Goal: Task Accomplishment & Management: Manage account settings

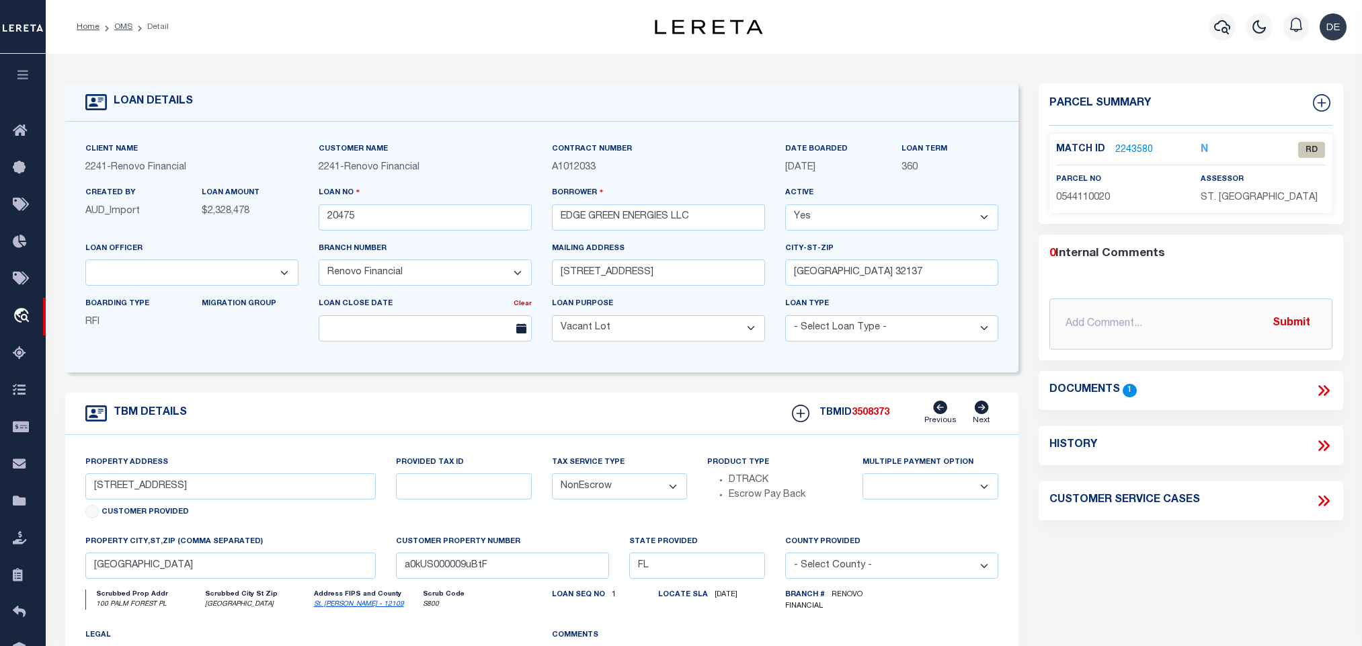
select select "164194"
select select "25066"
select select "400"
select select "NonEscrow"
click at [333, 608] on link "St. [PERSON_NAME] - 12109" at bounding box center [359, 604] width 90 height 7
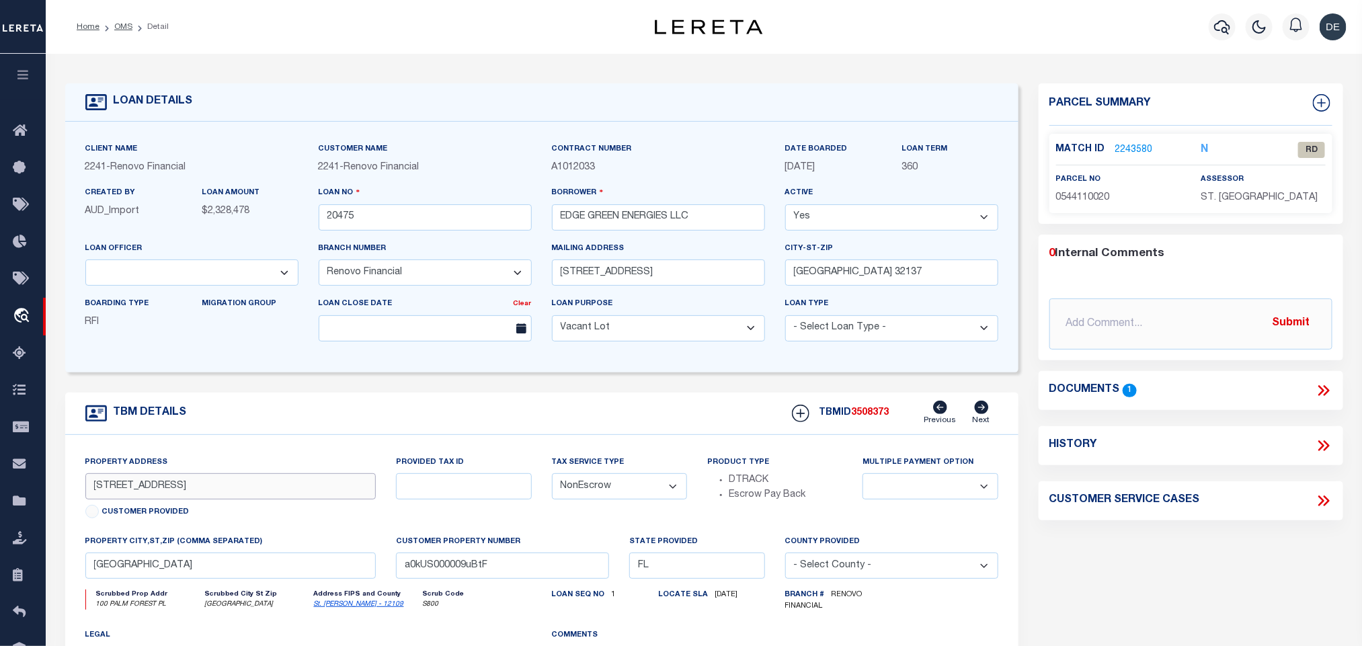
click at [188, 499] on input "[STREET_ADDRESS]" at bounding box center [230, 486] width 291 height 26
click at [1323, 387] on icon at bounding box center [1323, 390] width 17 height 17
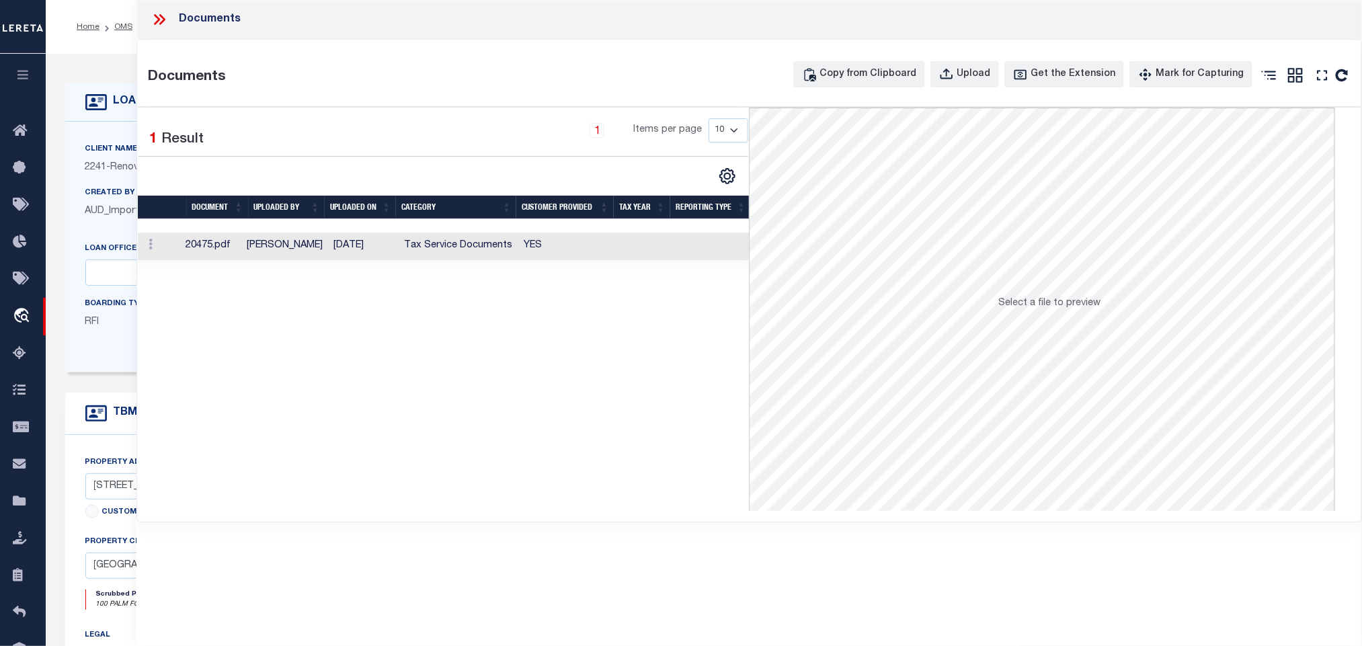
click at [579, 248] on td "YES" at bounding box center [567, 247] width 97 height 28
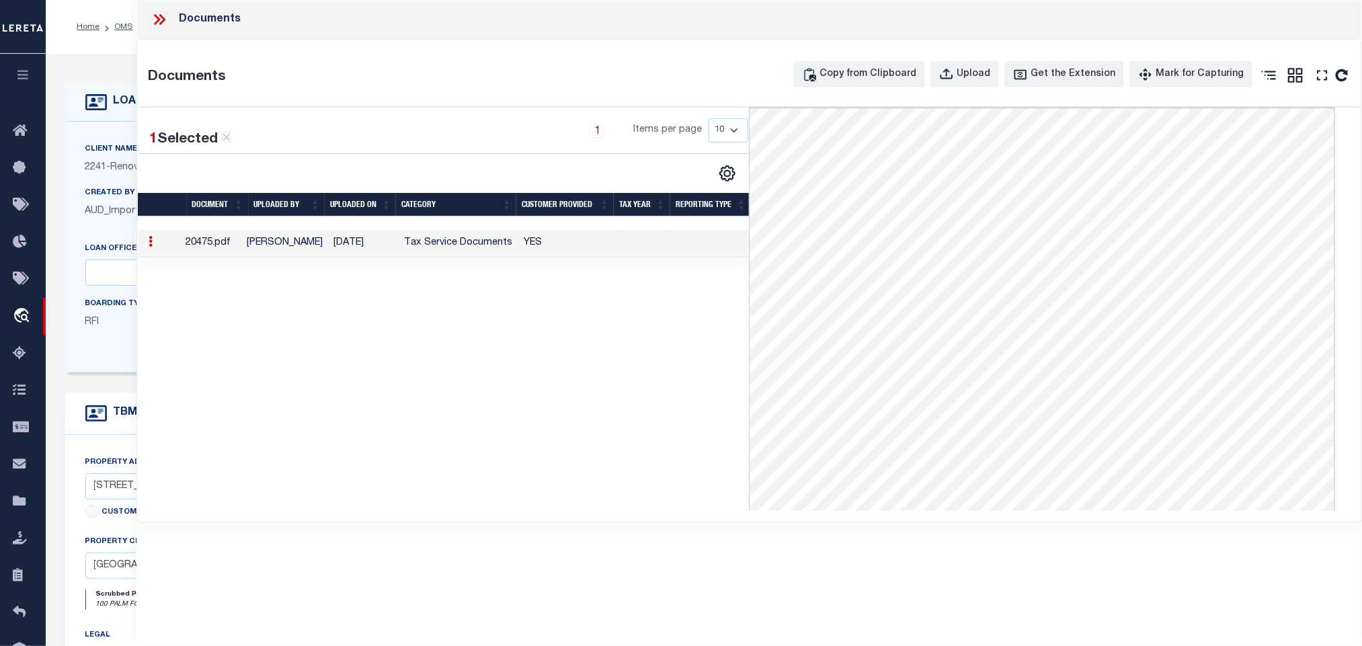
click at [127, 97] on h4 "LOAN DETAILS" at bounding box center [150, 101] width 86 height 13
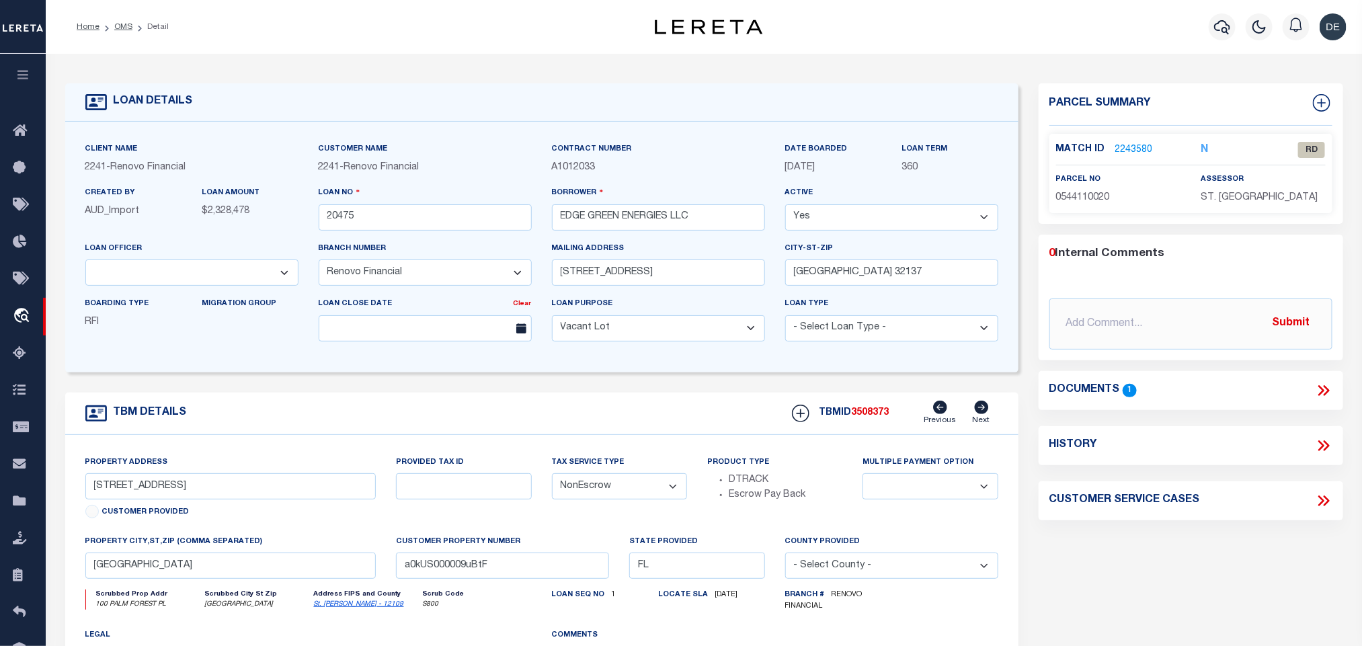
click at [1135, 150] on link "2243580" at bounding box center [1134, 150] width 38 height 14
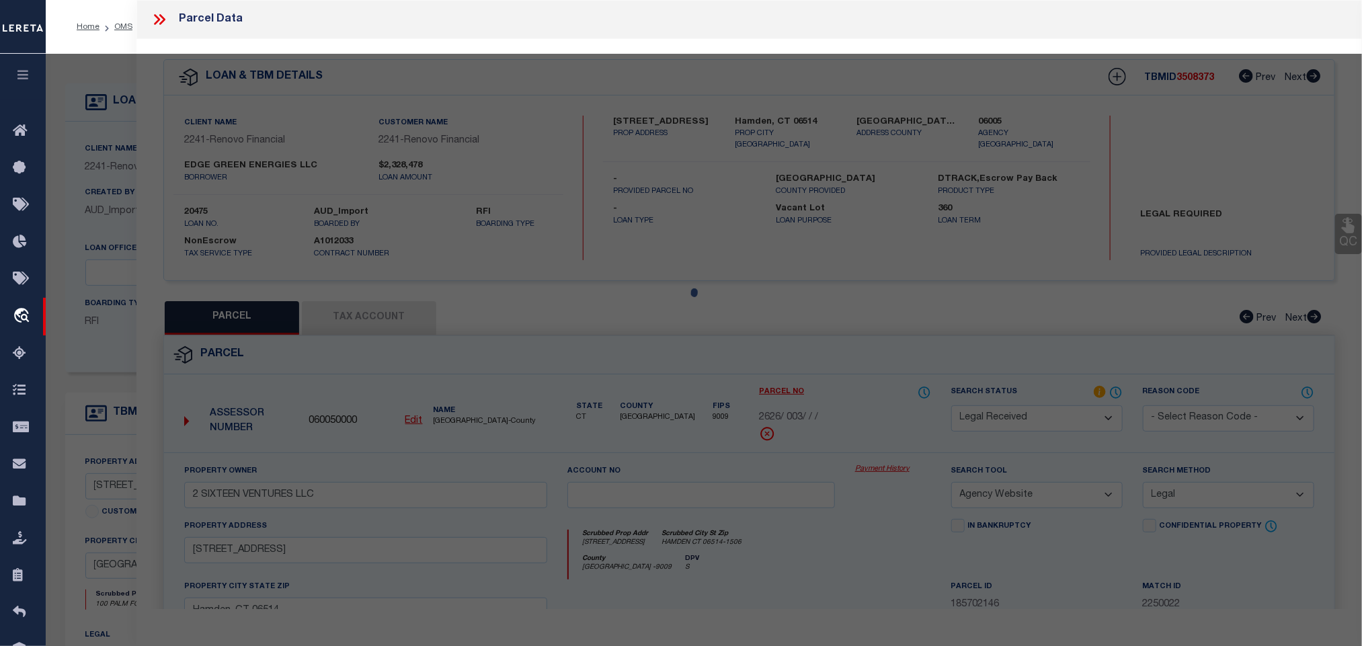
select select "AS"
select select
checkbox input "false"
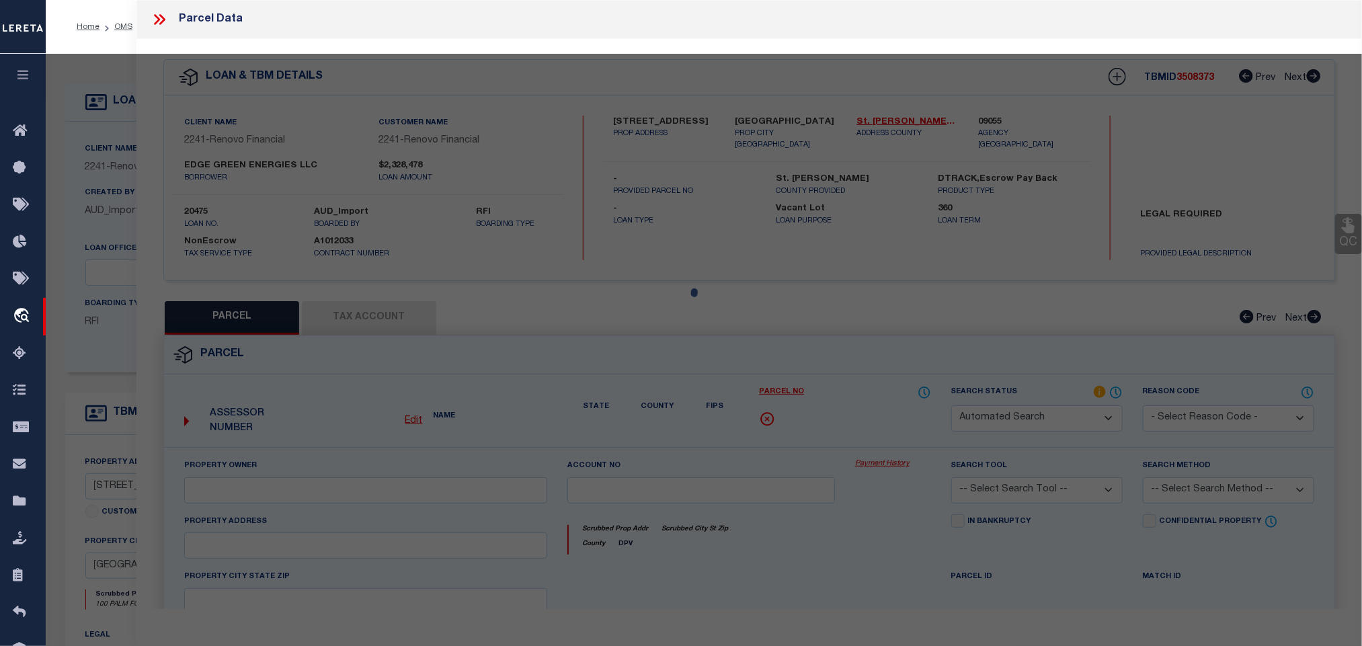
select select "RD"
type input "U S BANK NATIONAL ASSOCIATION"
select select "ATL"
select select "ADD"
type input "100 PALM FOREST PL"
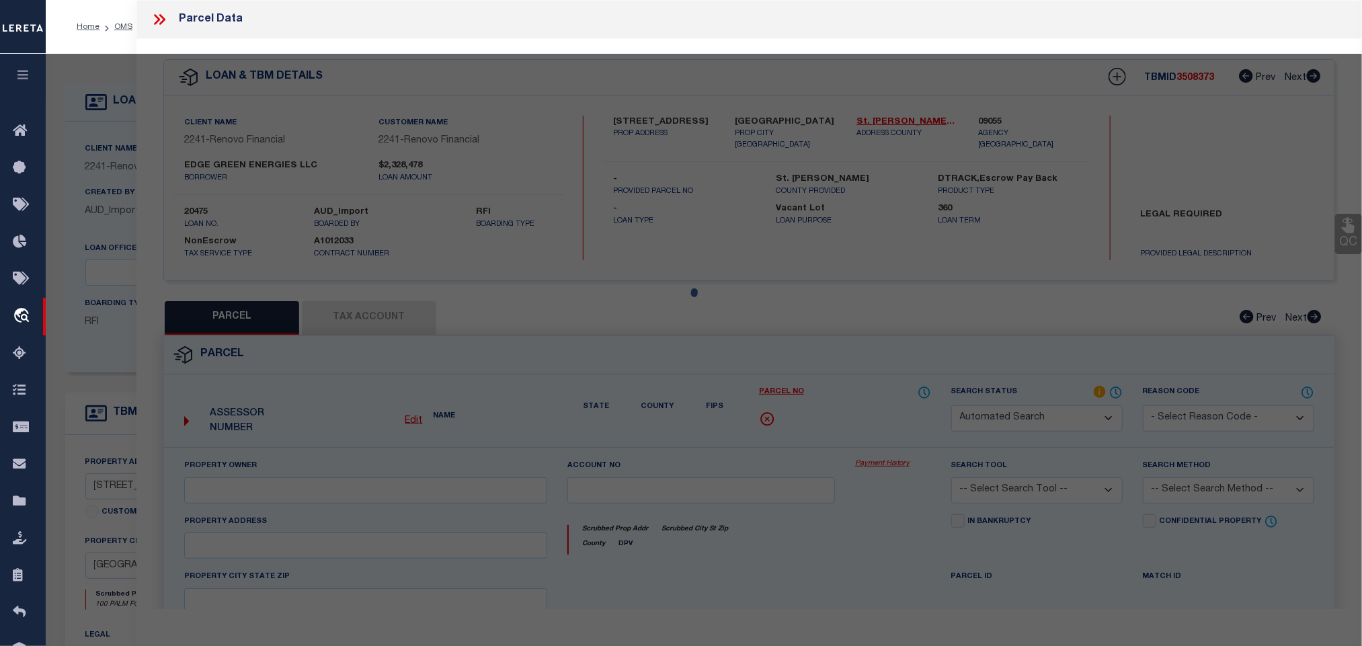
type input "[GEOGRAPHIC_DATA]"
type textarea "19/94-96 [PERSON_NAME] LANDING AT SAWGRASS UNIT ELEVEN LOT 2 OR2643/17 & 3395/9…"
type textarea "Document uploaded that satisfies a legal requirement, changing from [GEOGRAPHIC…"
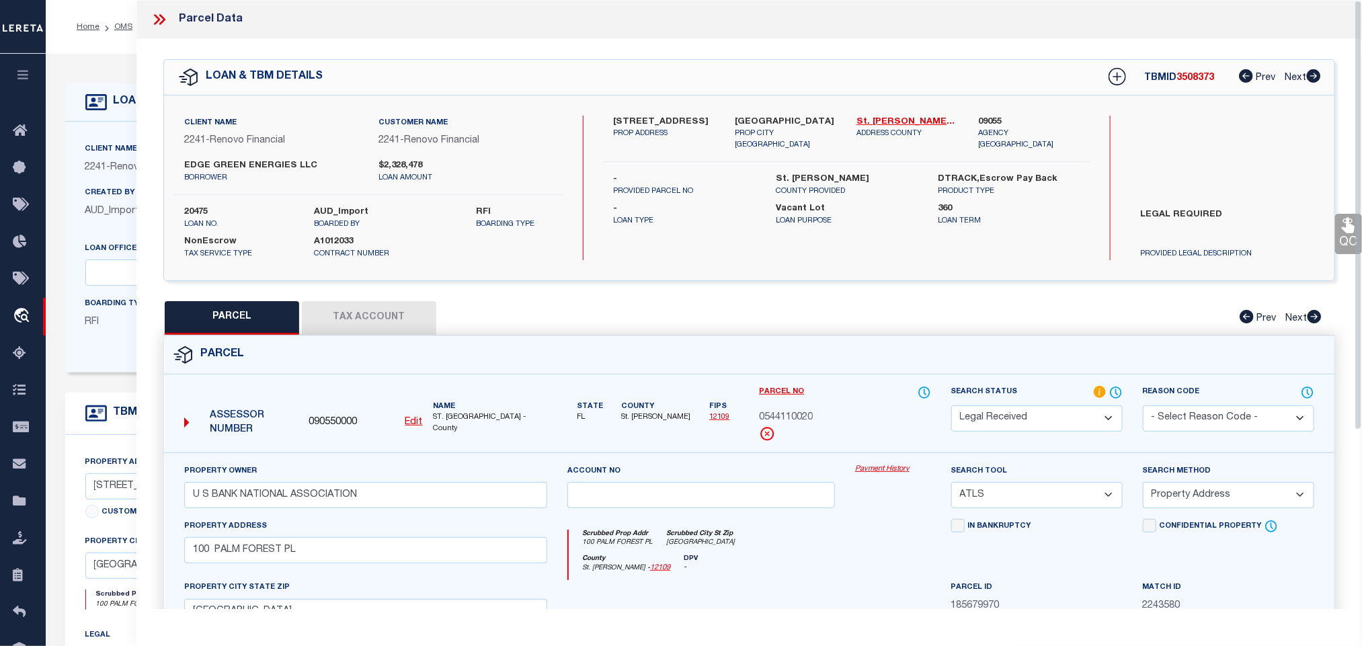
click at [707, 325] on div "PARCEL Tax Account Prev Next" at bounding box center [749, 318] width 1172 height 34
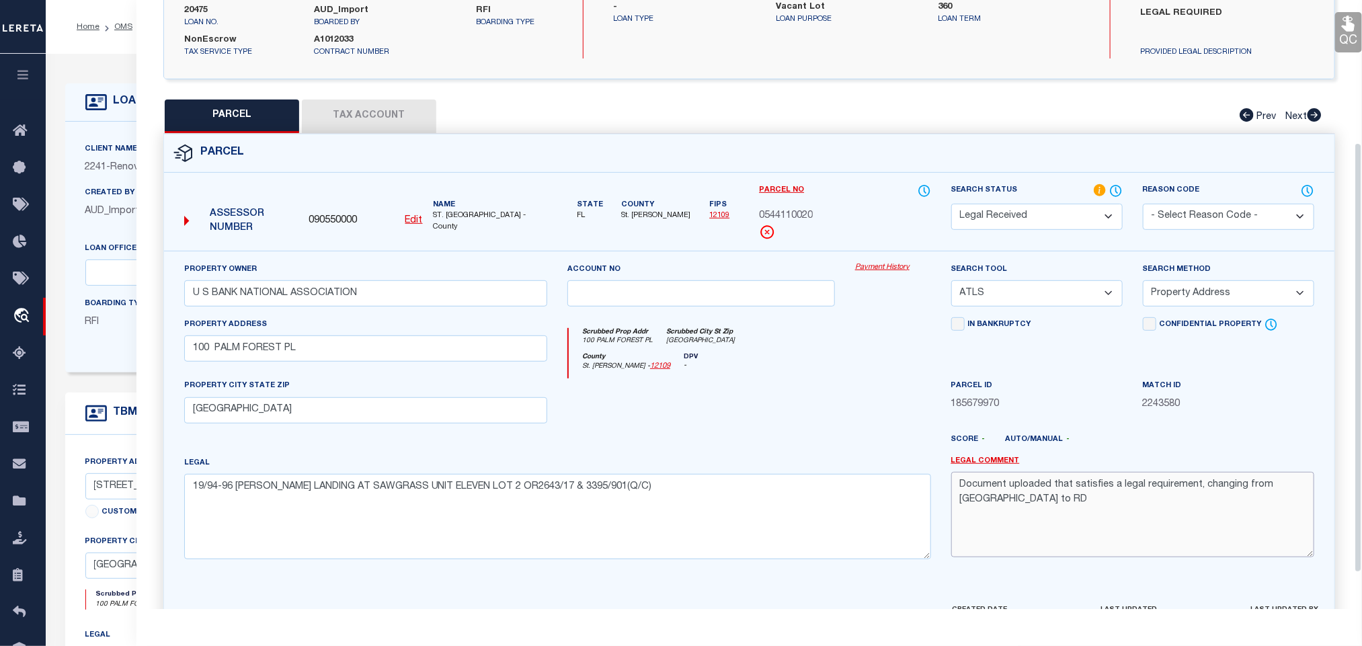
click at [1051, 514] on textarea "Document uploaded that satisfies a legal requirement, changing from [GEOGRAPHIC…" at bounding box center [1132, 514] width 363 height 85
click at [450, 307] on input "U S BANK NATIONAL ASSOCIATION" at bounding box center [365, 293] width 363 height 26
paste input "Edge Green Energies LLC 100%"
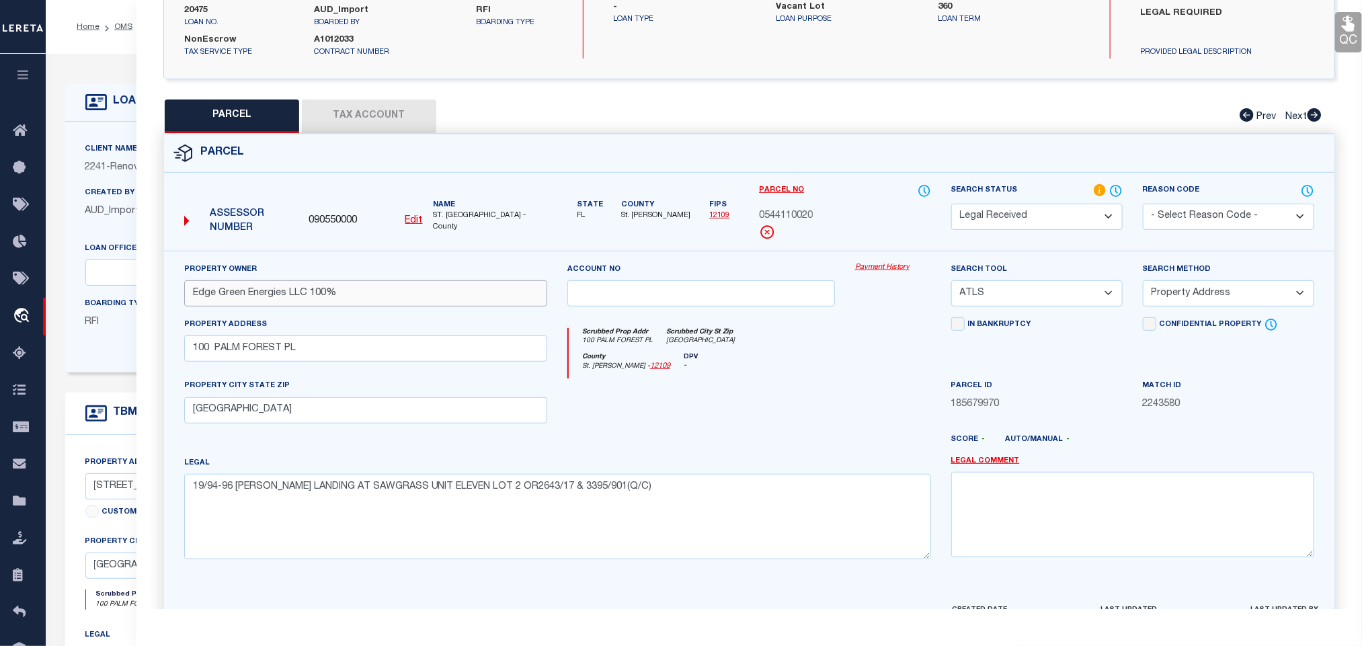
click at [317, 296] on input "Edge Green Energies LLC 100%" at bounding box center [365, 293] width 363 height 26
click at [331, 299] on input "Edge Green Energies LLC %" at bounding box center [365, 293] width 363 height 26
type input "Edge Green Energies LLC"
click at [1053, 295] on select "-- Select Search Tool -- 3rd Party Website Agency File Agency Website ATLS CNV-…" at bounding box center [1036, 293] width 171 height 26
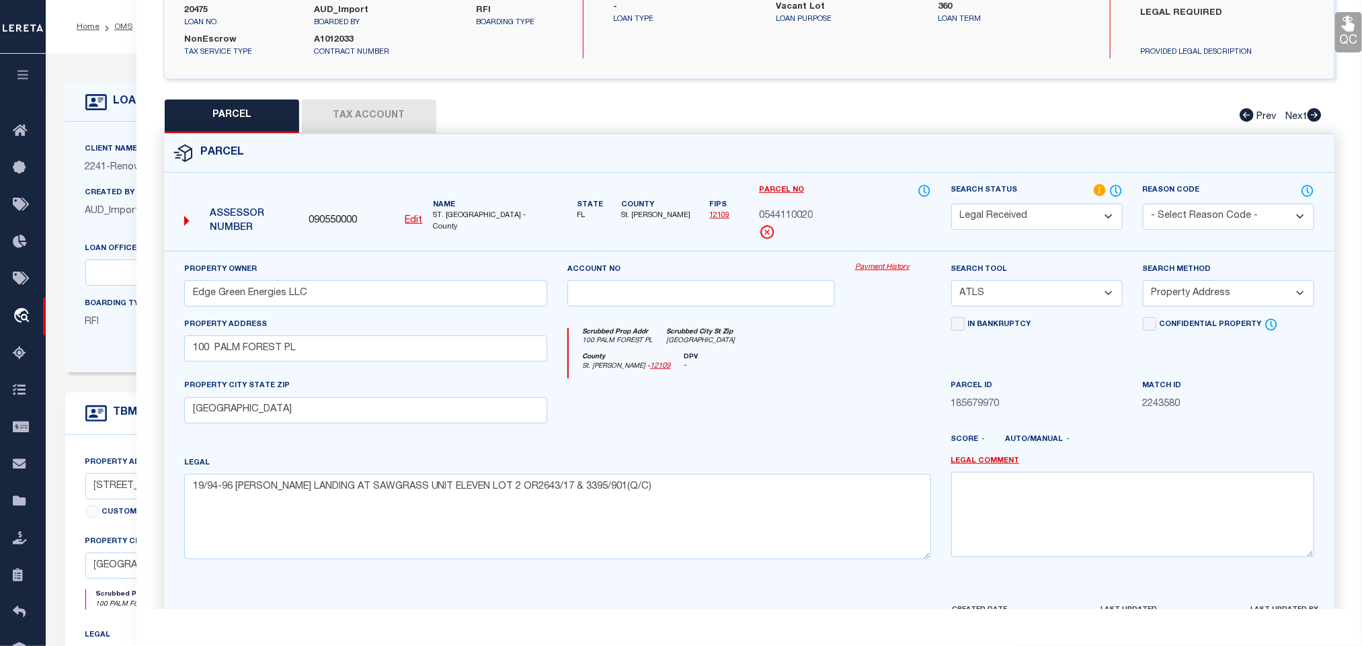
select select "AGW"
click at [951, 284] on select "-- Select Search Tool -- 3rd Party Website Agency File Agency Website ATLS CNV-…" at bounding box center [1036, 293] width 171 height 26
click at [1191, 286] on select "-- Select Search Method -- Property Address Legal Liability Info Provided" at bounding box center [1228, 293] width 171 height 26
select select "LEG"
click at [1143, 284] on select "-- Select Search Method -- Property Address Legal Liability Info Provided" at bounding box center [1228, 293] width 171 height 26
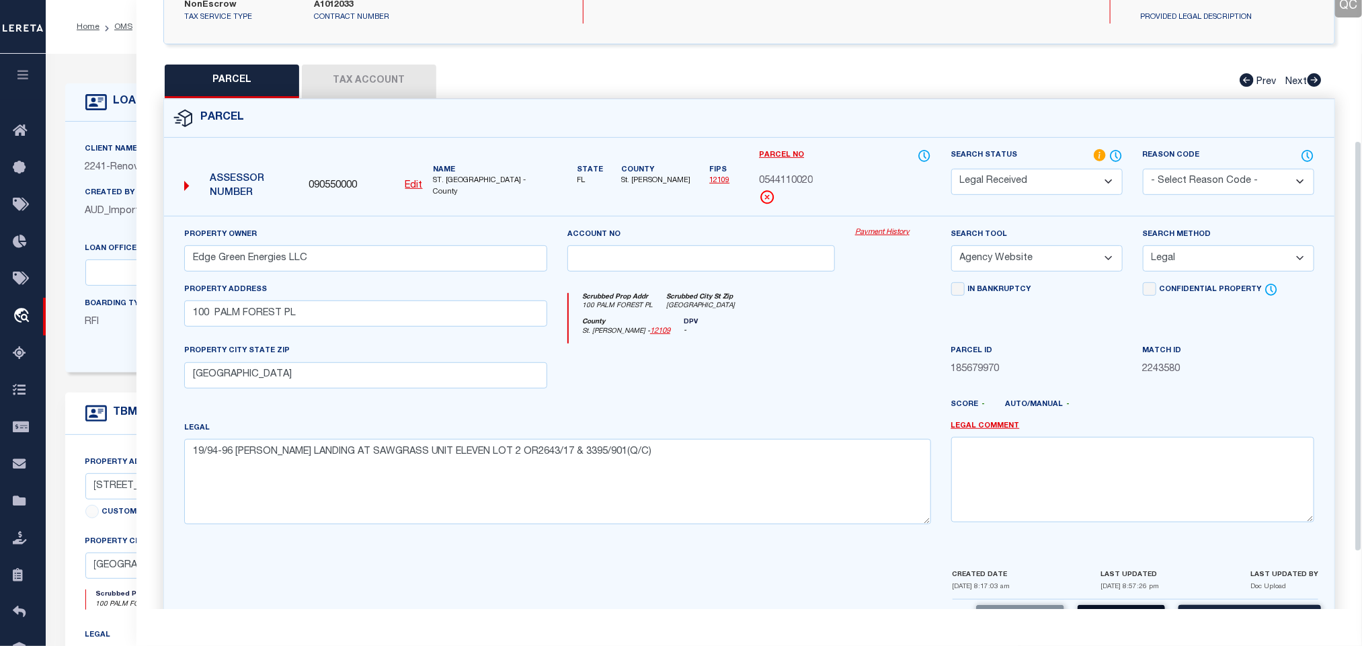
scroll to position [292, 0]
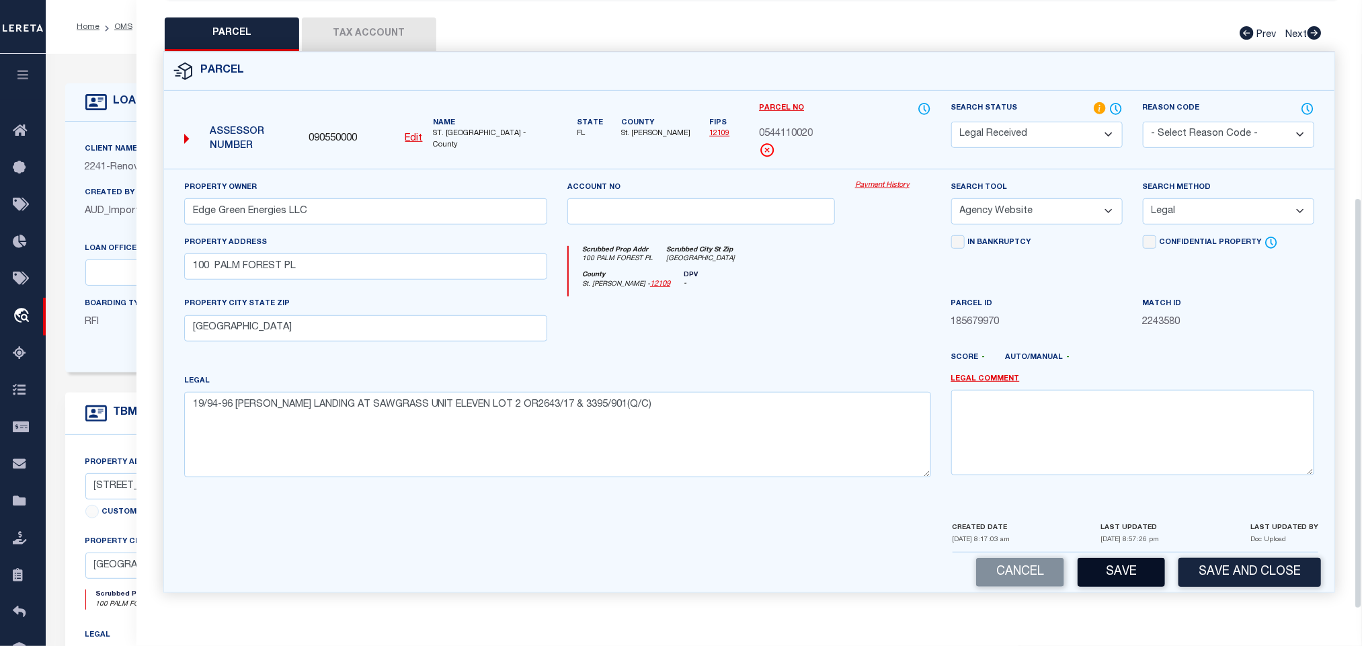
click at [1126, 569] on button "Save" at bounding box center [1121, 572] width 87 height 29
click at [373, 26] on button "Tax Account" at bounding box center [369, 34] width 134 height 34
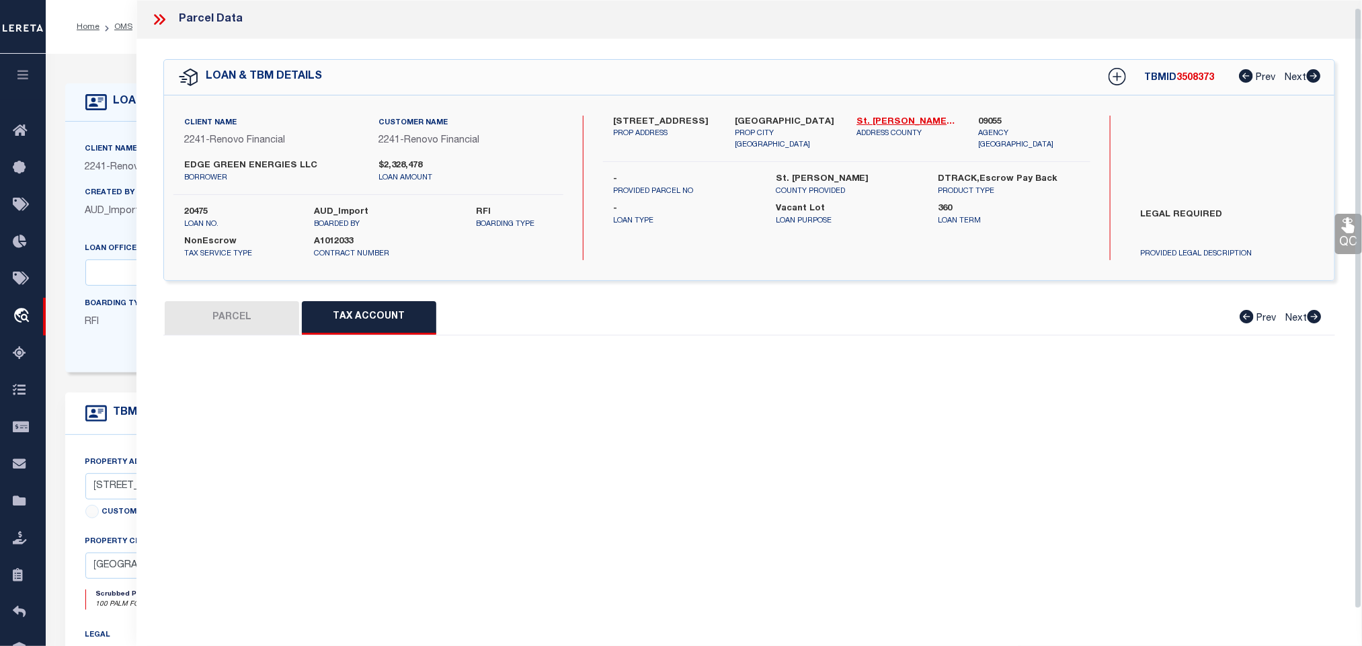
scroll to position [8, 0]
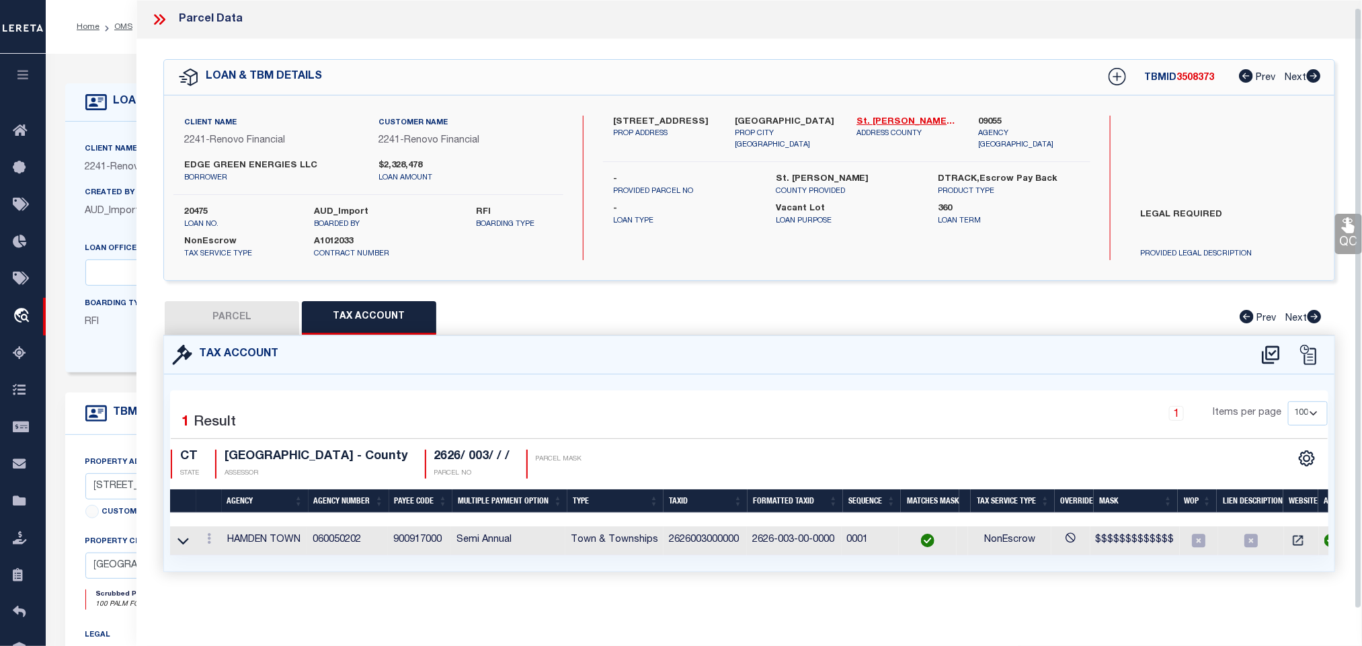
select select "100"
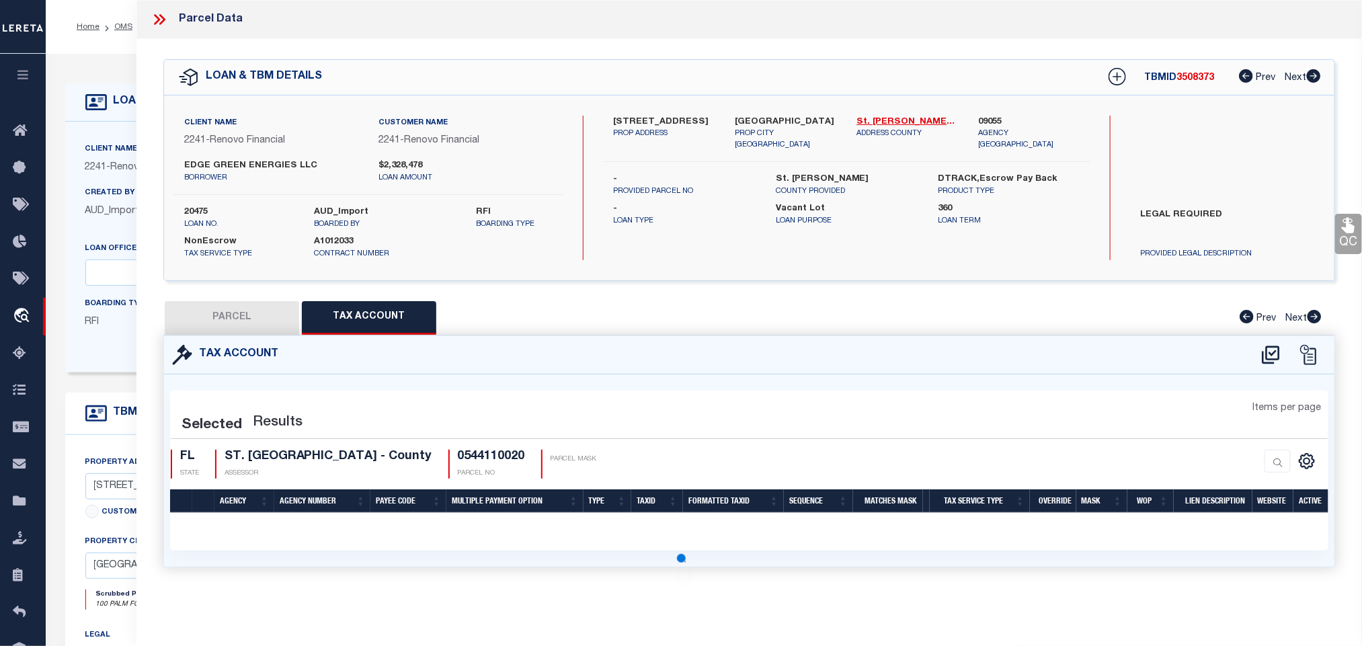
scroll to position [0, 0]
select select "100"
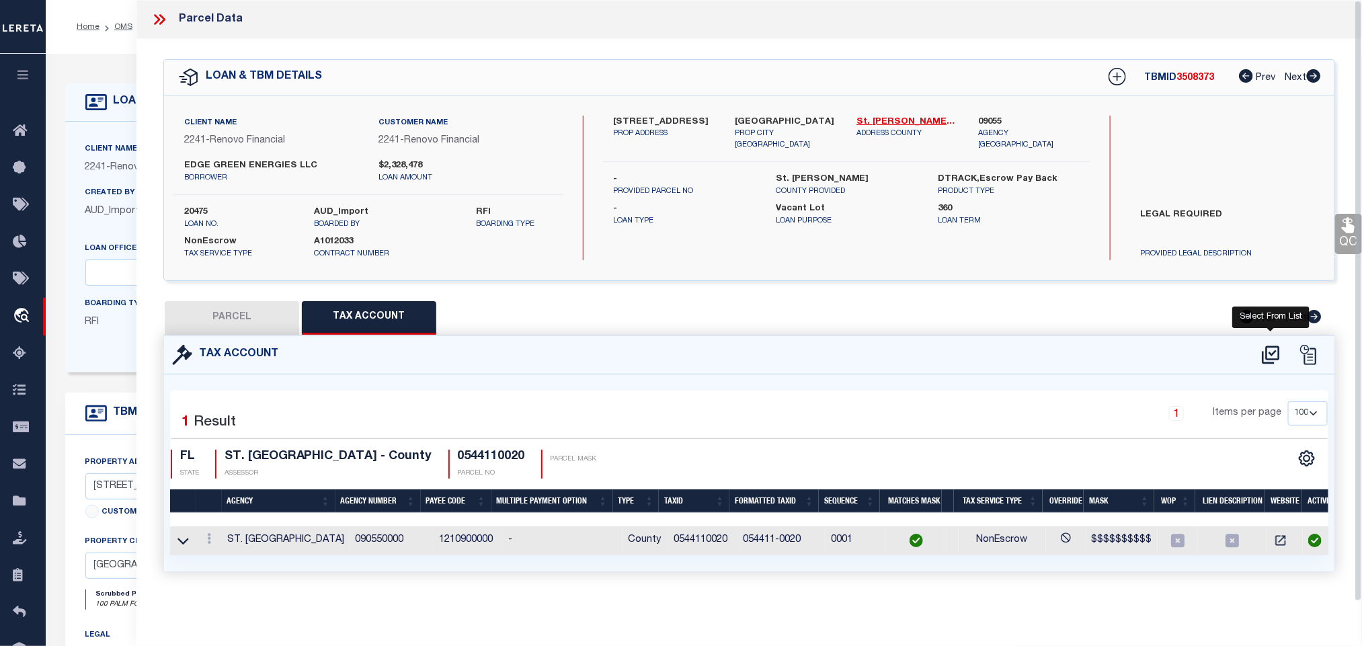
click at [1273, 358] on icon at bounding box center [1271, 355] width 22 height 22
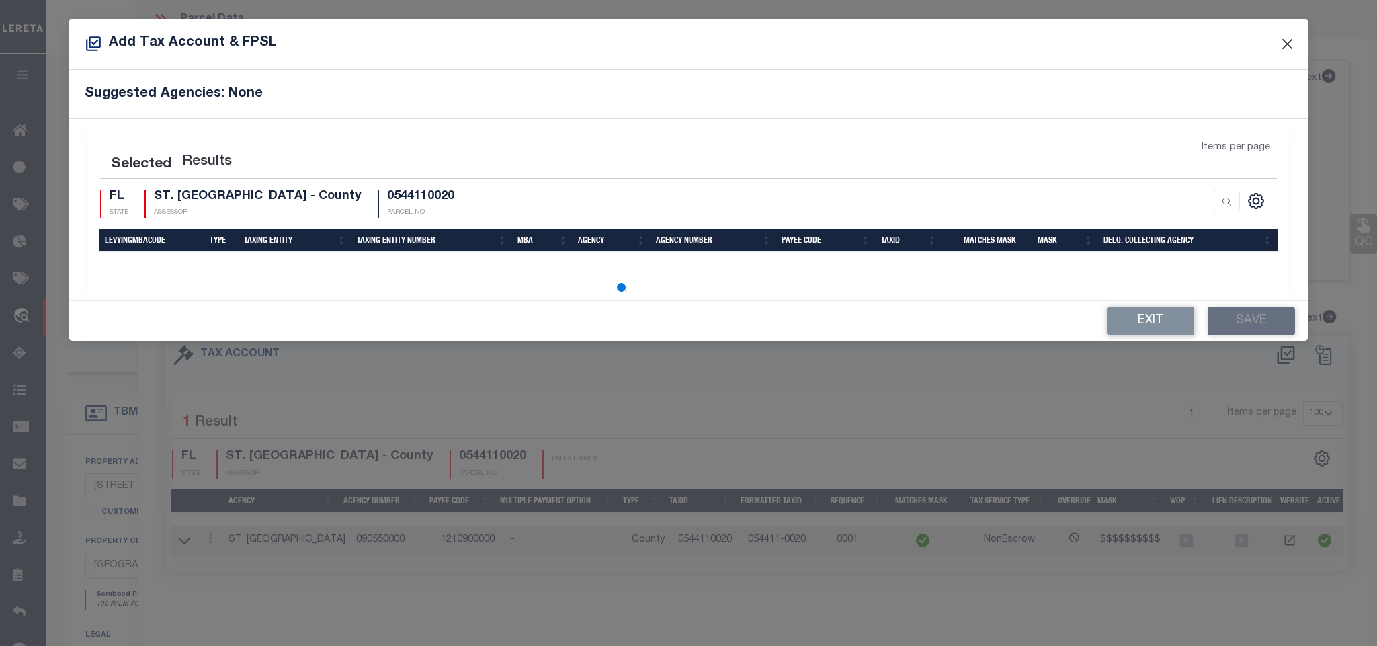
select select "100"
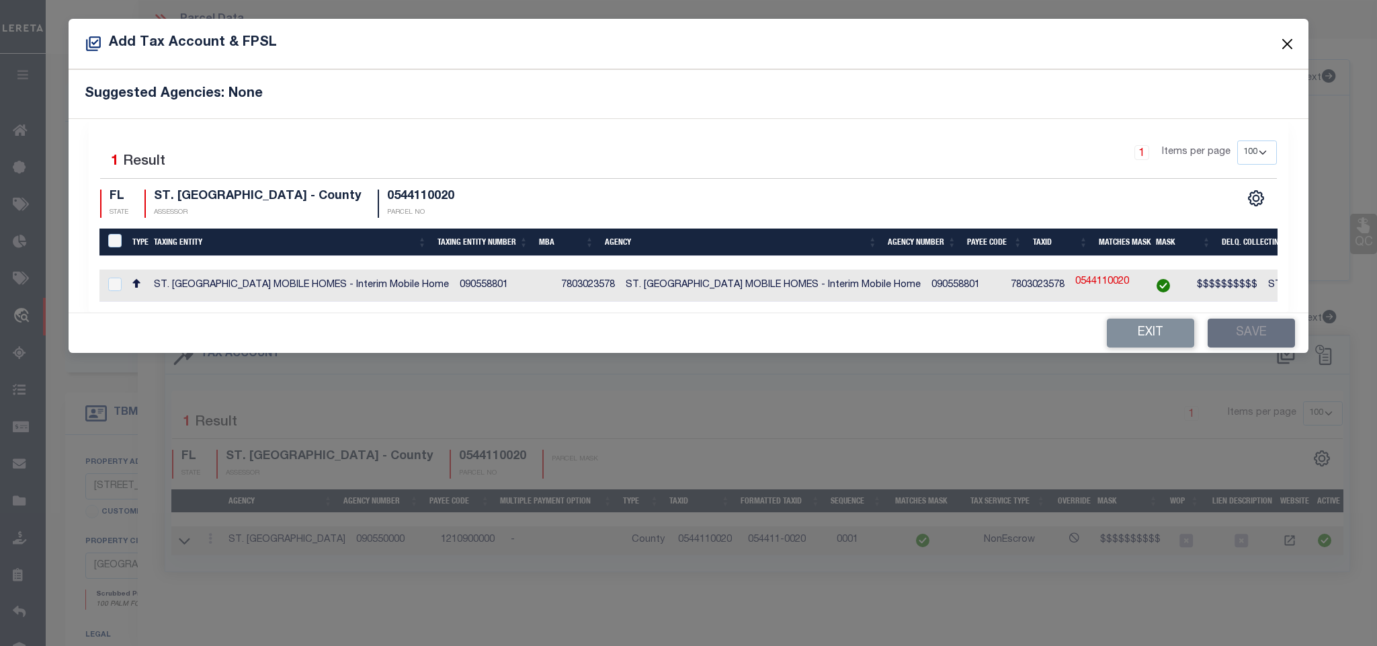
click at [1283, 49] on button "Close" at bounding box center [1287, 43] width 17 height 17
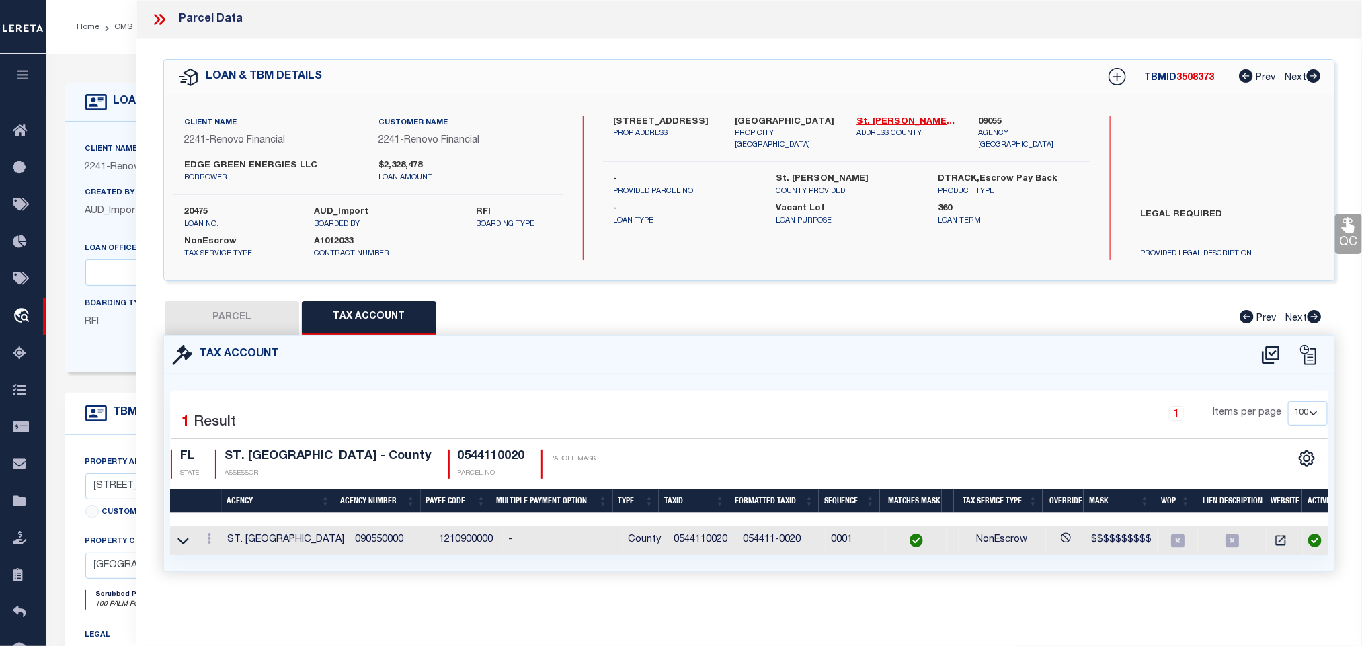
click at [264, 313] on button "PARCEL" at bounding box center [232, 318] width 134 height 34
select select "AS"
select select
checkbox input "false"
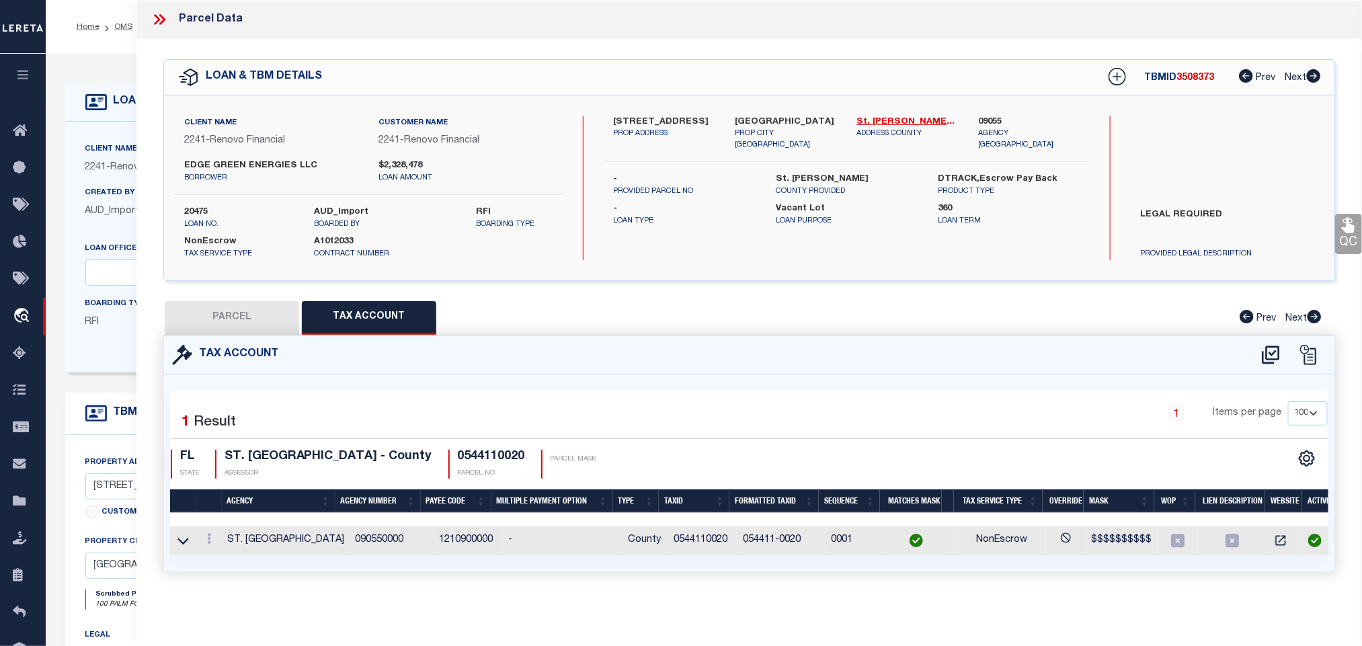
checkbox input "false"
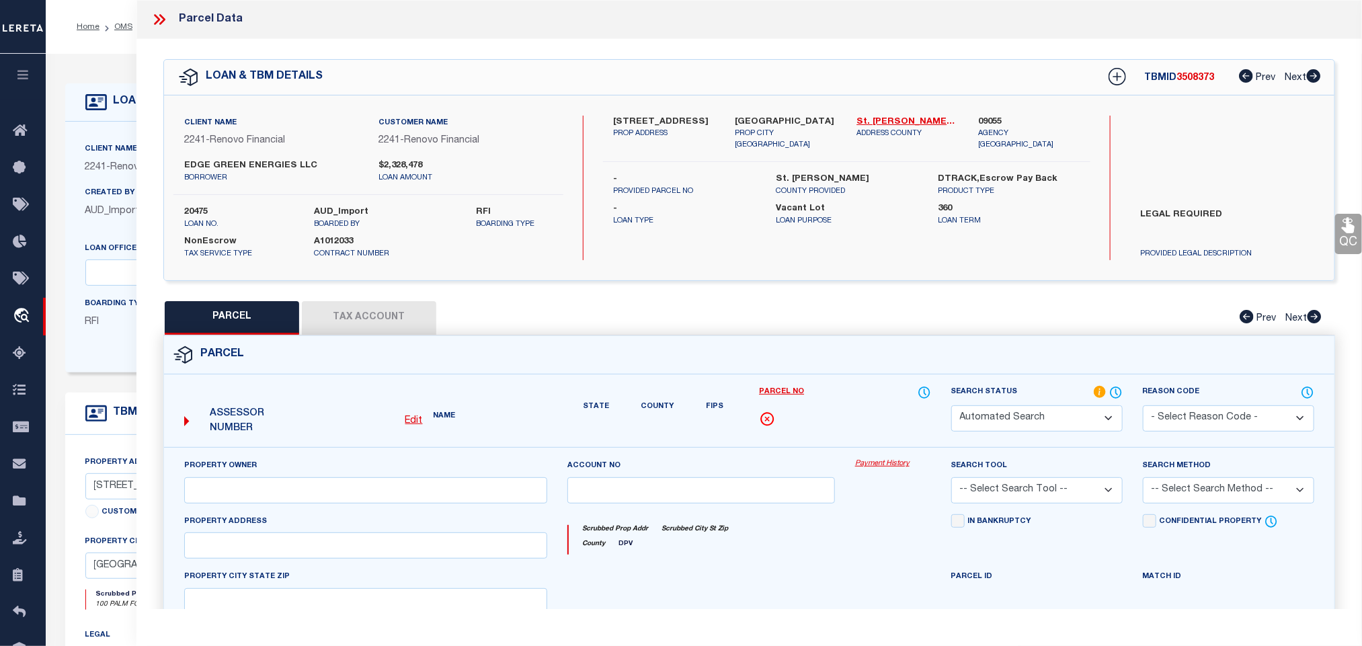
drag, startPoint x: 1011, startPoint y: 418, endPoint x: 1004, endPoint y: 407, distance: 12.7
click at [1011, 418] on select "Automated Search Bad Parcel Complete Duplicate Parcel High Dollar Reporting In …" at bounding box center [1036, 418] width 171 height 26
select select "RD"
type input "Edge Green Energies LLC"
select select "AGW"
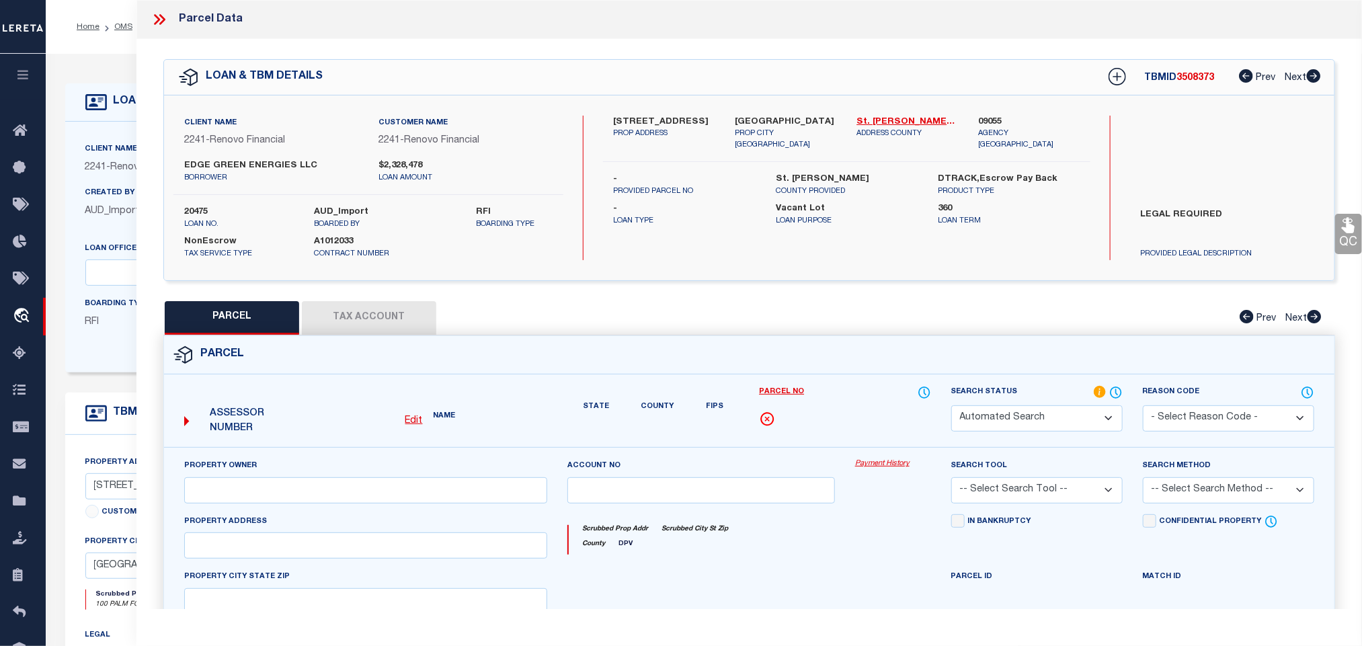
select select "LEG"
type input "100 PALM FOREST PL"
type input "[GEOGRAPHIC_DATA]"
type textarea "19/94-96 [PERSON_NAME] LANDING AT SAWGRASS UNIT ELEVEN LOT 2 OR2643/17 & 3395/9…"
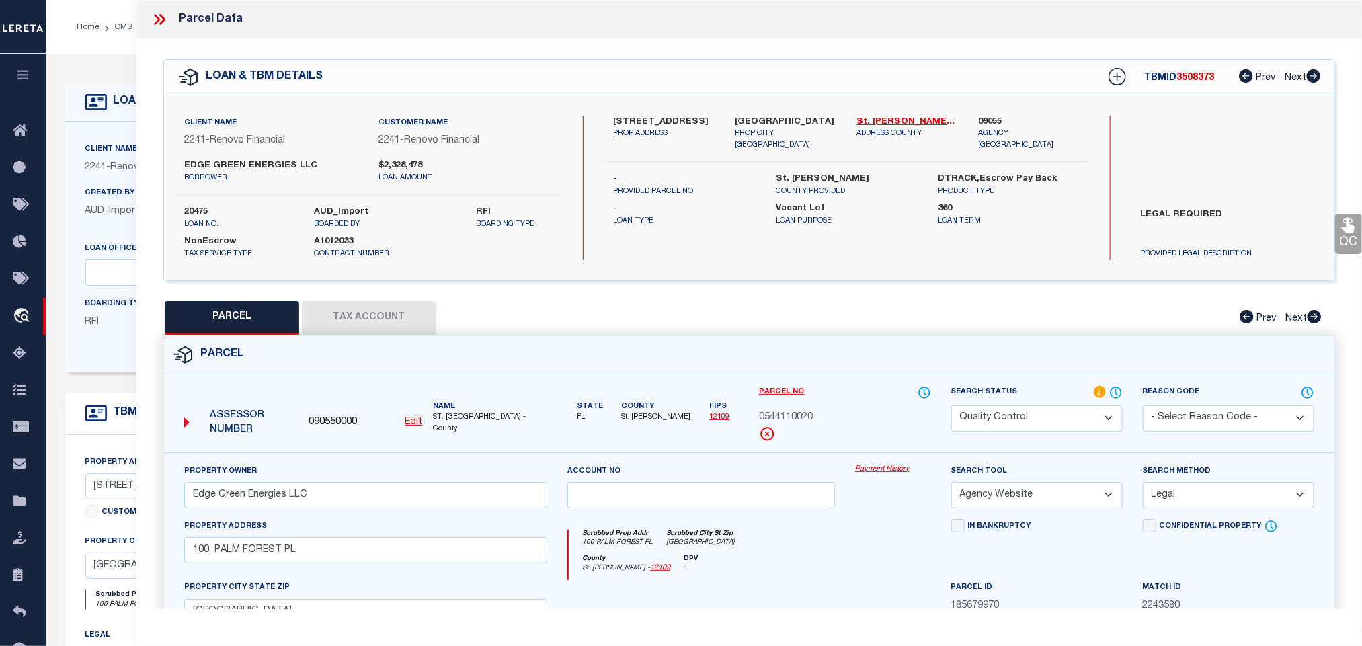
click at [951, 407] on select "Automated Search Bad Parcel Complete Duplicate Parcel High Dollar Reporting In …" at bounding box center [1036, 418] width 171 height 26
click at [1023, 415] on select "Automated Search Bad Parcel Complete Duplicate Parcel High Dollar Reporting In …" at bounding box center [1036, 418] width 171 height 26
select select "PC"
click at [951, 407] on select "Automated Search Bad Parcel Complete Duplicate Parcel High Dollar Reporting In …" at bounding box center [1036, 418] width 171 height 26
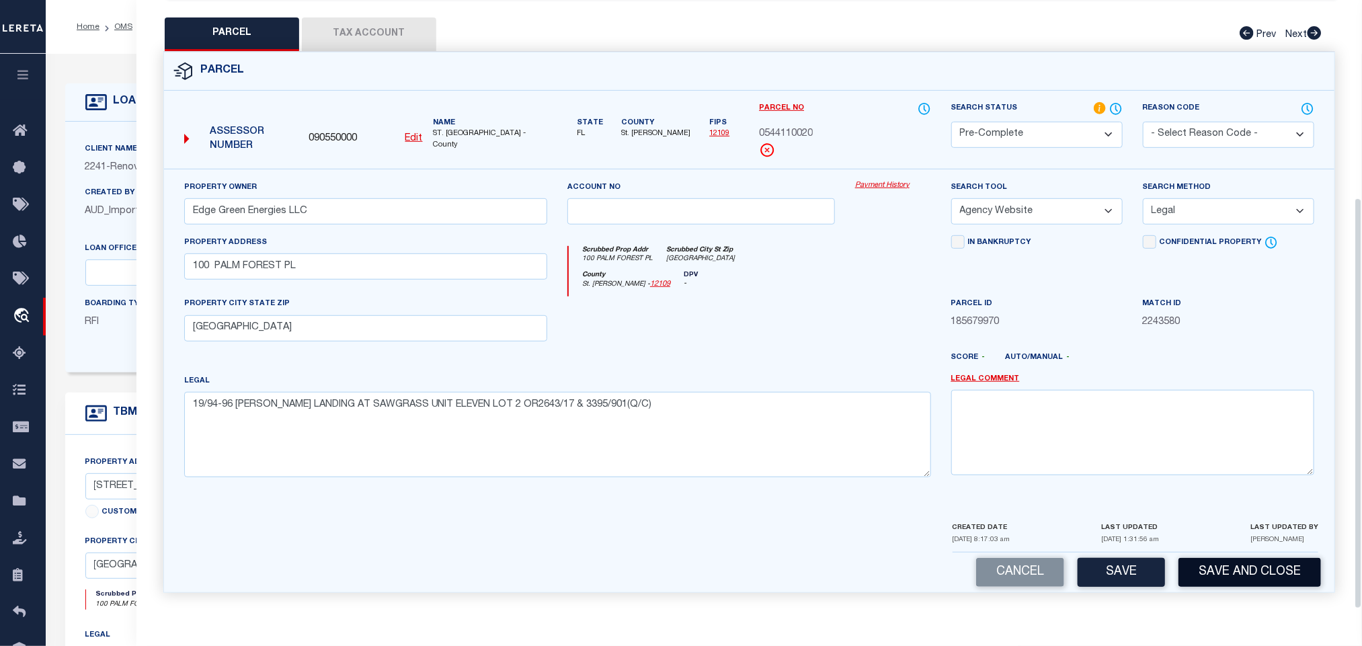
click at [1212, 561] on button "Save and Close" at bounding box center [1249, 572] width 143 height 29
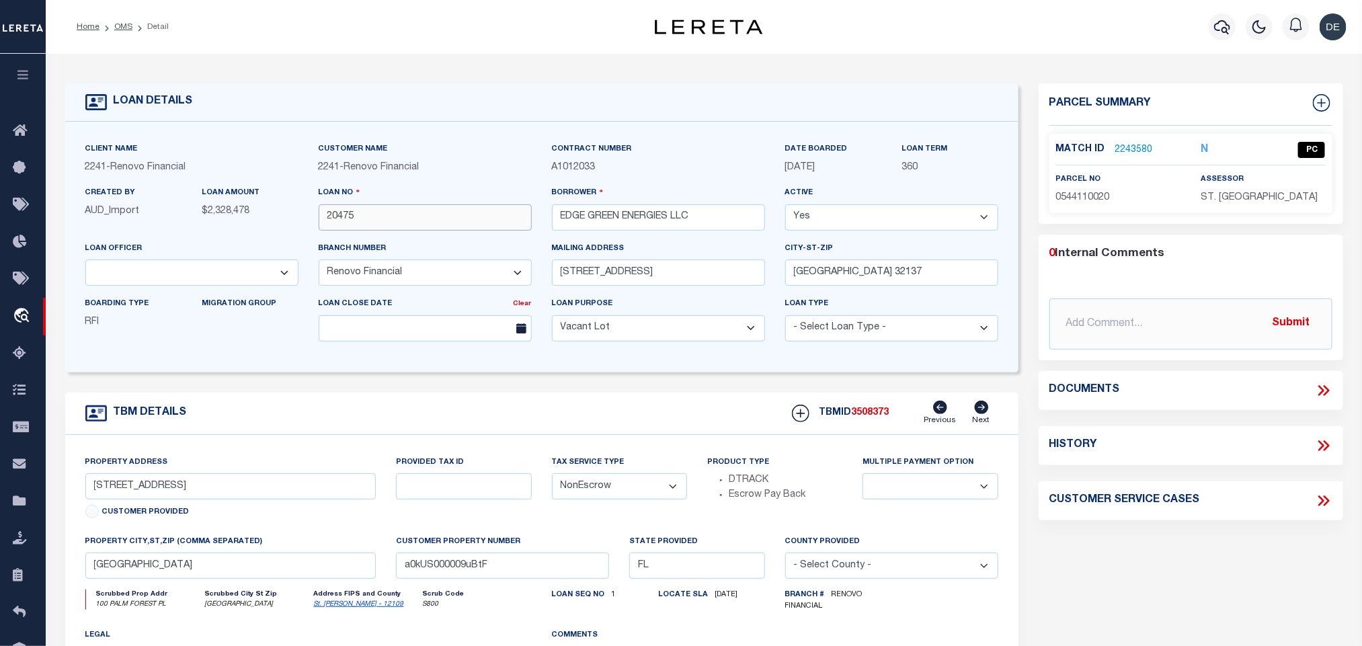
click at [339, 222] on input "20475" at bounding box center [425, 217] width 213 height 26
select select
select select "25066"
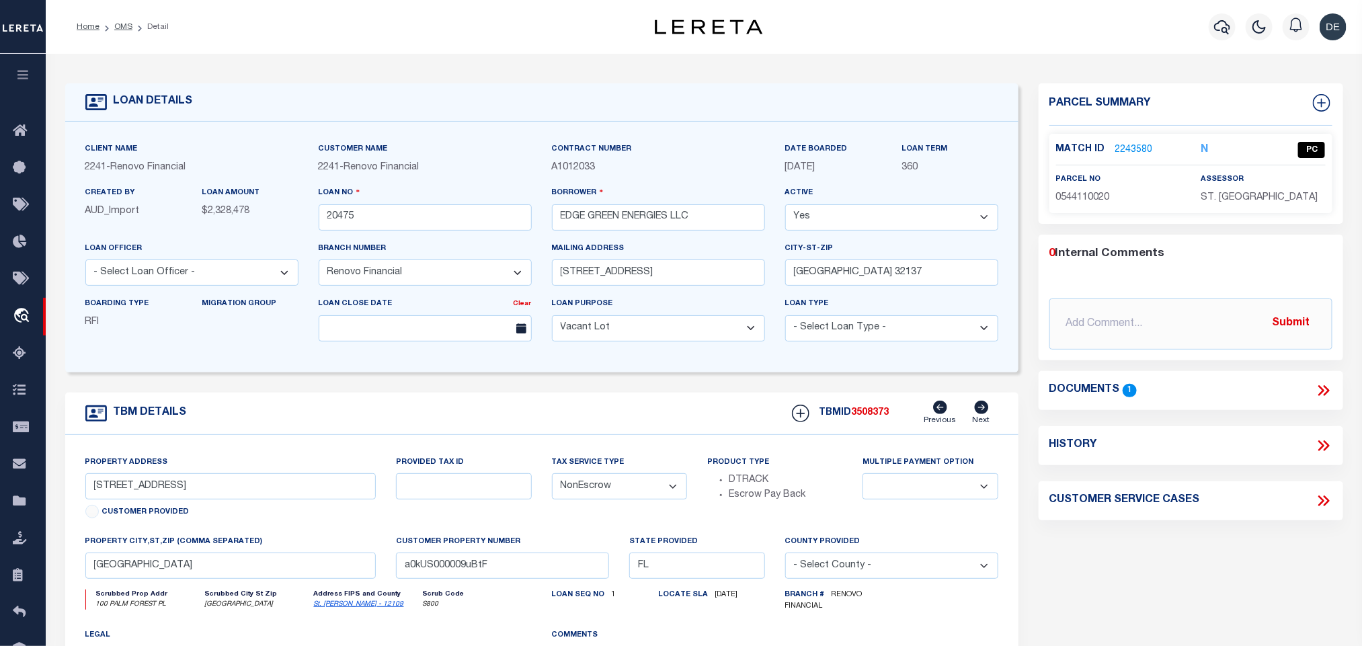
click at [870, 426] on div "TBMID 3508373 Previous Next" at bounding box center [890, 414] width 216 height 26
copy span "3508373"
click at [1230, 202] on span "ST. [GEOGRAPHIC_DATA]" at bounding box center [1259, 197] width 117 height 9
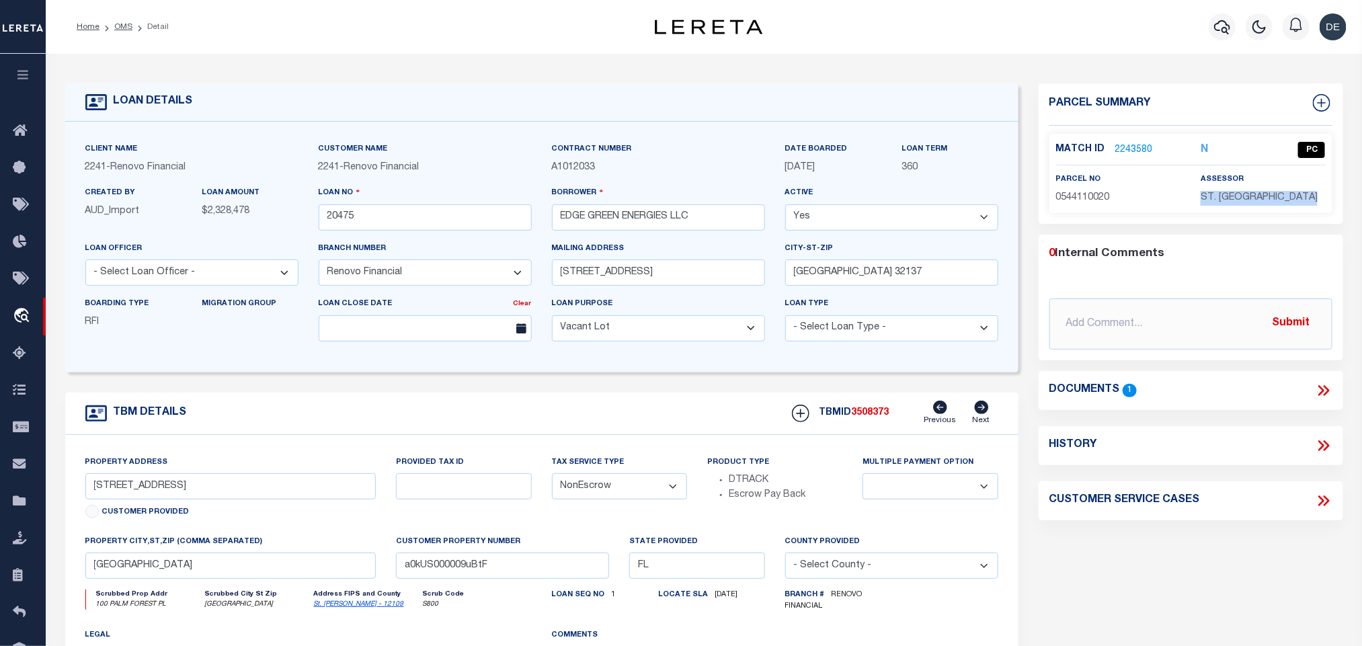
click at [1230, 202] on span "ST. [GEOGRAPHIC_DATA]" at bounding box center [1259, 197] width 117 height 9
copy div "ST. [GEOGRAPHIC_DATA]"
click at [1081, 196] on span "0544110020" at bounding box center [1083, 197] width 54 height 9
copy span "0544110020"
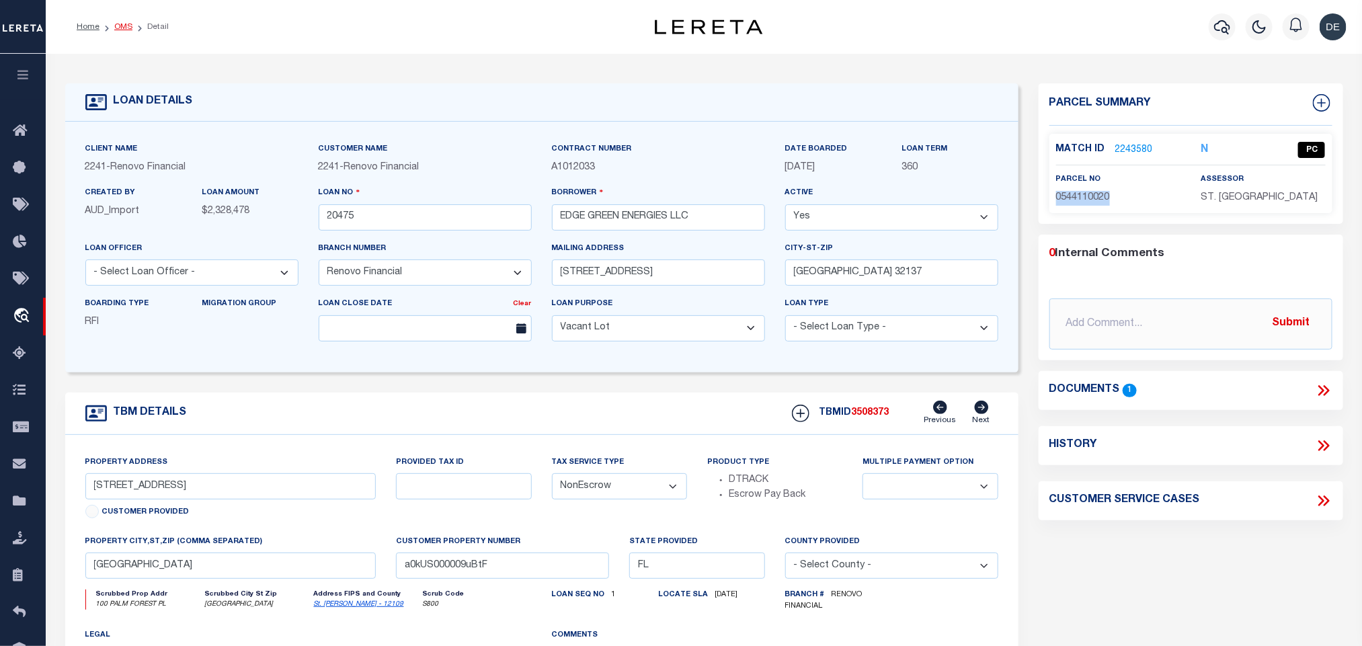
click at [120, 23] on link "OMS" at bounding box center [123, 27] width 18 height 8
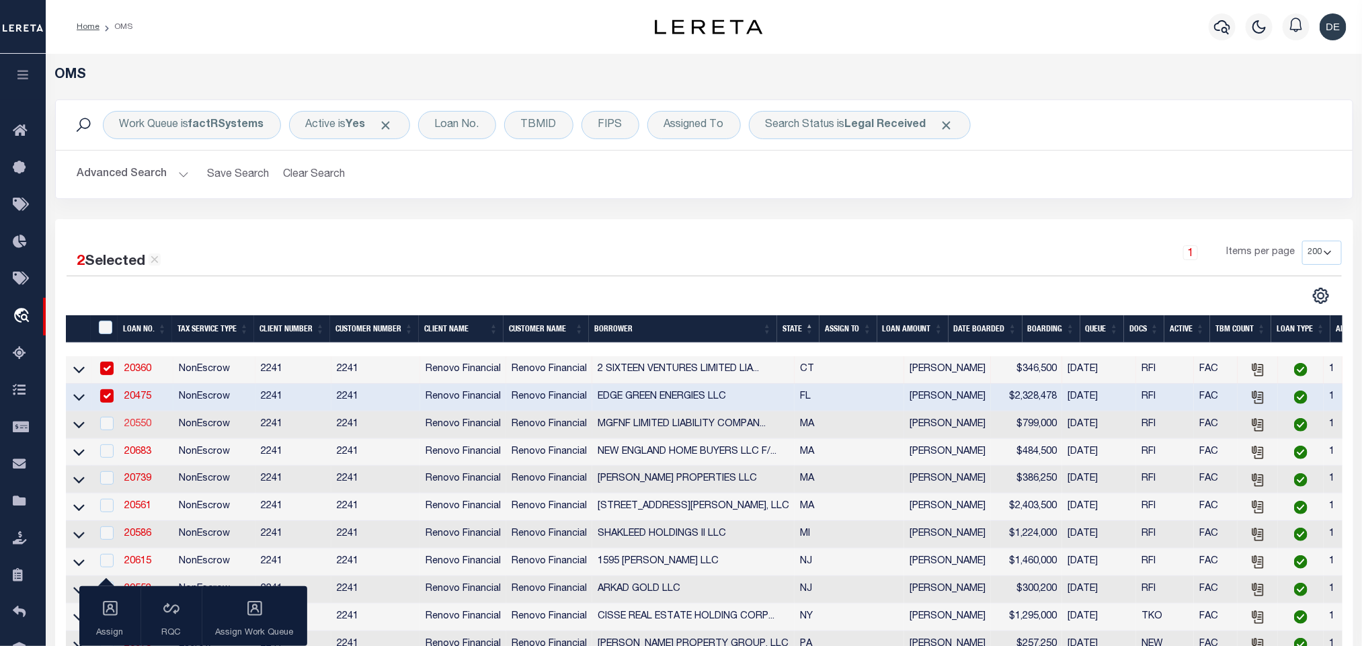
click at [139, 424] on link "20550" at bounding box center [137, 423] width 27 height 9
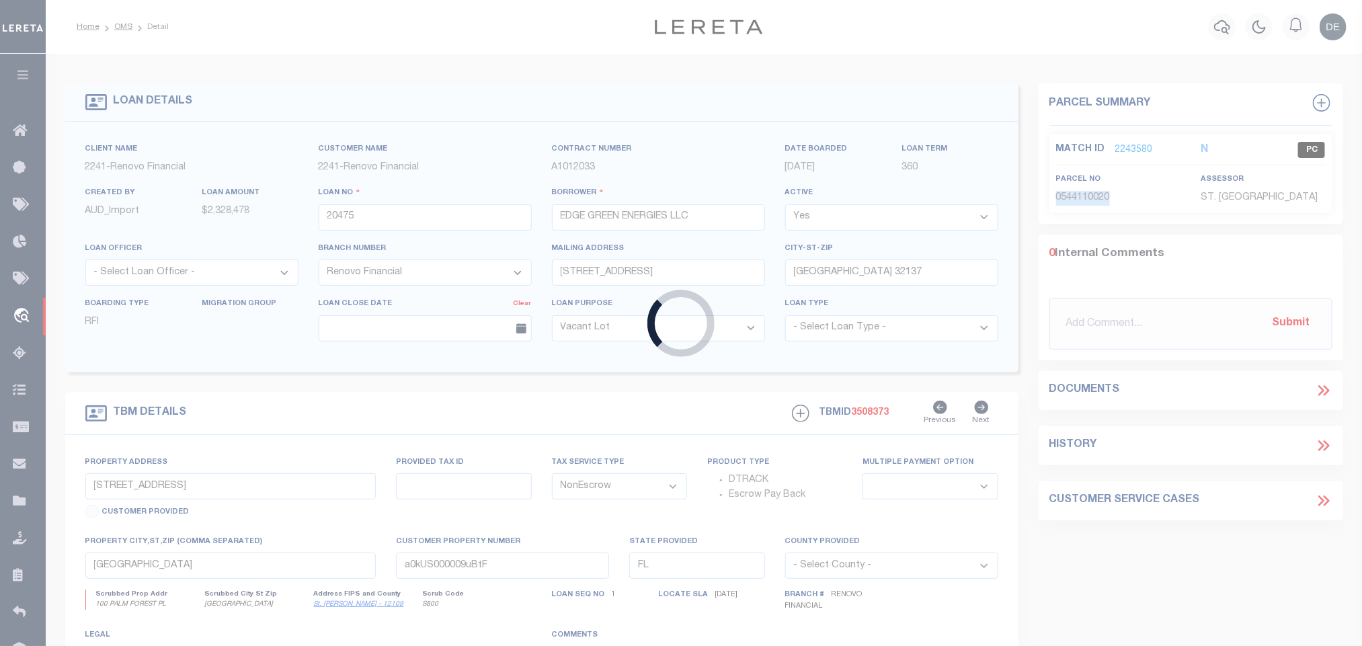
type input "20550"
type input "MGFNF LIMITED LIABILITY COMPANY"
type input "[STREET_ADDRESS]"
type input "Reading MA 01867"
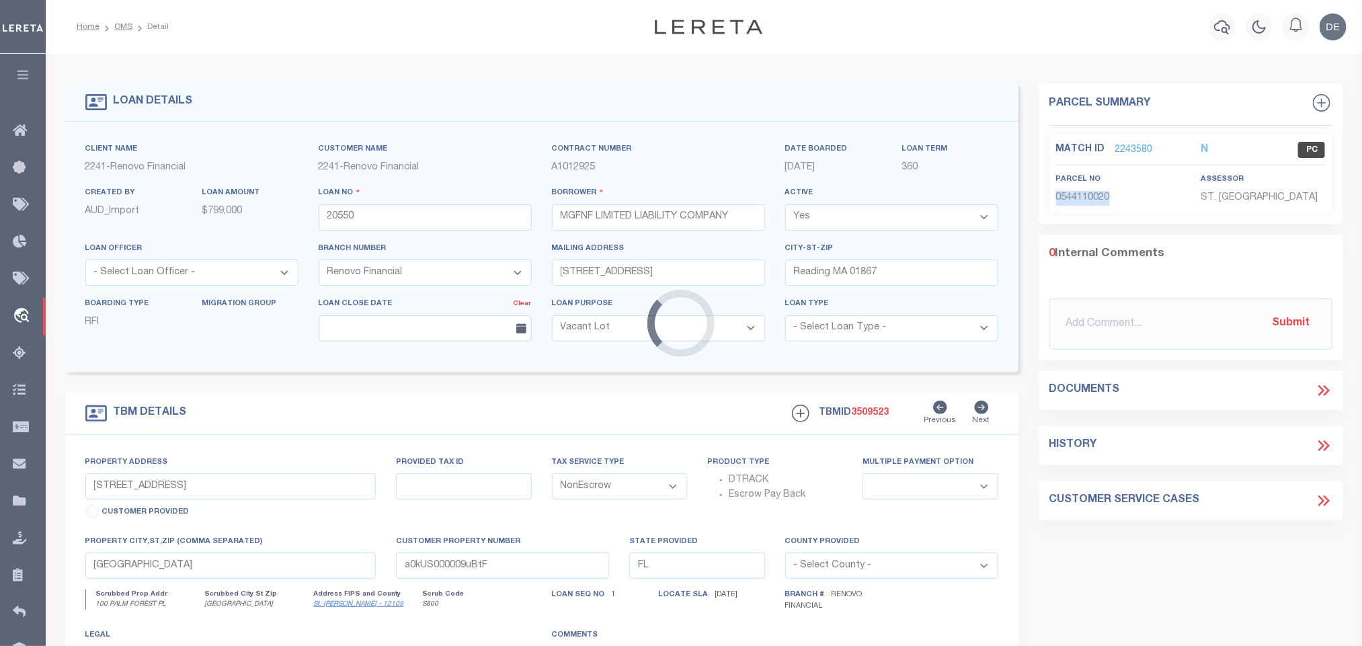
type input "[STREET_ADDRESS]"
select select
type input "Reading, MA 01867"
type input "a0kUS00000CpRQf"
type input "MA"
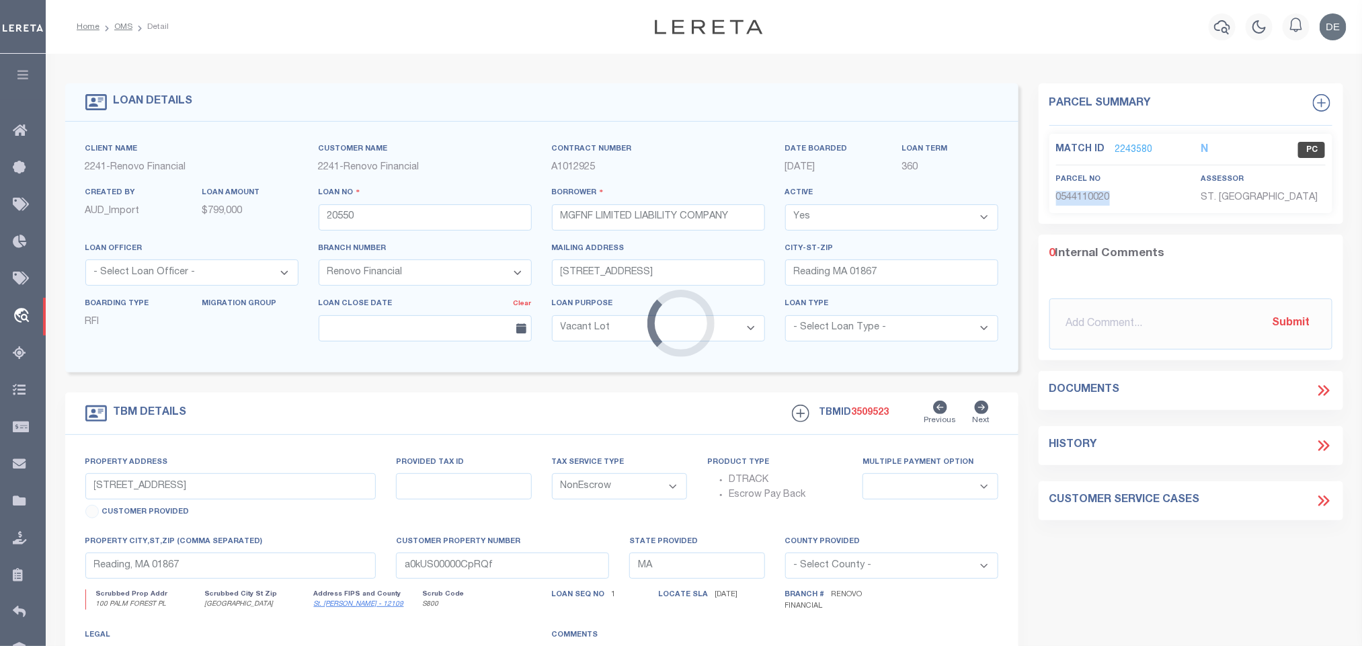
select select
select select "25066"
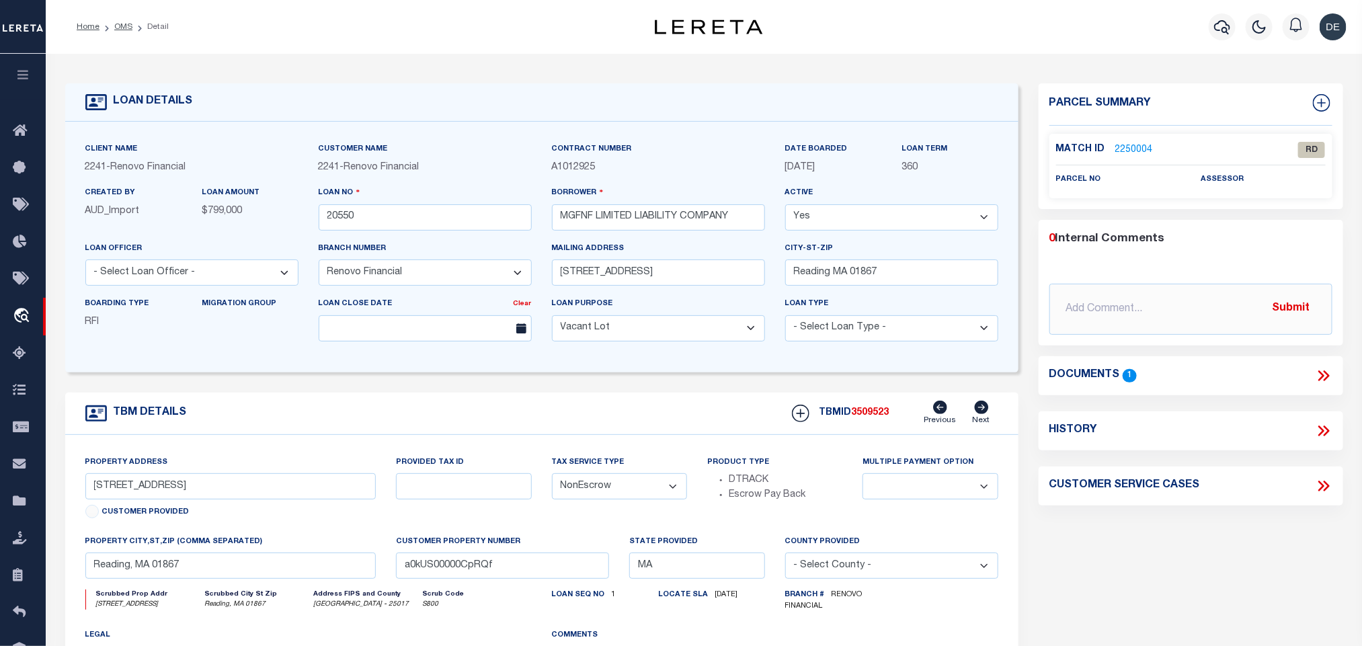
click at [1325, 380] on icon at bounding box center [1326, 375] width 6 height 11
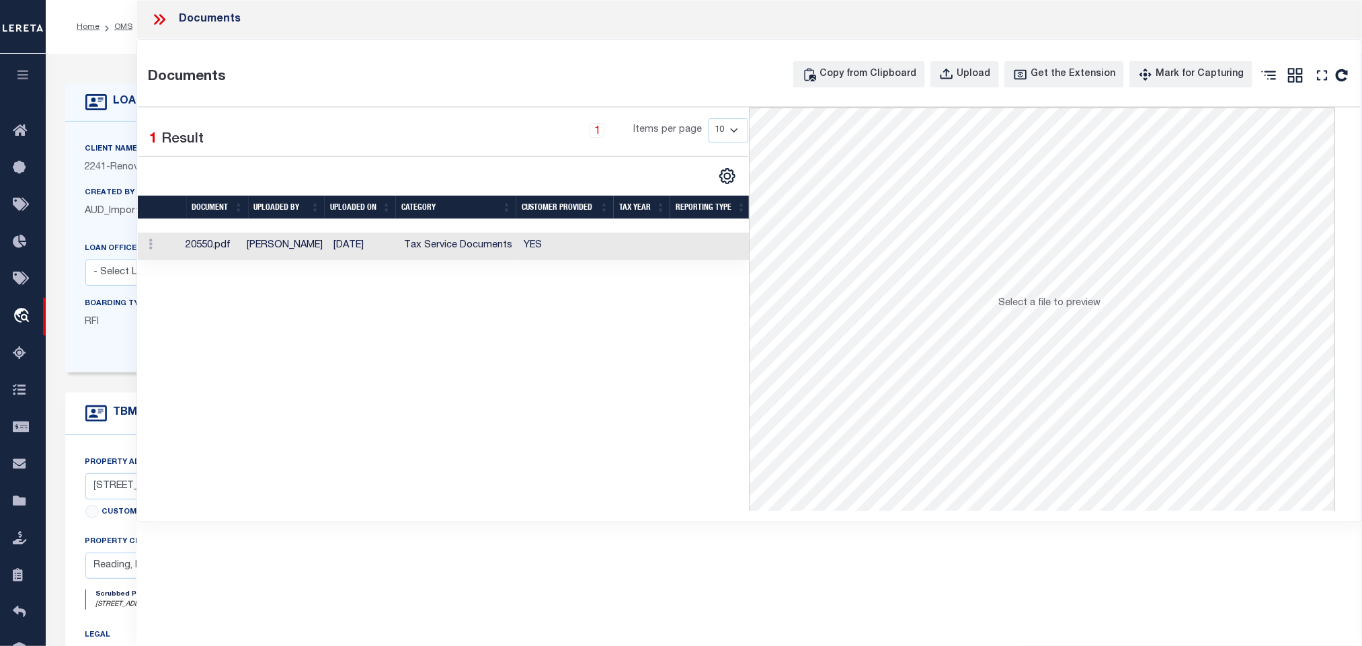
click at [652, 250] on td at bounding box center [643, 247] width 56 height 28
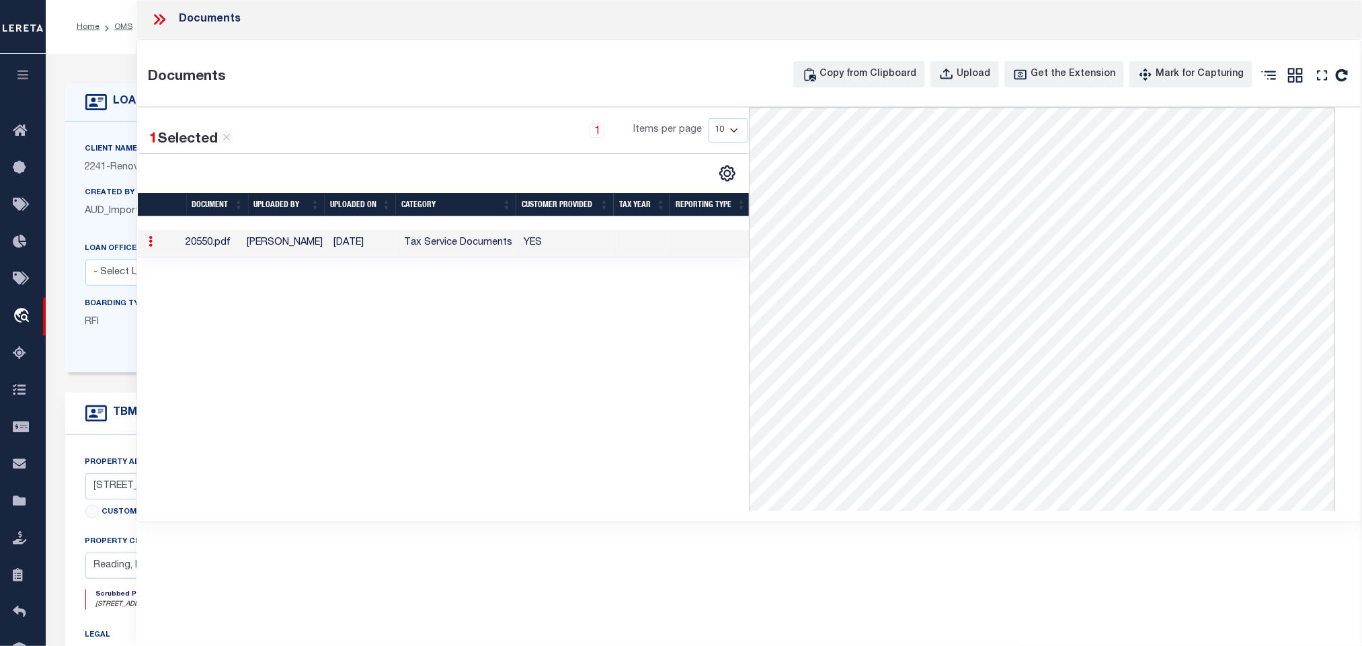
click at [165, 9] on div "Documents" at bounding box center [749, 19] width 1226 height 39
click at [160, 18] on icon at bounding box center [159, 19] width 17 height 17
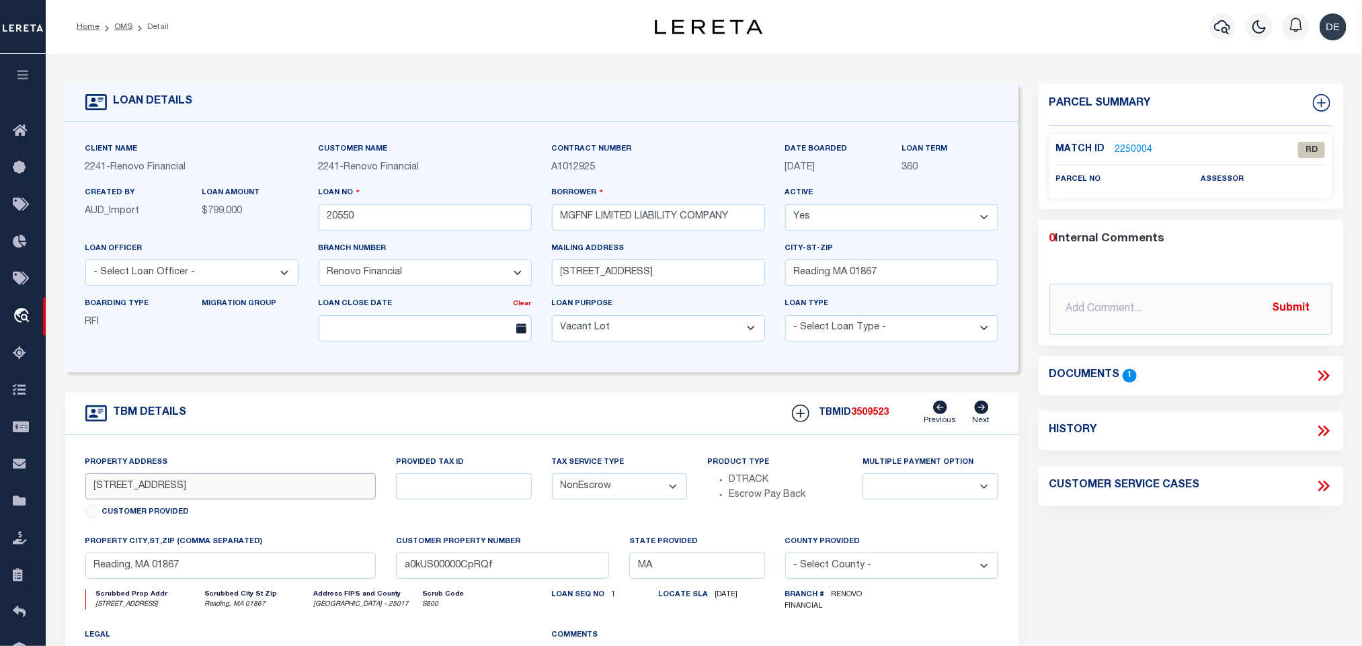
click at [129, 482] on input "[STREET_ADDRESS]" at bounding box center [230, 486] width 291 height 26
click at [129, 495] on input "[STREET_ADDRESS]" at bounding box center [230, 486] width 291 height 26
click at [1115, 147] on link "2250004" at bounding box center [1134, 150] width 38 height 14
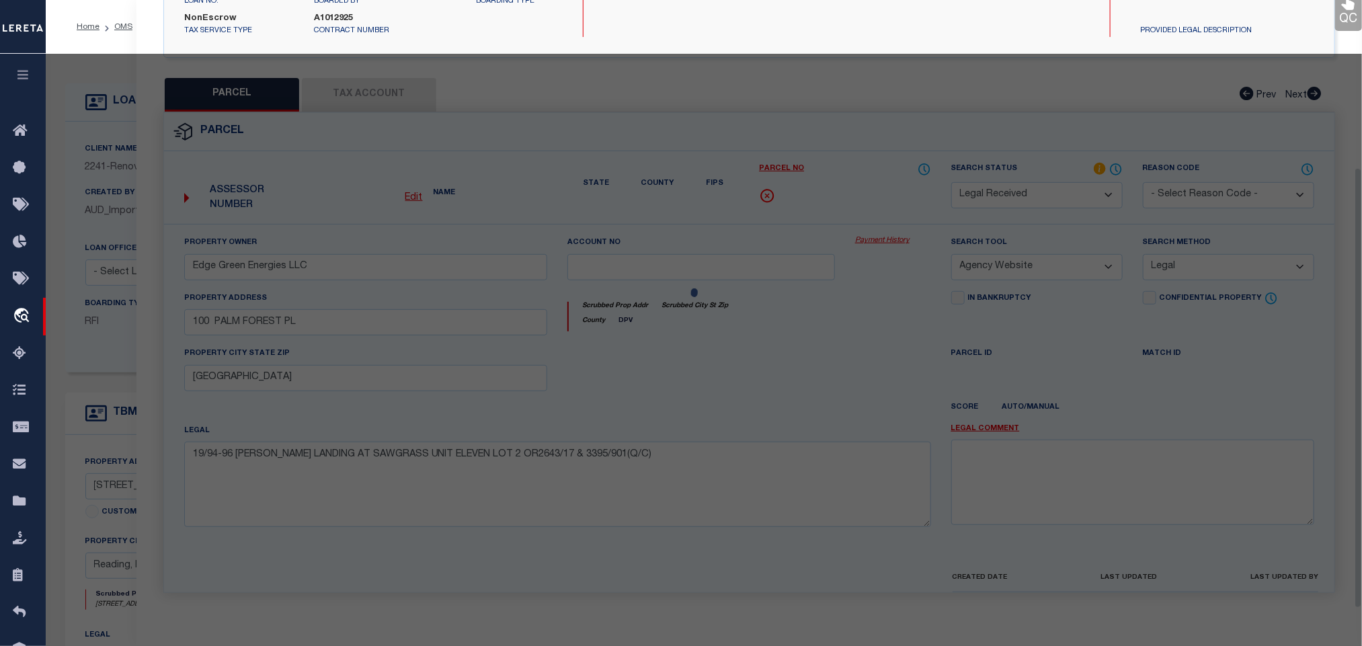
select select "AS"
select select
checkbox input "false"
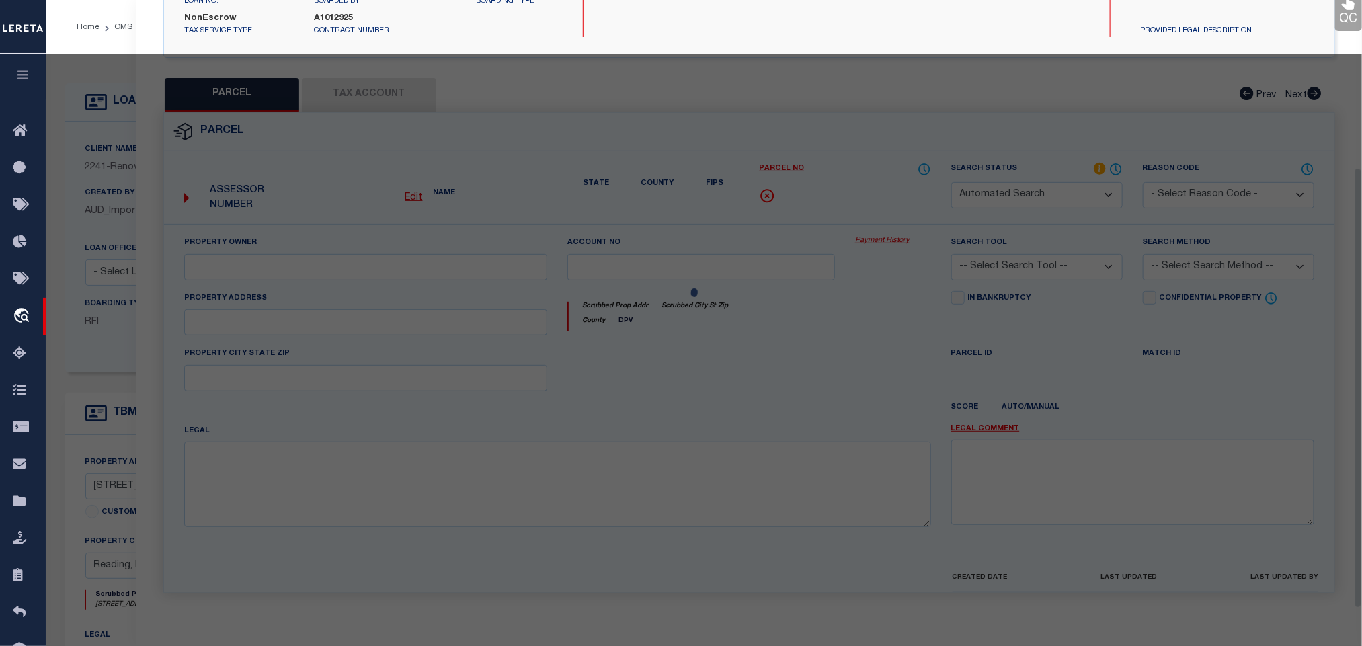
select select "RD"
checkbox input "false"
type textarea "Document uploaded that satisfies a legal requirement, changing from [GEOGRAPHIC…"
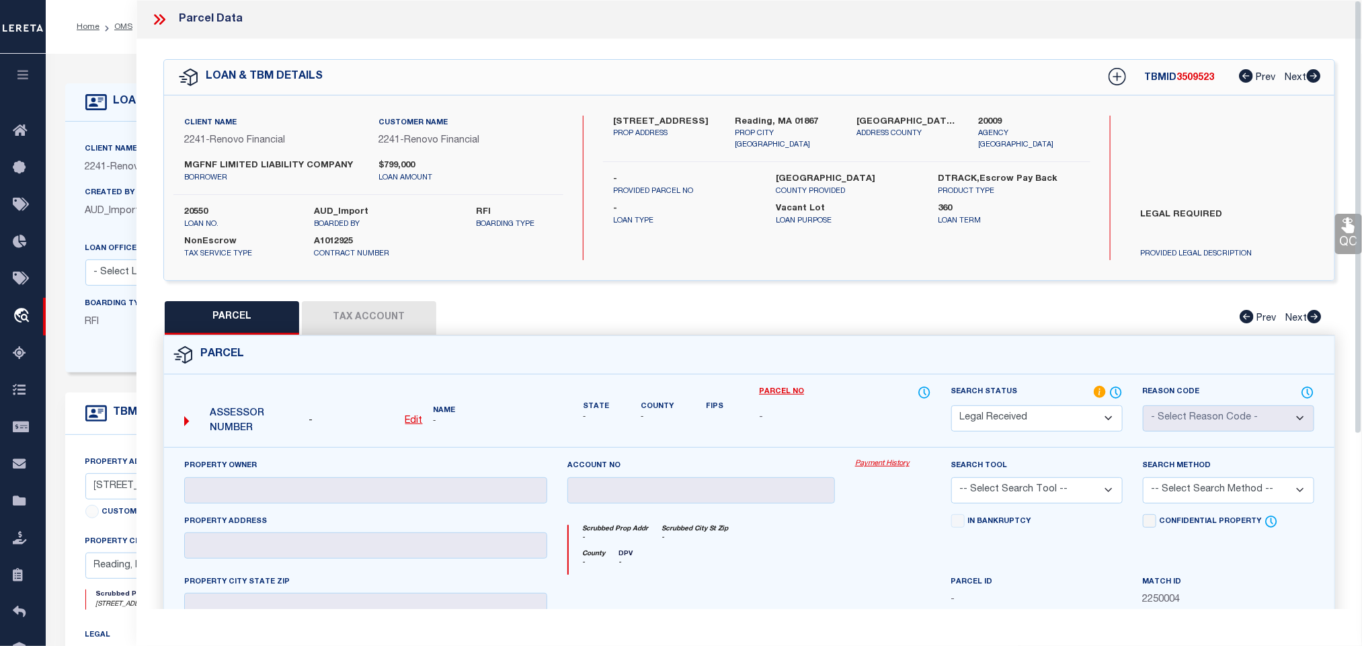
click at [416, 419] on u "Edit" at bounding box center [413, 420] width 17 height 9
select select "RD"
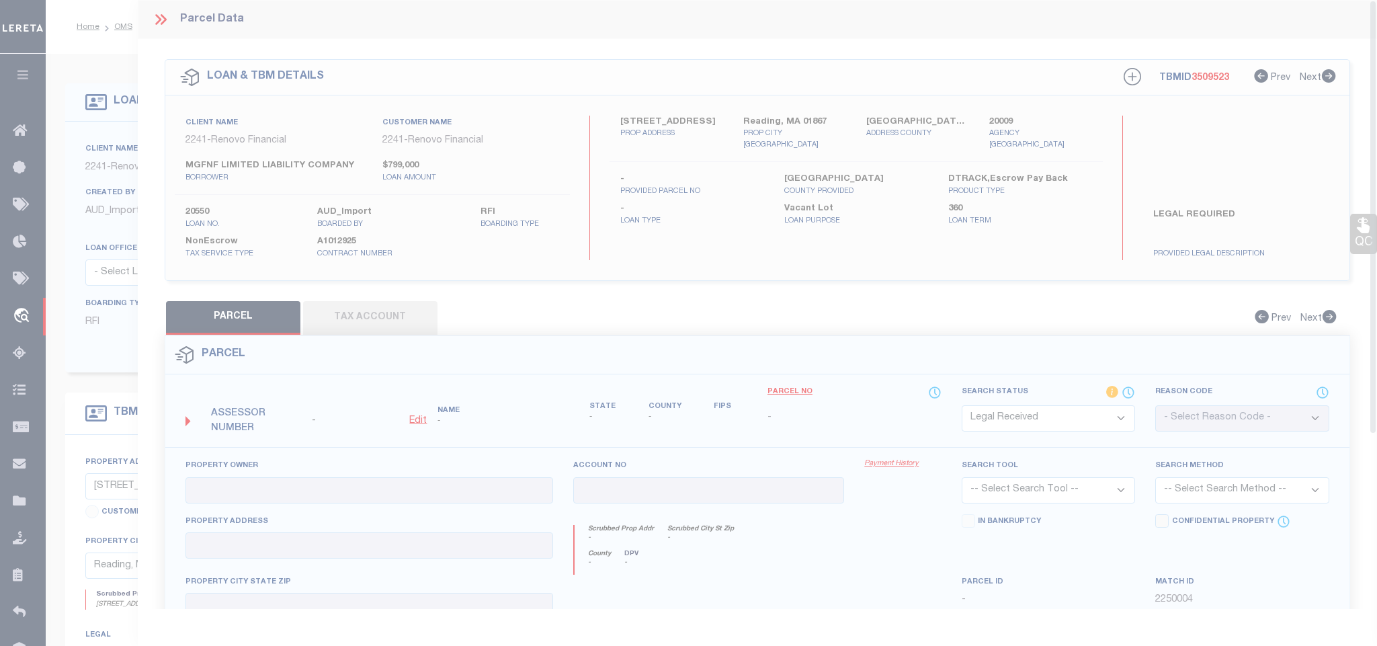
type textarea "-"
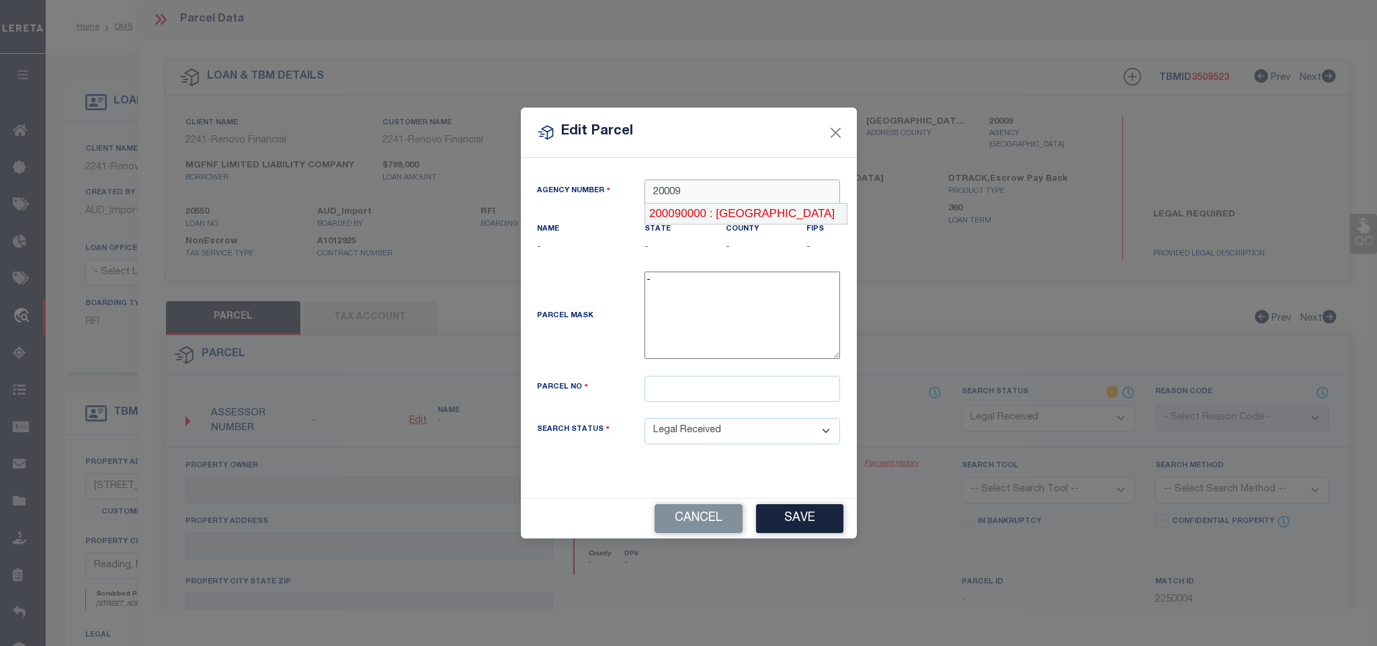
click at [766, 220] on div "200090000 : [GEOGRAPHIC_DATA]" at bounding box center [746, 214] width 203 height 22
type input "200090000"
click at [719, 402] on input "text" at bounding box center [743, 389] width 196 height 26
paste input "032.0-0000-0089.0"
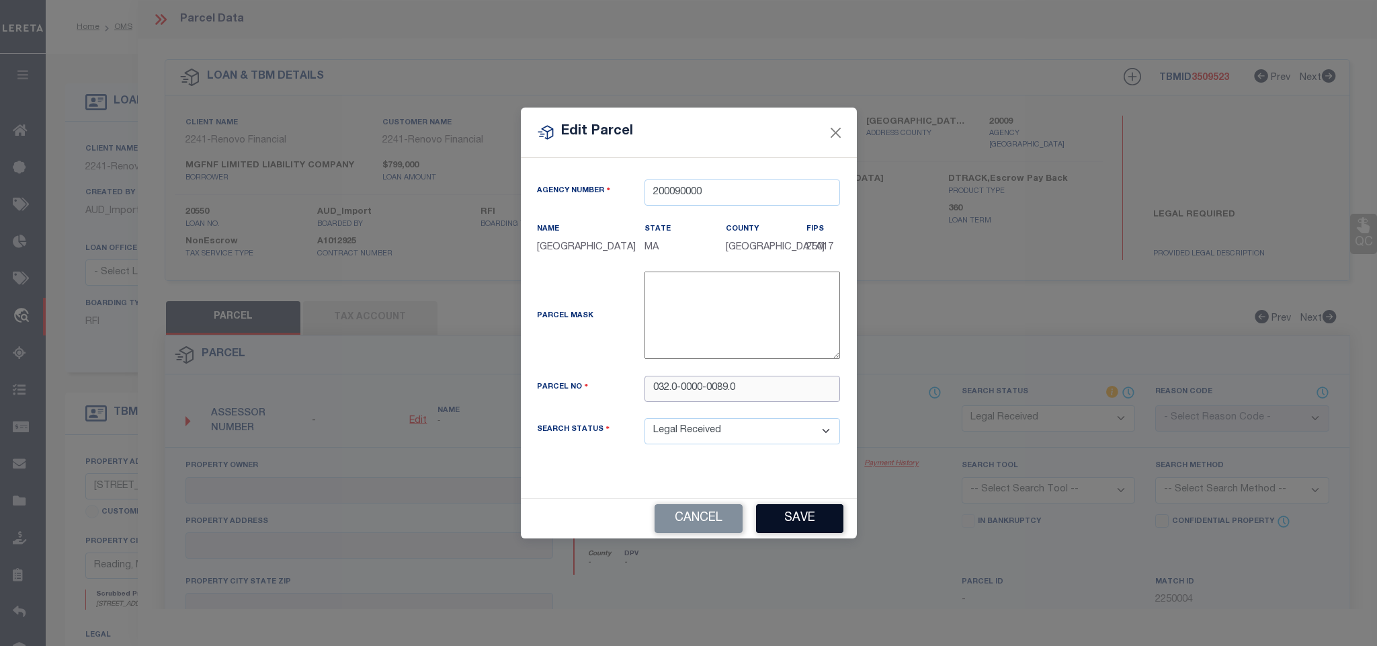
type input "032.0-0000-0089.0"
click at [791, 528] on button "Save" at bounding box center [799, 518] width 87 height 29
select select "RD"
checkbox input "false"
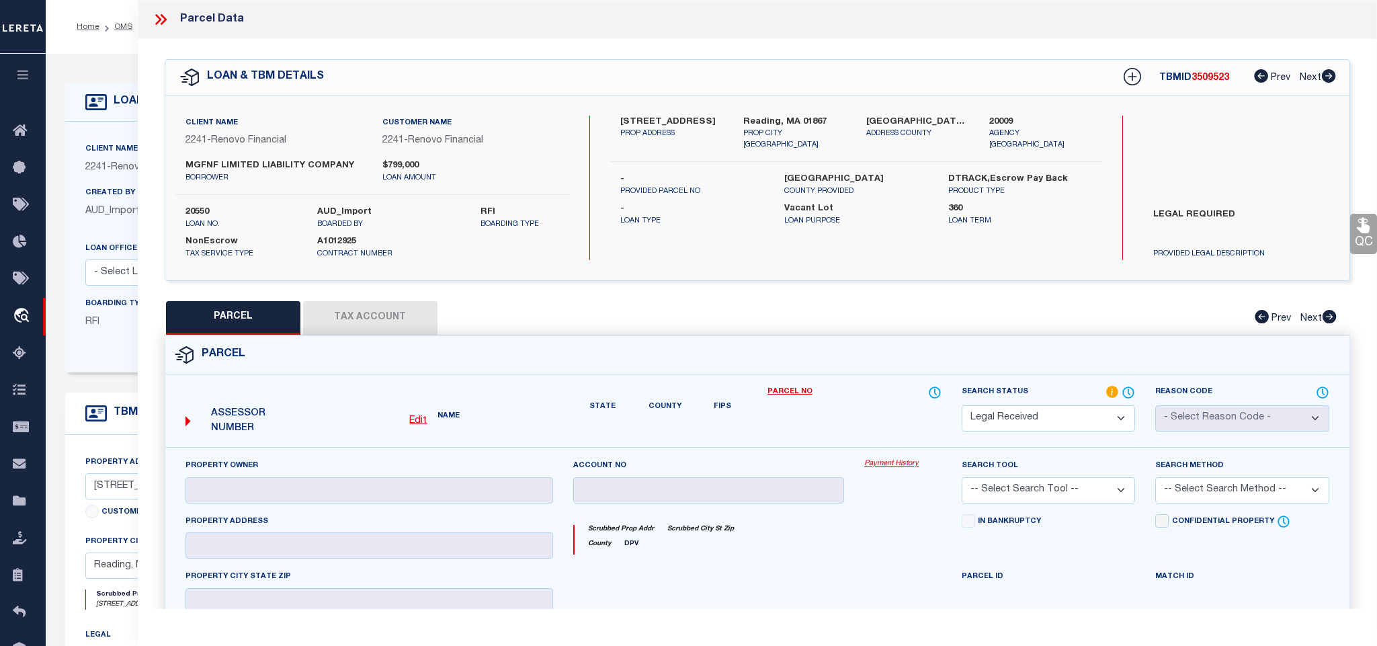
checkbox input "false"
type textarea "Document uploaded that satisfies a legal requirement, changing from [GEOGRAPHIC…"
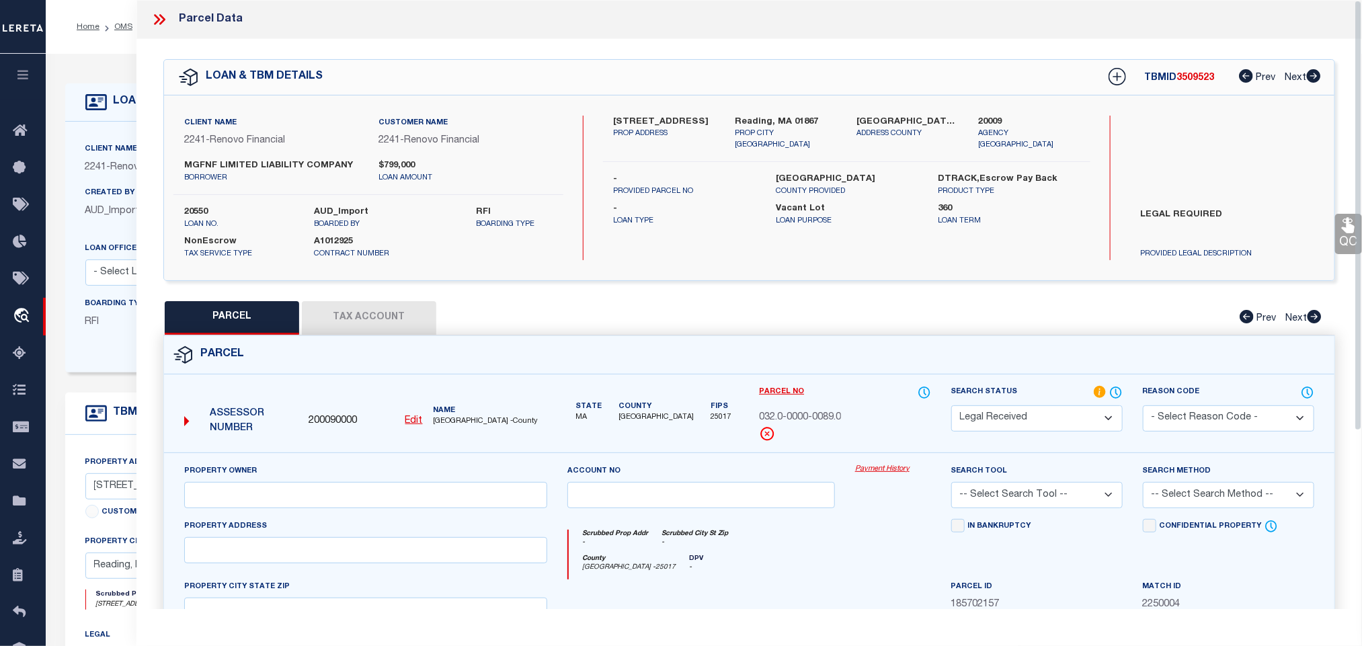
drag, startPoint x: 476, startPoint y: 516, endPoint x: 482, endPoint y: 501, distance: 16.6
click at [476, 516] on div "Property Owner" at bounding box center [365, 491] width 383 height 55
click at [482, 501] on input "text" at bounding box center [365, 495] width 363 height 26
paste input "[PERSON_NAME] F ETAL TTEES"
type input "[PERSON_NAME] F ETAL TTEES"
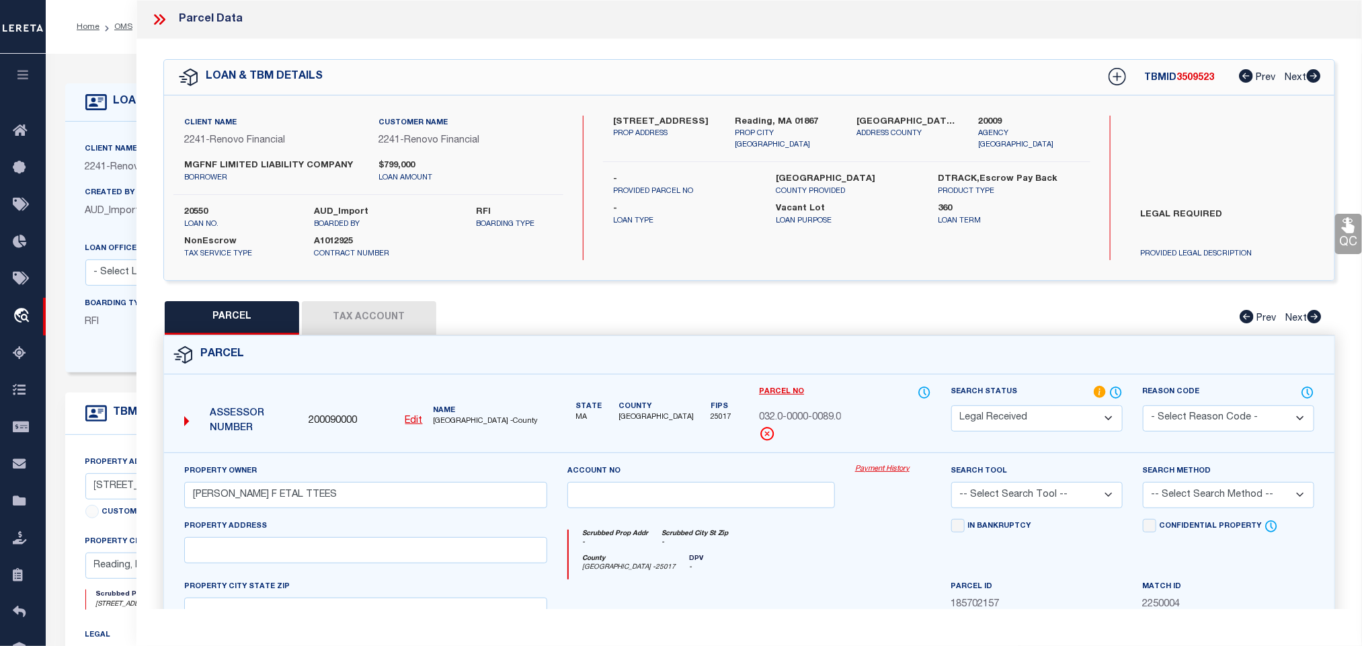
click at [762, 107] on div "Client Name 2241 - Renovo Financial Customer Name 2241 - Renovo Financial MGFNF…" at bounding box center [749, 187] width 1170 height 185
copy div "Reading, MA 01867"
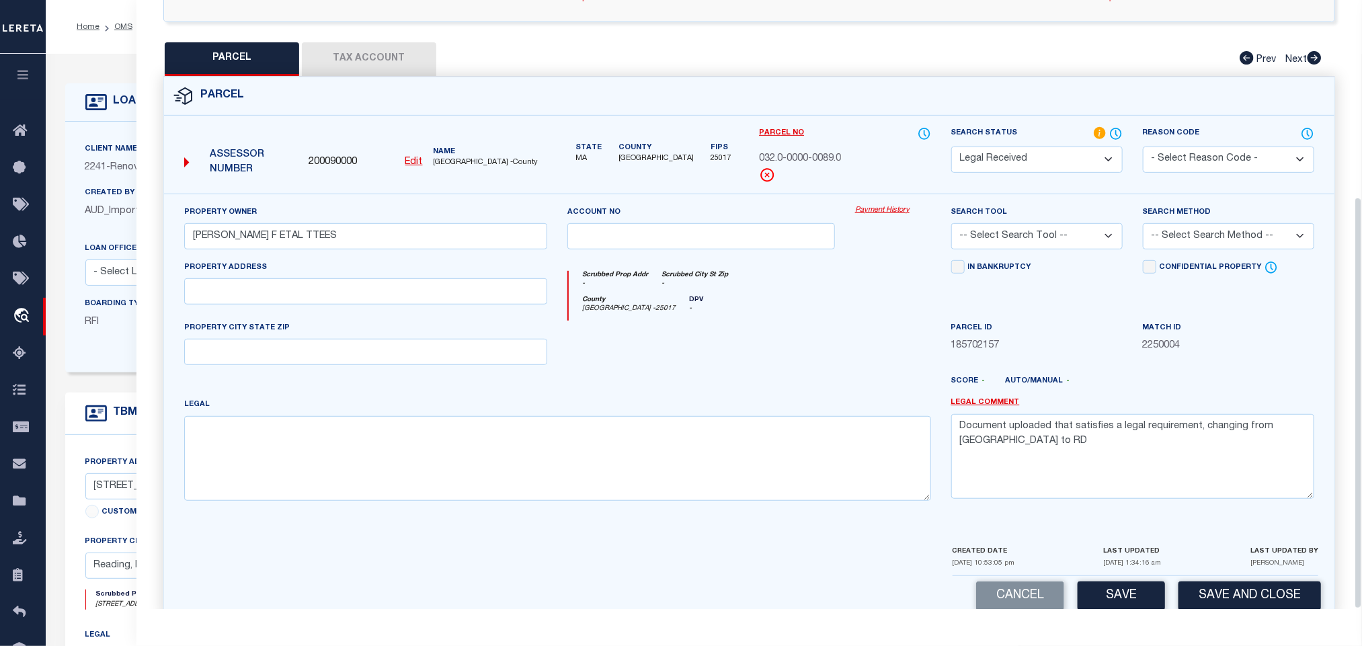
scroll to position [291, 0]
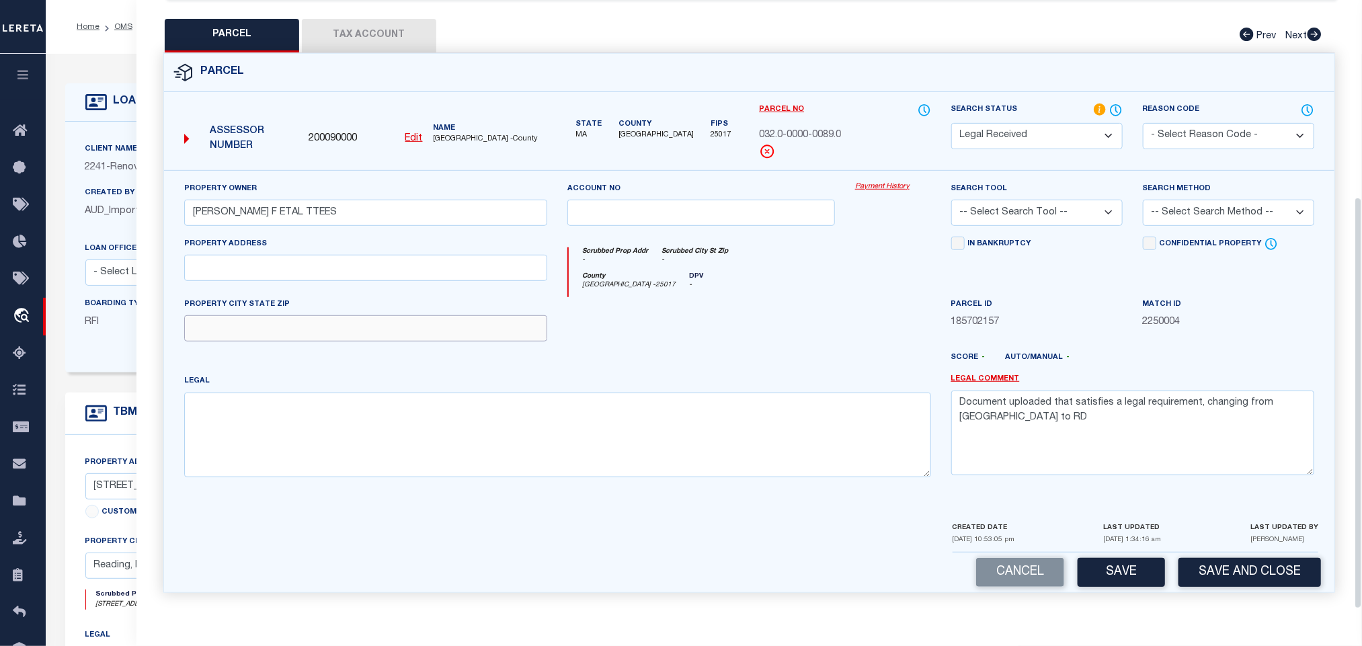
click at [446, 315] on input "text" at bounding box center [365, 328] width 363 height 26
paste input "Reading, MA 01867"
type input "Reading, MA 01867"
drag, startPoint x: 525, startPoint y: 264, endPoint x: 553, endPoint y: 271, distance: 28.4
click at [525, 264] on input "text" at bounding box center [365, 268] width 363 height 26
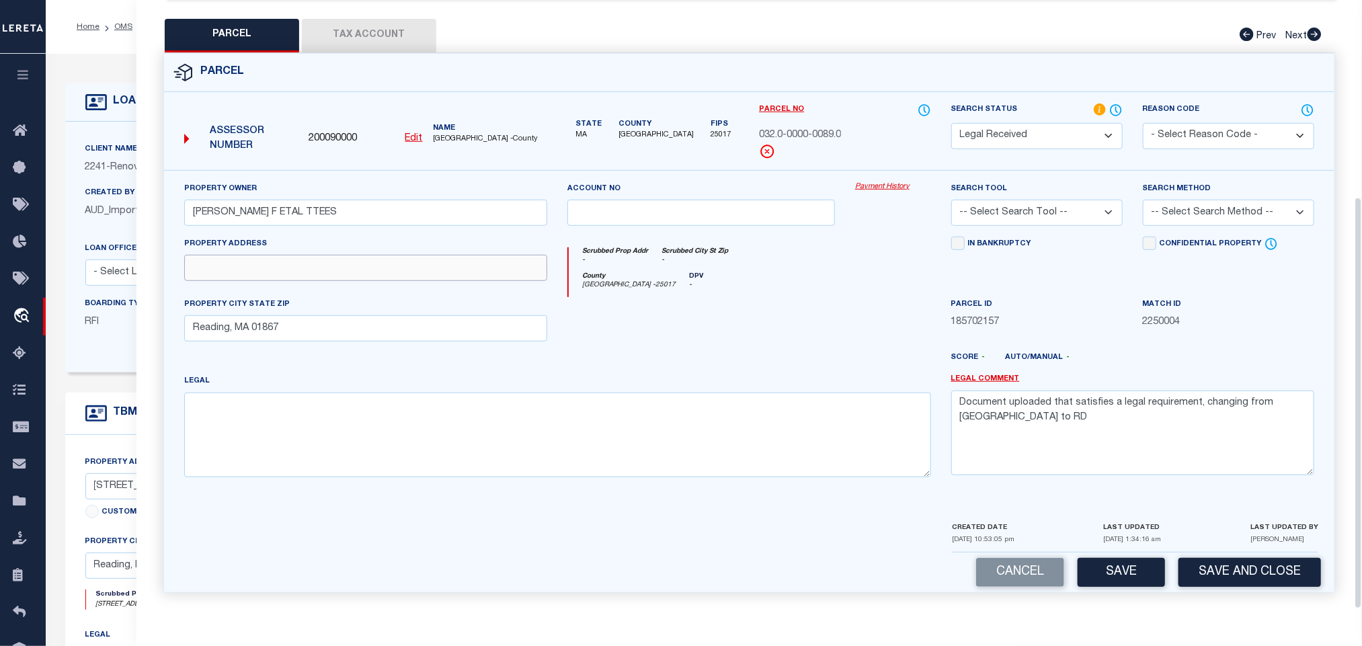
paste input "[STREET_ADDRESS]"
type input "[STREET_ADDRESS]"
click at [1122, 379] on label "Legal Comment" at bounding box center [1132, 379] width 363 height 11
click at [1129, 416] on textarea "Document uploaded that satisfies a legal requirement, changing from [GEOGRAPHIC…" at bounding box center [1132, 433] width 363 height 85
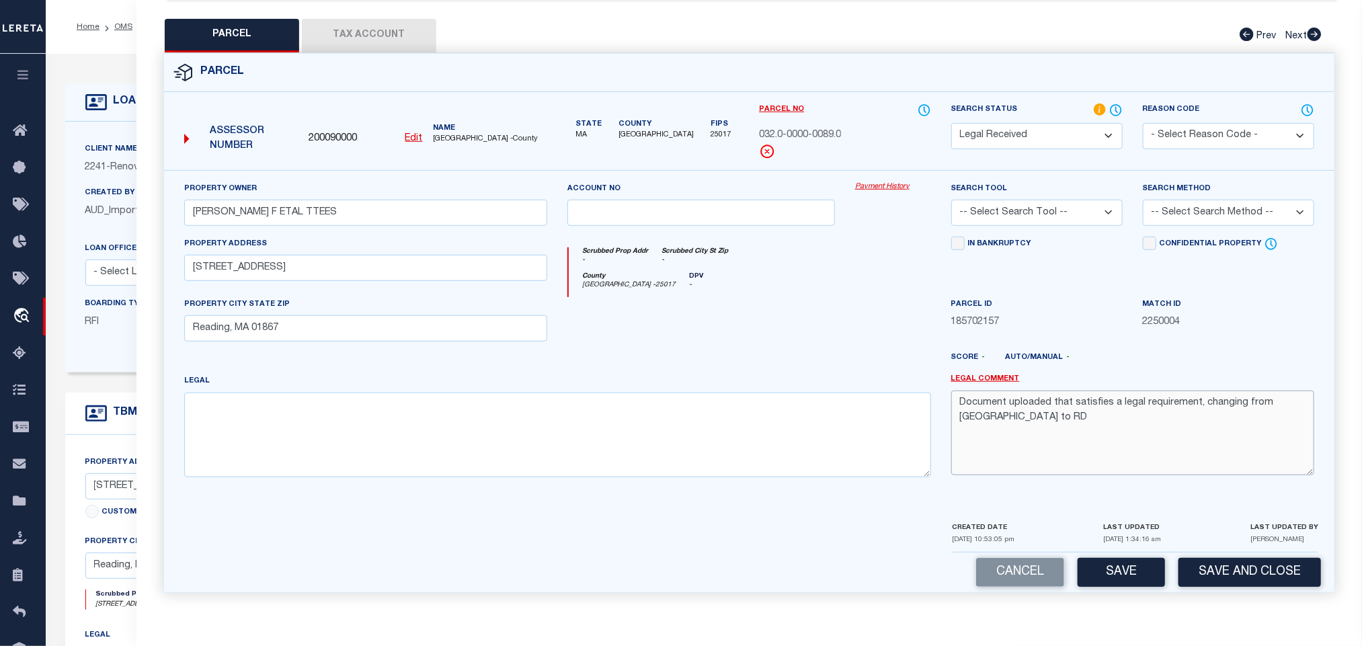
click at [1129, 416] on textarea "Document uploaded that satisfies a legal requirement, changing from [GEOGRAPHIC…" at bounding box center [1132, 433] width 363 height 85
click at [1065, 206] on select "-- Select Search Tool -- 3rd Party Website Agency File Agency Website ATLS CNV-…" at bounding box center [1036, 213] width 171 height 26
select select "AGW"
click at [951, 200] on select "-- Select Search Tool -- 3rd Party Website Agency File Agency Website ATLS CNV-…" at bounding box center [1036, 213] width 171 height 26
click at [1206, 200] on select "-- Select Search Method -- Property Address Legal Liability Info Provided" at bounding box center [1228, 213] width 171 height 26
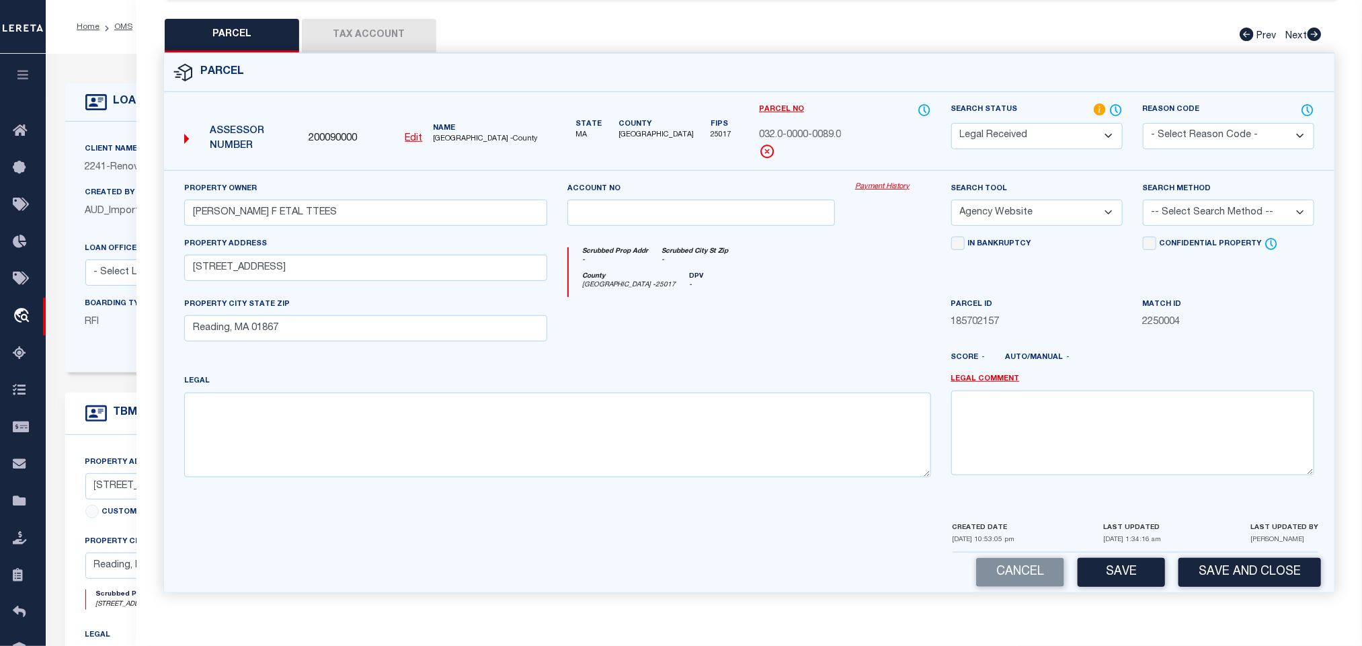
select select "LEG"
click at [1143, 200] on select "-- Select Search Method -- Property Address Legal Liability Info Provided" at bounding box center [1228, 213] width 171 height 26
click at [1135, 577] on button "Save" at bounding box center [1121, 572] width 87 height 29
click at [379, 20] on button "Tax Account" at bounding box center [369, 36] width 134 height 34
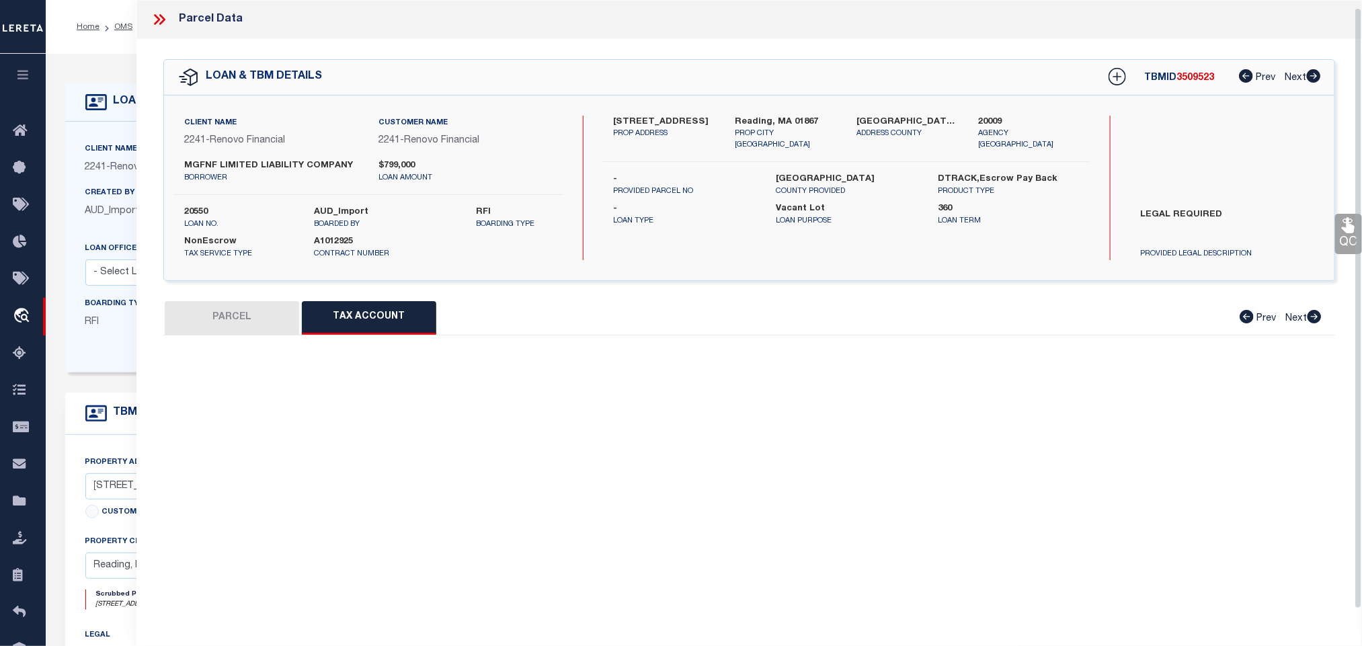
scroll to position [8, 0]
select select "100"
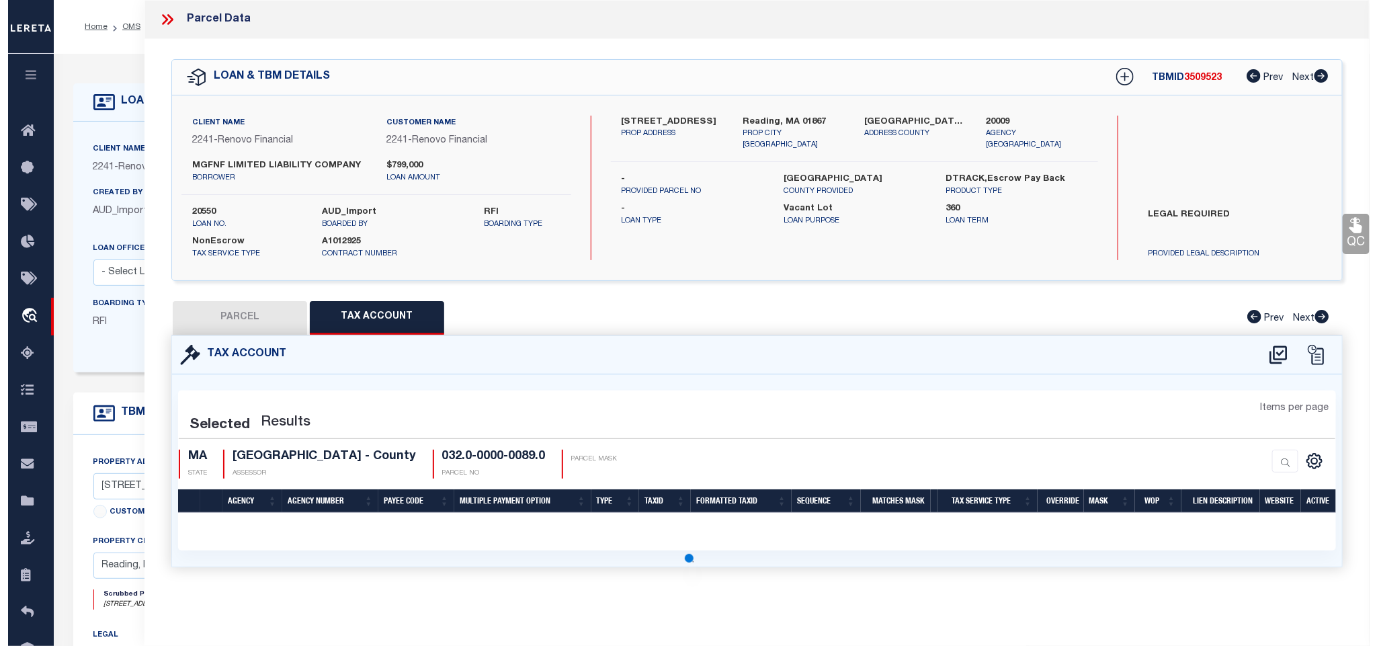
scroll to position [0, 0]
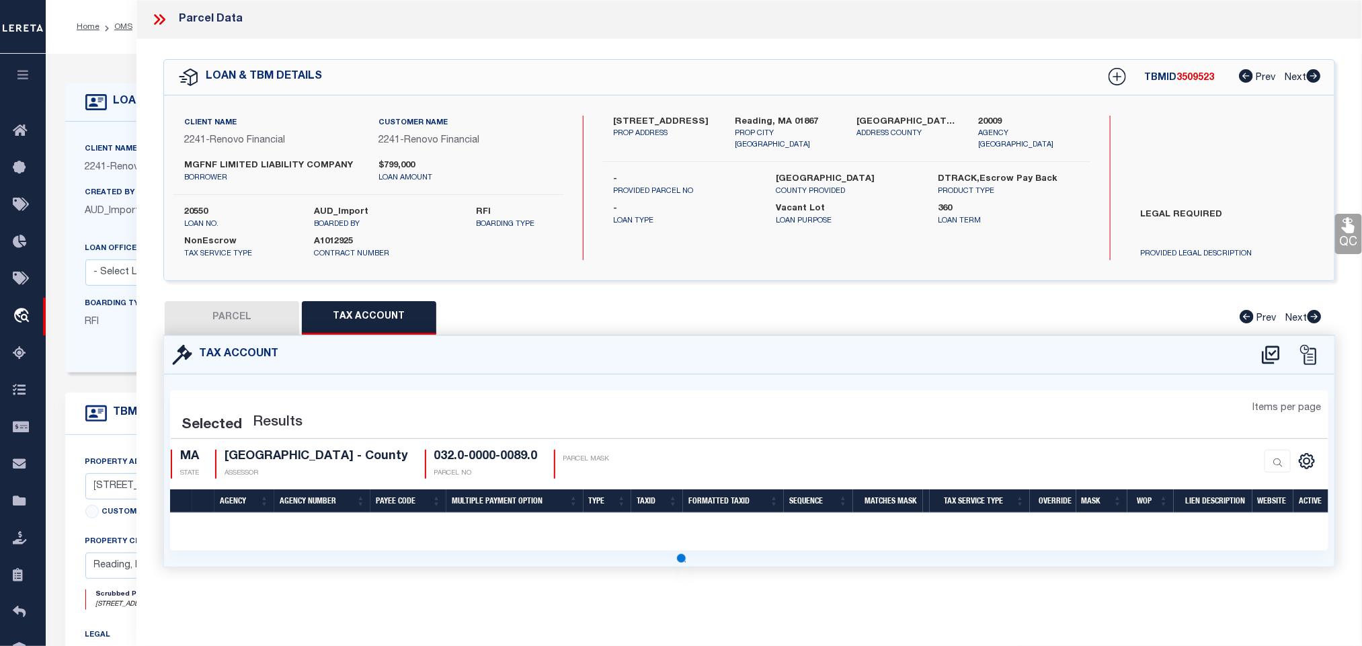
select select "100"
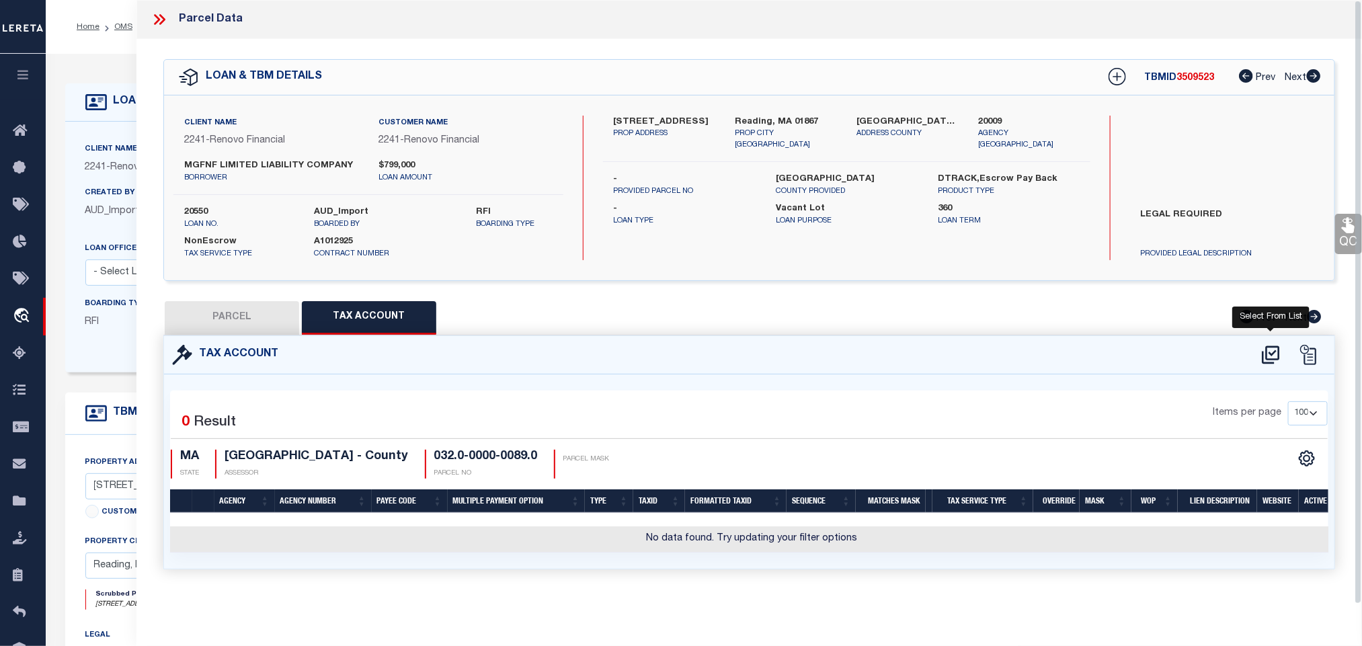
click at [1269, 358] on icon at bounding box center [1271, 355] width 22 height 22
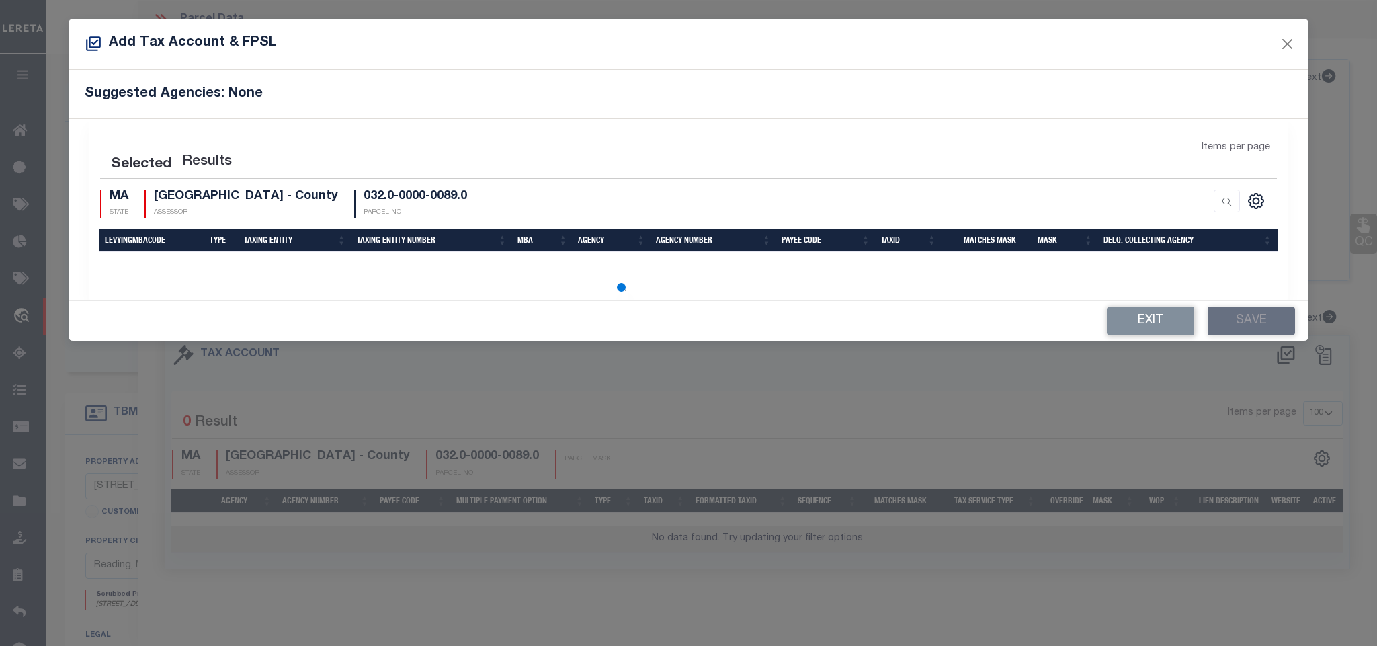
select select "100"
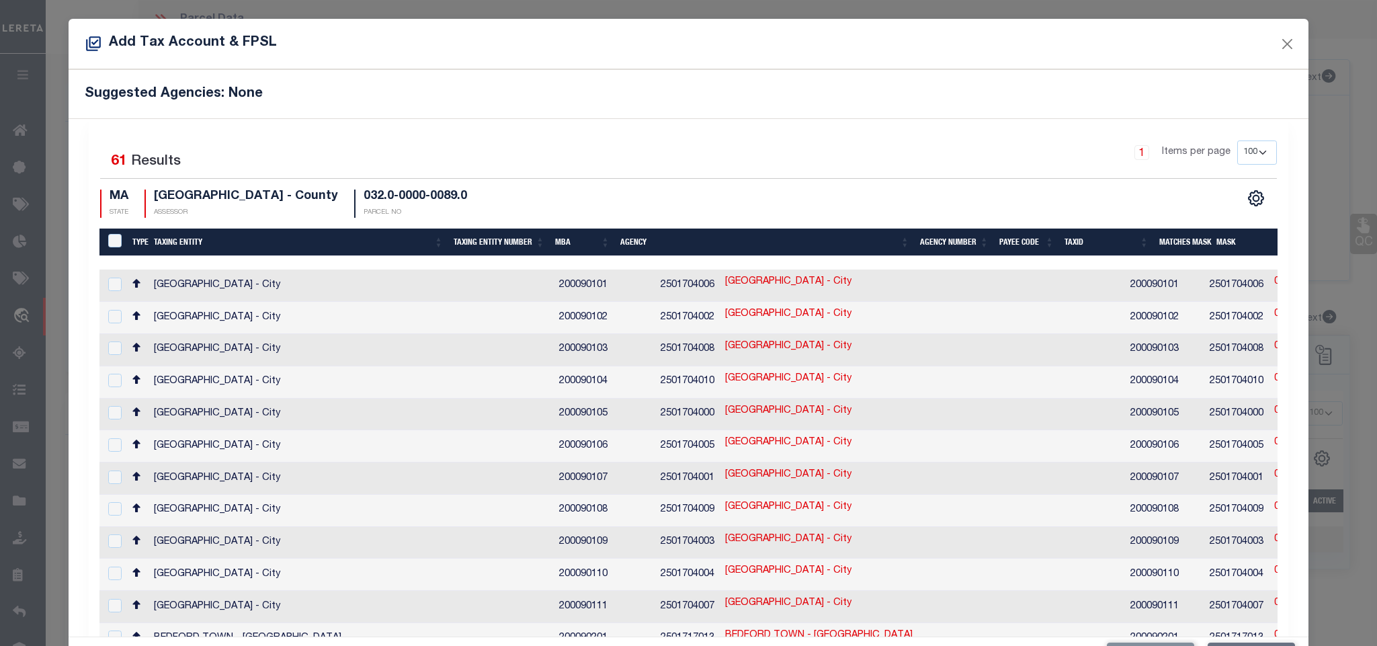
click at [391, 101] on h5 "Suggested Agencies: None" at bounding box center [688, 94] width 1207 height 16
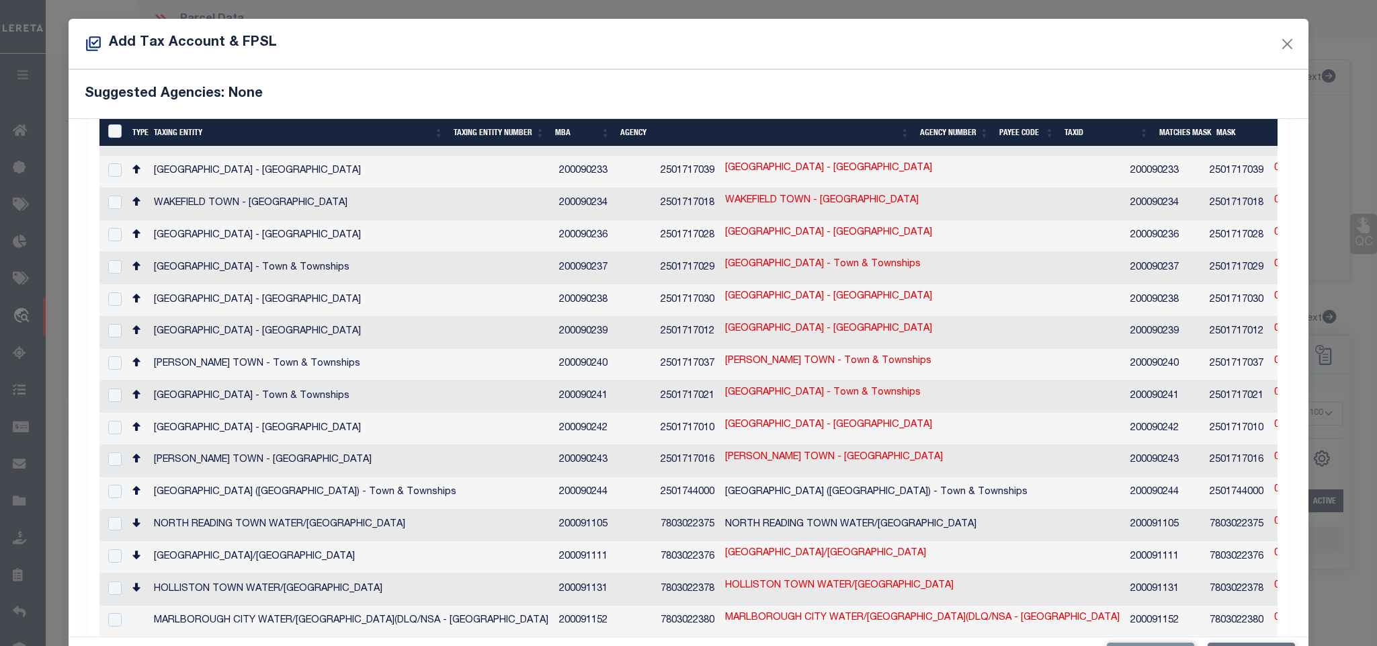
scroll to position [1513, 0]
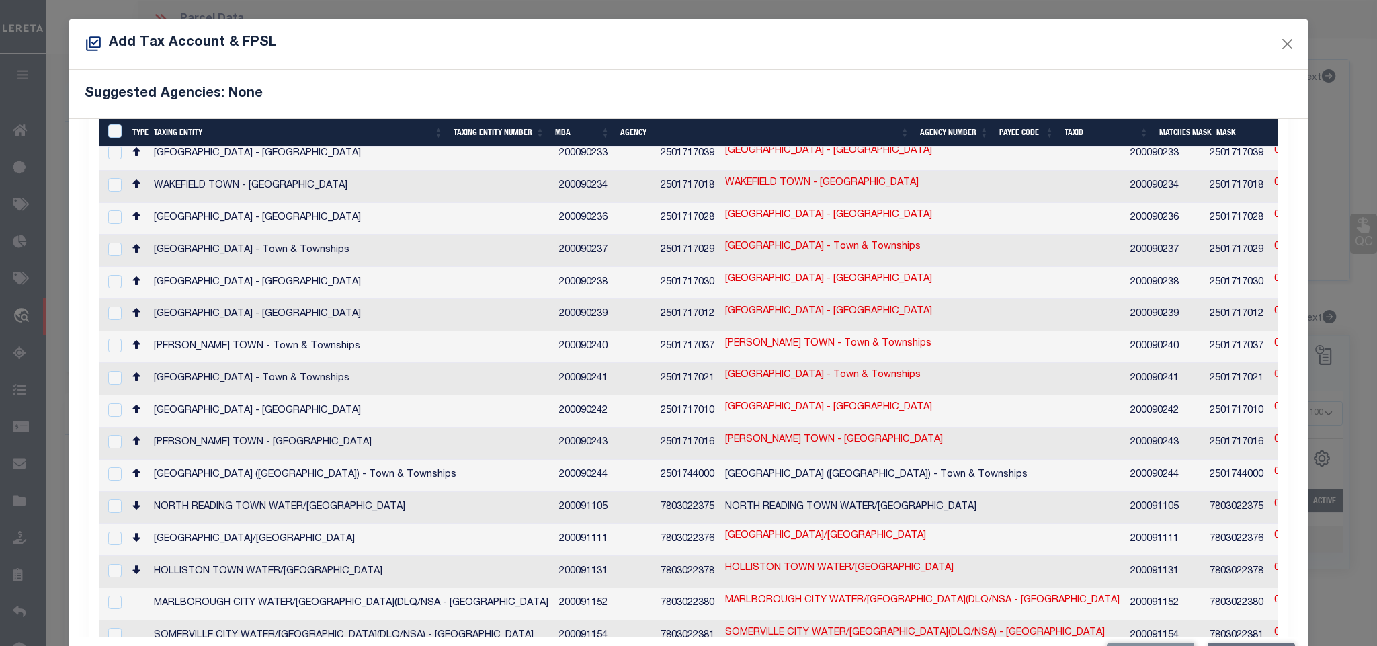
click at [1275, 368] on link "032.0-0000-0089.0" at bounding box center [1316, 375] width 82 height 15
type input "032.0-0000-0089.0"
type textarea "246-$$$$-$$$$-$$$$$"
checkbox input "true"
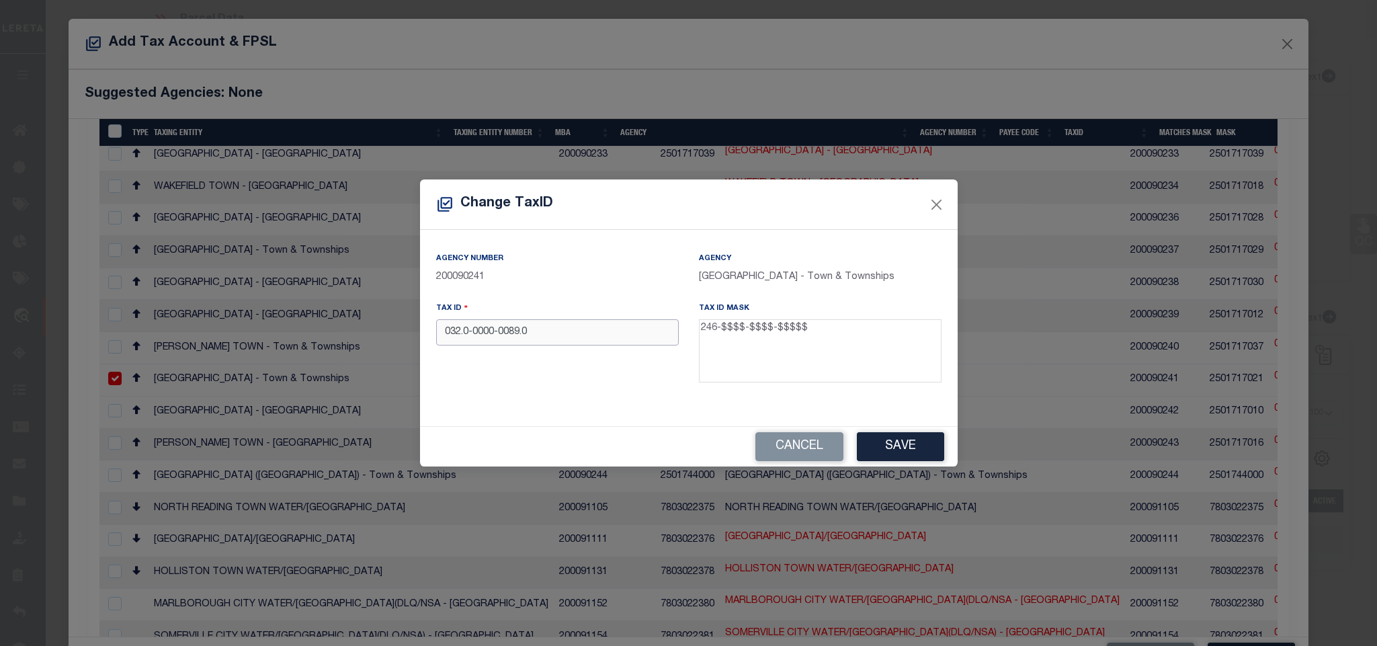
click at [591, 335] on input "032.0-0000-0089.0" at bounding box center [557, 332] width 243 height 26
click at [465, 339] on input "032.0-0000-00890" at bounding box center [557, 332] width 243 height 26
click at [440, 333] on input "[PHONE_NUMBER]" at bounding box center [557, 332] width 243 height 26
type input "246-0320-0000-00890"
click at [896, 438] on button "Save" at bounding box center [900, 446] width 87 height 29
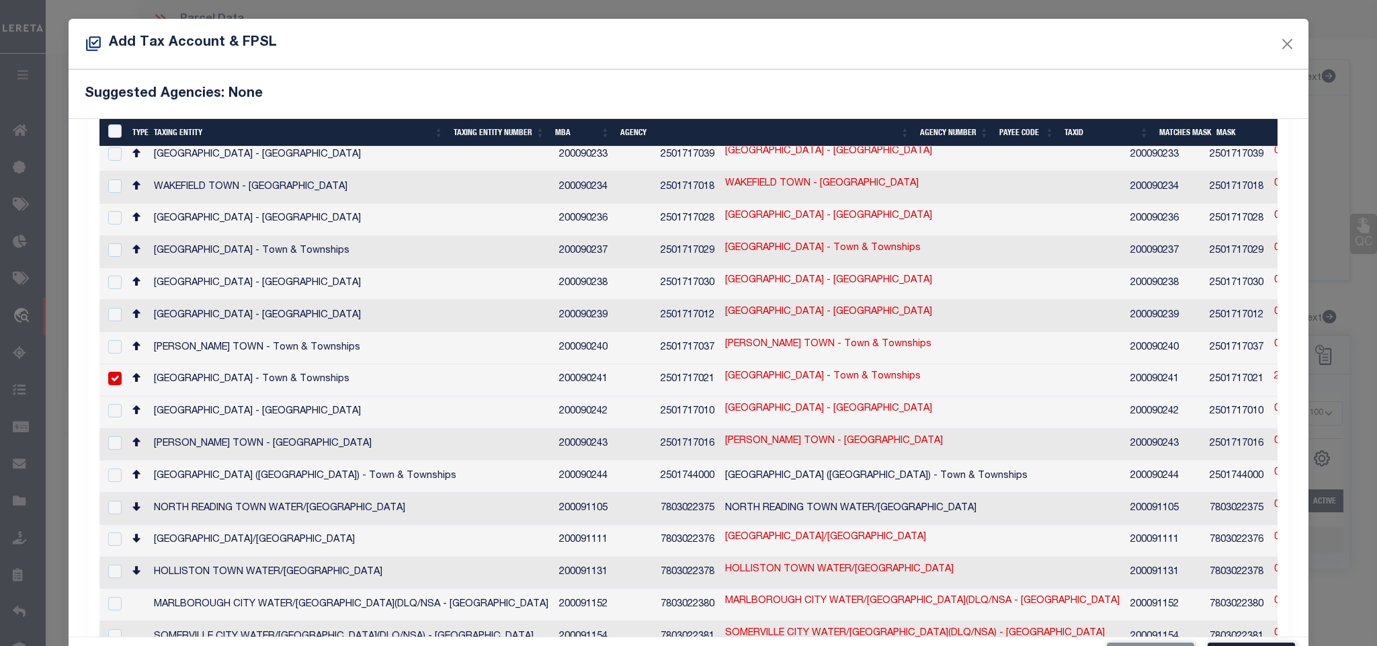
scroll to position [50, 0]
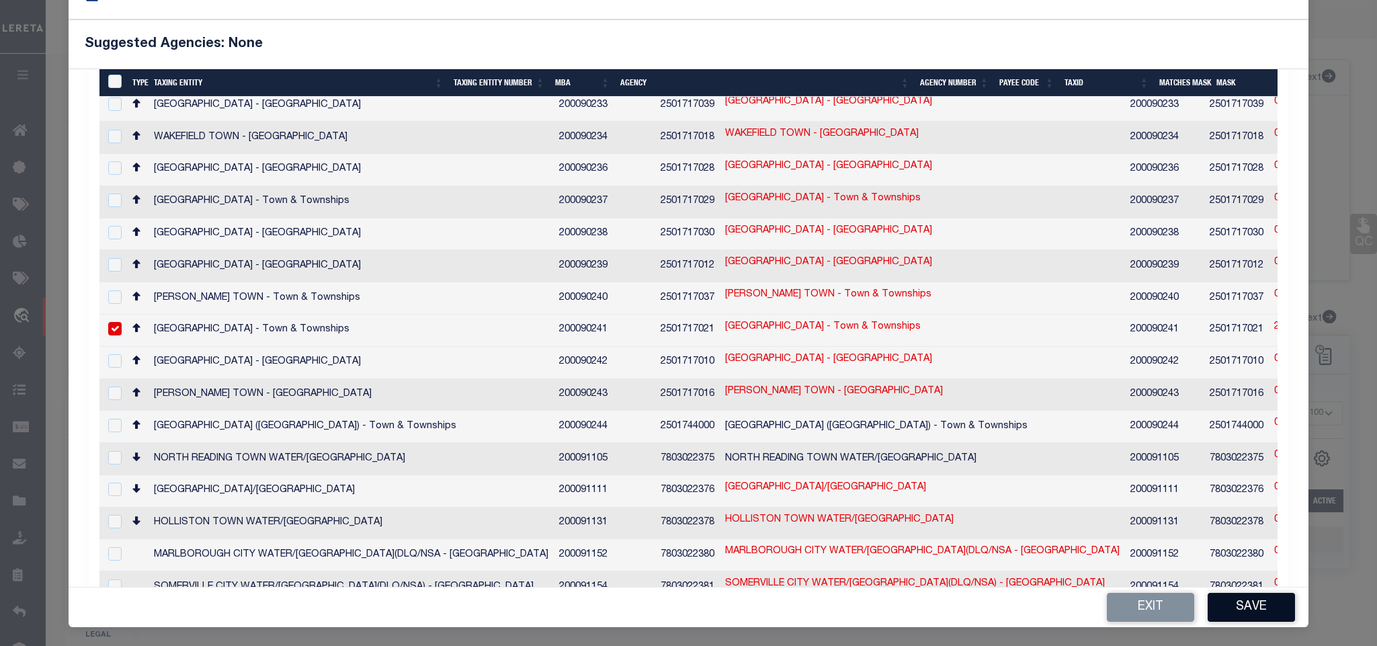
click at [1237, 596] on button "Save" at bounding box center [1251, 607] width 87 height 29
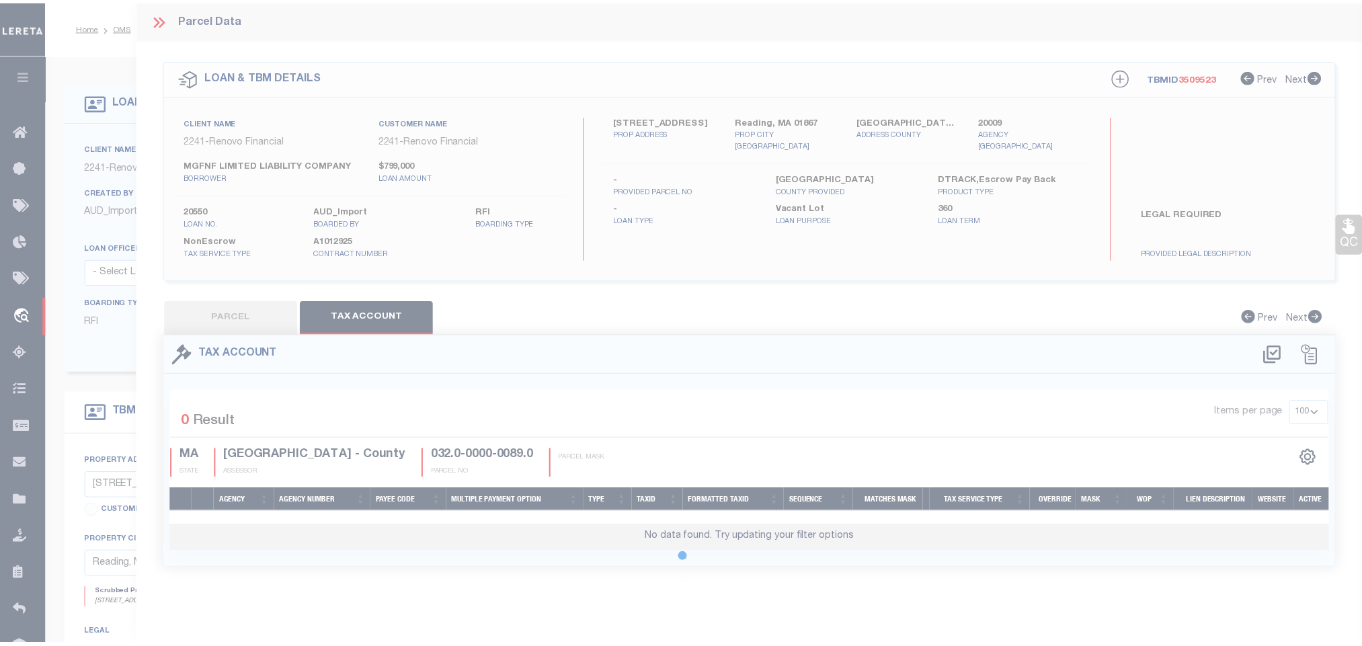
scroll to position [0, 0]
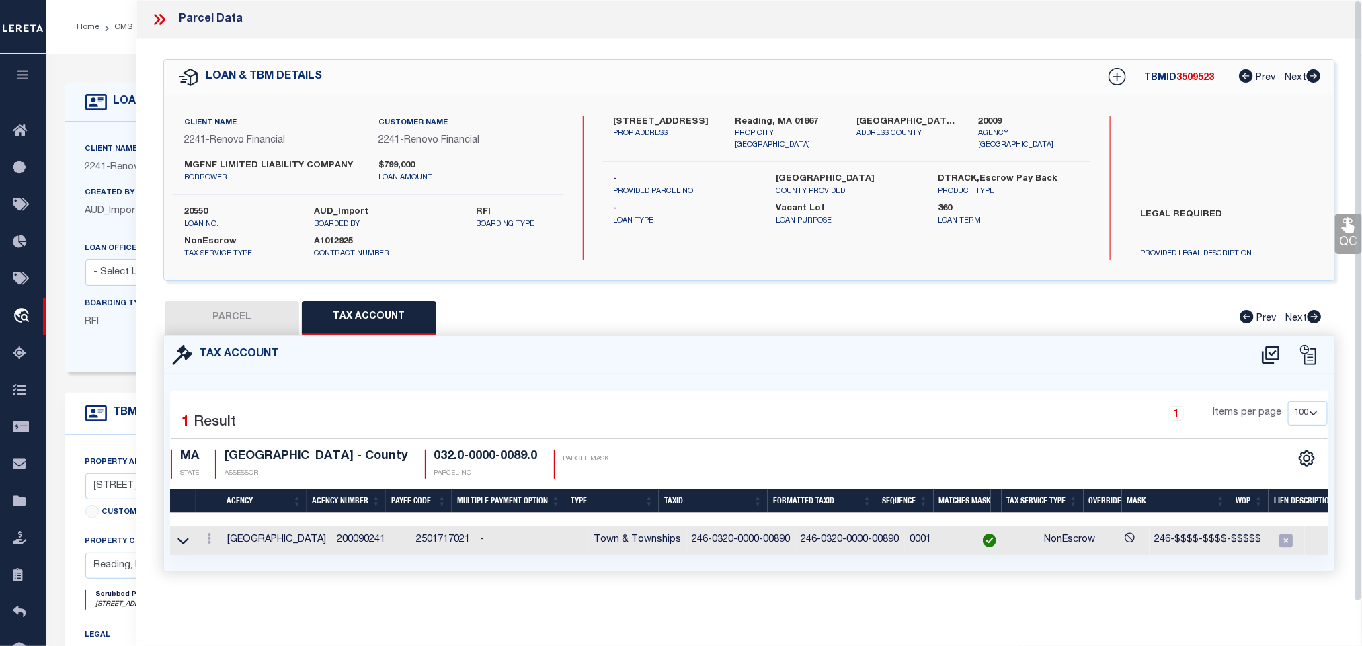
click at [259, 327] on button "PARCEL" at bounding box center [232, 318] width 134 height 34
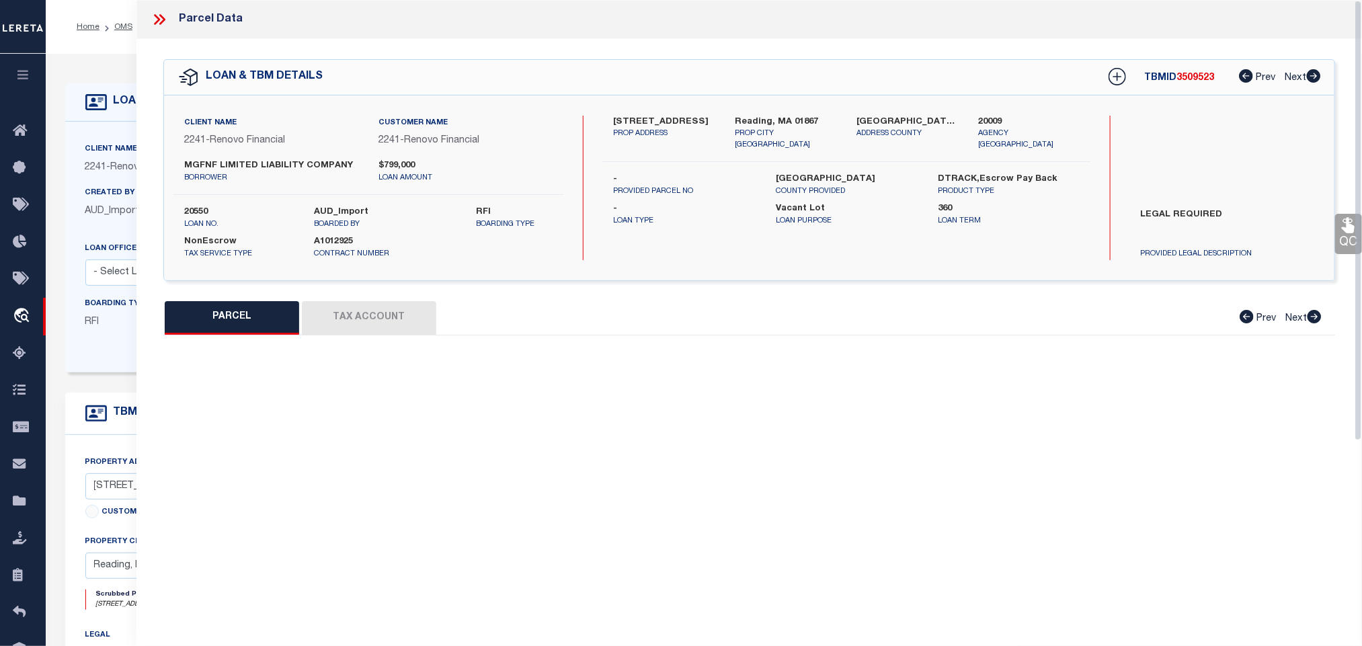
select select "AS"
select select
checkbox input "false"
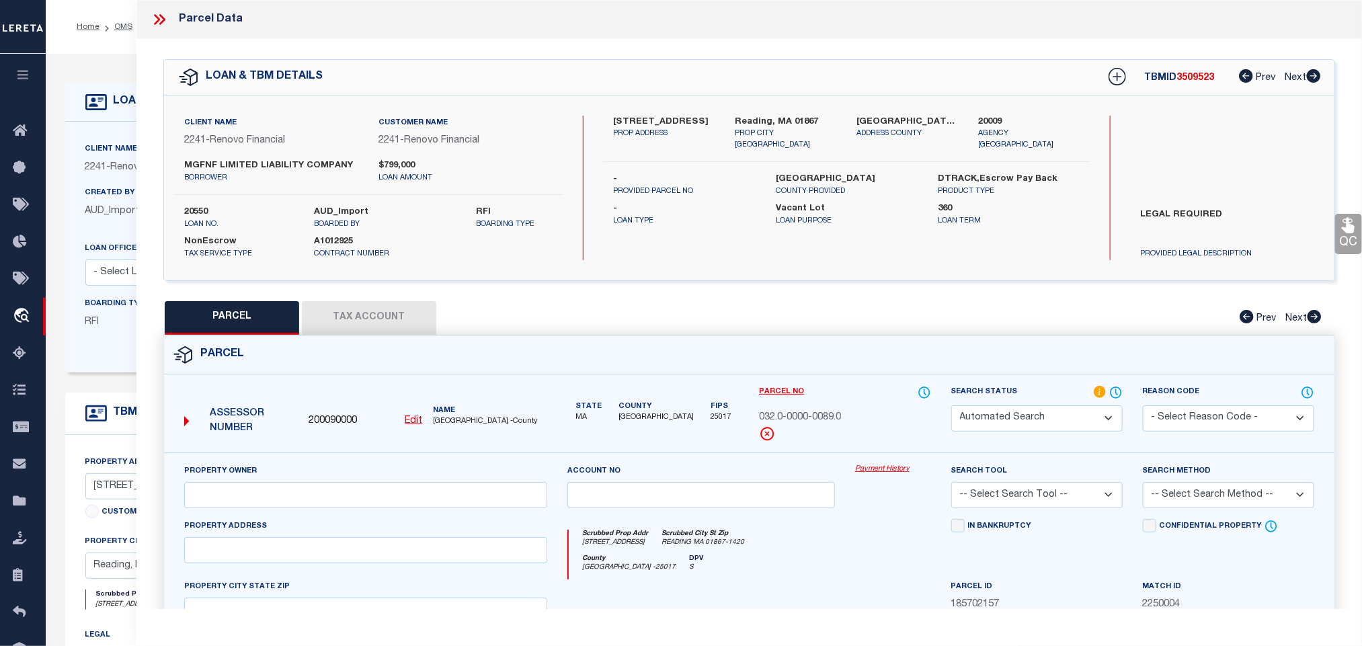
select select "RD"
type input "[PERSON_NAME] F ETAL TTEES"
select select "AGW"
select select "LEG"
type input "[STREET_ADDRESS]"
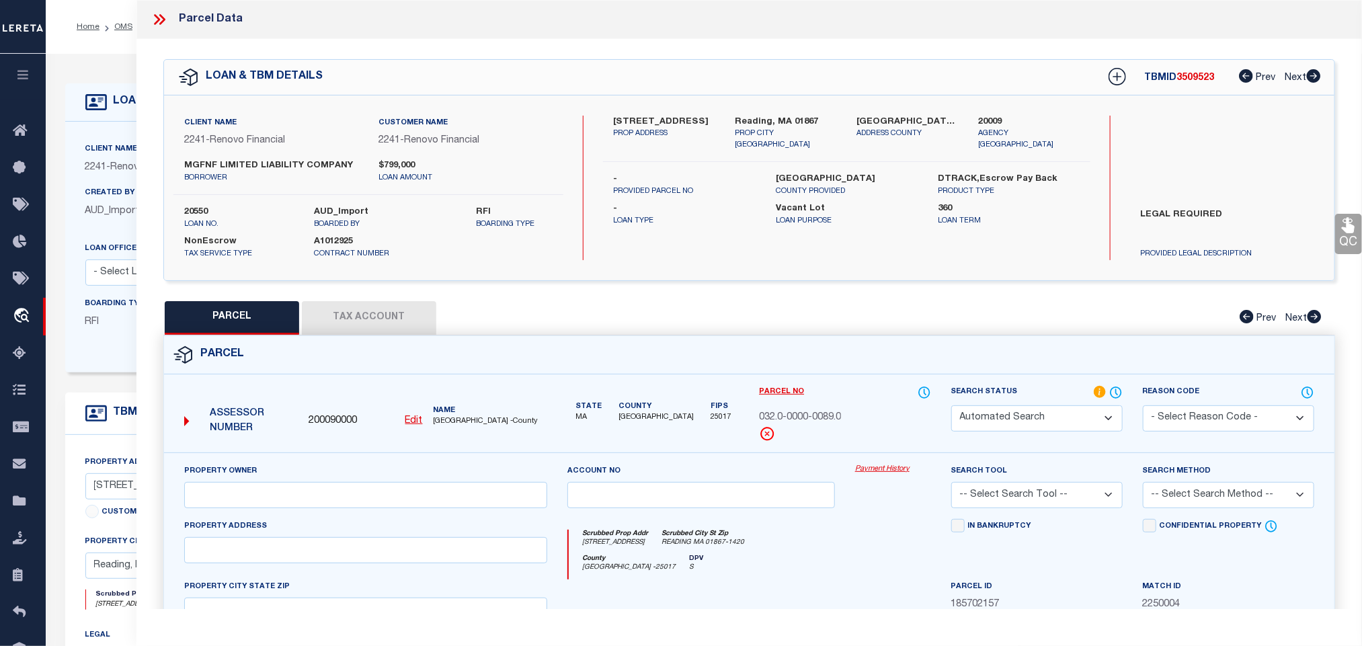
type input "Reading, MA 01867"
drag, startPoint x: 985, startPoint y: 418, endPoint x: 984, endPoint y: 407, distance: 10.8
click at [985, 418] on select "Automated Search Bad Parcel Complete Duplicate Parcel High Dollar Reporting In …" at bounding box center [1036, 418] width 171 height 26
select select "PC"
click at [951, 407] on select "Automated Search Bad Parcel Complete Duplicate Parcel High Dollar Reporting In …" at bounding box center [1036, 418] width 171 height 26
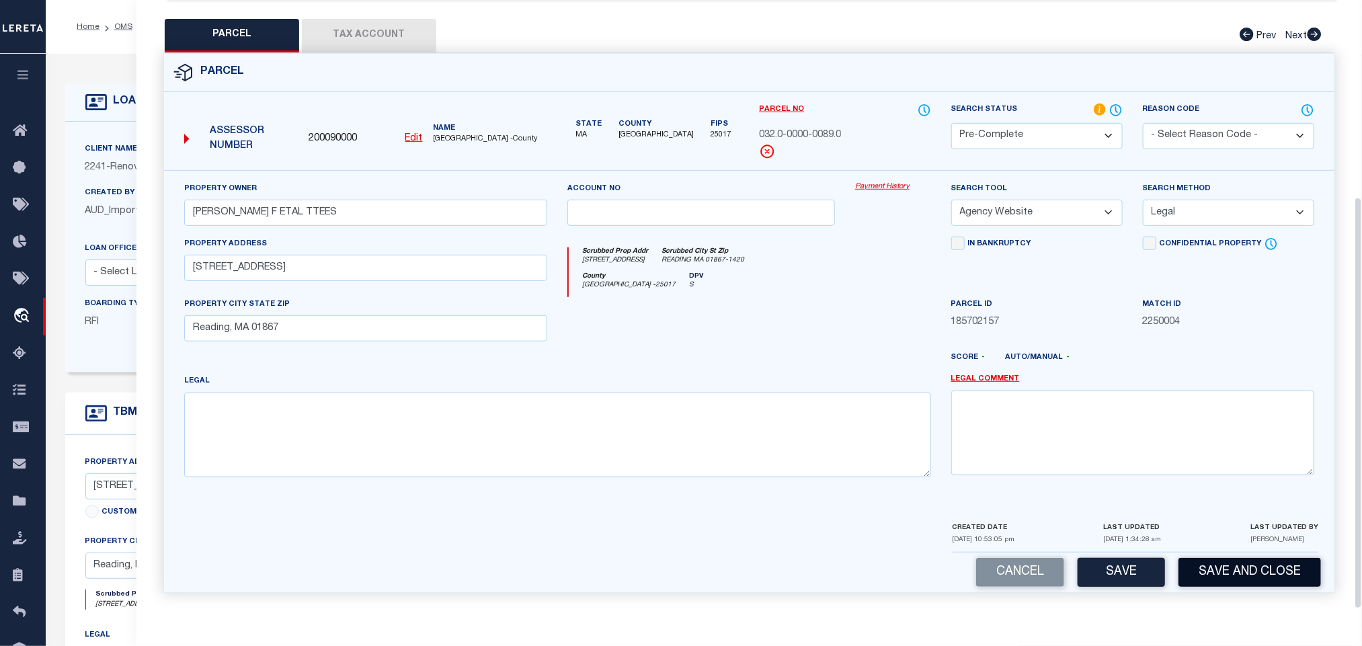
click at [1238, 573] on button "Save and Close" at bounding box center [1249, 572] width 143 height 29
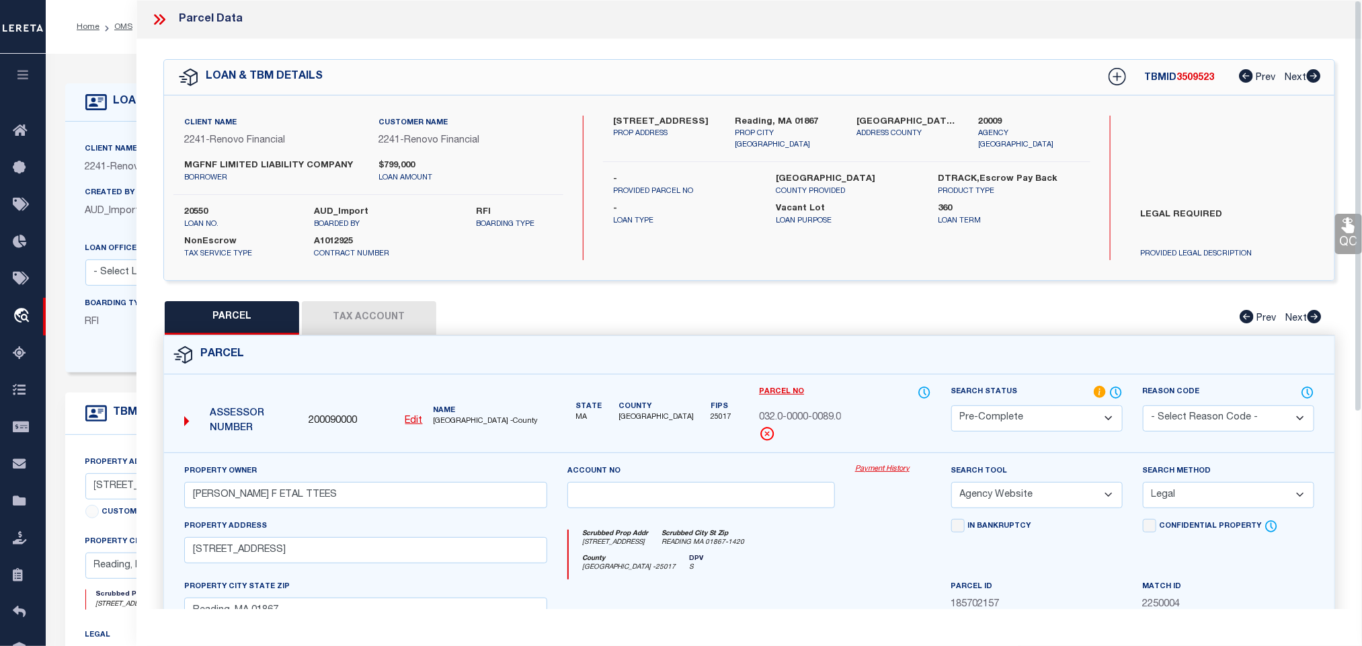
click at [178, 208] on div "20550 loan no." at bounding box center [239, 218] width 130 height 24
click at [184, 208] on label "20550" at bounding box center [239, 212] width 110 height 13
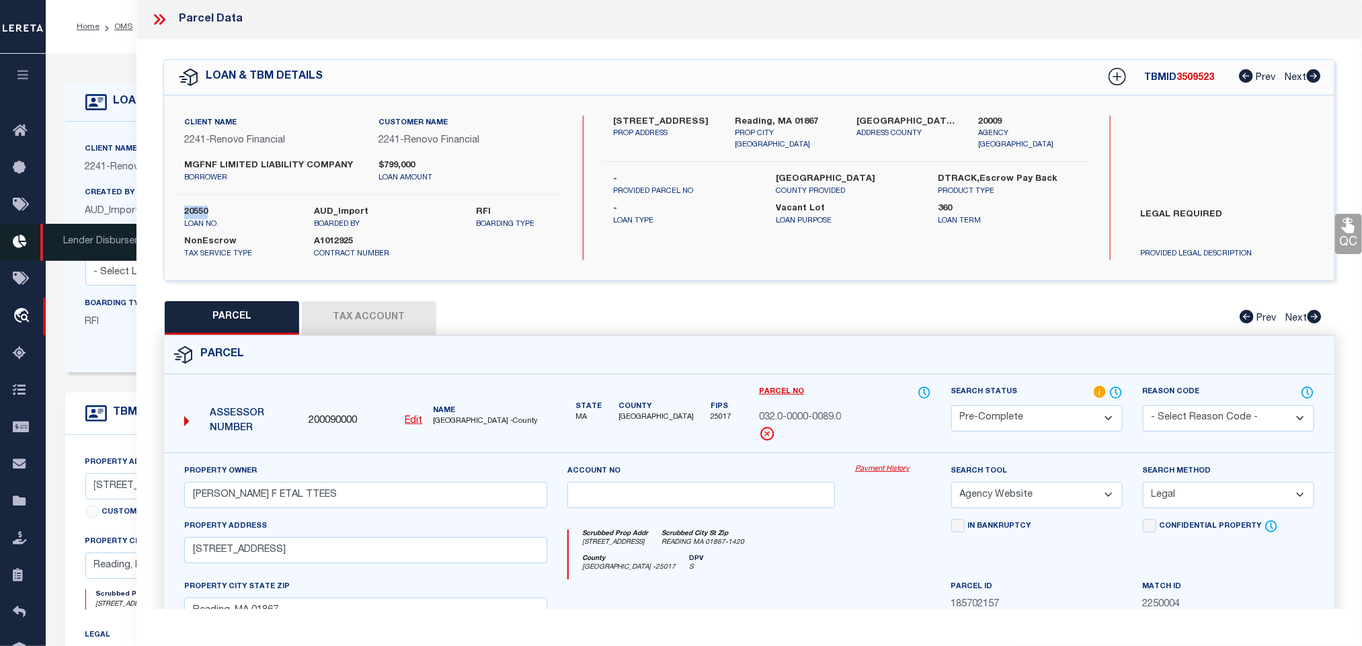
copy label "20550"
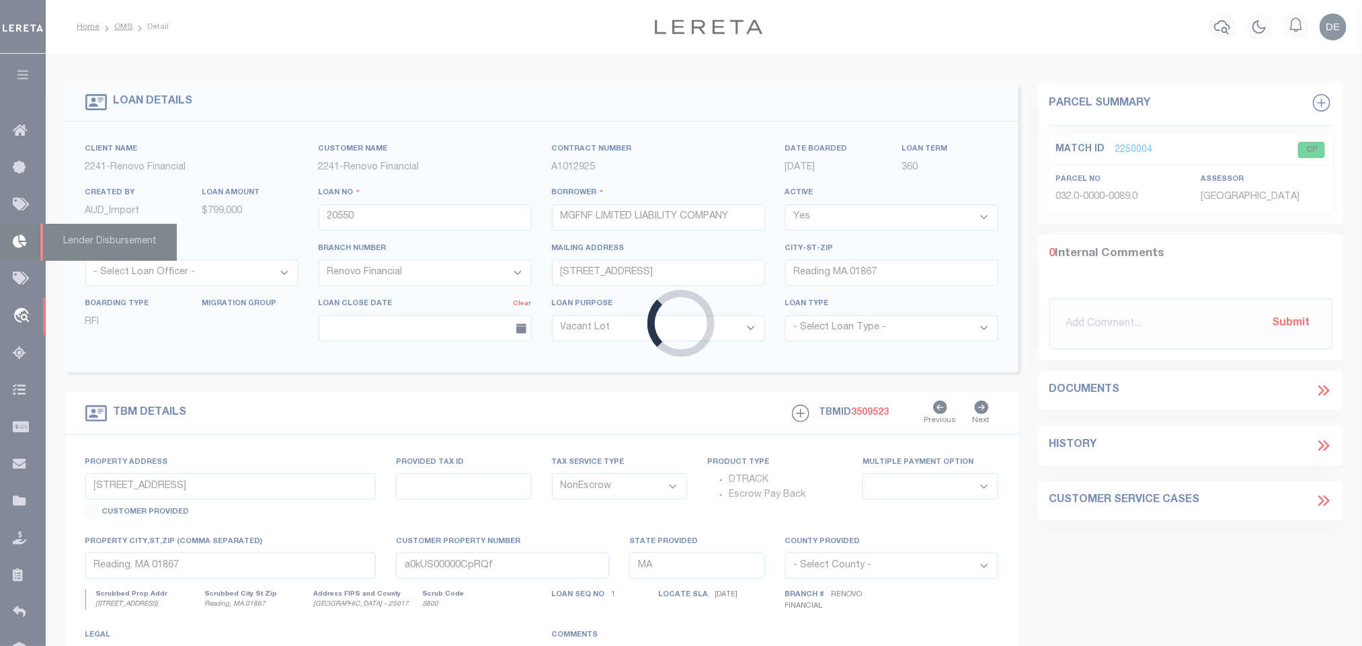
select select "25066"
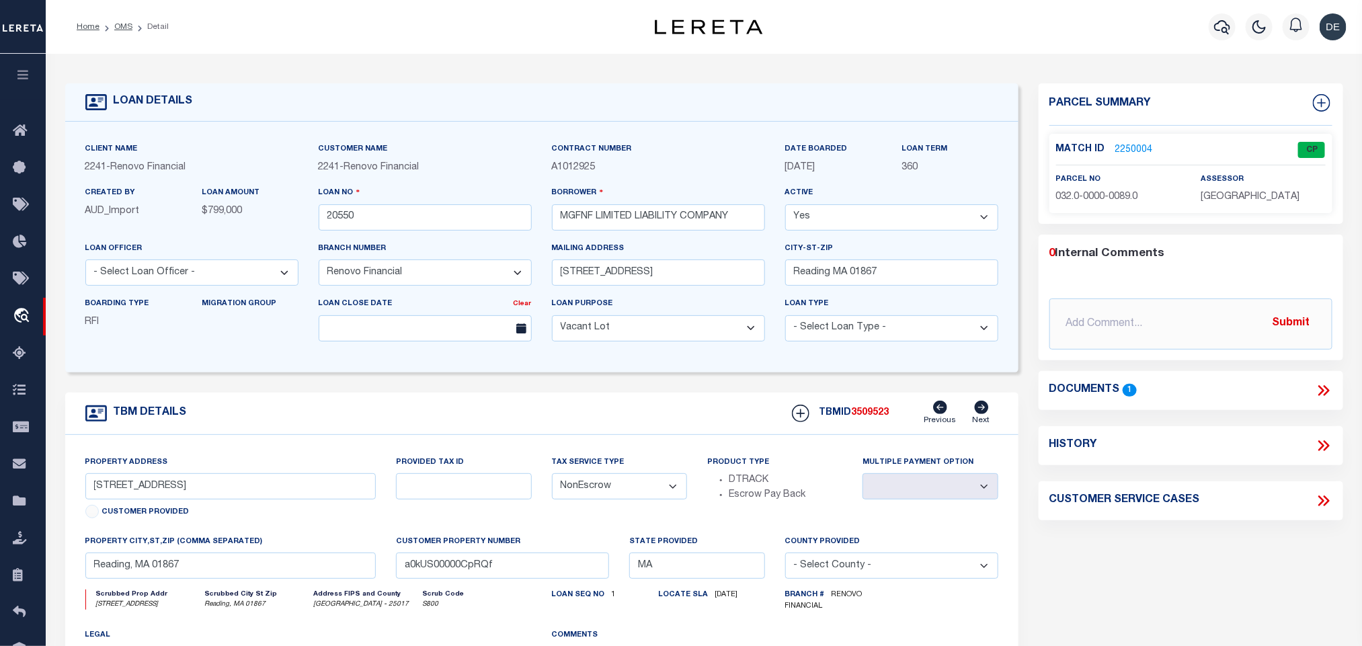
select select
click at [875, 417] on span "3509523" at bounding box center [871, 412] width 38 height 9
copy span "3509523"
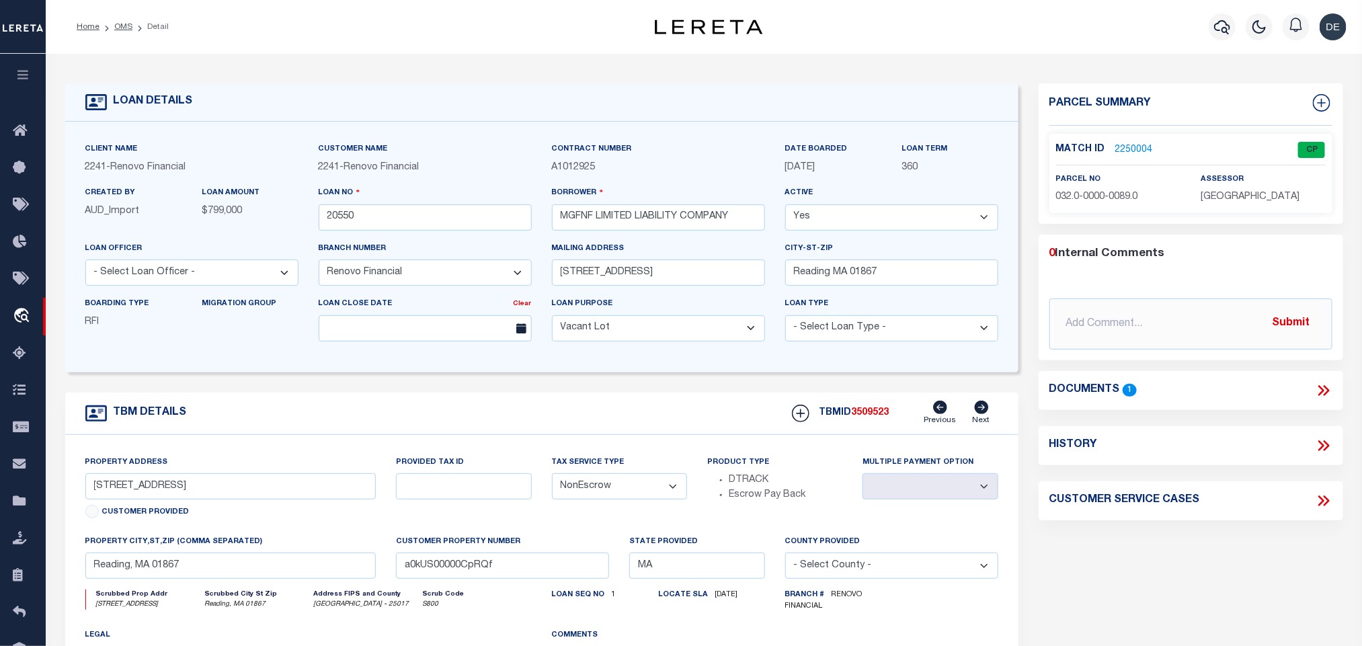
click at [1231, 192] on span "[GEOGRAPHIC_DATA]" at bounding box center [1250, 196] width 99 height 9
click at [1231, 200] on span "[GEOGRAPHIC_DATA]" at bounding box center [1250, 196] width 99 height 9
click at [1220, 212] on div "Match ID 2250004 CP parcel no 032.0-0000-0089.0" at bounding box center [1190, 173] width 283 height 79
click at [1224, 198] on span "[GEOGRAPHIC_DATA]" at bounding box center [1250, 196] width 99 height 9
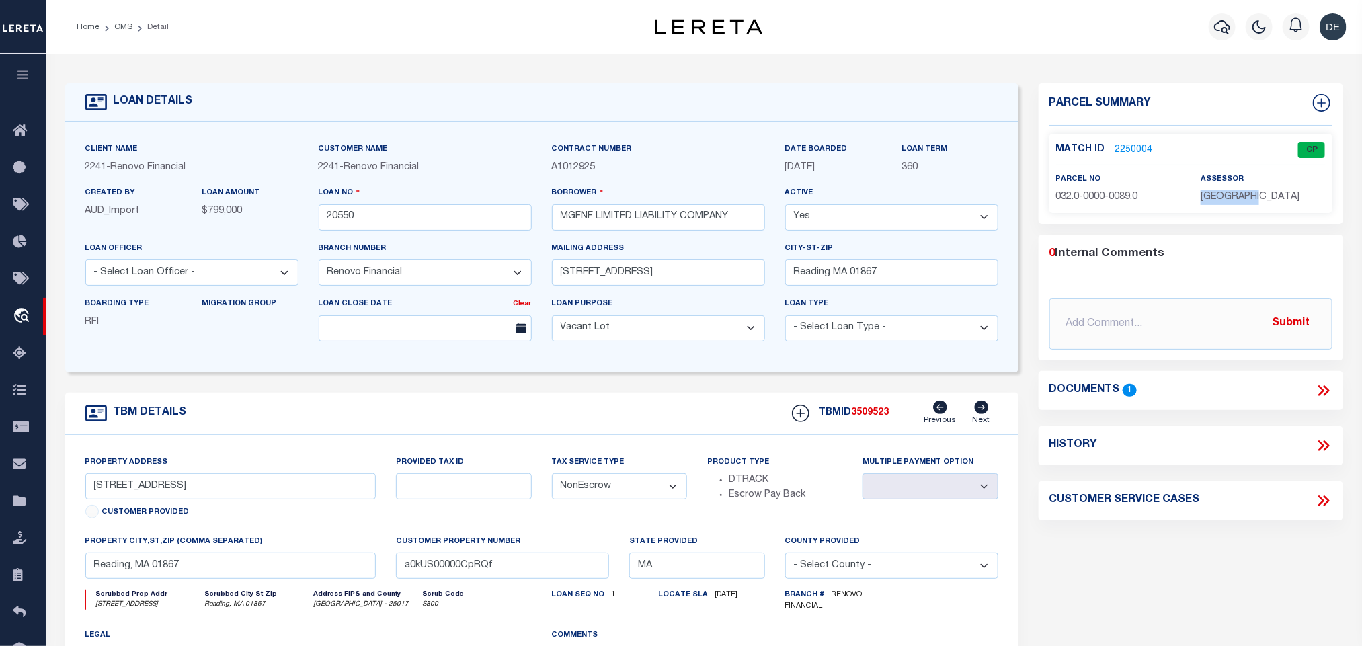
click at [1224, 198] on span "[GEOGRAPHIC_DATA]" at bounding box center [1250, 196] width 99 height 9
copy div "[GEOGRAPHIC_DATA]"
click at [1059, 196] on span "032.0-0000-0089.0" at bounding box center [1097, 196] width 82 height 9
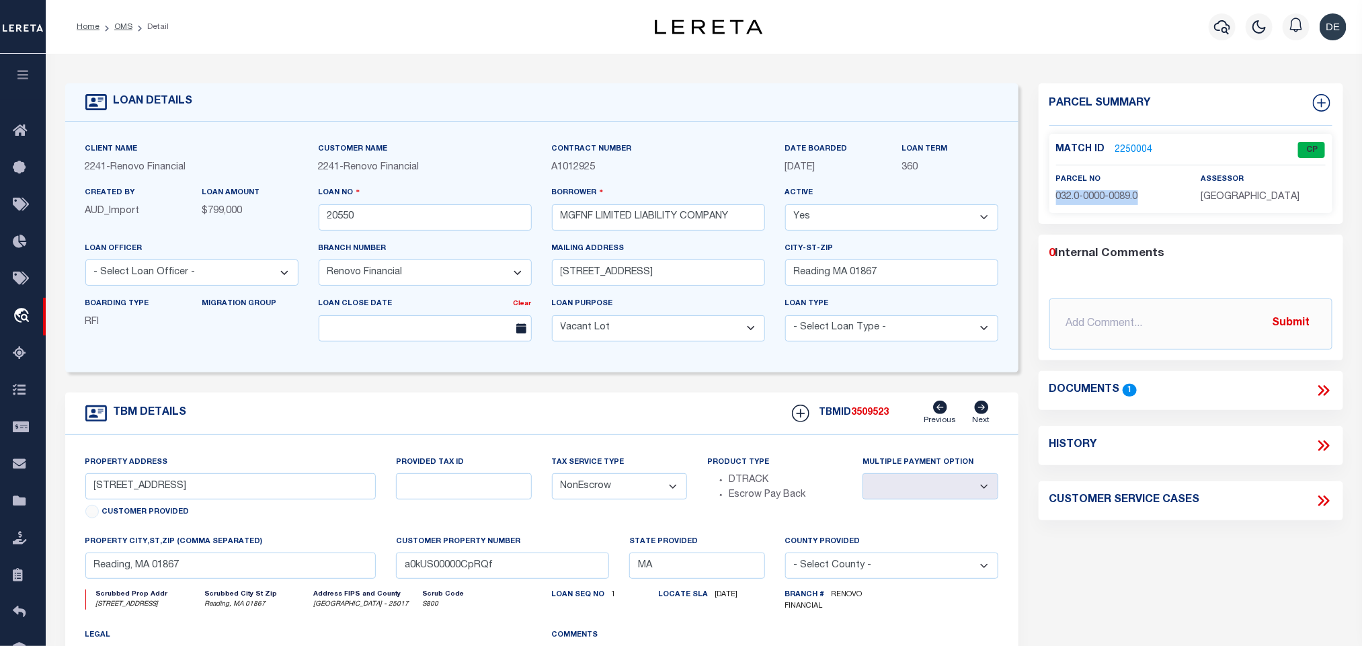
click at [1059, 196] on span "032.0-0000-0089.0" at bounding box center [1097, 196] width 82 height 9
copy div "032.0-0000-0089.0"
drag, startPoint x: 125, startPoint y: 24, endPoint x: 365, endPoint y: 3, distance: 241.0
click at [125, 24] on link "OMS" at bounding box center [123, 27] width 18 height 8
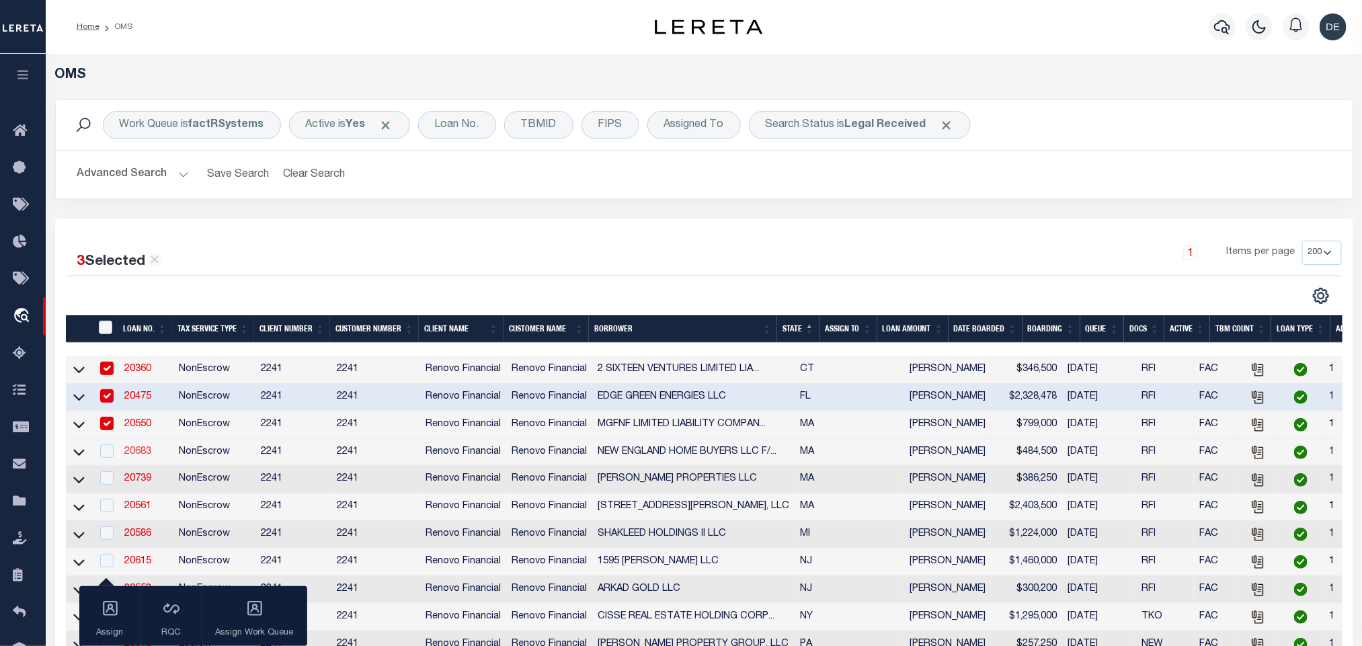
click at [132, 456] on link "20683" at bounding box center [137, 451] width 27 height 9
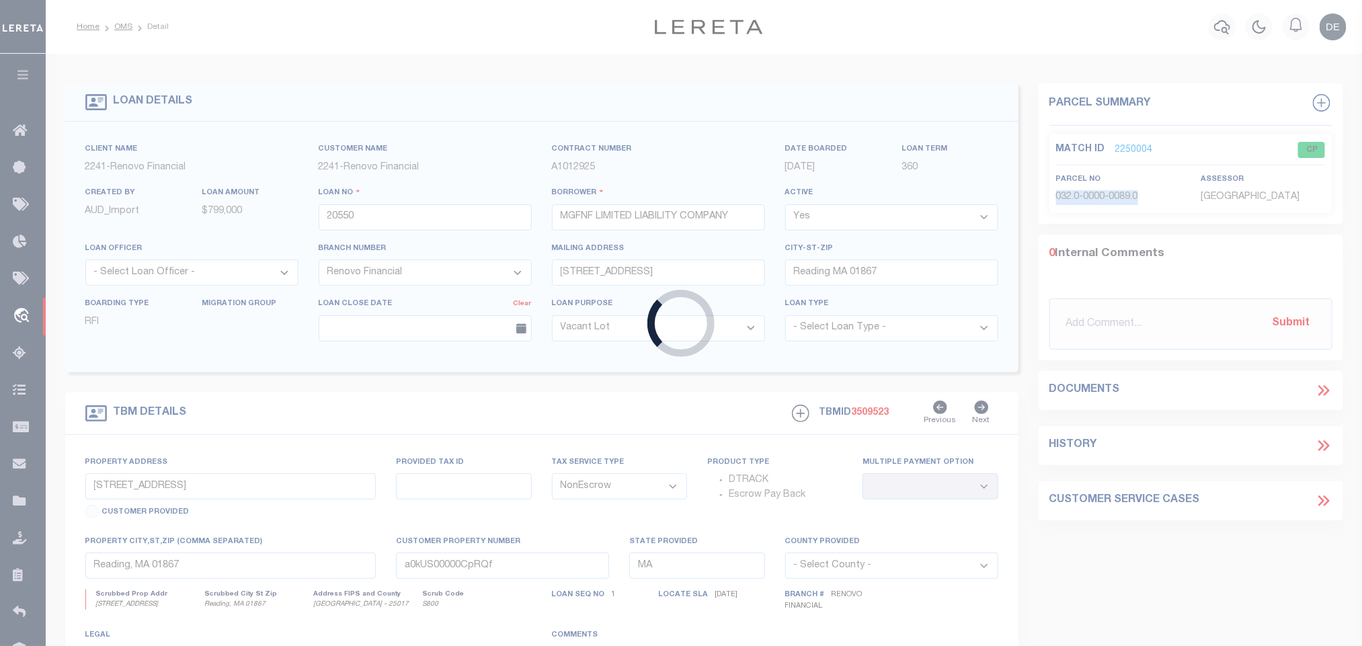
type input "20683"
type input "NEW ENGLAND HOME BUYERS LLC F/K/A SE HOMES LLC"
type input "[STREET_ADDRESS]"
type input "Haverhill MA 01835"
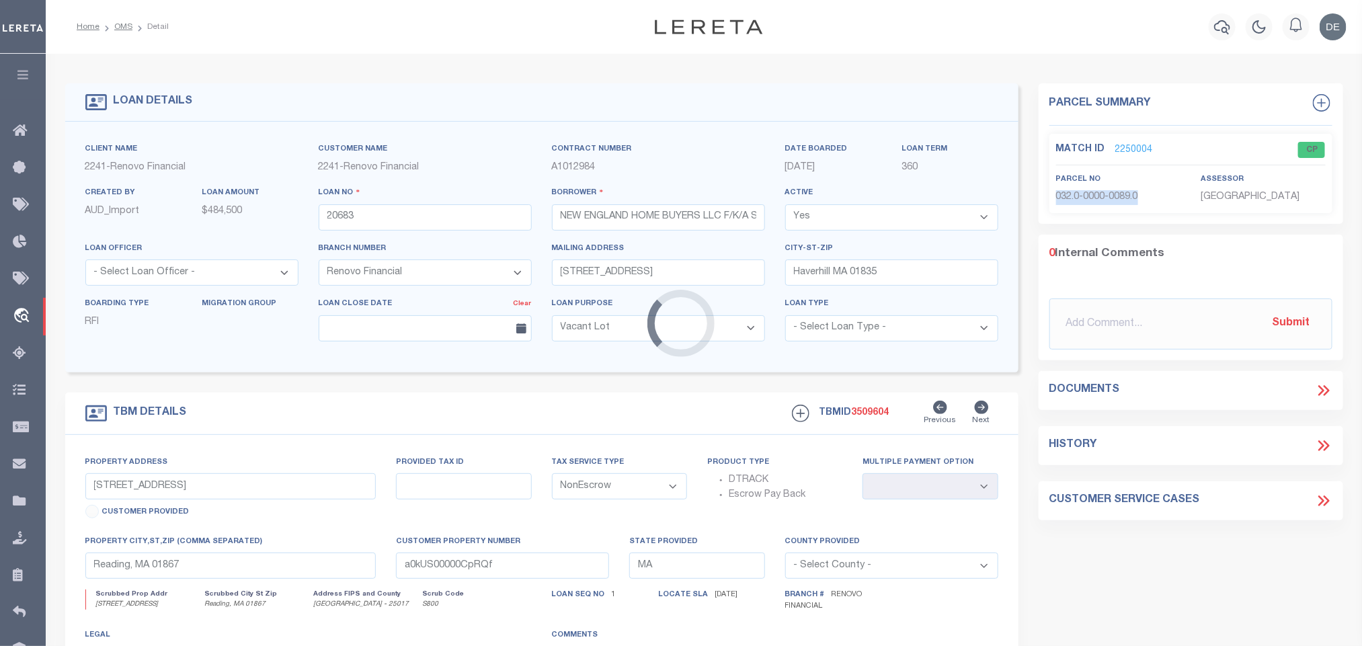
type input "[STREET_ADDRESS]"
select select
type input "[GEOGRAPHIC_DATA]"
type input "a0kUS00000Cnrlr"
select select
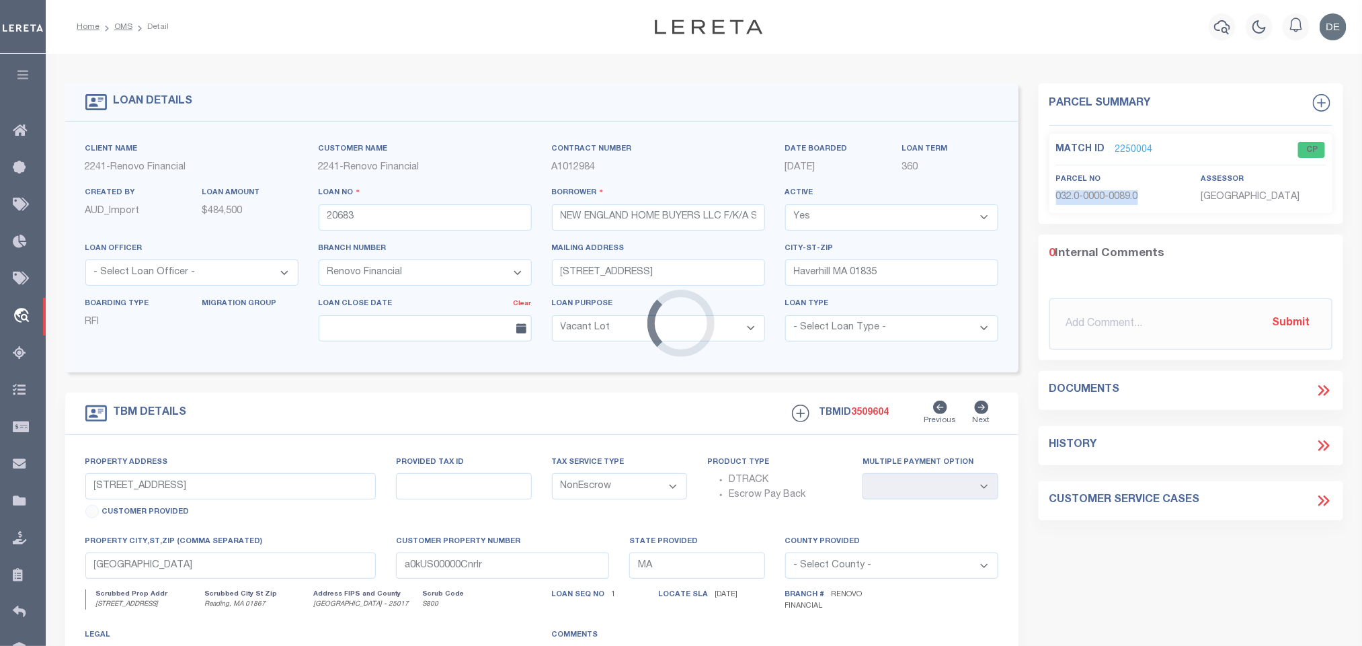
select select "25066"
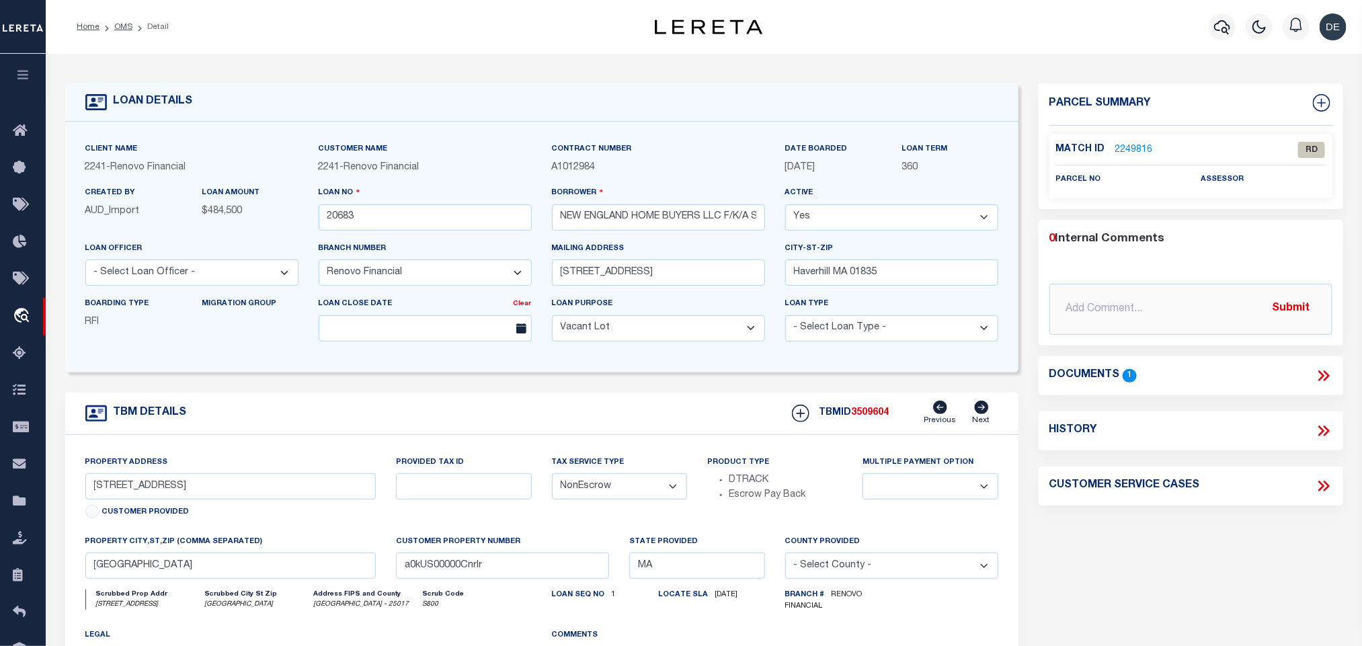
click at [1325, 371] on icon at bounding box center [1326, 375] width 6 height 11
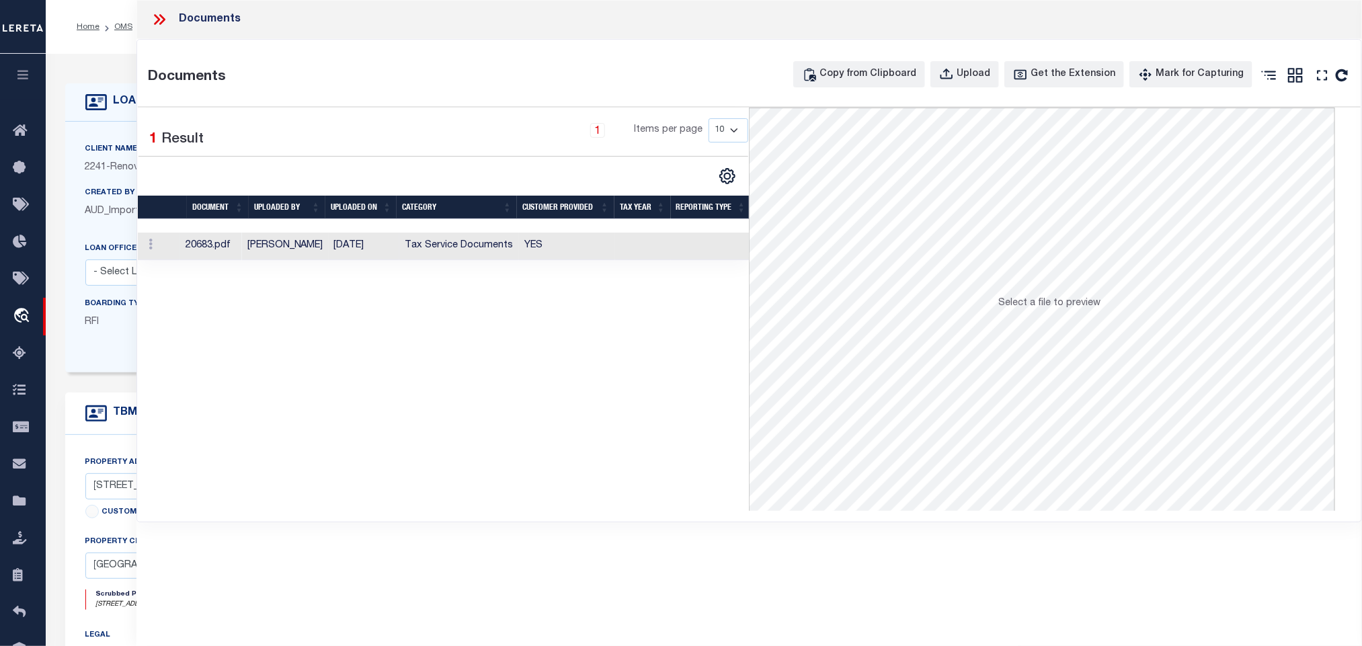
click at [657, 242] on td at bounding box center [643, 247] width 56 height 28
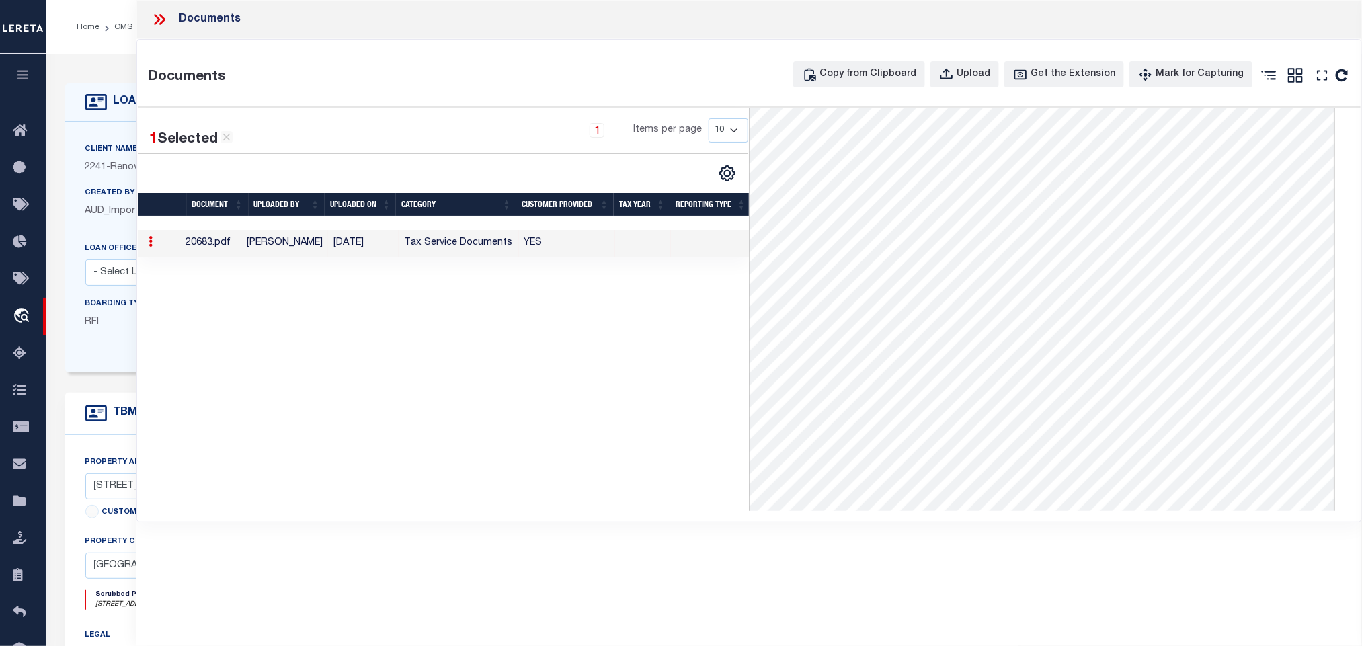
click at [114, 77] on div "LOAN DETAILS Client Name 2241 - Renovo Financial 2241 -" at bounding box center [704, 446] width 1298 height 758
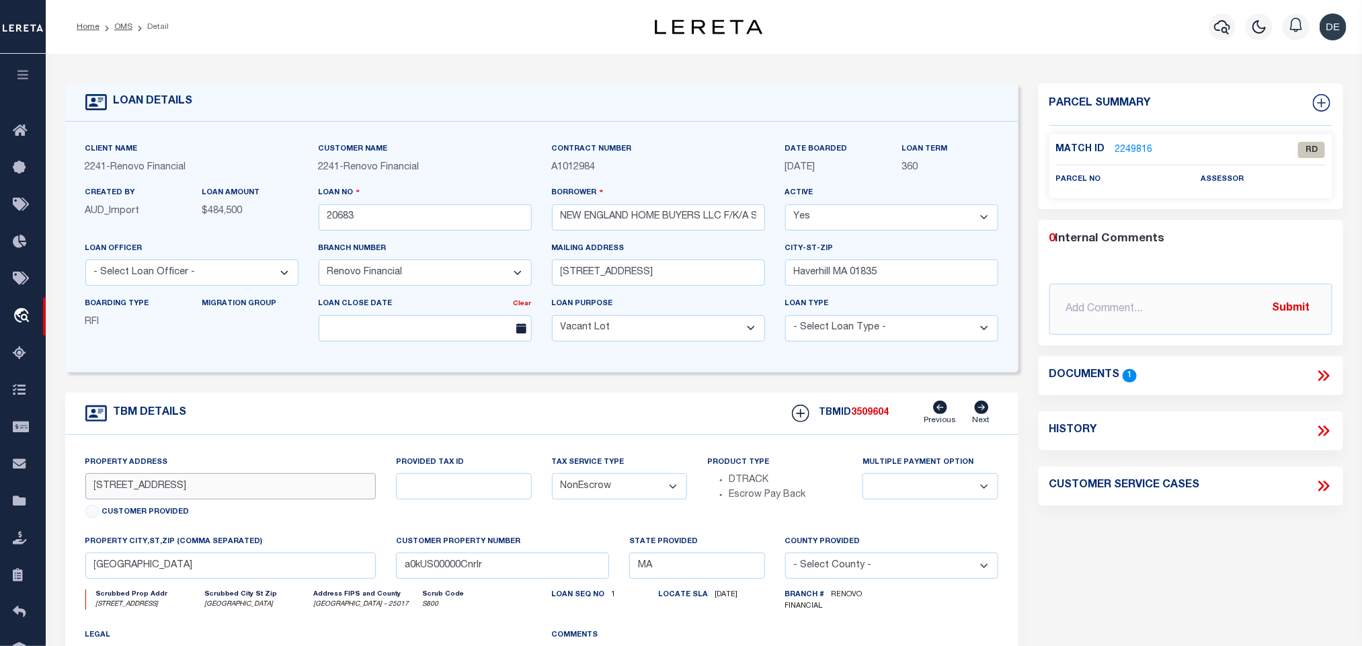
click at [177, 491] on input "[STREET_ADDRESS]" at bounding box center [230, 486] width 291 height 26
click at [227, 484] on input "[STREET_ADDRESS]" at bounding box center [230, 486] width 291 height 26
click at [240, 577] on input "[GEOGRAPHIC_DATA]" at bounding box center [230, 566] width 291 height 26
click at [1139, 149] on link "2249816" at bounding box center [1134, 150] width 38 height 14
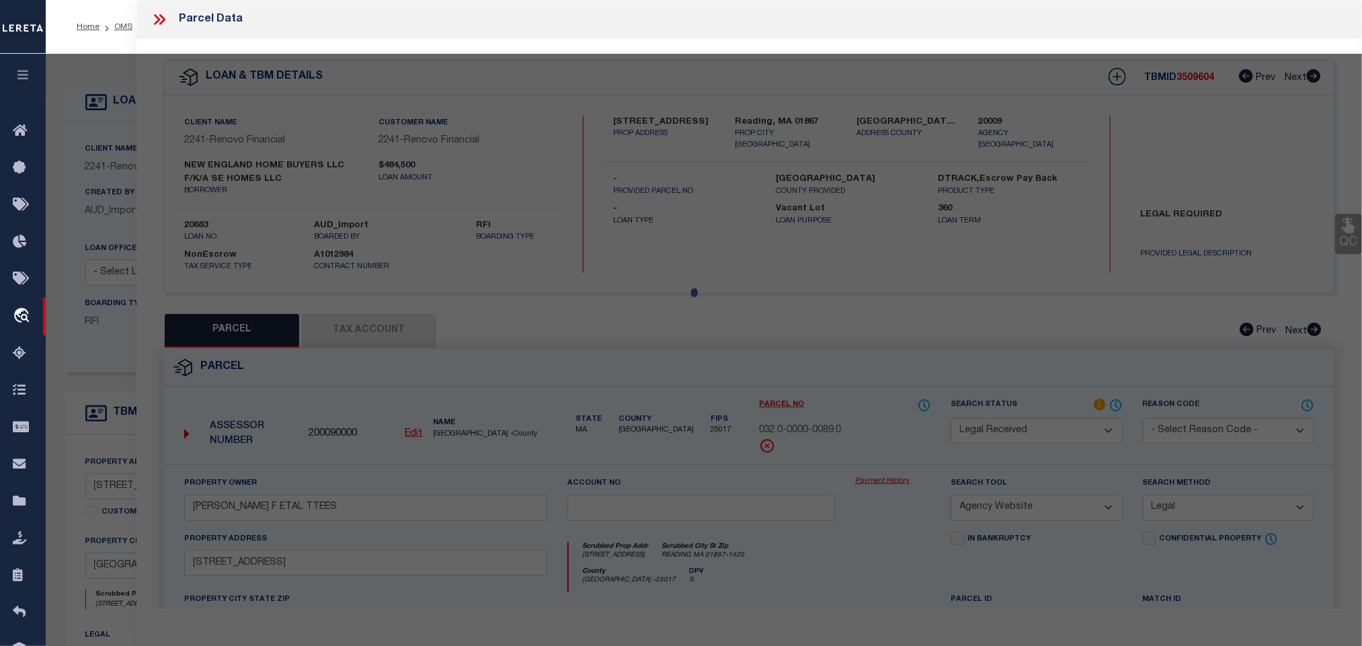
select select "AS"
select select
checkbox input "false"
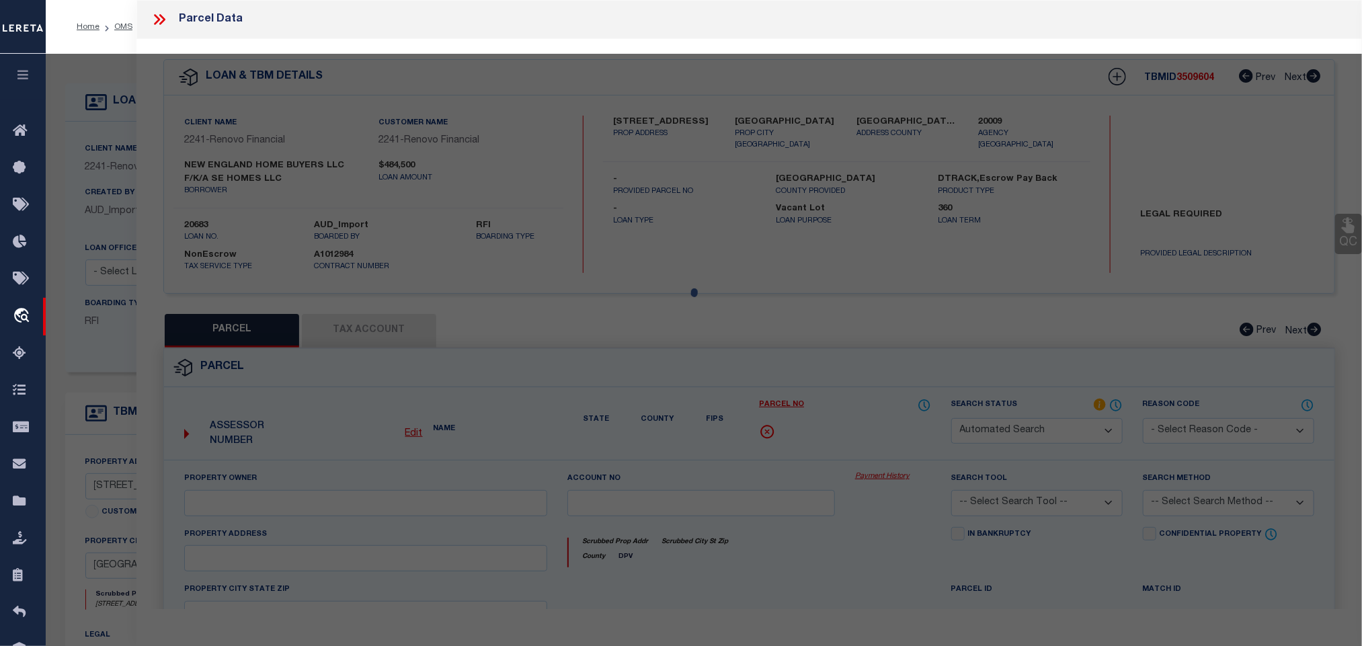
select select "RD"
checkbox input "false"
type textarea "Document uploaded that satisfies a legal requirement, changing from [GEOGRAPHIC…"
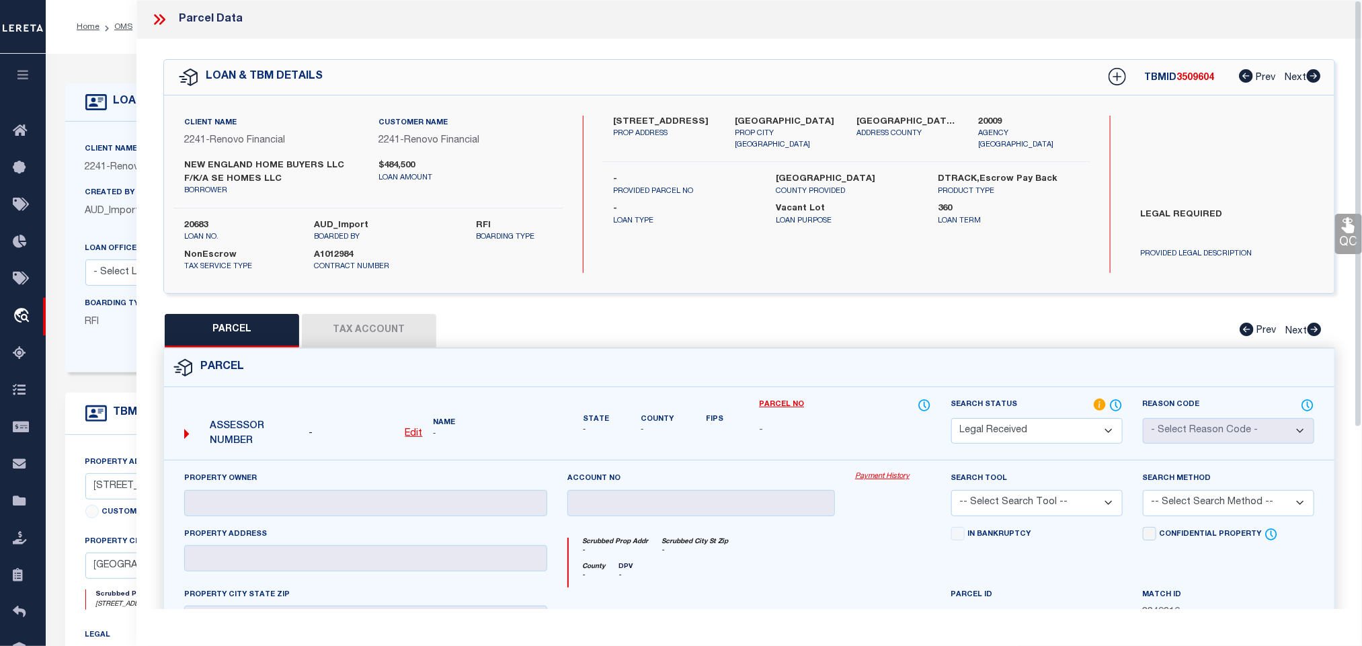
click at [411, 434] on u "Edit" at bounding box center [413, 433] width 17 height 9
select select "RD"
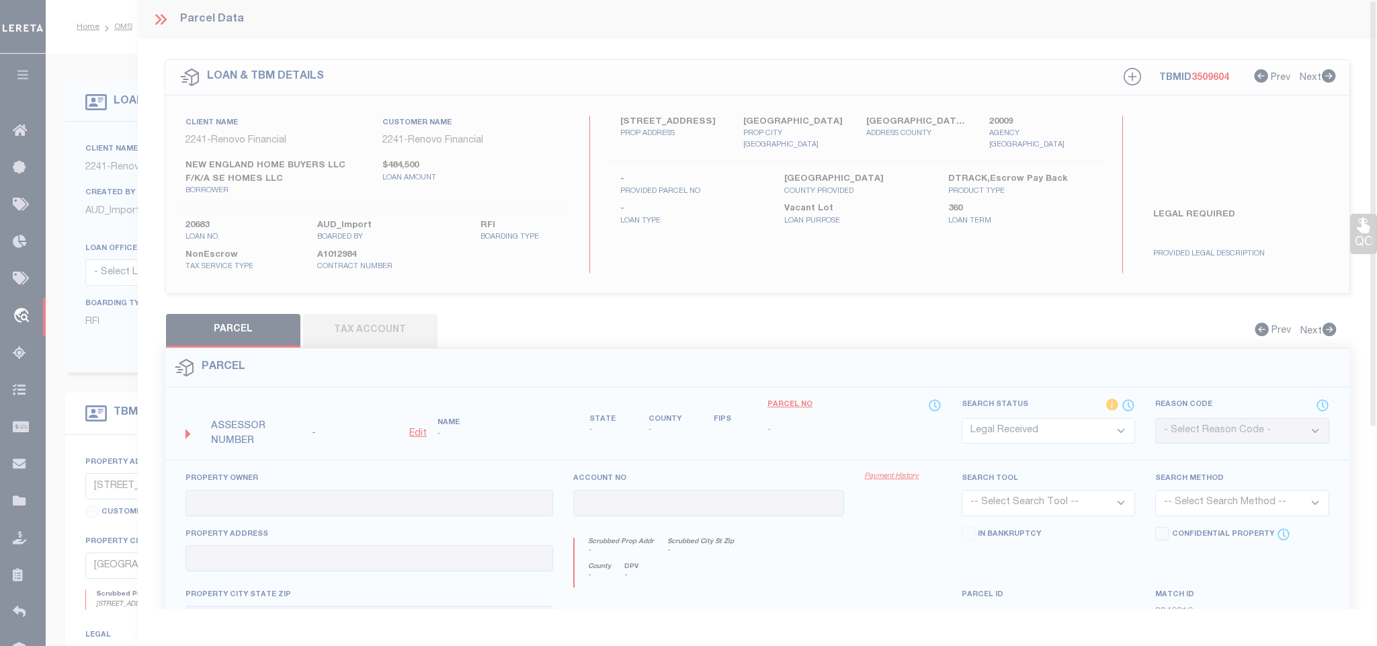
type textarea "-"
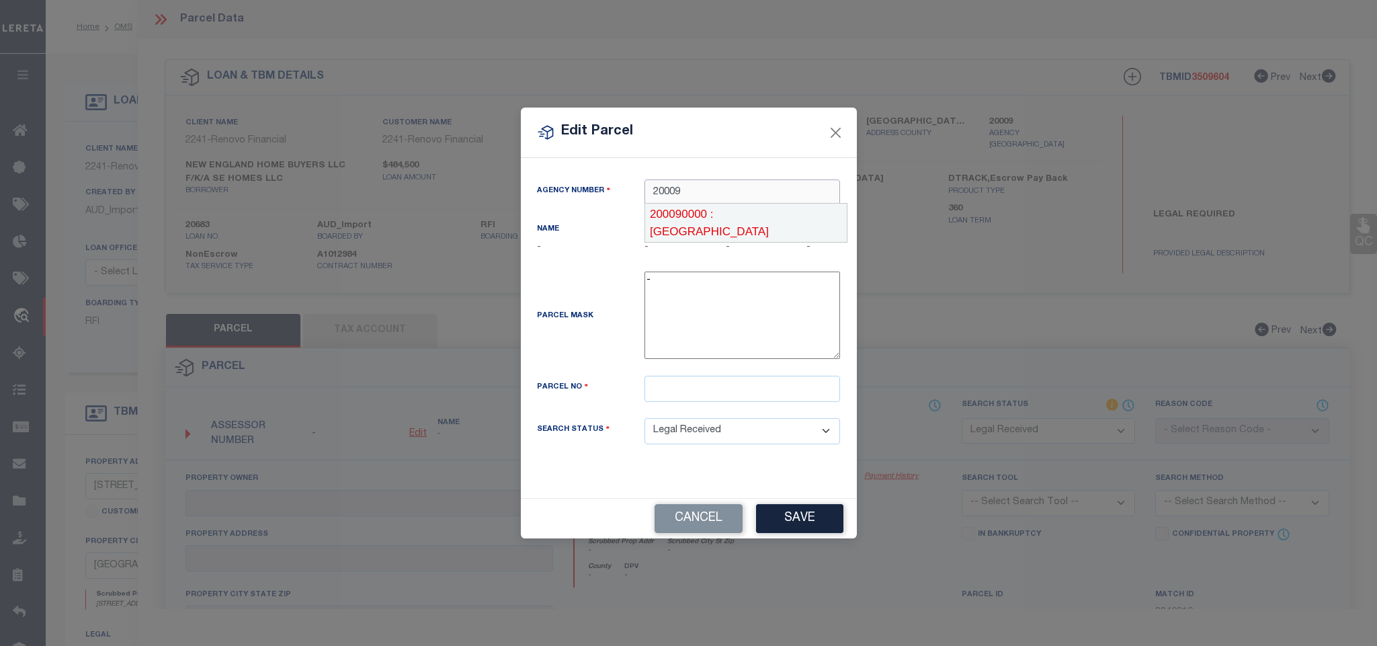
click at [729, 210] on div "200090000 : [GEOGRAPHIC_DATA]" at bounding box center [746, 223] width 202 height 38
type input "200090000"
click at [753, 389] on input "text" at bounding box center [743, 389] width 196 height 26
paste input "85/ 21/ / /"
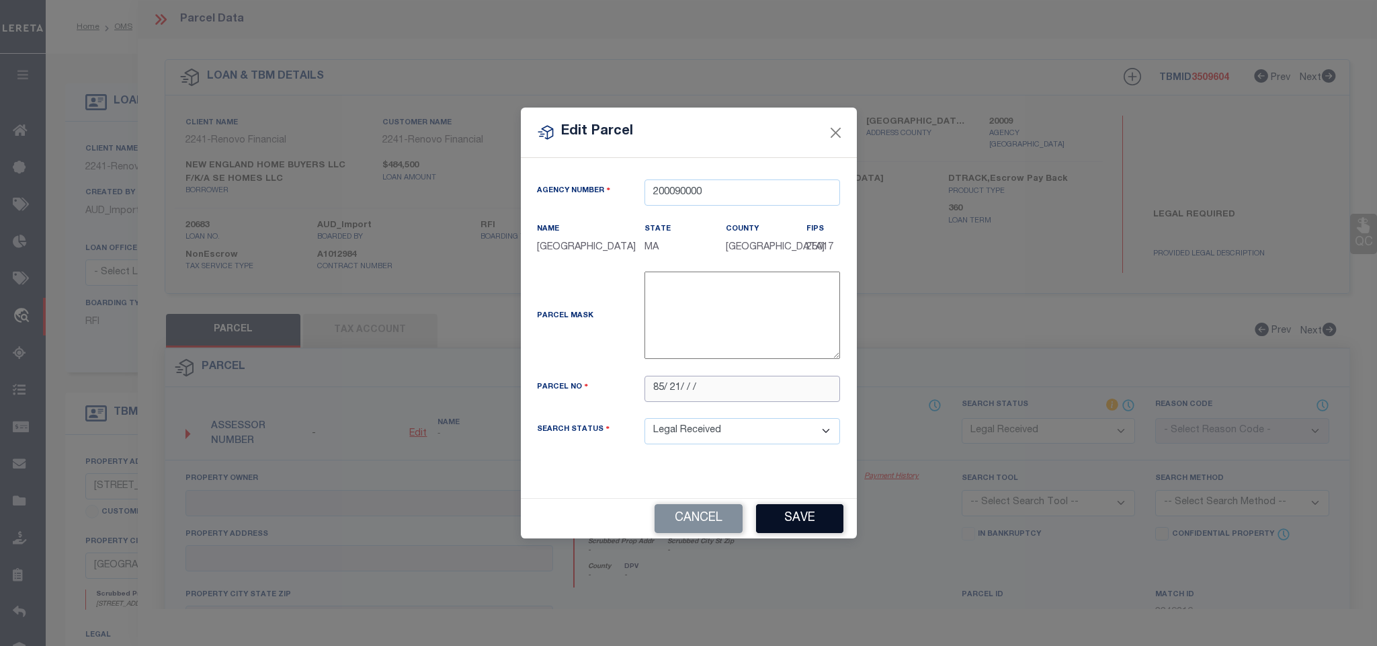
type input "85/ 21/ / /"
click at [795, 521] on button "Save" at bounding box center [799, 518] width 87 height 29
select select "RD"
checkbox input "false"
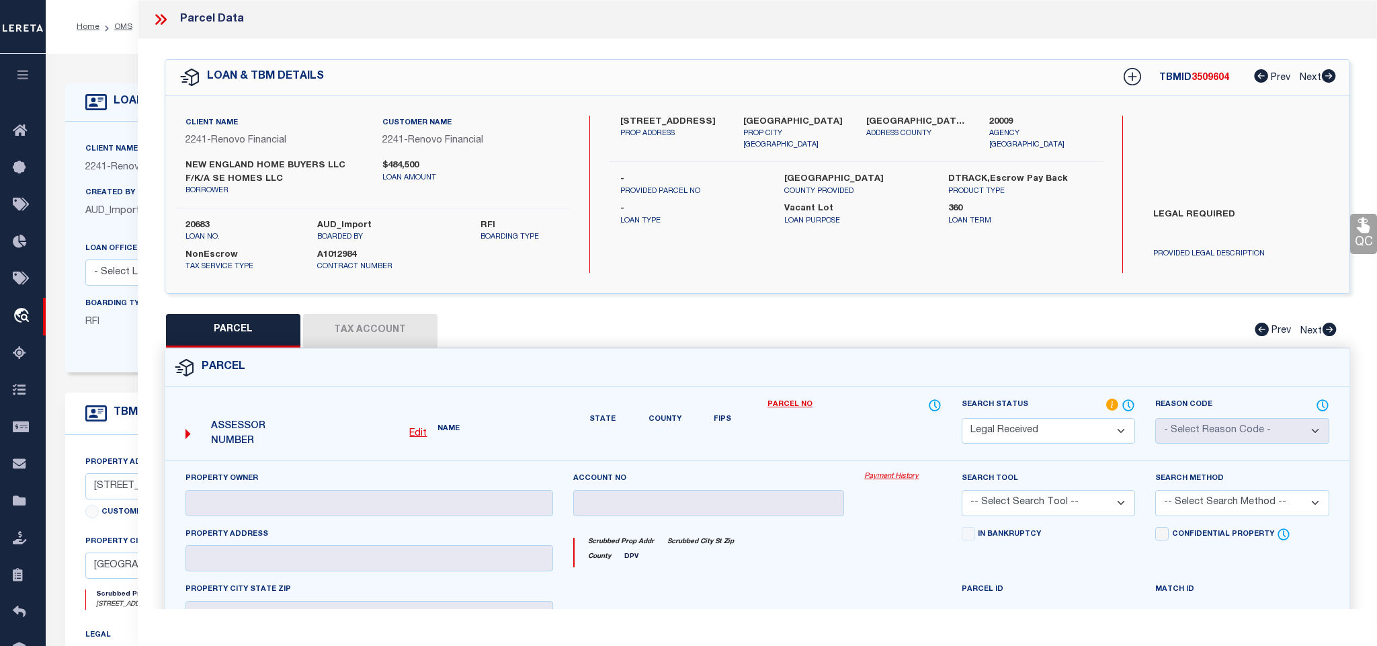
checkbox input "false"
type textarea "Document uploaded that satisfies a legal requirement, changing from [GEOGRAPHIC…"
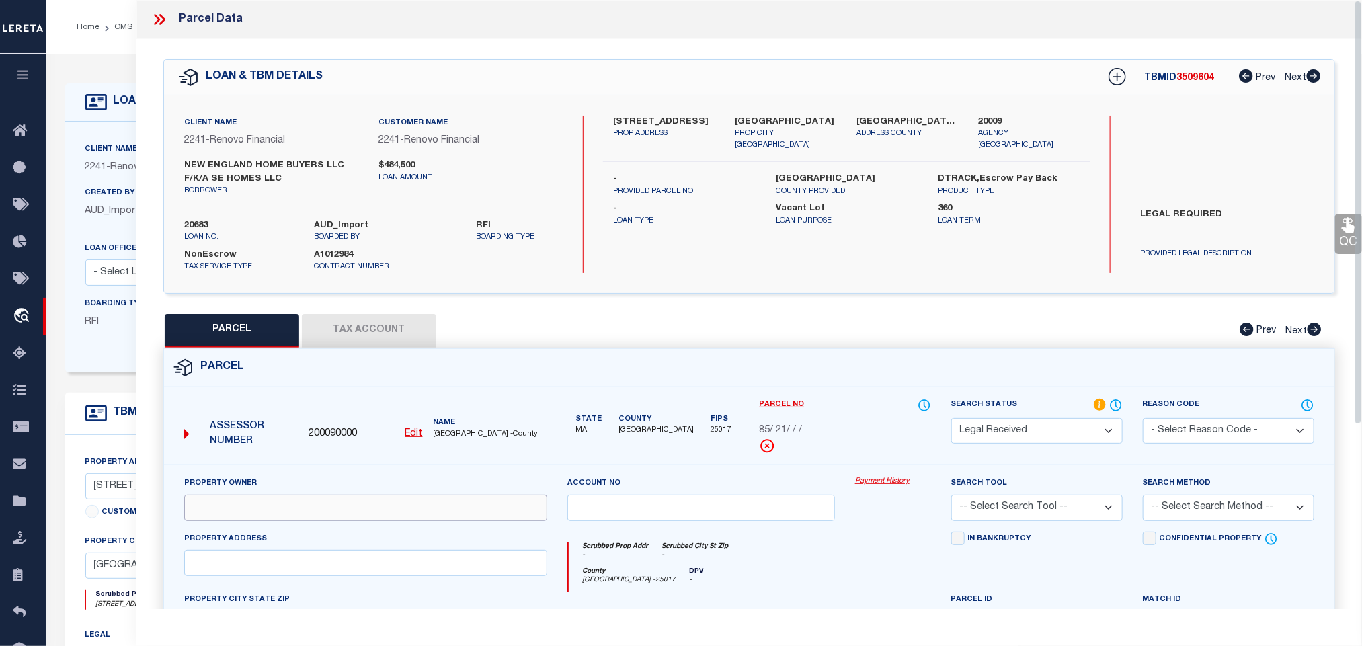
click at [345, 504] on input "text" at bounding box center [365, 508] width 363 height 26
paste input "[PERSON_NAME]"
type input "[PERSON_NAME]"
click at [789, 109] on div "Client Name 2241 - Renovo Financial Customer Name 2241 - Renovo Financial borro…" at bounding box center [749, 194] width 1170 height 198
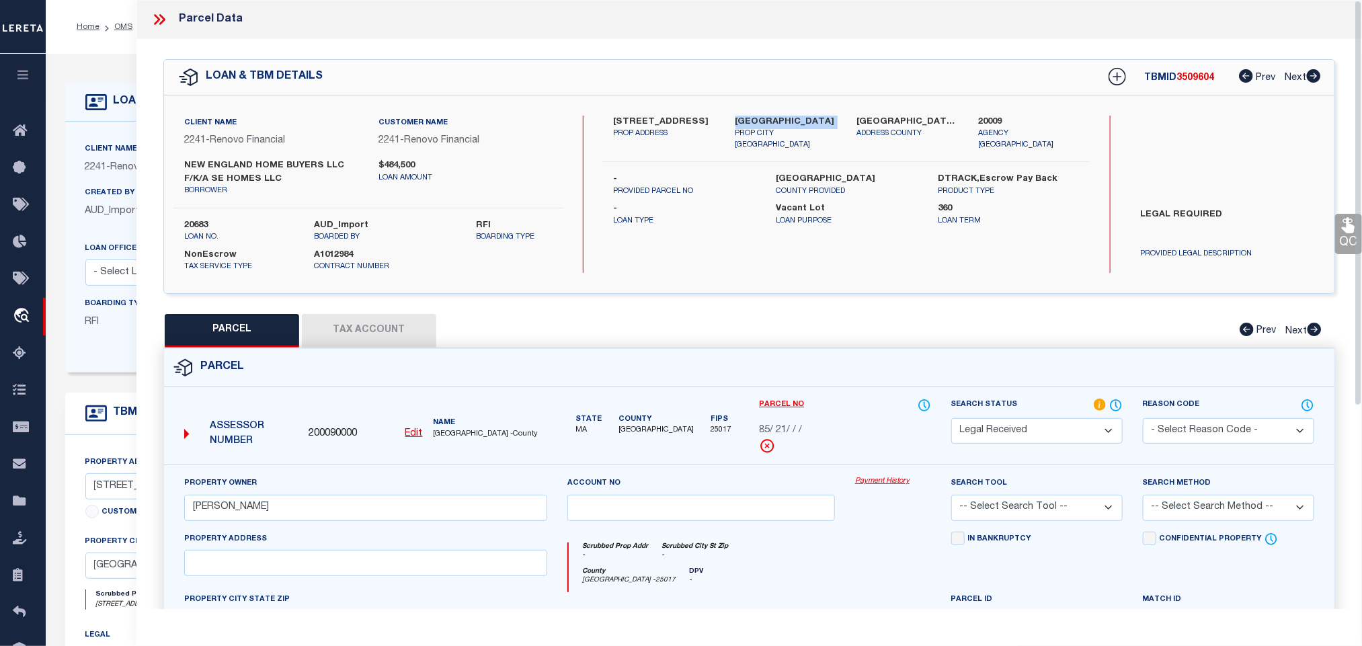
click at [789, 109] on div "Client Name 2241 - Renovo Financial Customer Name 2241 - Renovo Financial borro…" at bounding box center [749, 194] width 1170 height 198
copy div "[GEOGRAPHIC_DATA]"
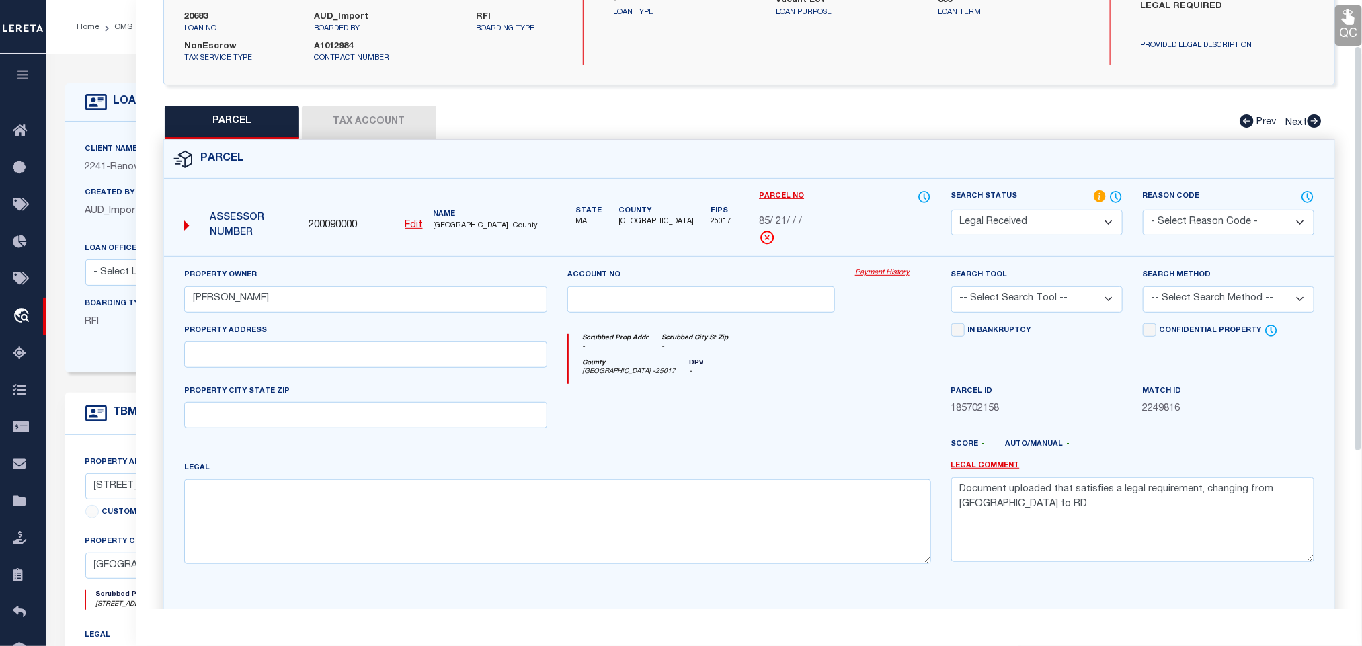
scroll to position [305, 0]
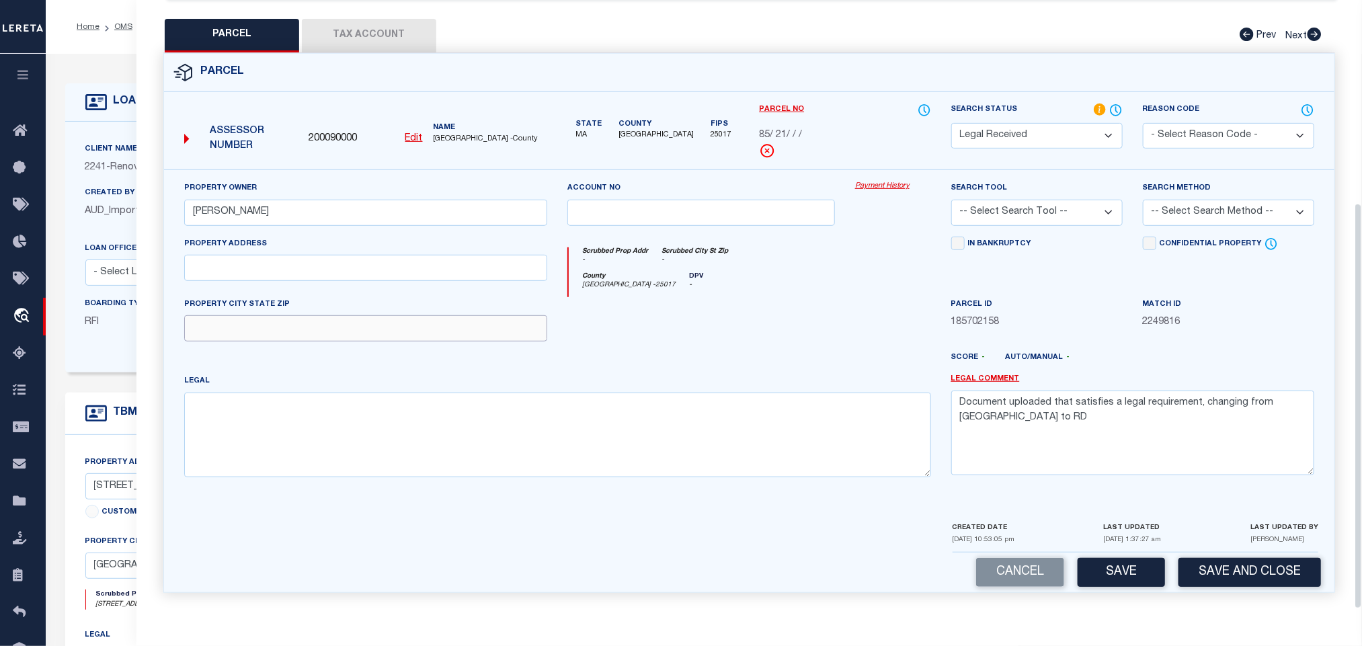
click at [448, 327] on input "text" at bounding box center [365, 328] width 363 height 26
paste input "[GEOGRAPHIC_DATA]"
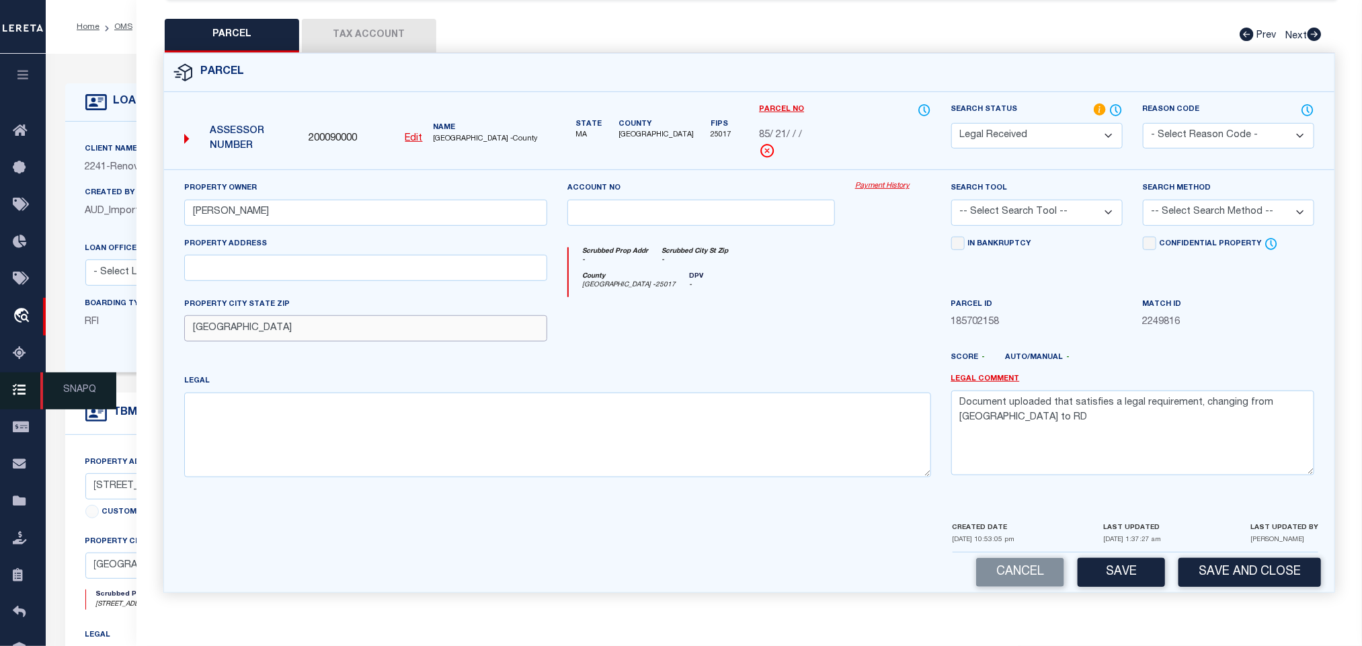
type input "[GEOGRAPHIC_DATA]"
drag, startPoint x: 396, startPoint y: 283, endPoint x: 410, endPoint y: 273, distance: 17.3
click at [396, 283] on div "Property Address" at bounding box center [365, 267] width 383 height 61
click at [428, 262] on input "text" at bounding box center [365, 268] width 363 height 26
paste input "[STREET_ADDRESS]"
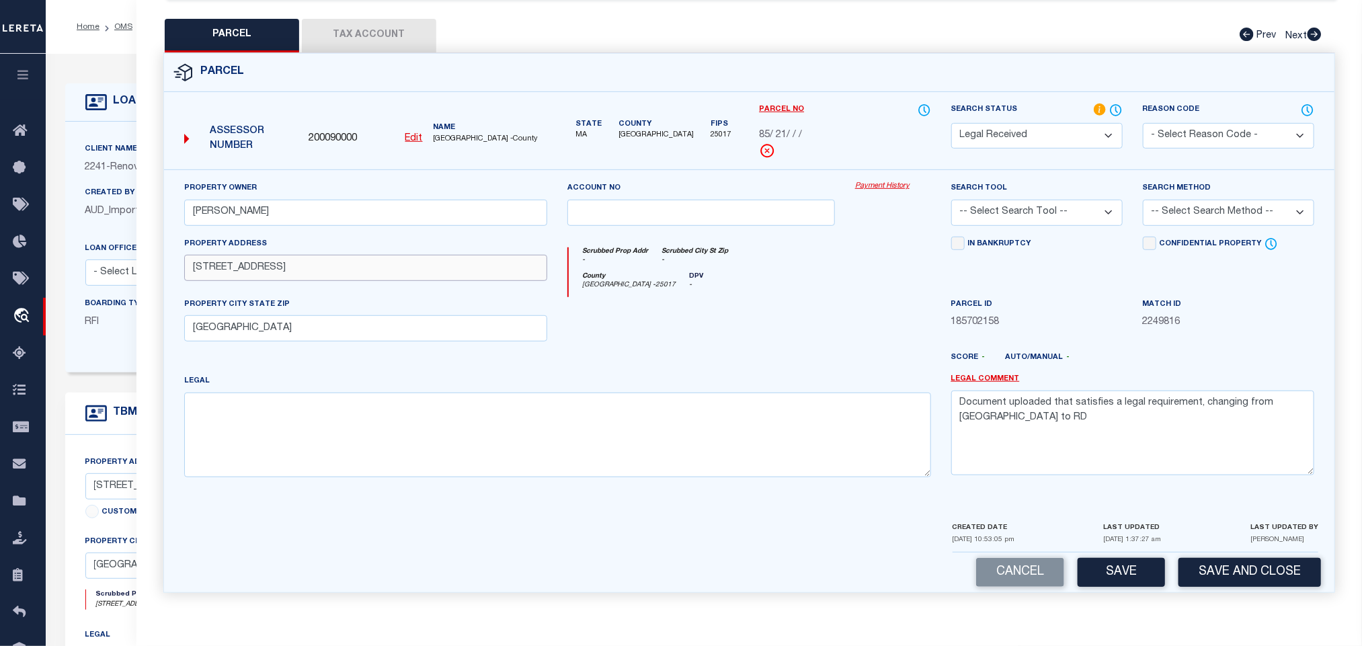
type input "[STREET_ADDRESS]"
click at [1113, 438] on textarea "Document uploaded that satisfies a legal requirement, changing from [GEOGRAPHIC…" at bounding box center [1132, 433] width 363 height 85
click at [1075, 204] on select "-- Select Search Tool -- 3rd Party Website Agency File Agency Website ATLS CNV-…" at bounding box center [1036, 213] width 171 height 26
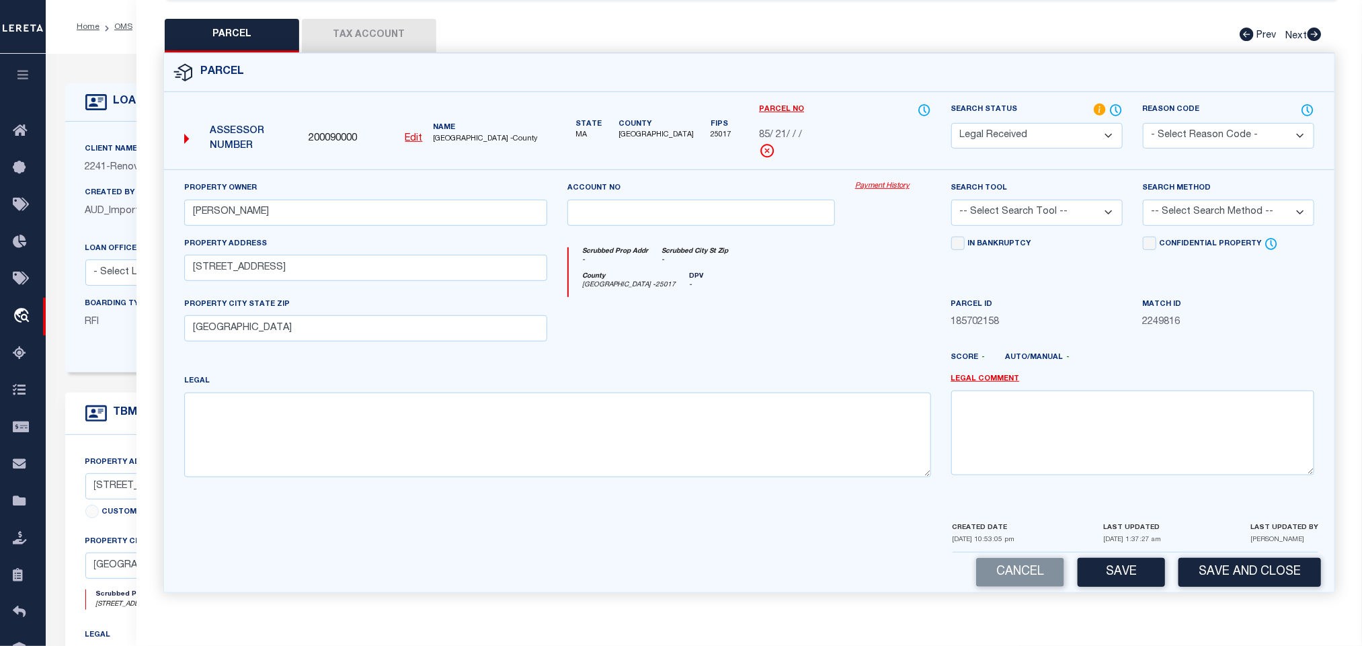
select select "AGW"
click at [951, 200] on select "-- Select Search Tool -- 3rd Party Website Agency File Agency Website ATLS CNV-…" at bounding box center [1036, 213] width 171 height 26
click at [1194, 214] on select "-- Select Search Method -- Property Address Legal Liability Info Provided" at bounding box center [1228, 213] width 171 height 26
select select "LEG"
click at [1143, 200] on select "-- Select Search Method -- Property Address Legal Liability Info Provided" at bounding box center [1228, 213] width 171 height 26
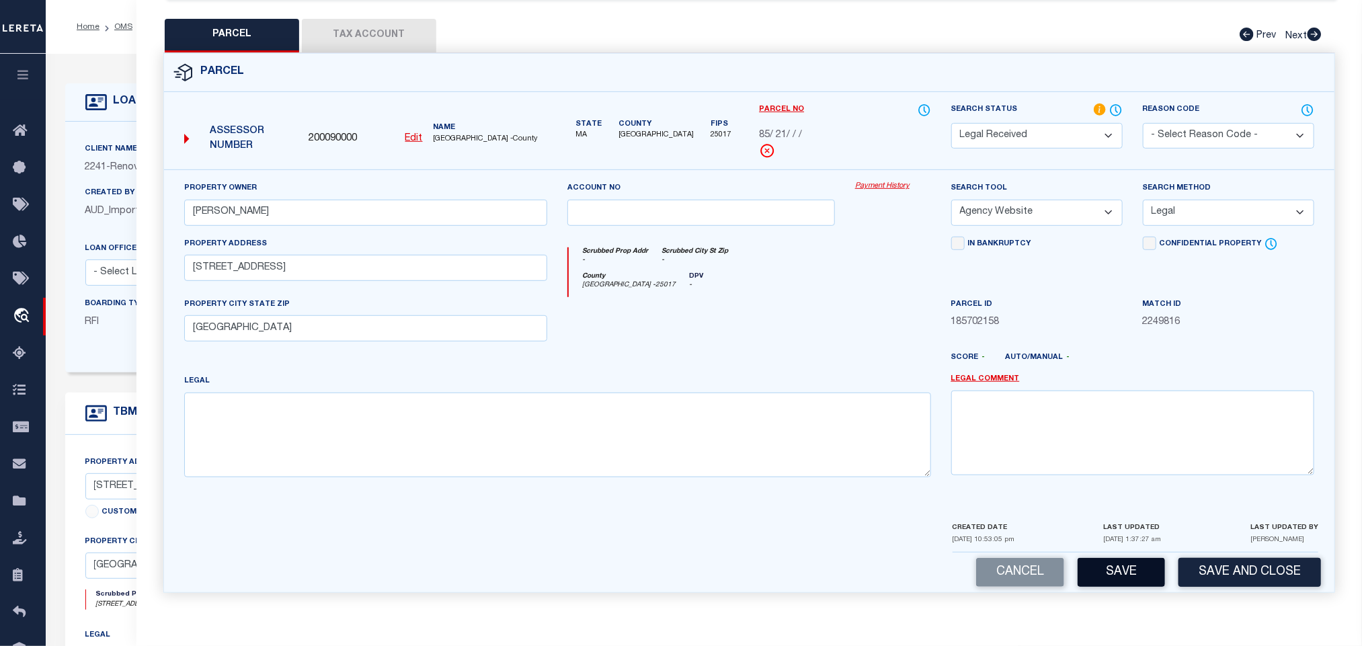
click at [1131, 584] on button "Save" at bounding box center [1121, 572] width 87 height 29
click at [350, 8] on div "QC QC QC" at bounding box center [749, 176] width 1226 height 865
click at [361, 26] on button "Tax Account" at bounding box center [369, 36] width 134 height 34
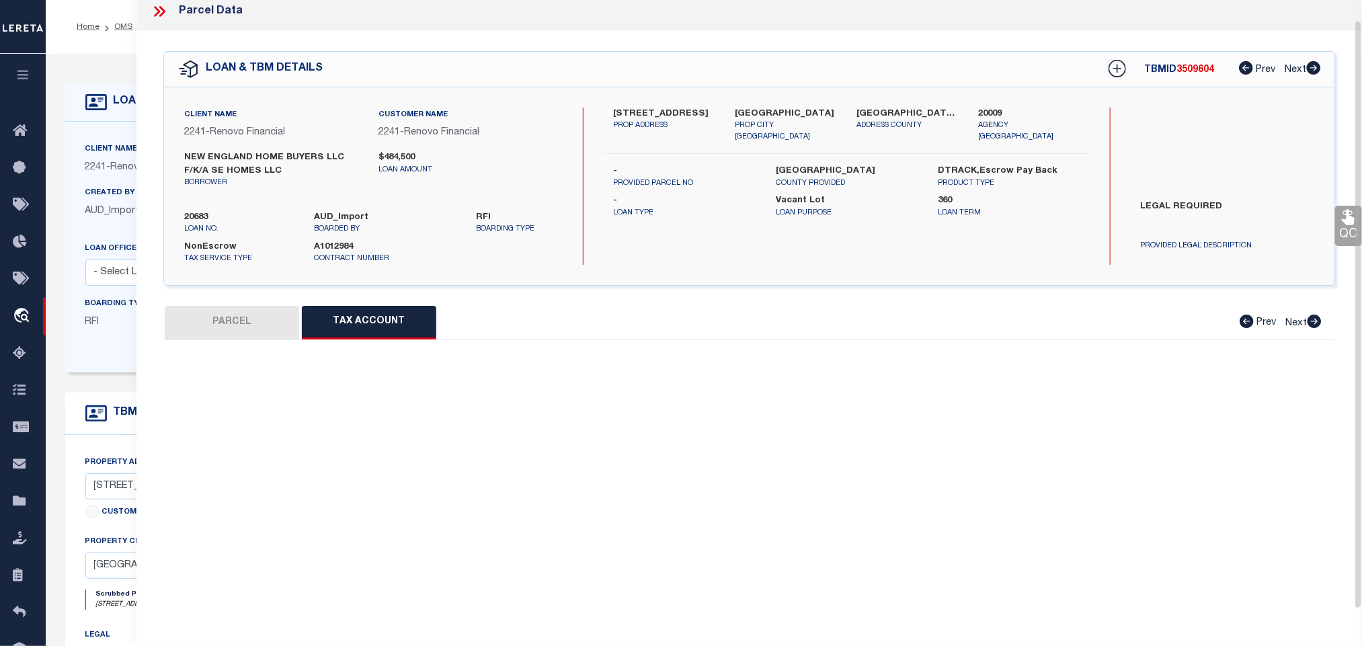
scroll to position [21, 0]
select select "100"
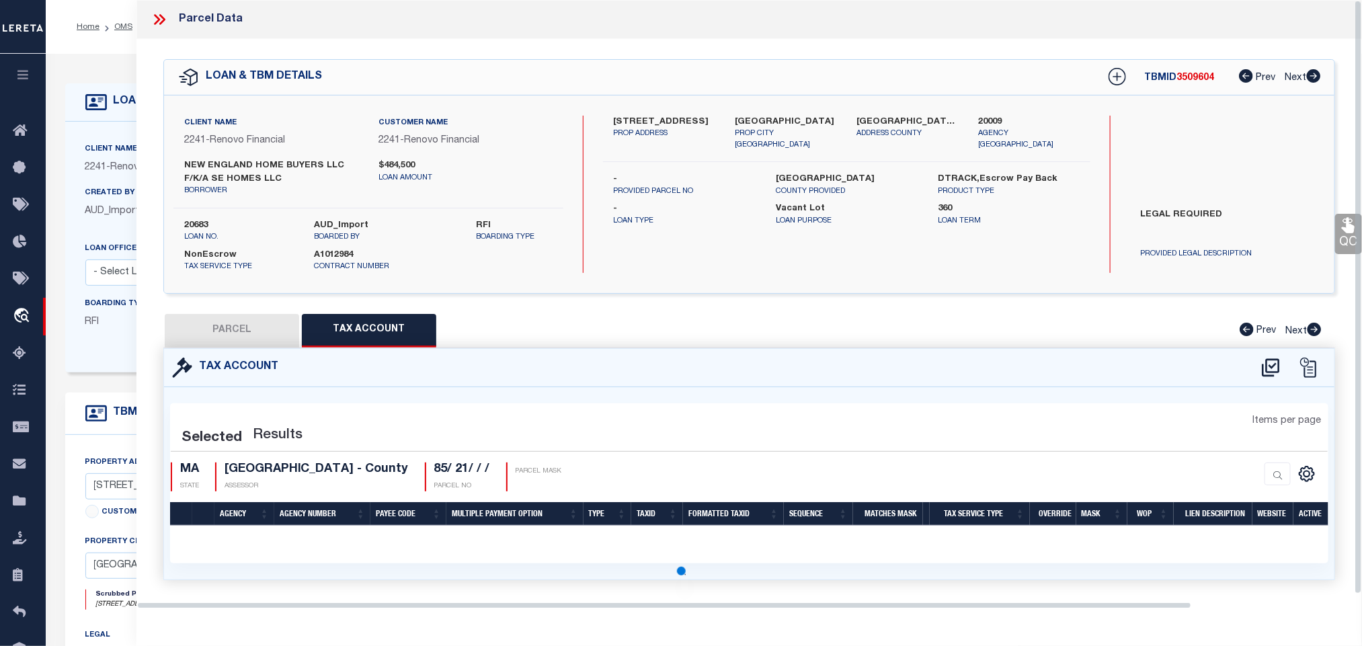
select select "100"
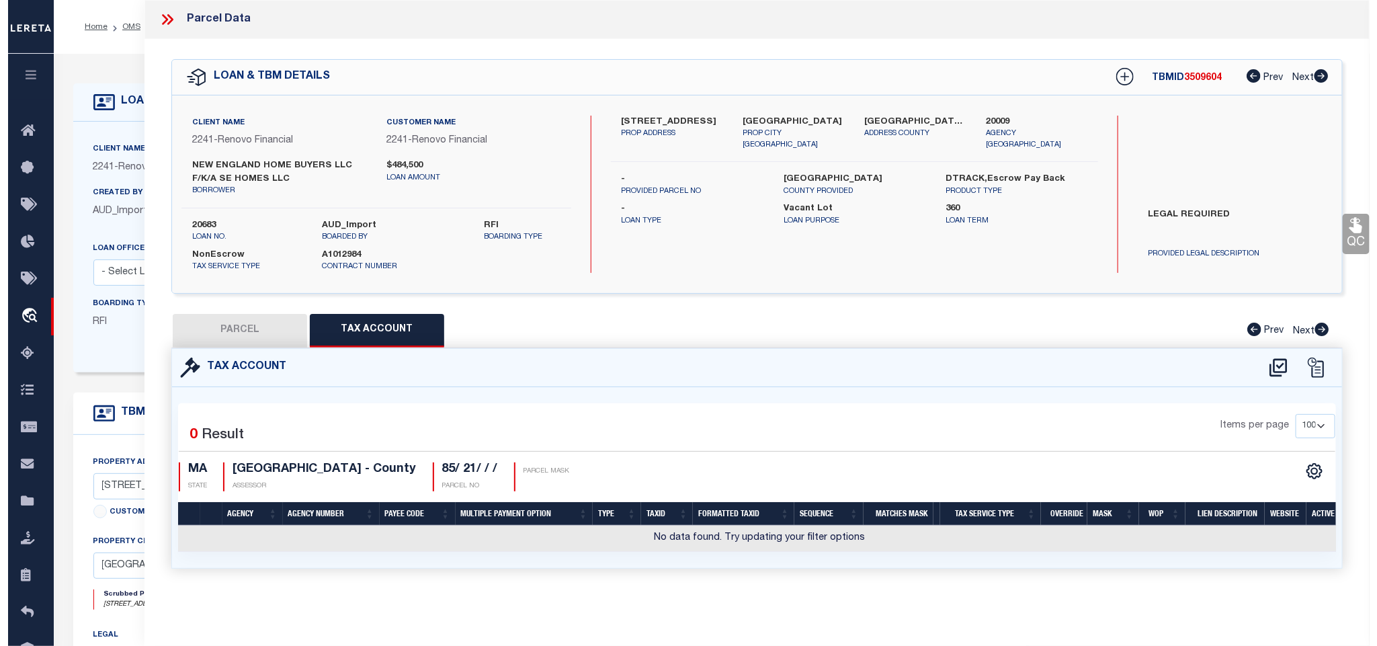
scroll to position [0, 0]
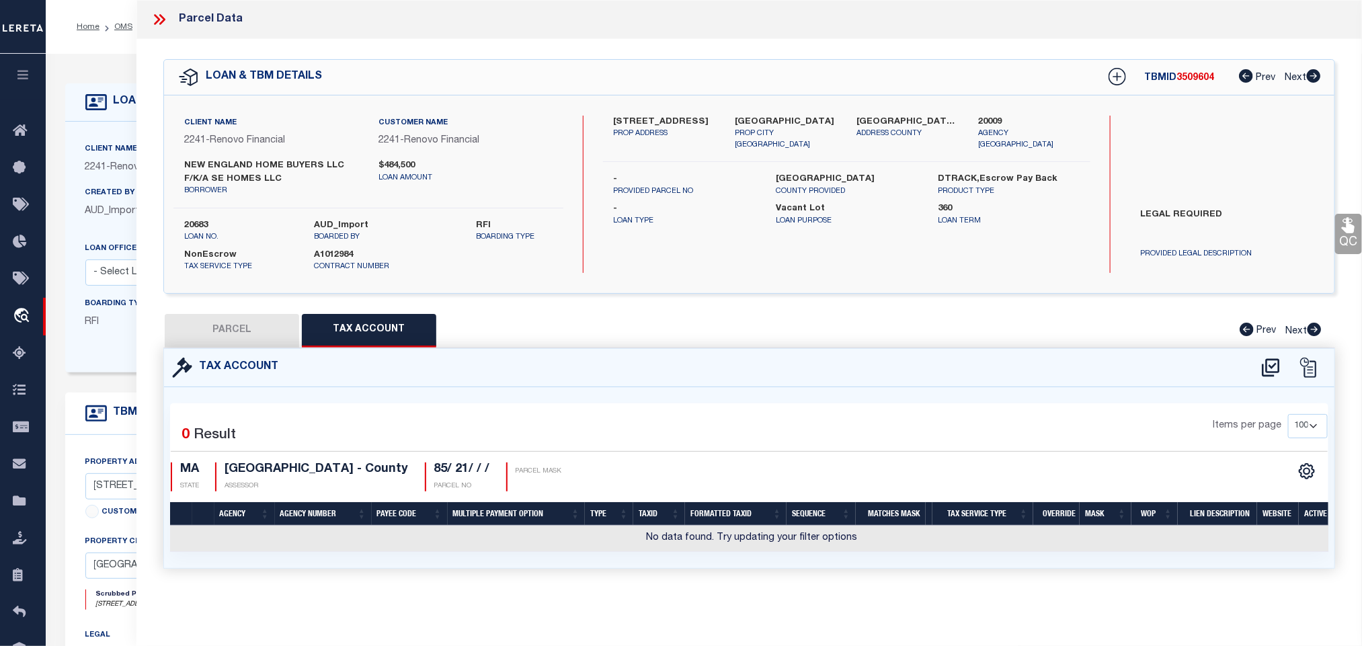
click at [1273, 370] on icon at bounding box center [1270, 367] width 17 height 18
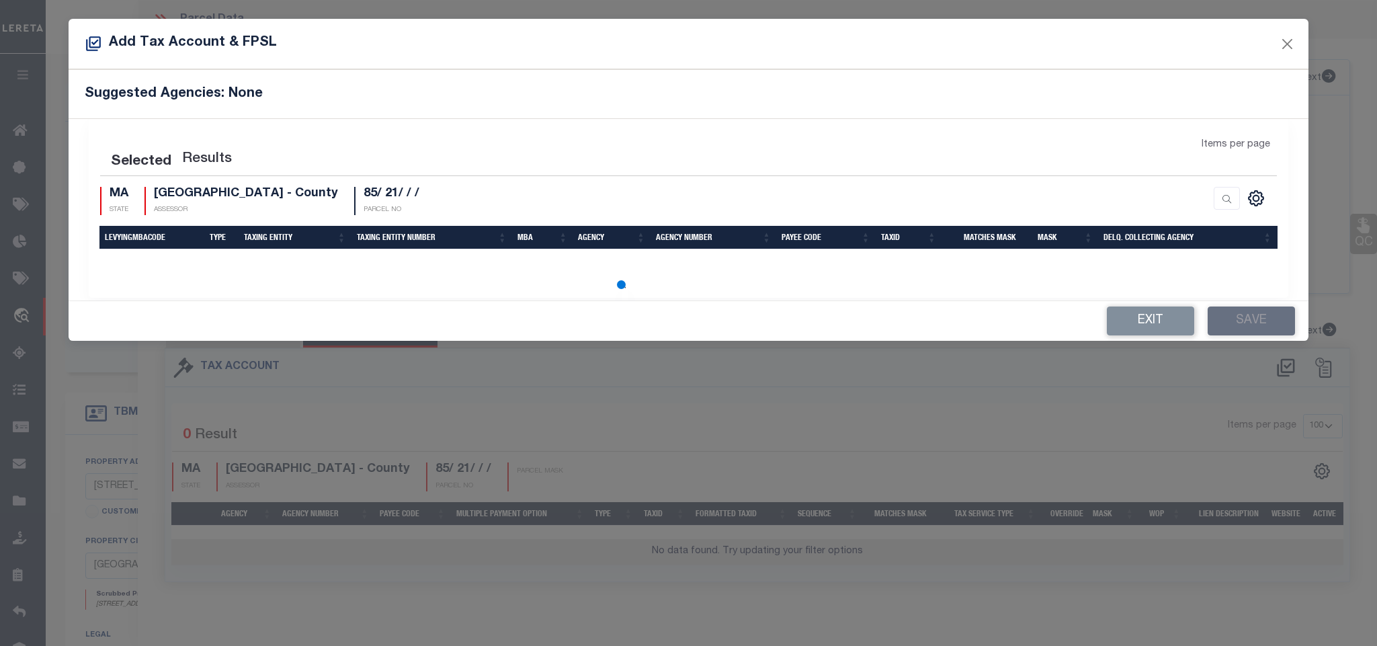
select select "100"
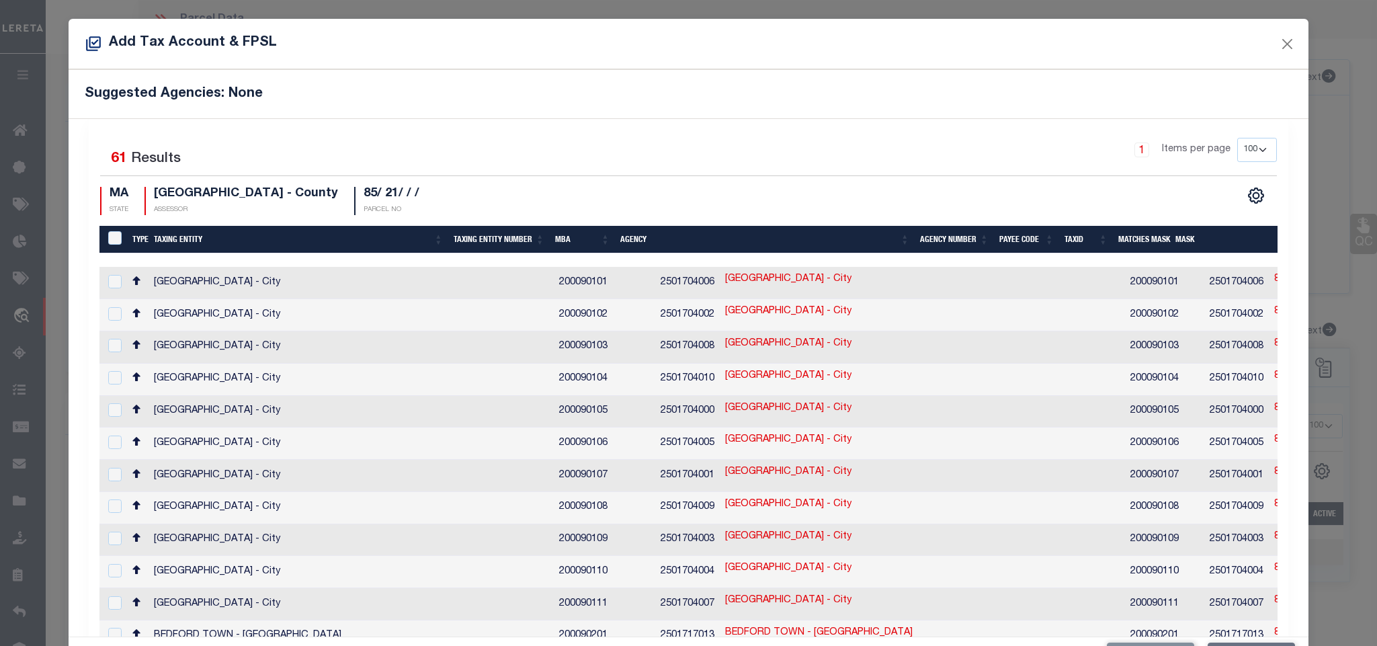
click at [547, 111] on div "Suggested Agencies: None" at bounding box center [689, 93] width 1240 height 49
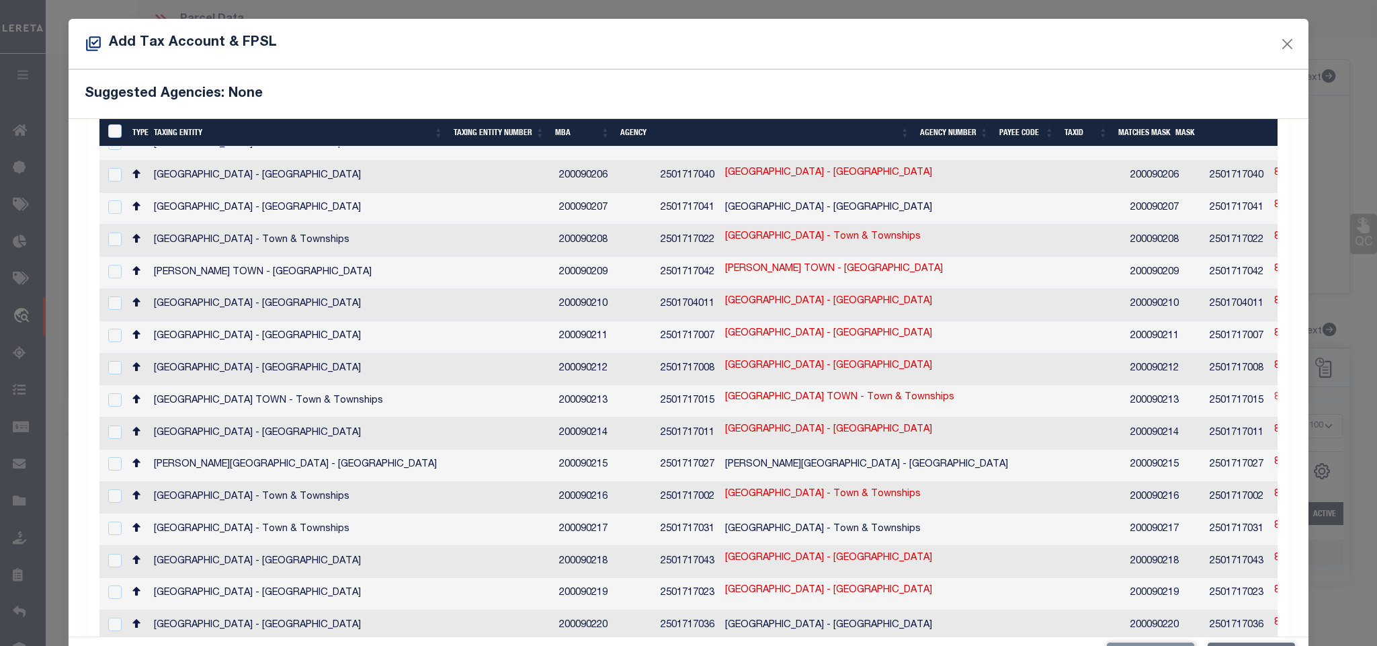
click at [1275, 391] on link "85/ 21/ / /" at bounding box center [1296, 398] width 43 height 15
type input "85/ 21/ / /"
type textarea "$$$$-$$$&-&&&&"
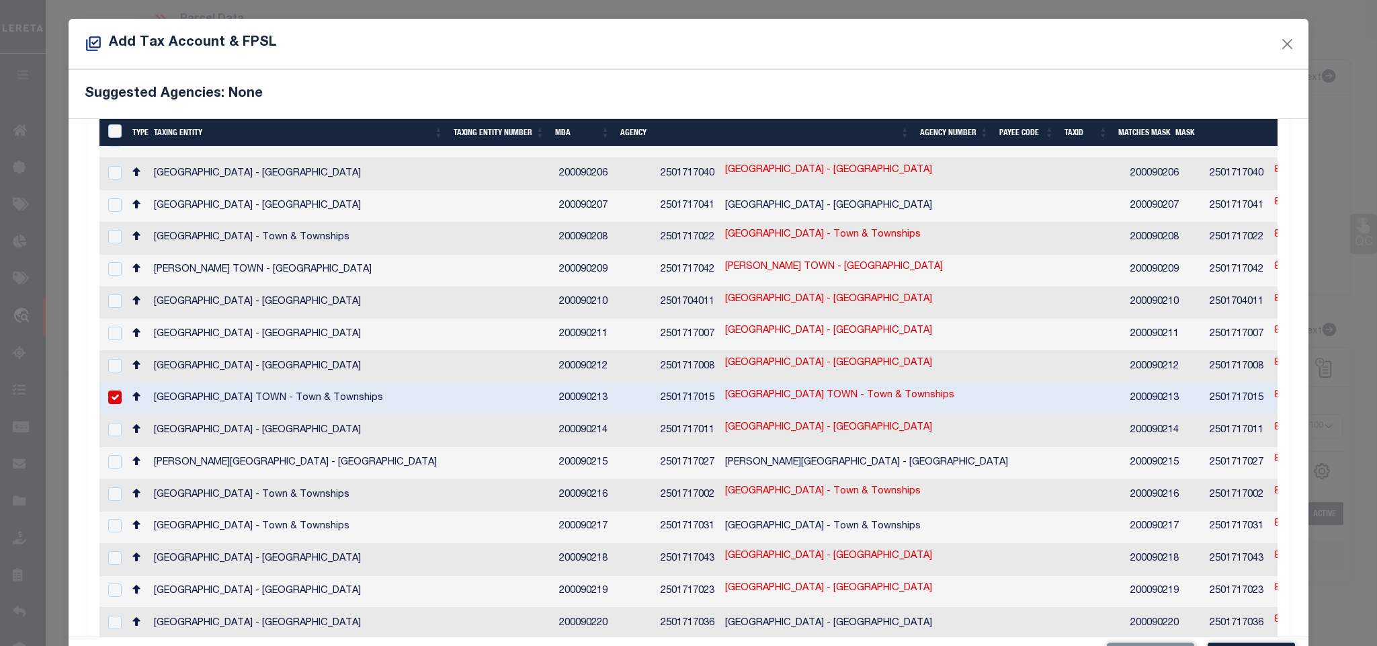
scroll to position [619, 0]
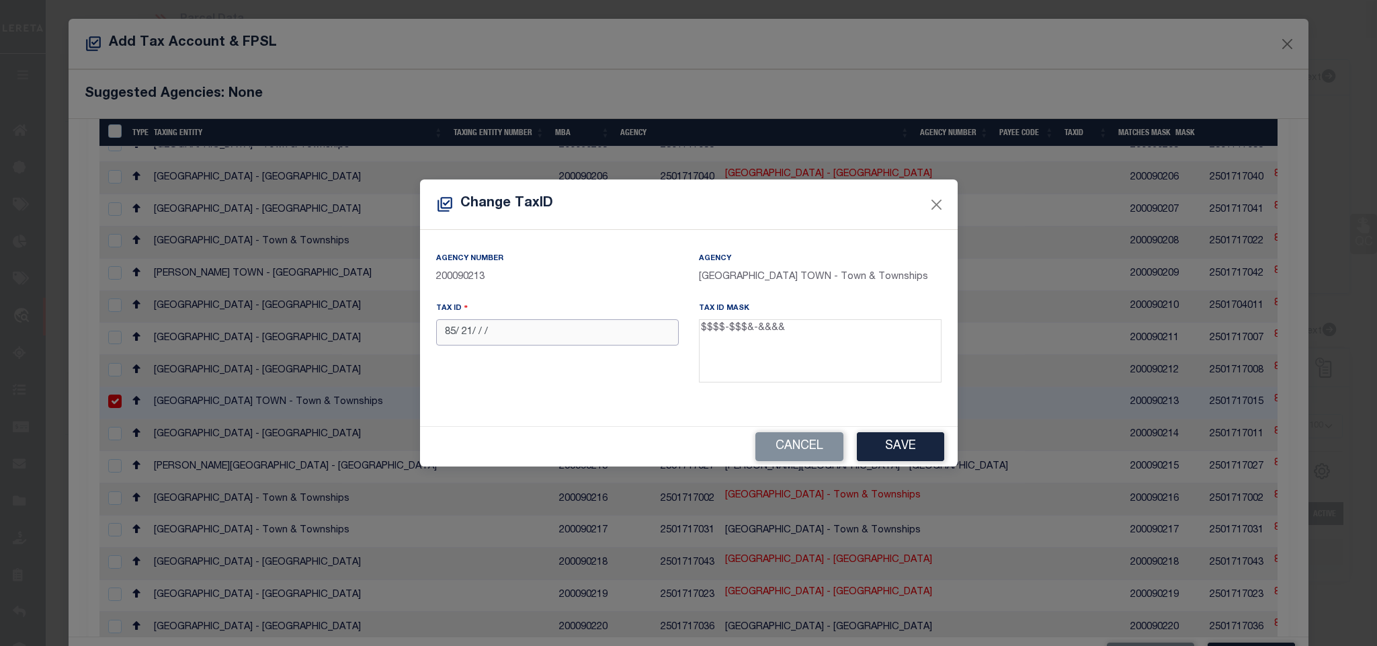
click at [591, 335] on input "85/ 21/ / /" at bounding box center [557, 332] width 243 height 26
click at [791, 450] on button "Cancel" at bounding box center [800, 446] width 88 height 29
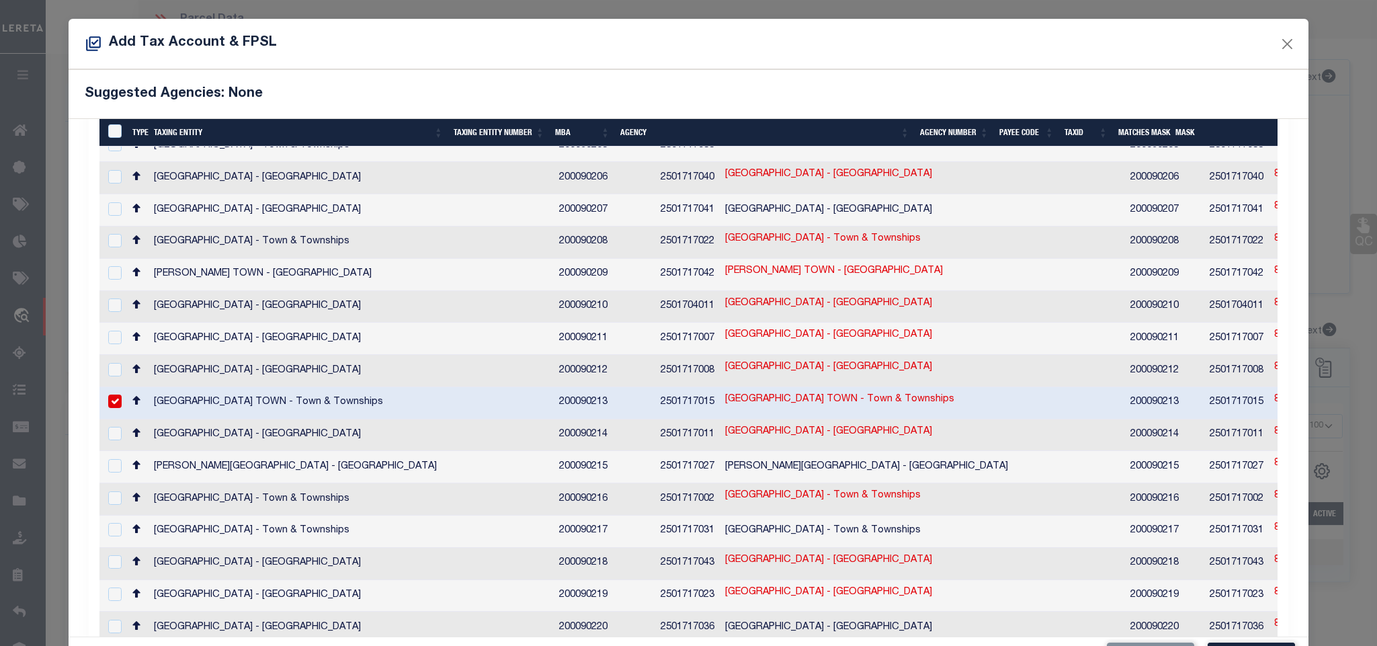
click at [725, 393] on link "[GEOGRAPHIC_DATA] TOWN - Town & Townships" at bounding box center [839, 400] width 229 height 15
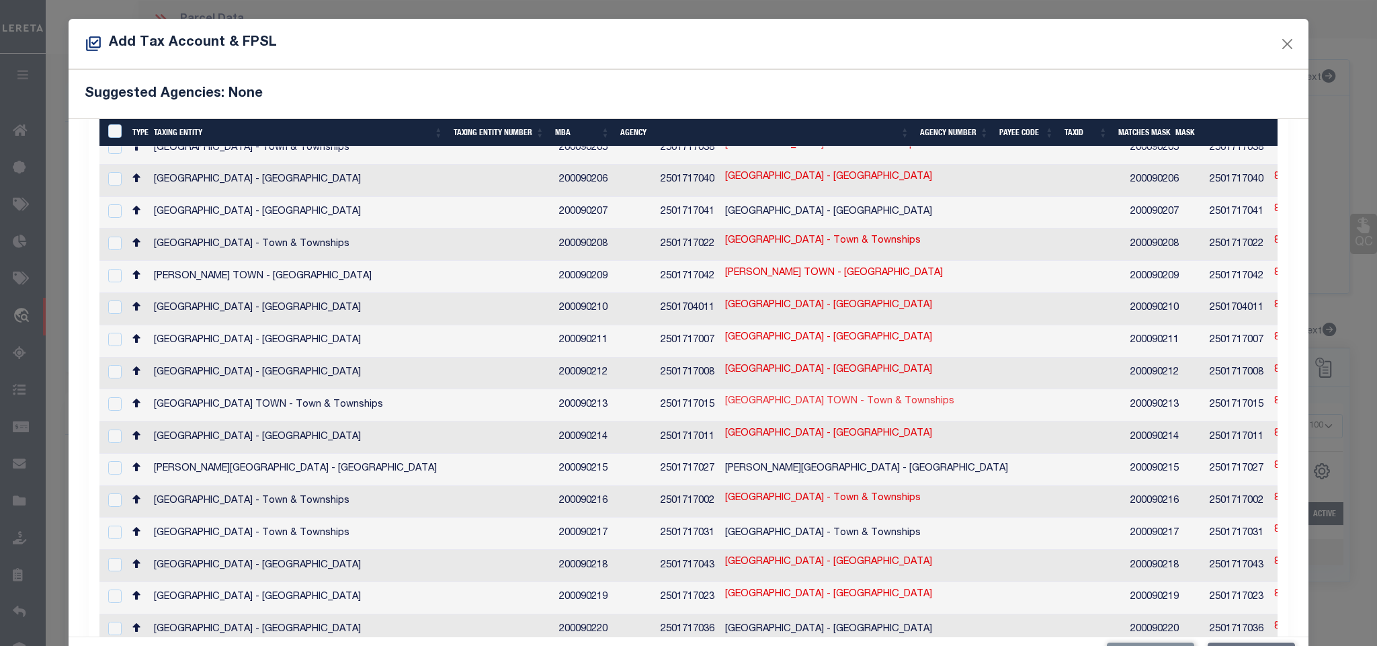
scroll to position [623, 0]
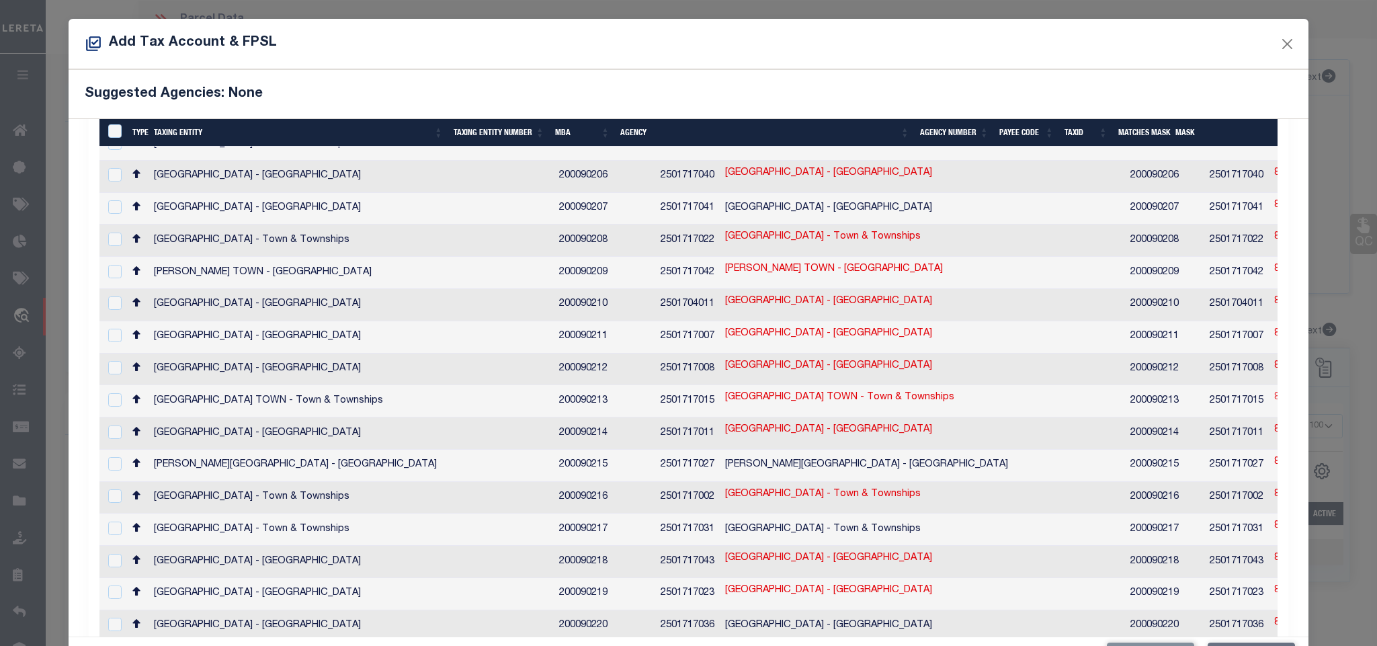
click at [1275, 391] on link "85/ 21/ / /" at bounding box center [1296, 398] width 43 height 15
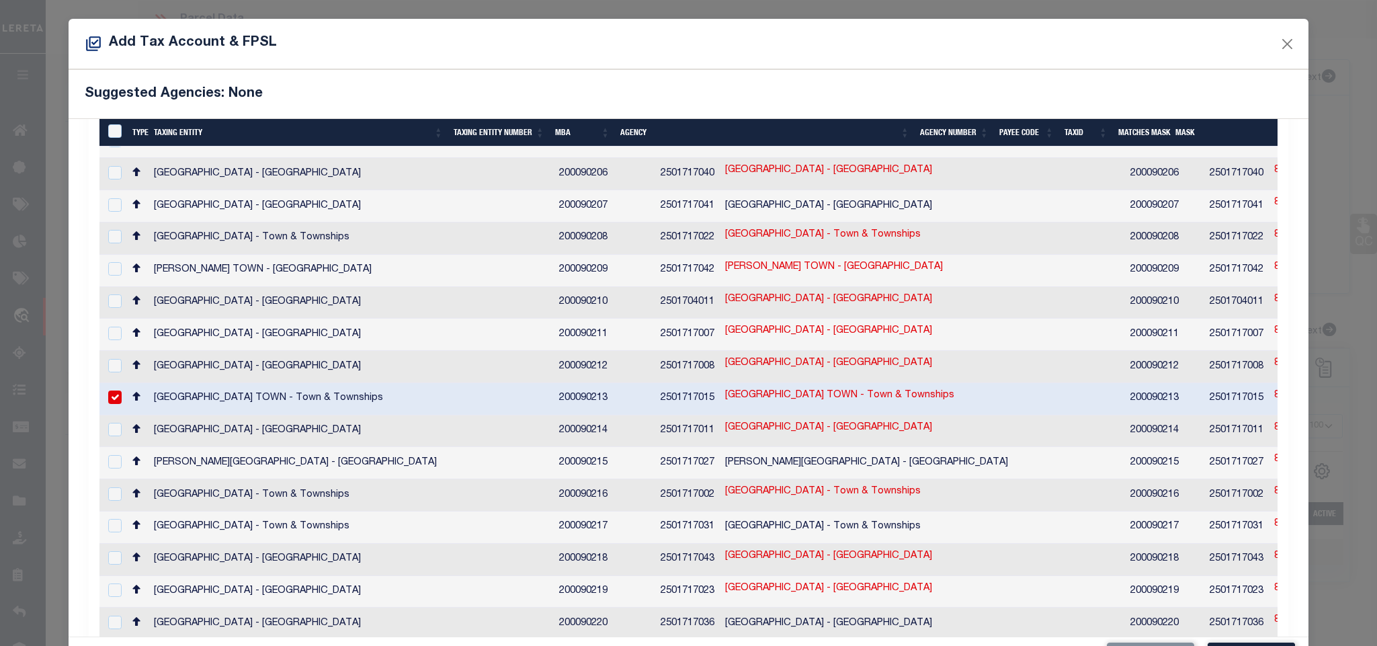
scroll to position [619, 0]
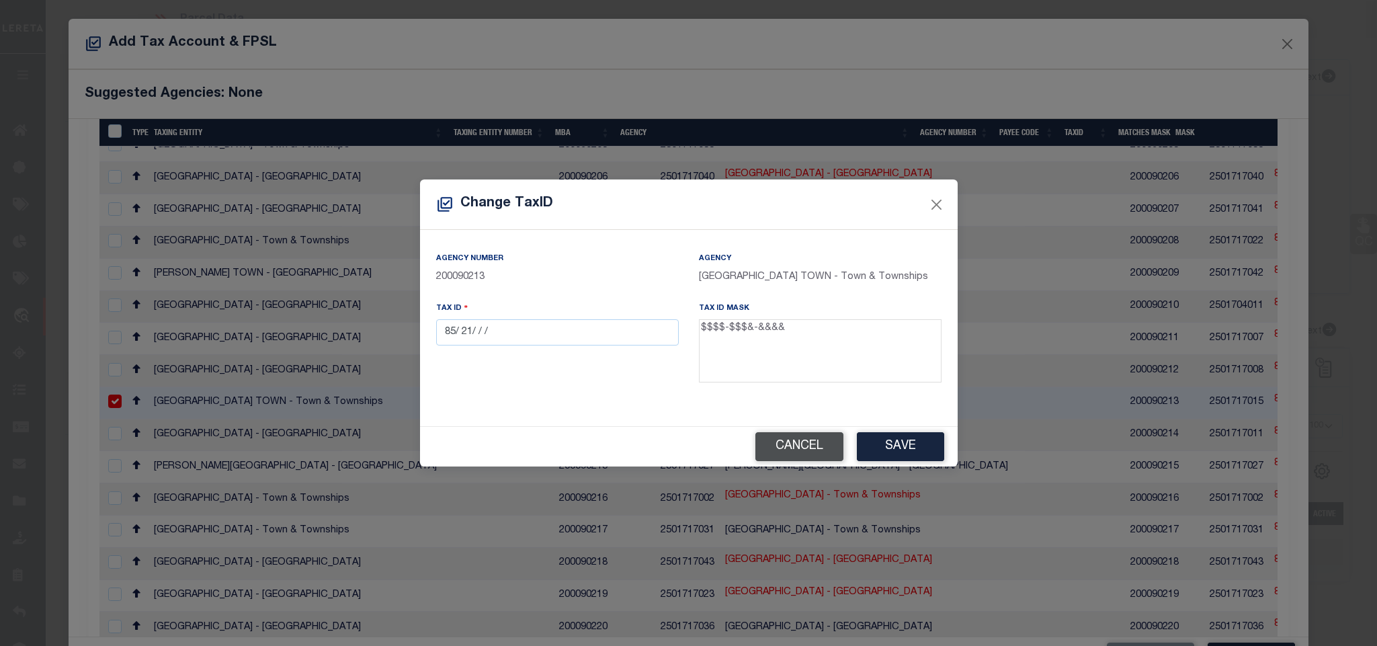
click at [805, 444] on button "Cancel" at bounding box center [800, 446] width 88 height 29
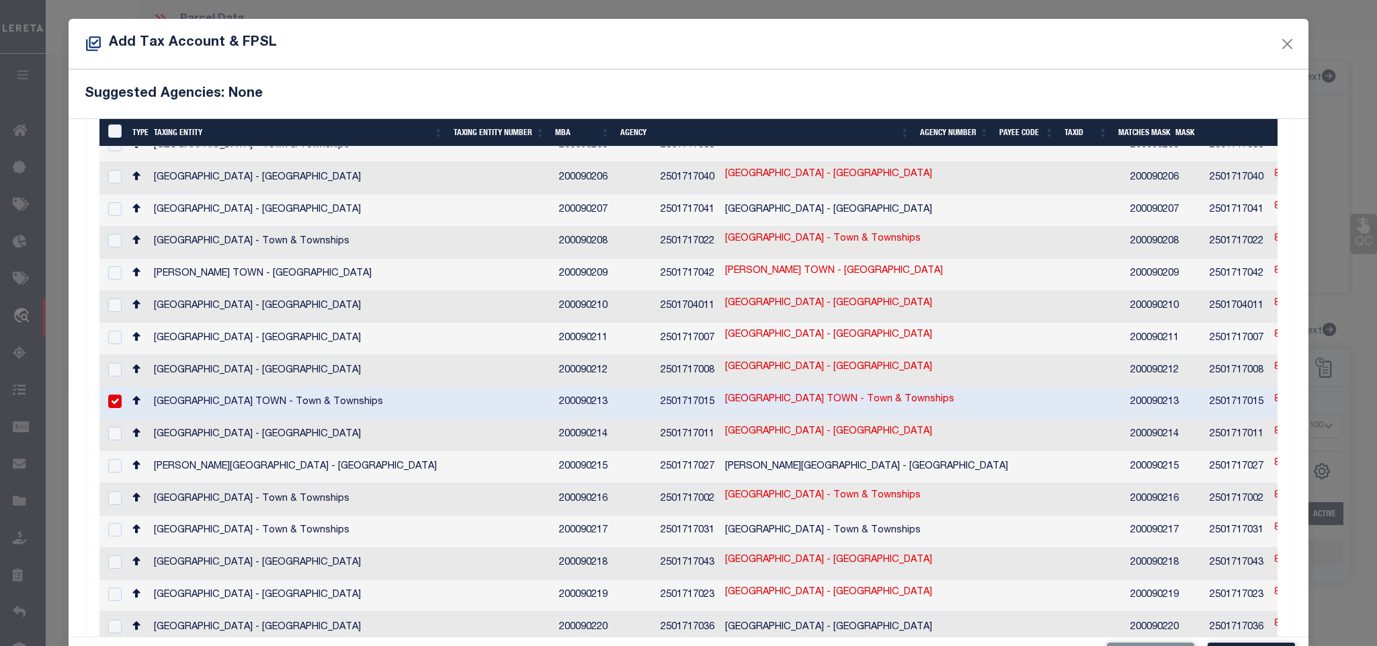
click at [1125, 387] on td "200090213" at bounding box center [1164, 403] width 79 height 32
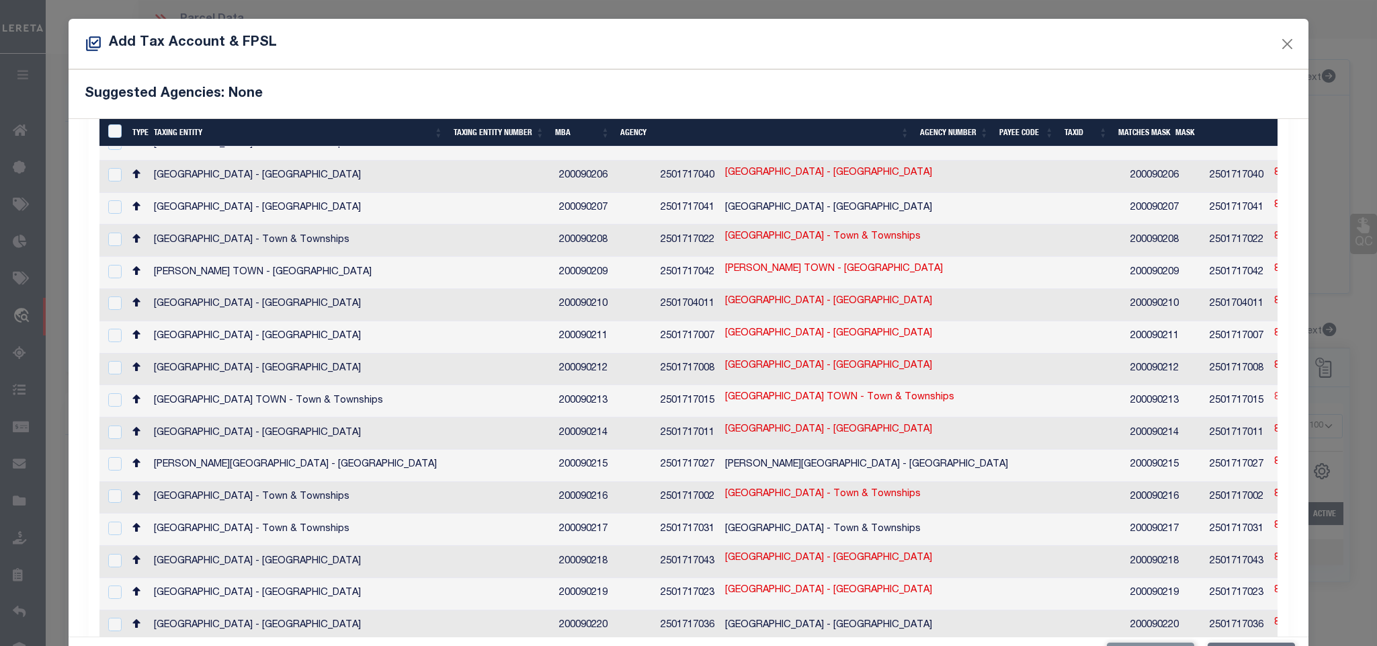
click at [1275, 391] on link "85/ 21/ / /" at bounding box center [1296, 398] width 43 height 15
checkbox input "true"
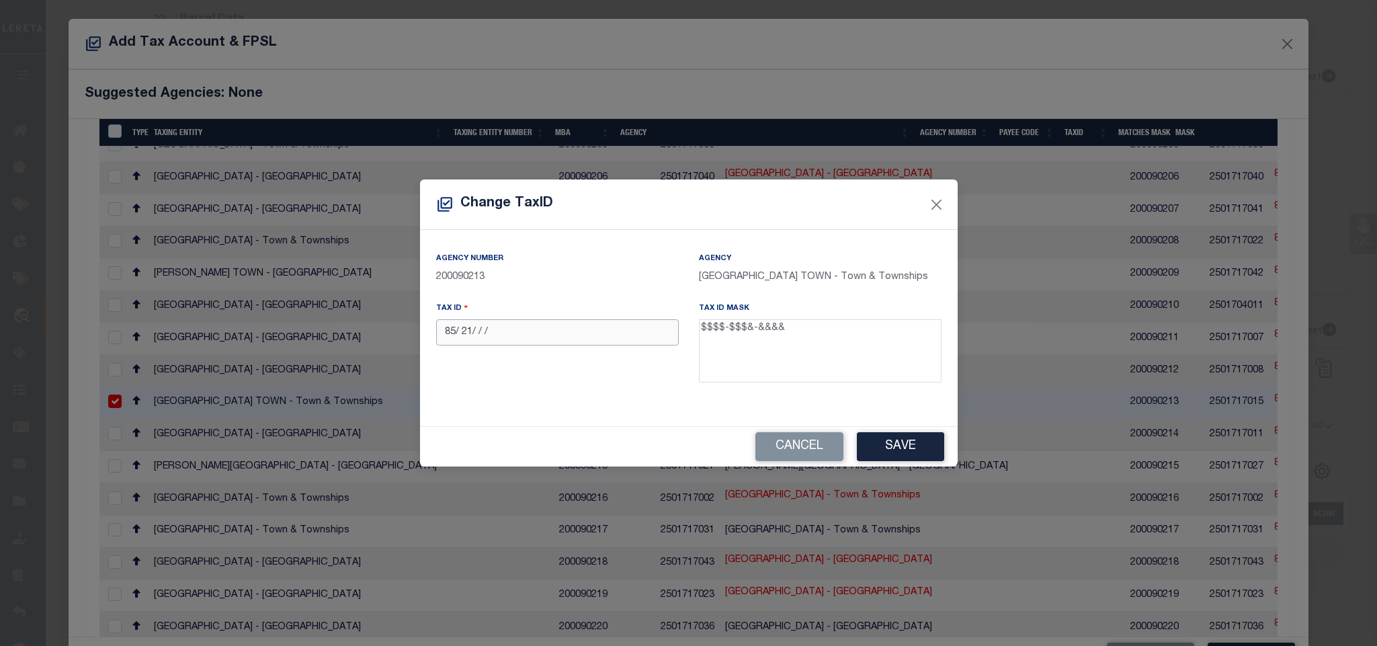
click at [538, 345] on input "85/ 21/ / /" at bounding box center [557, 332] width 243 height 26
click at [464, 341] on input "85/ 21-0000" at bounding box center [557, 332] width 243 height 26
type input "[PHONE_NUMBER]"
click at [878, 450] on button "Save" at bounding box center [900, 446] width 87 height 29
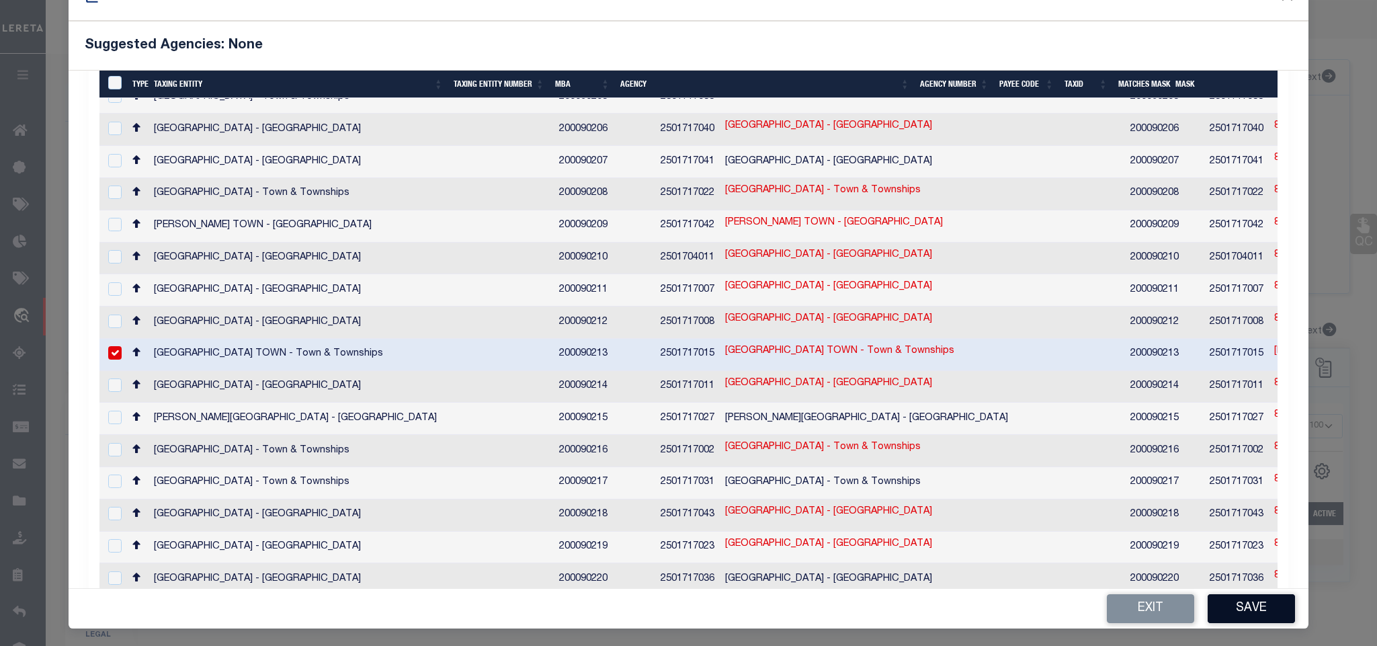
scroll to position [50, 0]
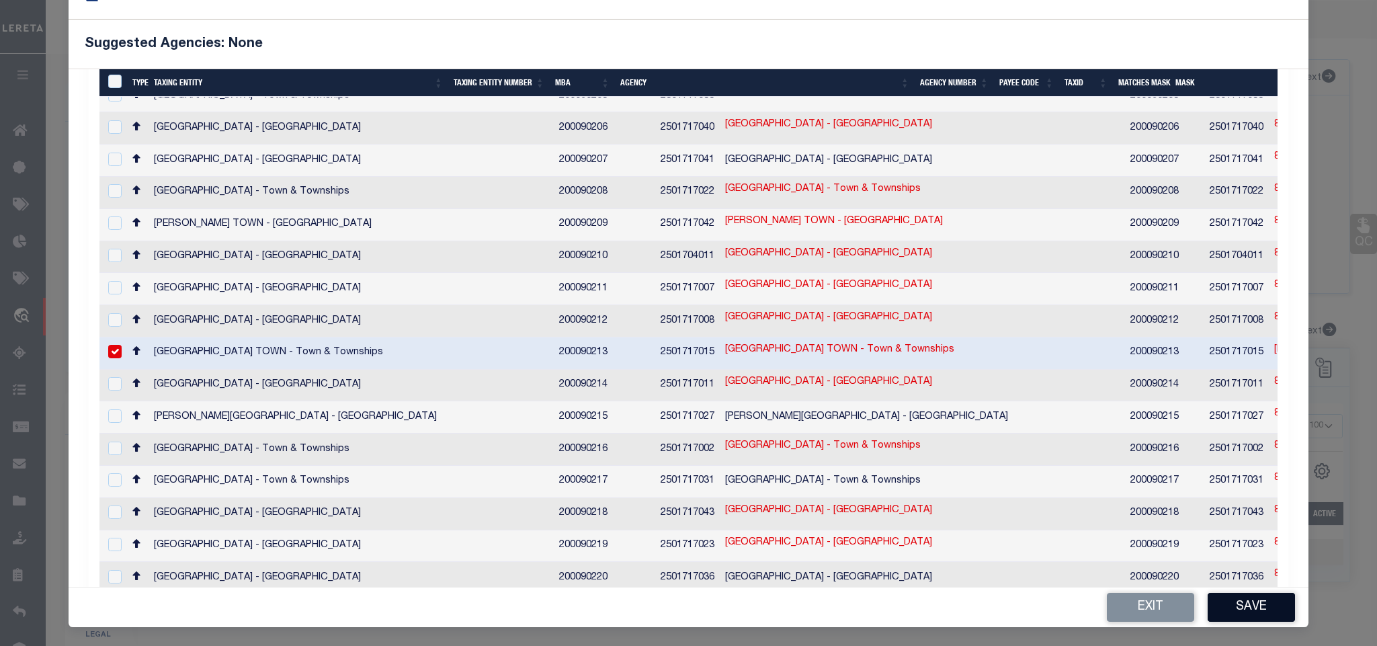
click at [1223, 609] on button "Save" at bounding box center [1251, 607] width 87 height 29
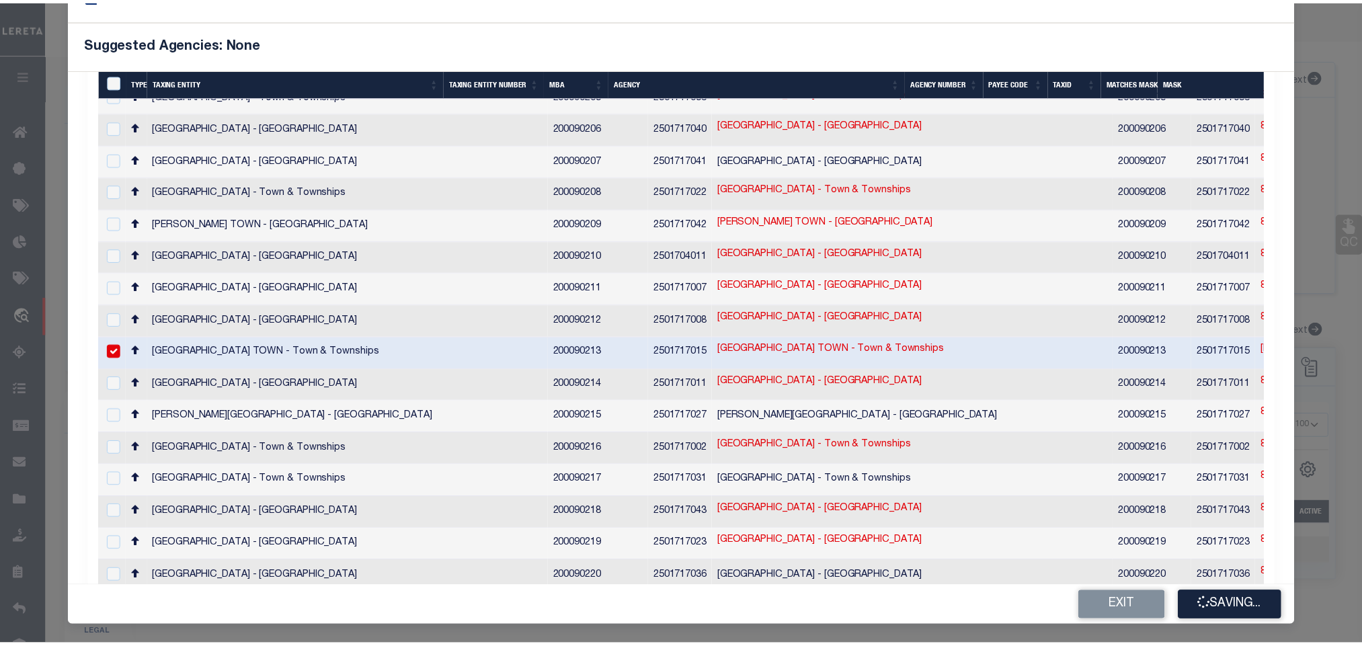
scroll to position [0, 0]
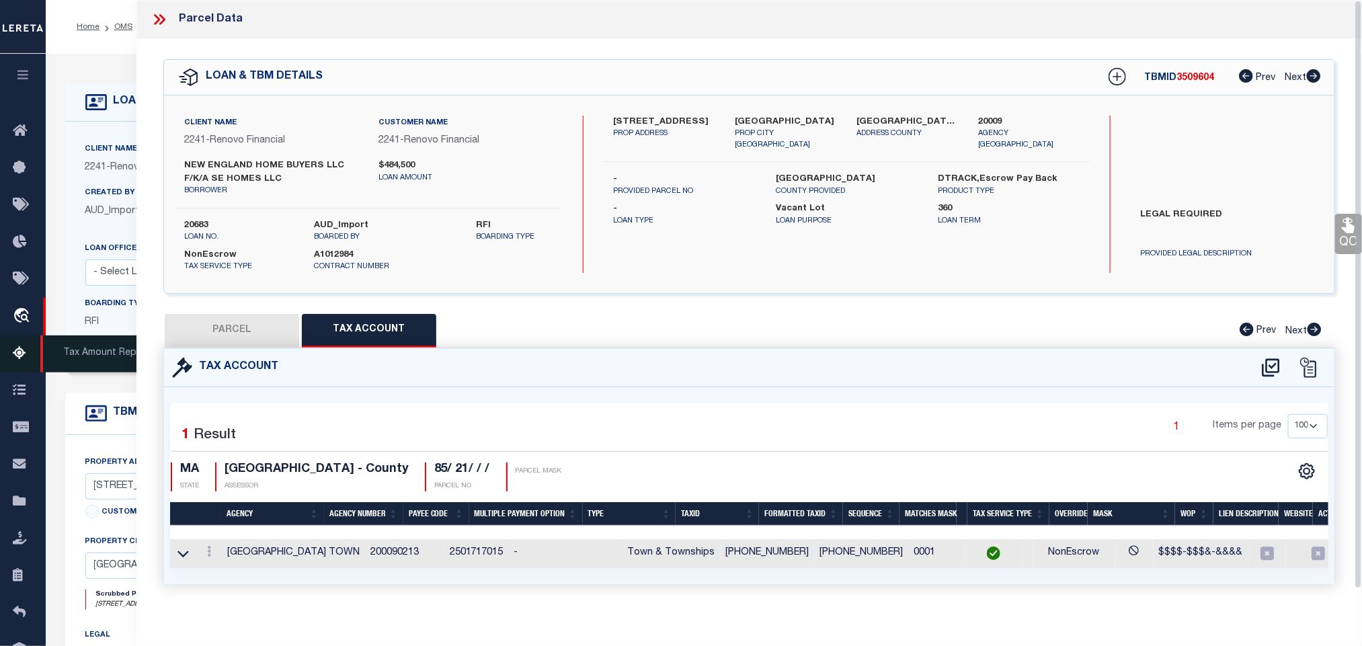
drag, startPoint x: 247, startPoint y: 325, endPoint x: 23, endPoint y: 366, distance: 227.5
click at [247, 325] on button "PARCEL" at bounding box center [232, 331] width 134 height 34
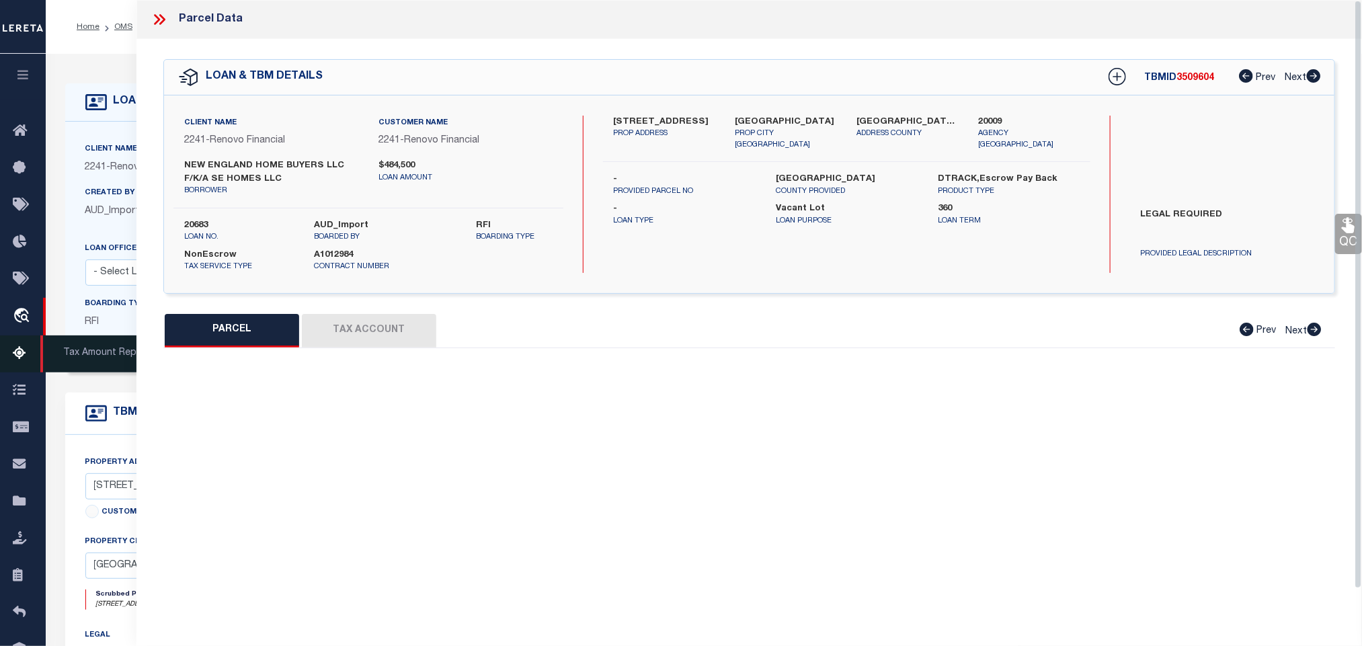
select select "AS"
select select
checkbox input "false"
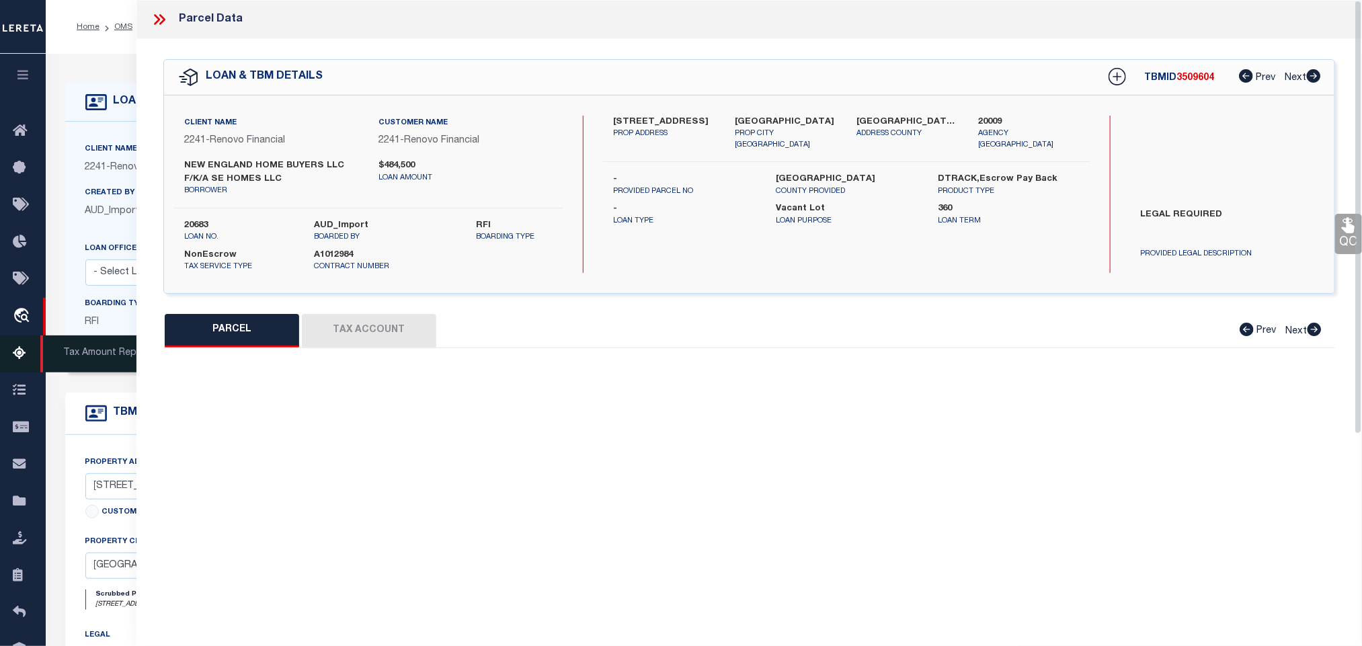
select select "RD"
type input "[PERSON_NAME]"
select select "AGW"
select select "LEG"
type input "[STREET_ADDRESS]"
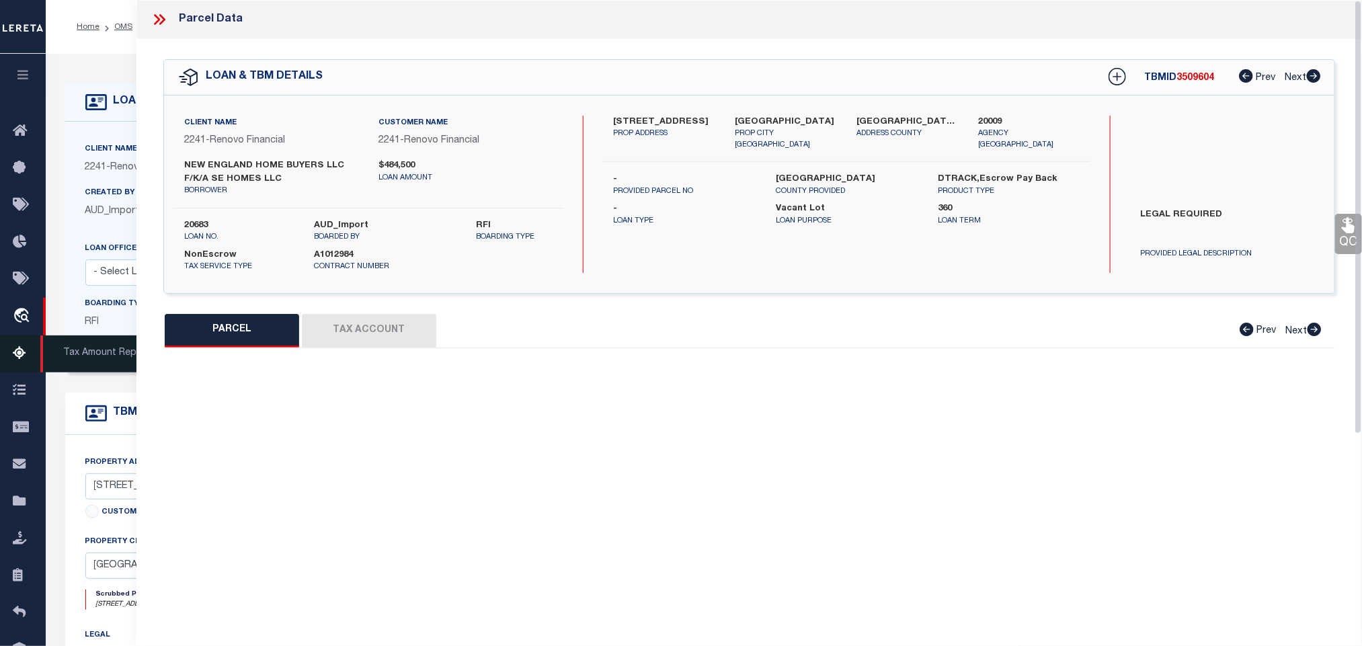
type input "[GEOGRAPHIC_DATA]"
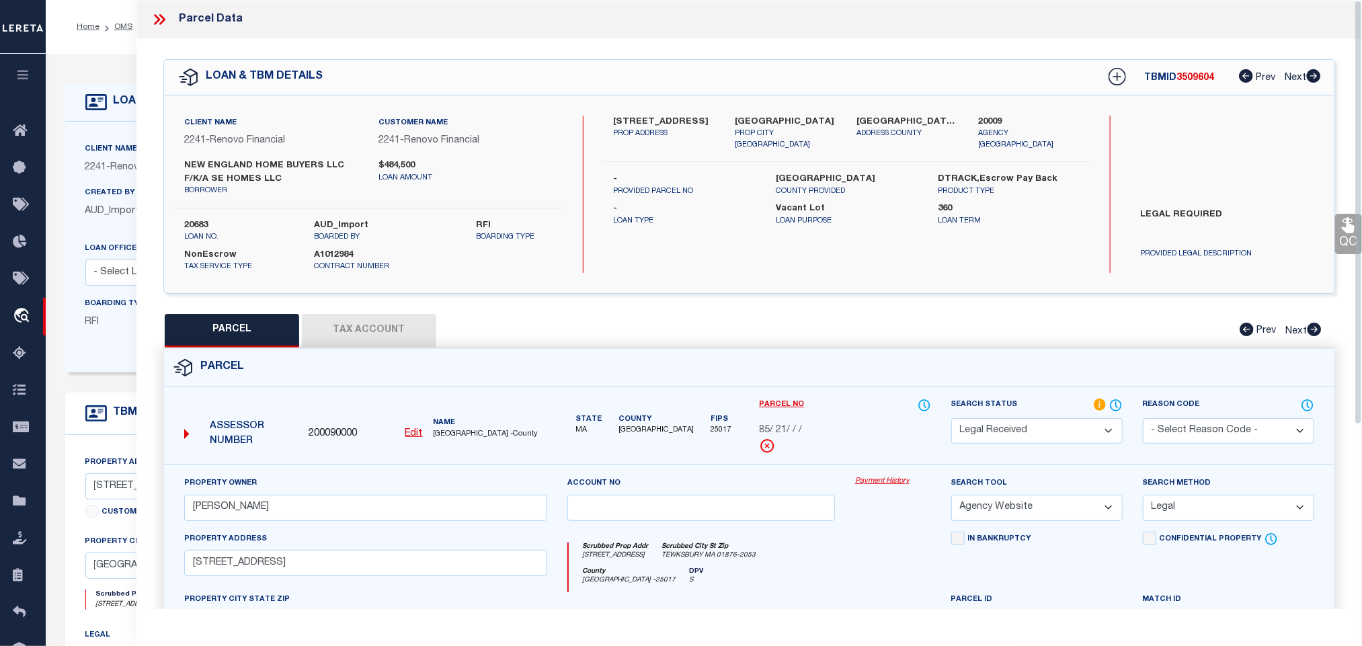
drag, startPoint x: 1043, startPoint y: 440, endPoint x: 1037, endPoint y: 426, distance: 15.6
click at [1043, 440] on select "Automated Search Bad Parcel Complete Duplicate Parcel High Dollar Reporting In …" at bounding box center [1036, 431] width 171 height 26
select select "PC"
click at [951, 420] on select "Automated Search Bad Parcel Complete Duplicate Parcel High Dollar Reporting In …" at bounding box center [1036, 431] width 171 height 26
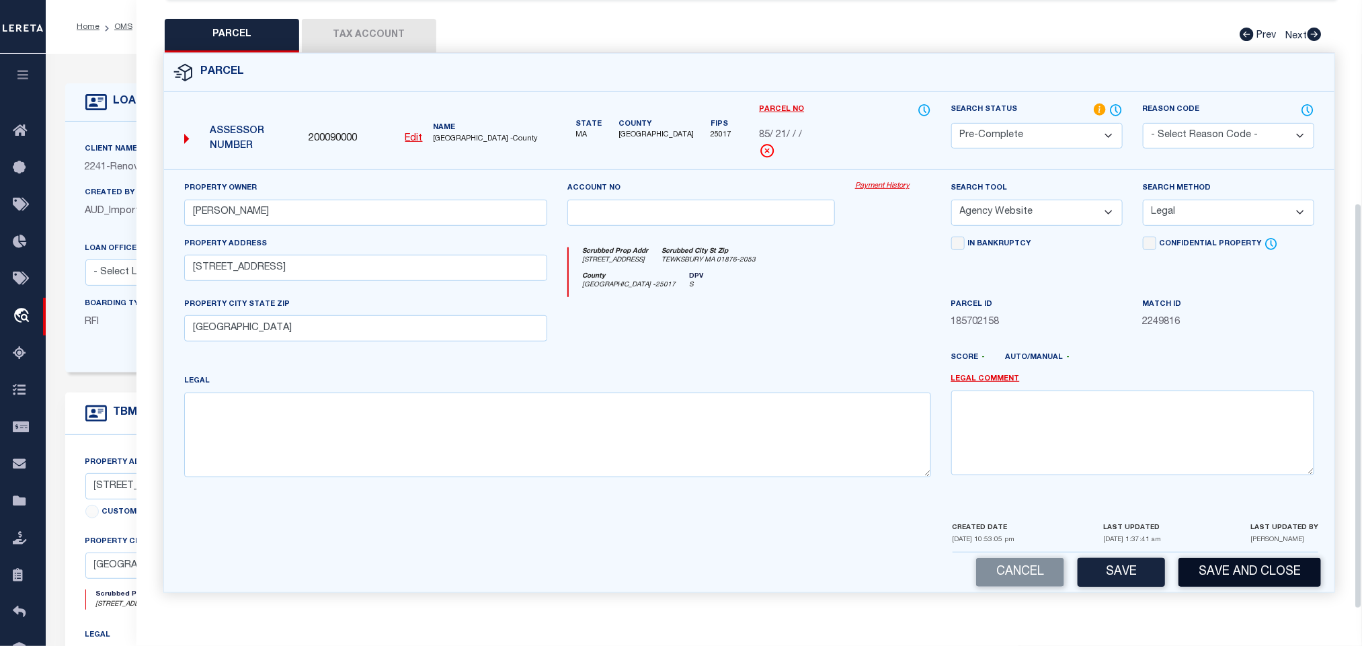
click at [1202, 571] on button "Save and Close" at bounding box center [1249, 572] width 143 height 29
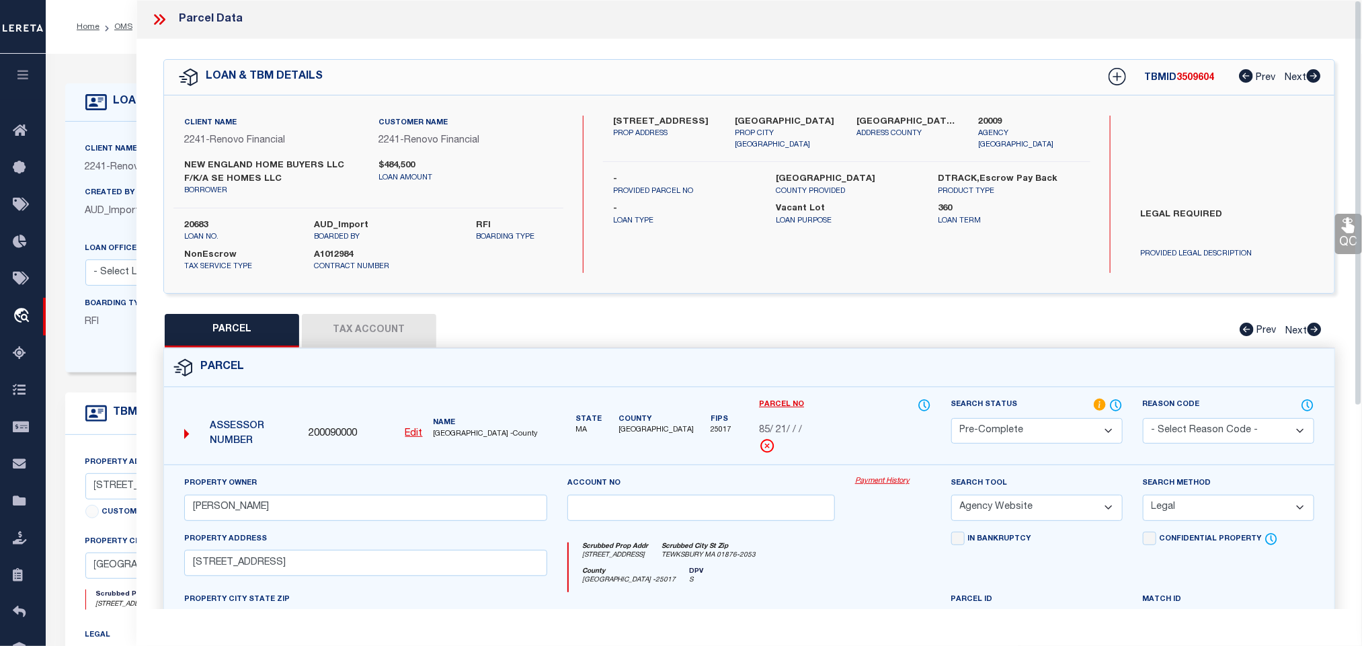
click at [196, 222] on label "20683" at bounding box center [239, 225] width 110 height 13
copy label "20683"
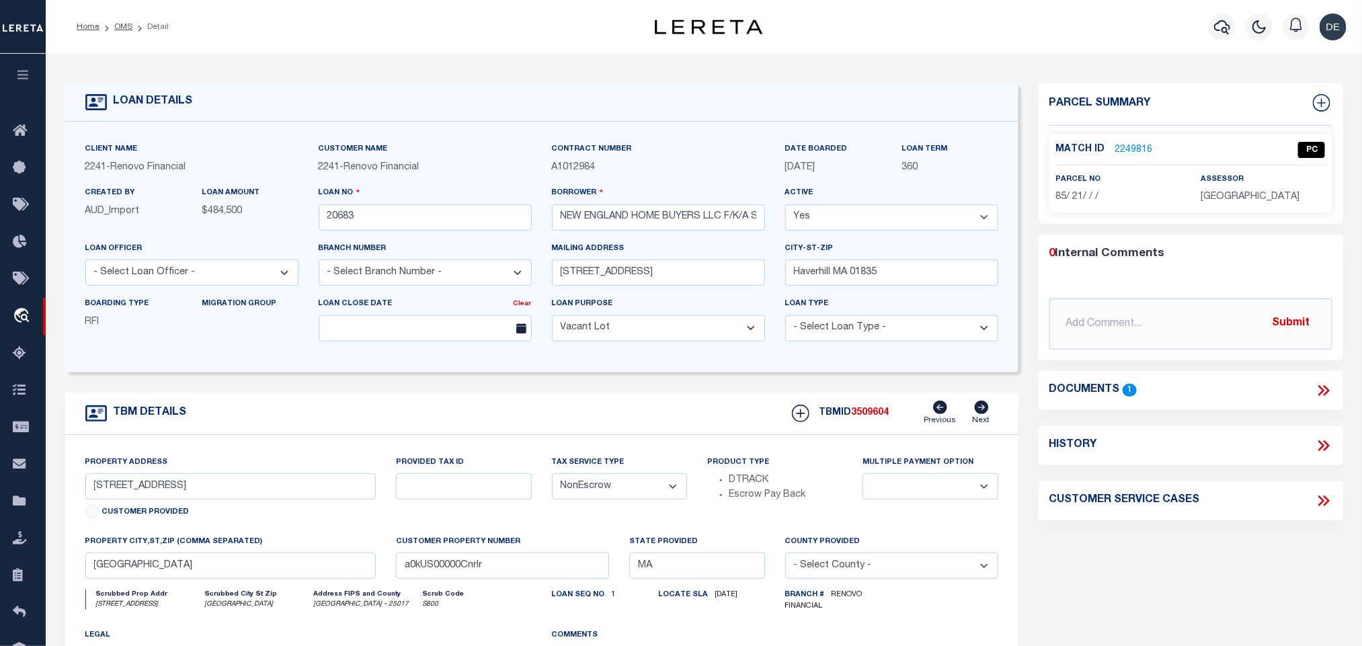
select select "25066"
select select
click at [871, 416] on span "3509604" at bounding box center [871, 412] width 38 height 9
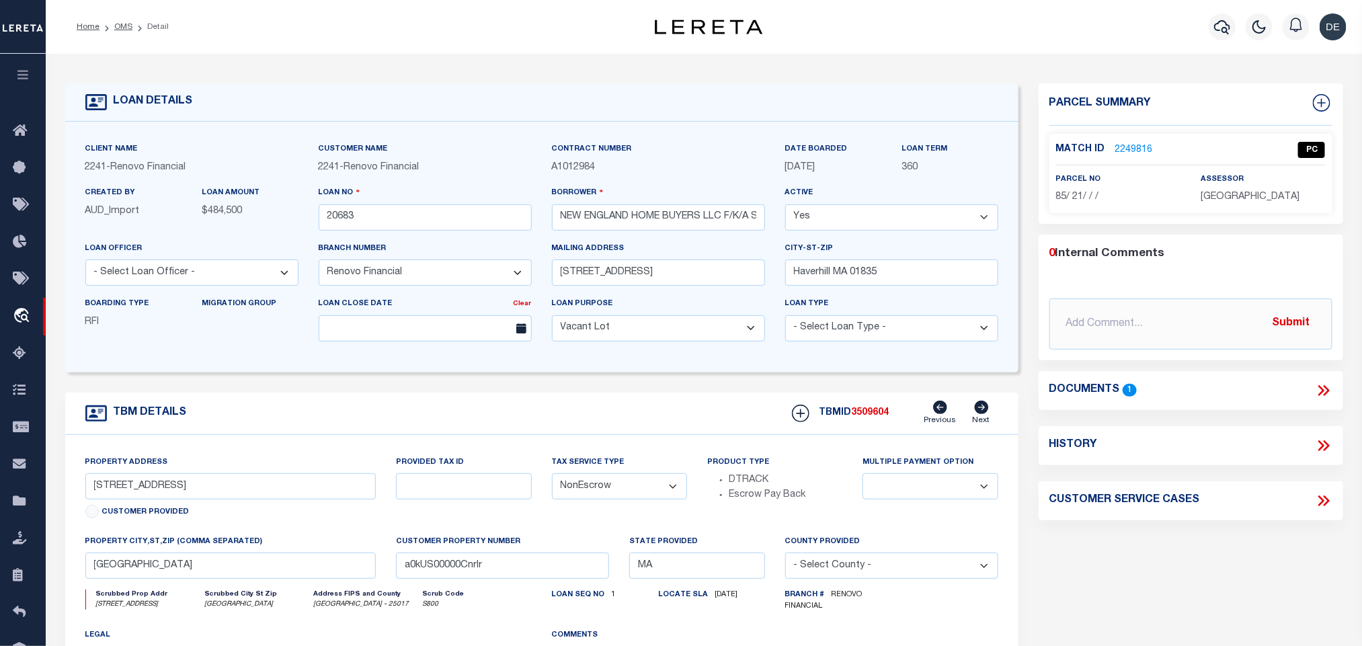
click at [1267, 186] on div "assessor [GEOGRAPHIC_DATA]" at bounding box center [1263, 188] width 124 height 33
click at [1267, 194] on span "[GEOGRAPHIC_DATA]" at bounding box center [1250, 196] width 99 height 9
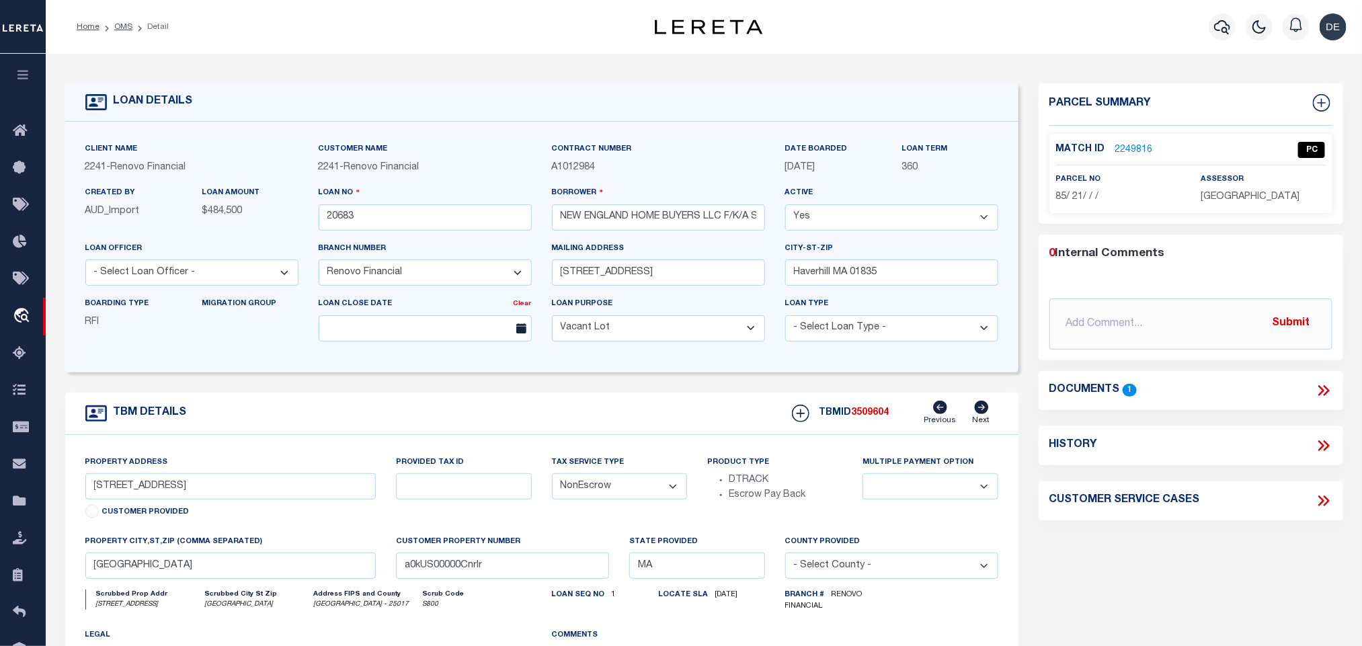
click at [1092, 200] on span "85/ 21/ / /" at bounding box center [1077, 196] width 43 height 9
click at [123, 29] on link "OMS" at bounding box center [123, 27] width 18 height 8
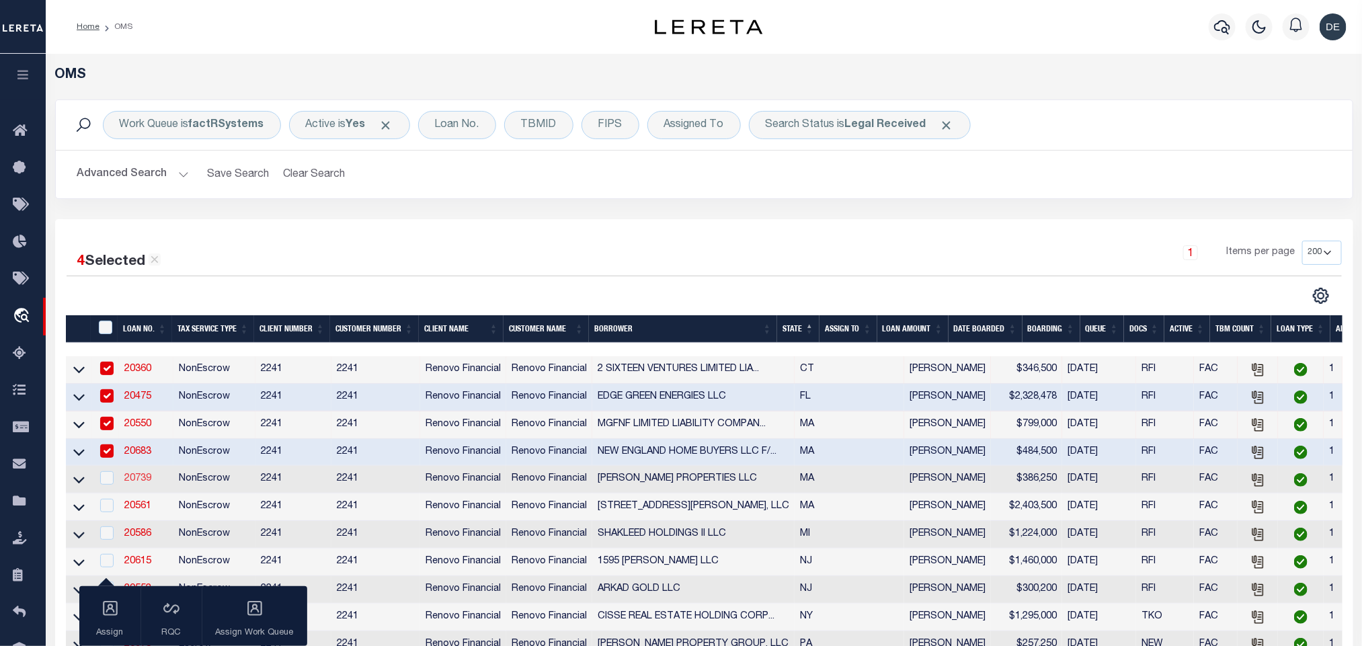
click at [143, 483] on link "20739" at bounding box center [137, 478] width 27 height 9
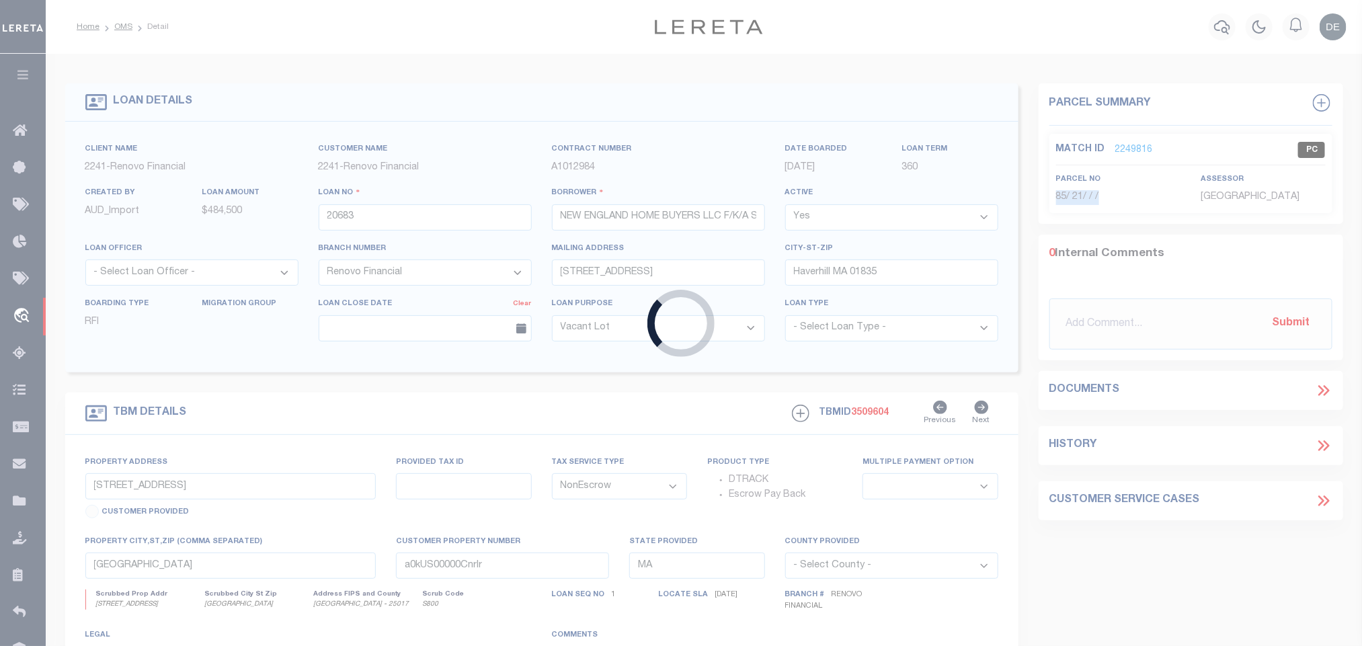
type input "20739"
type input "[PERSON_NAME] PROPERTIES LLC"
type input "[STREET_ADDRESS][PERSON_NAME]"
type input "Seekonk MA 02771"
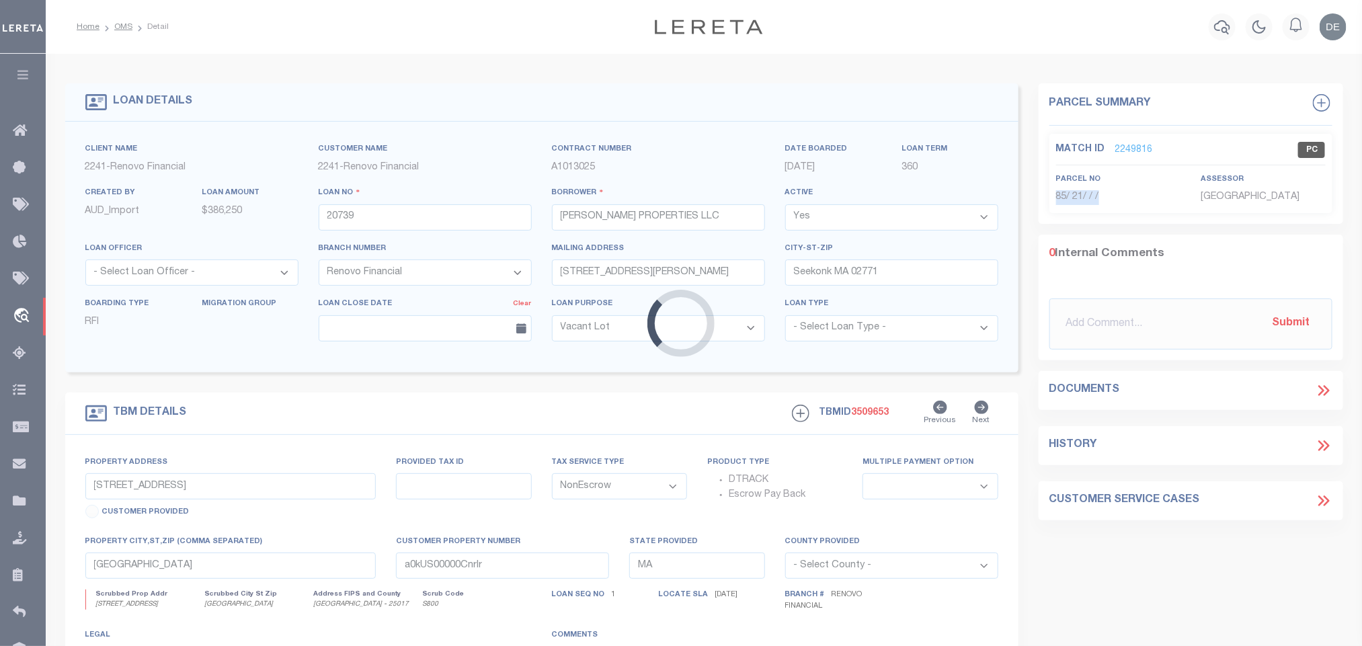
type input "[STREET_ADDRESS]"
select select
type input "[GEOGRAPHIC_DATA], MA 02780"
type input "a0kUS00000DHA8L"
select select
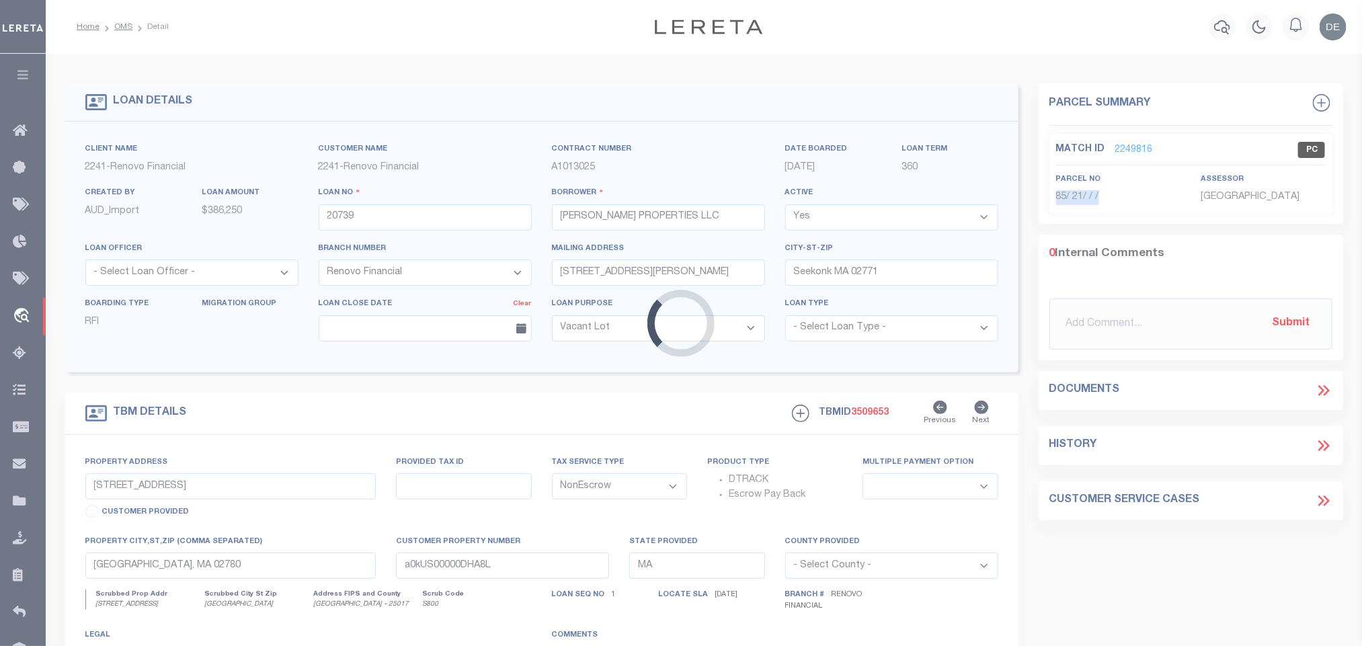
select select "25066"
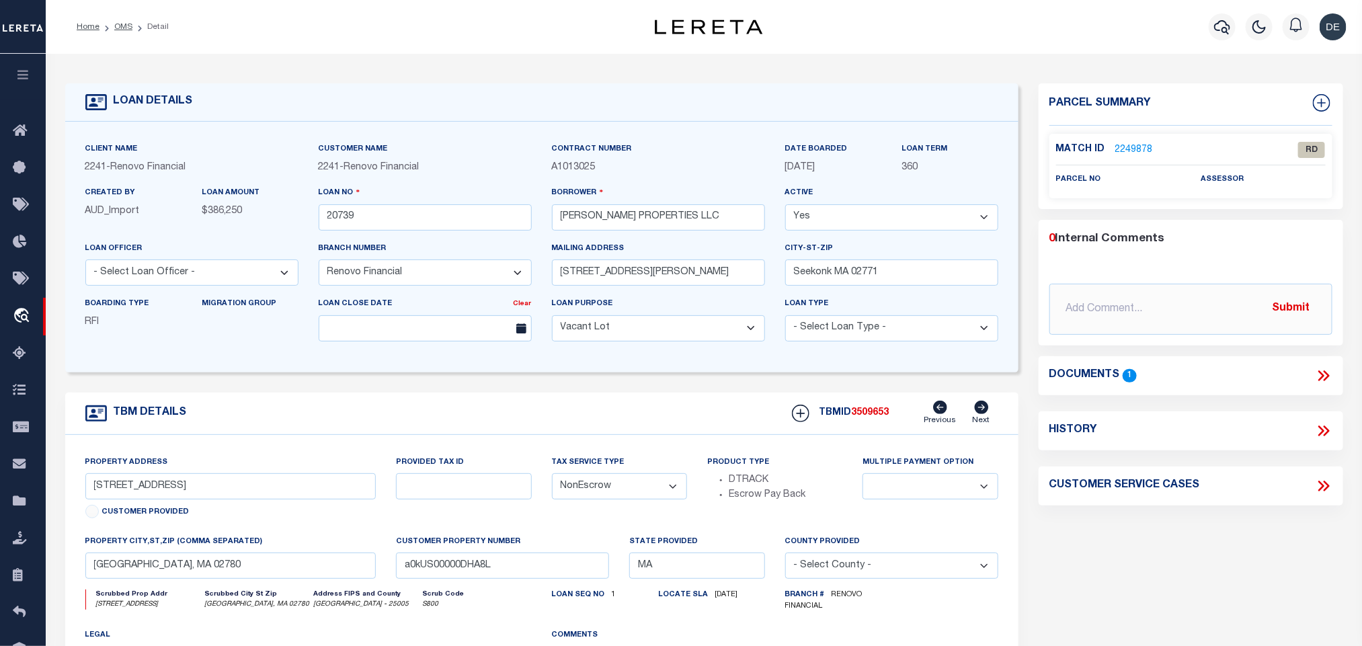
click at [1325, 370] on icon at bounding box center [1323, 375] width 17 height 17
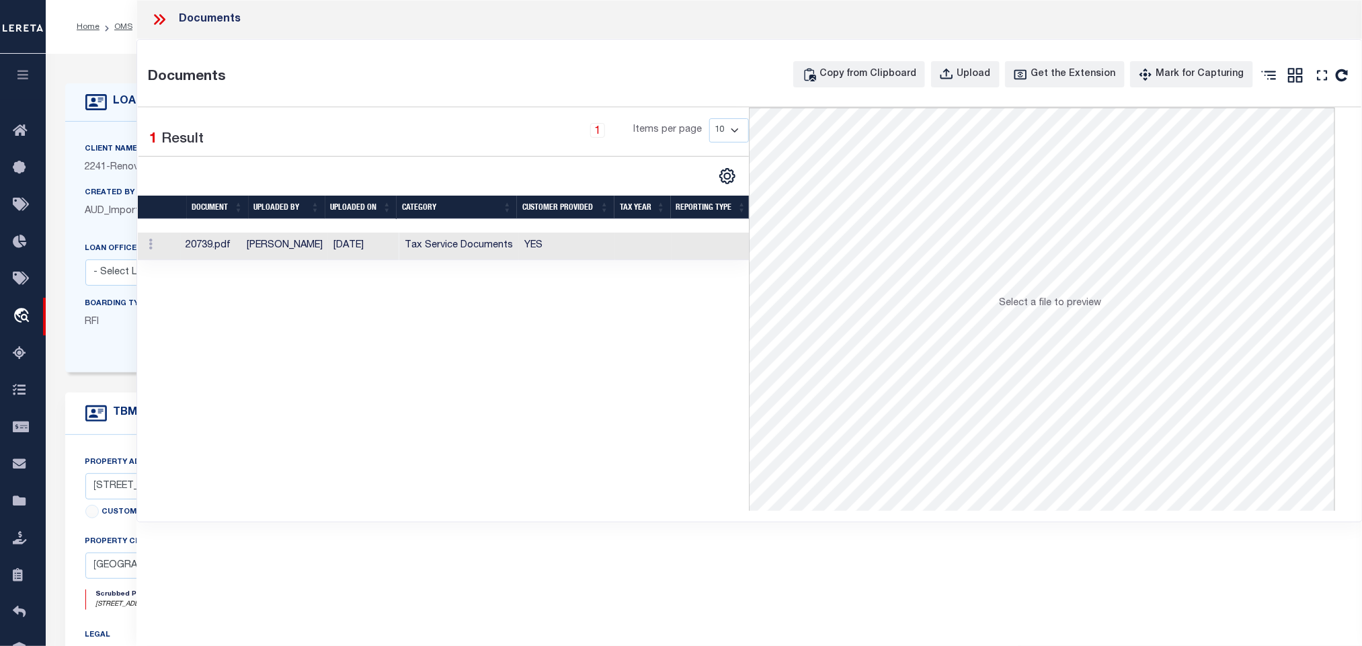
click at [690, 249] on td at bounding box center [711, 247] width 80 height 28
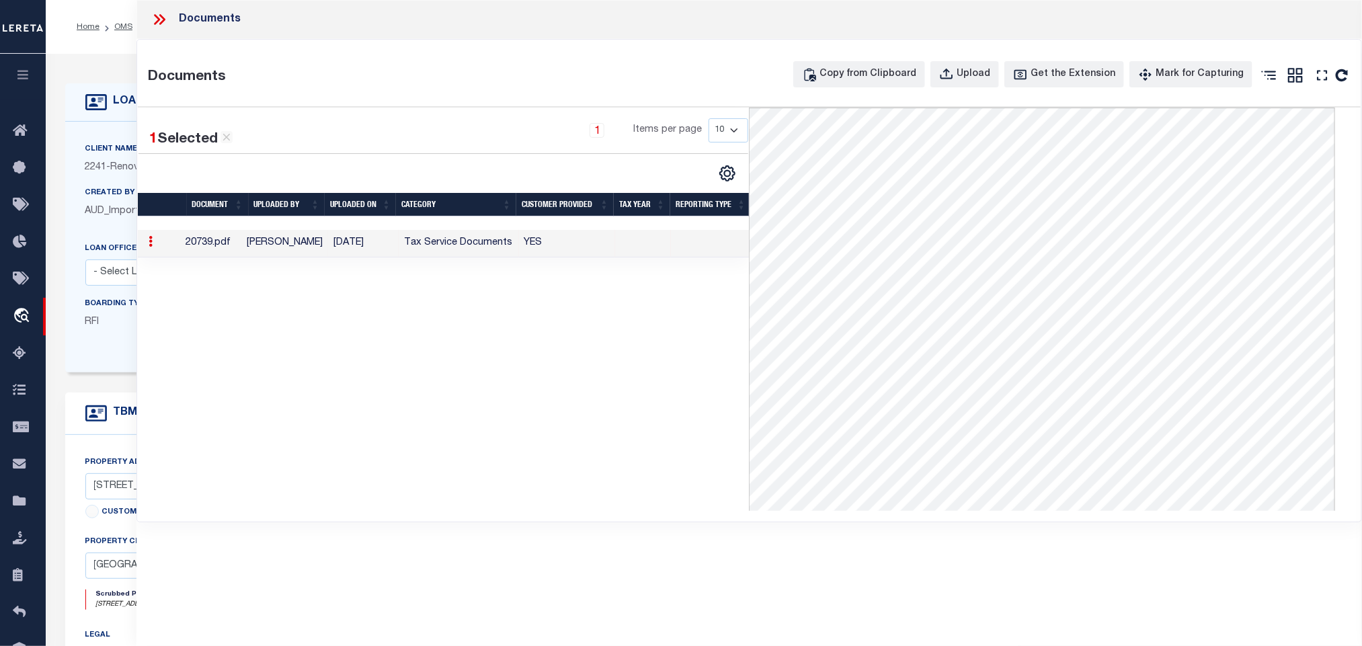
click at [163, 17] on icon at bounding box center [159, 19] width 17 height 17
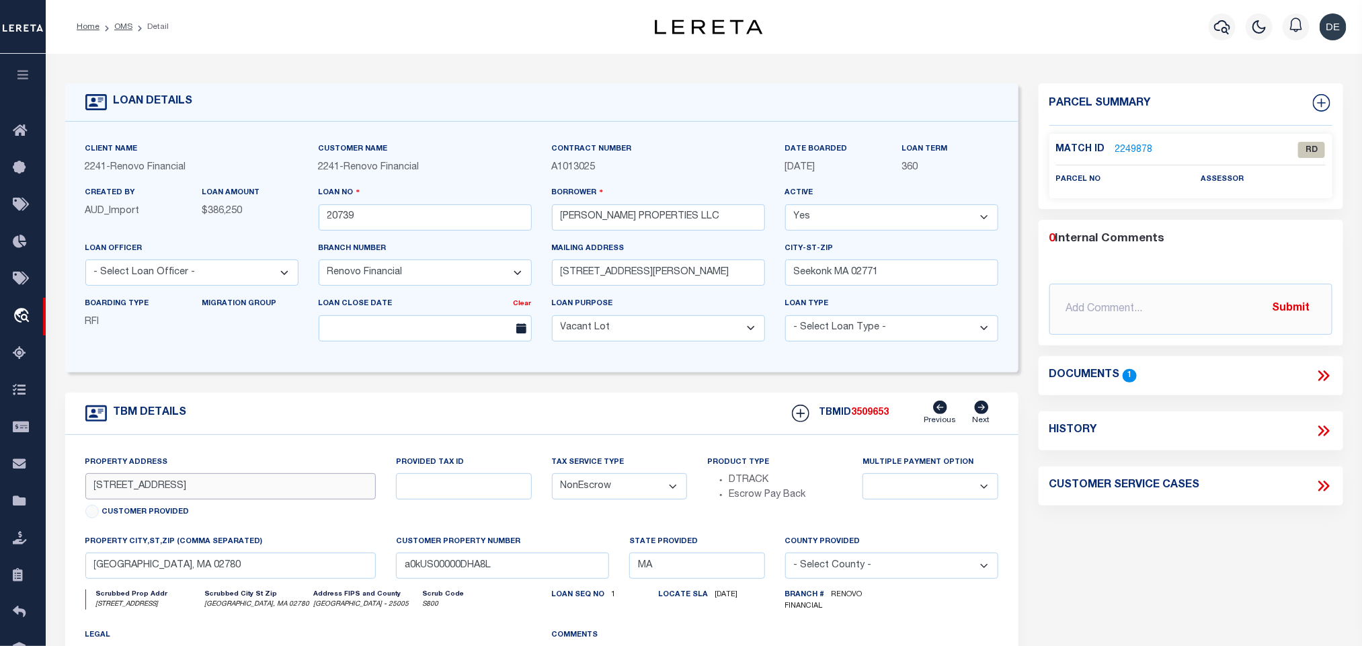
click at [123, 491] on input "[STREET_ADDRESS]" at bounding box center [230, 486] width 291 height 26
drag, startPoint x: 89, startPoint y: 492, endPoint x: 161, endPoint y: 500, distance: 72.4
click at [161, 499] on input "[STREET_ADDRESS]" at bounding box center [230, 486] width 291 height 26
click at [243, 485] on input "[STREET_ADDRESS]" at bounding box center [230, 486] width 291 height 26
click at [269, 579] on input "[GEOGRAPHIC_DATA], MA 02780" at bounding box center [230, 566] width 291 height 26
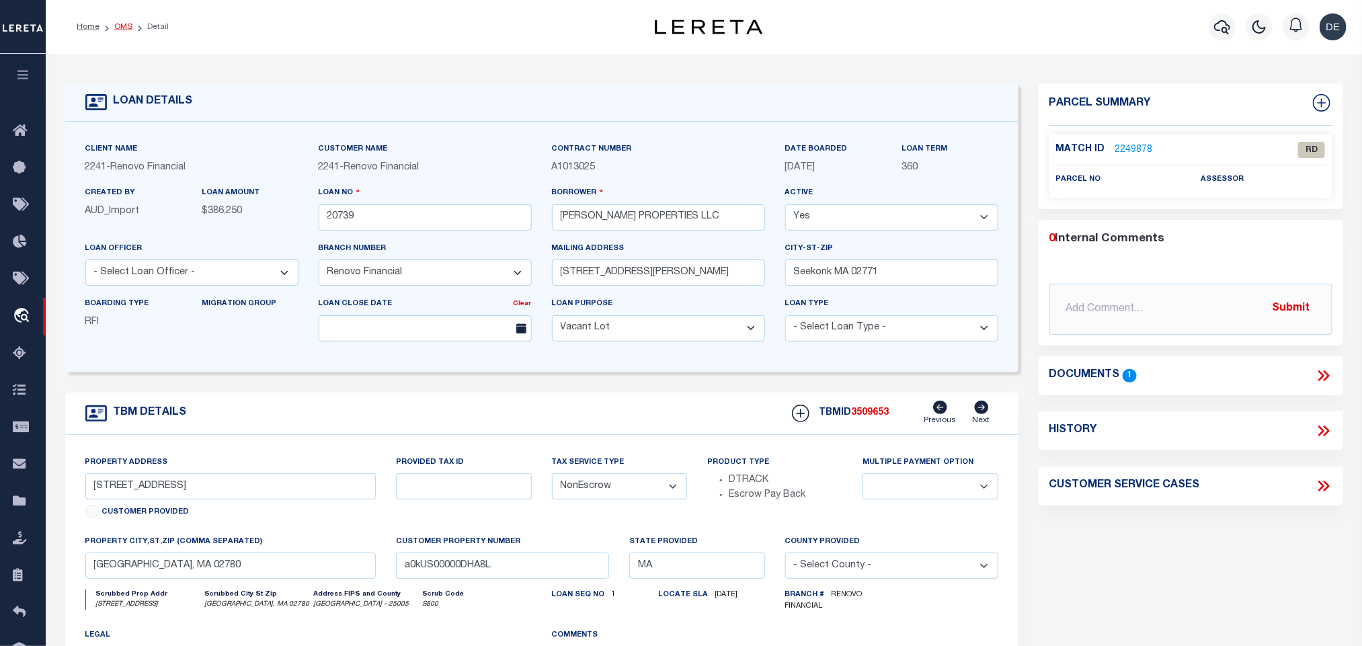
click at [121, 27] on link "OMS" at bounding box center [123, 27] width 18 height 8
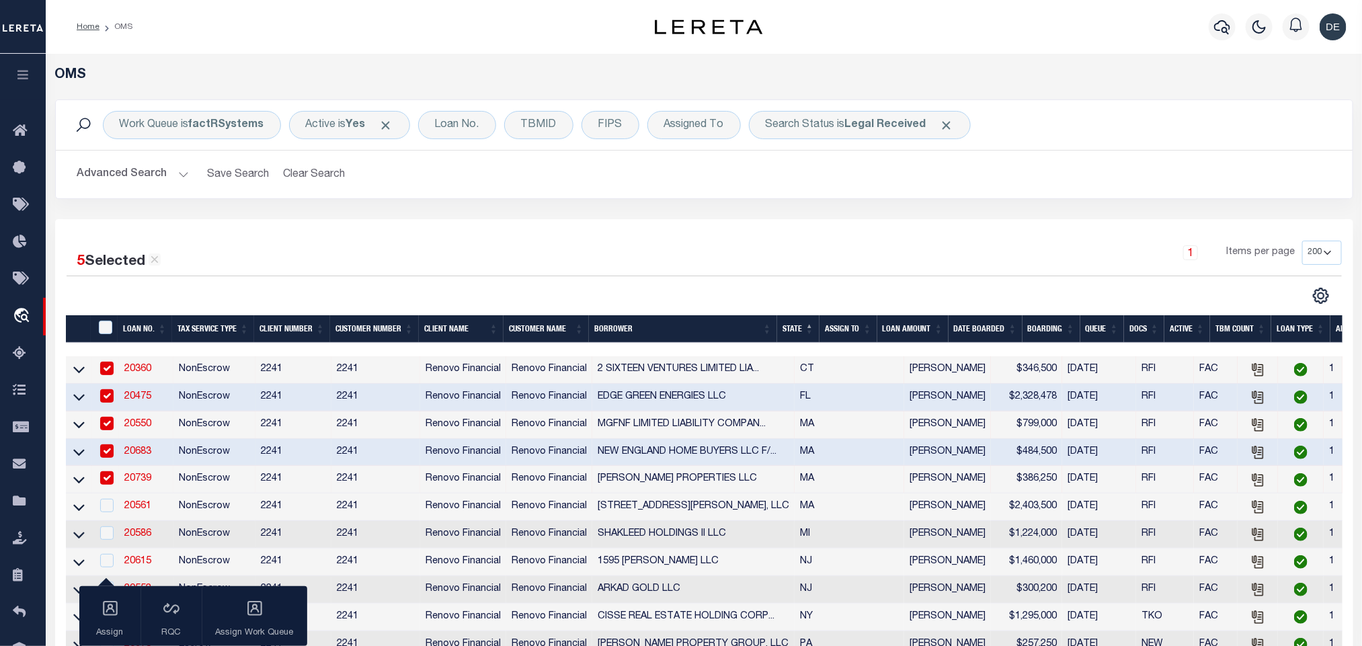
scroll to position [101, 0]
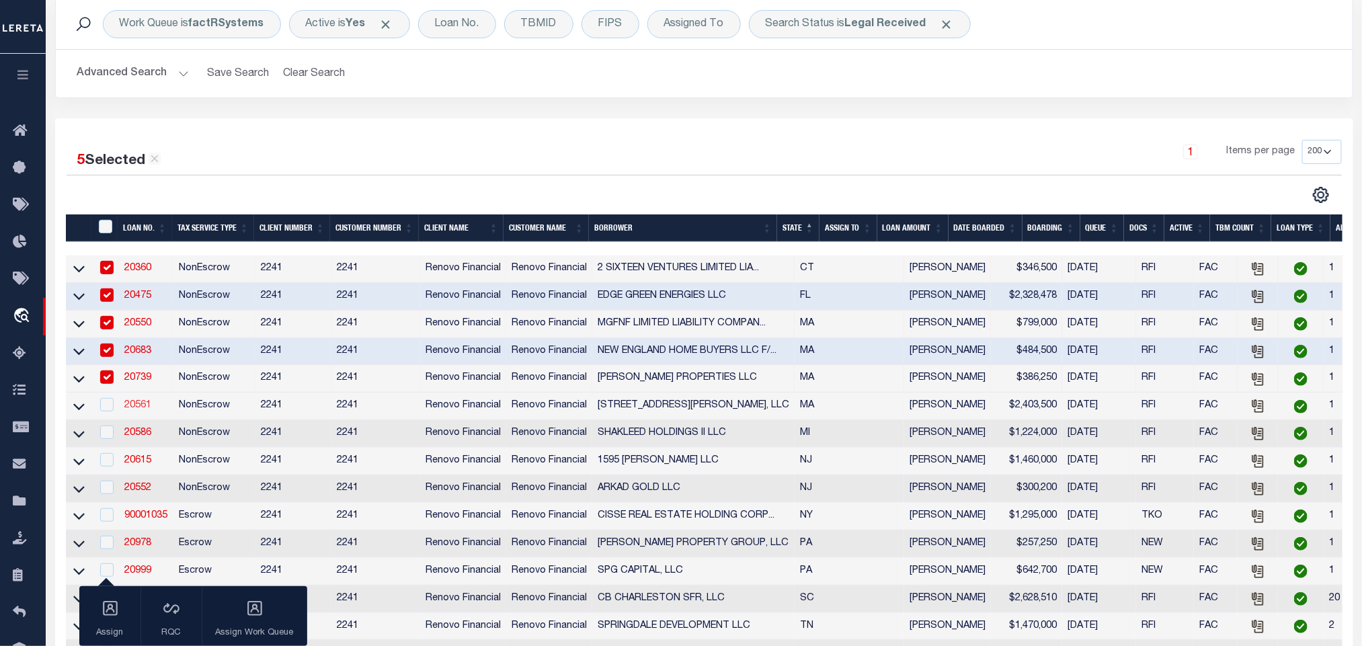
click at [139, 410] on link "20561" at bounding box center [137, 405] width 27 height 9
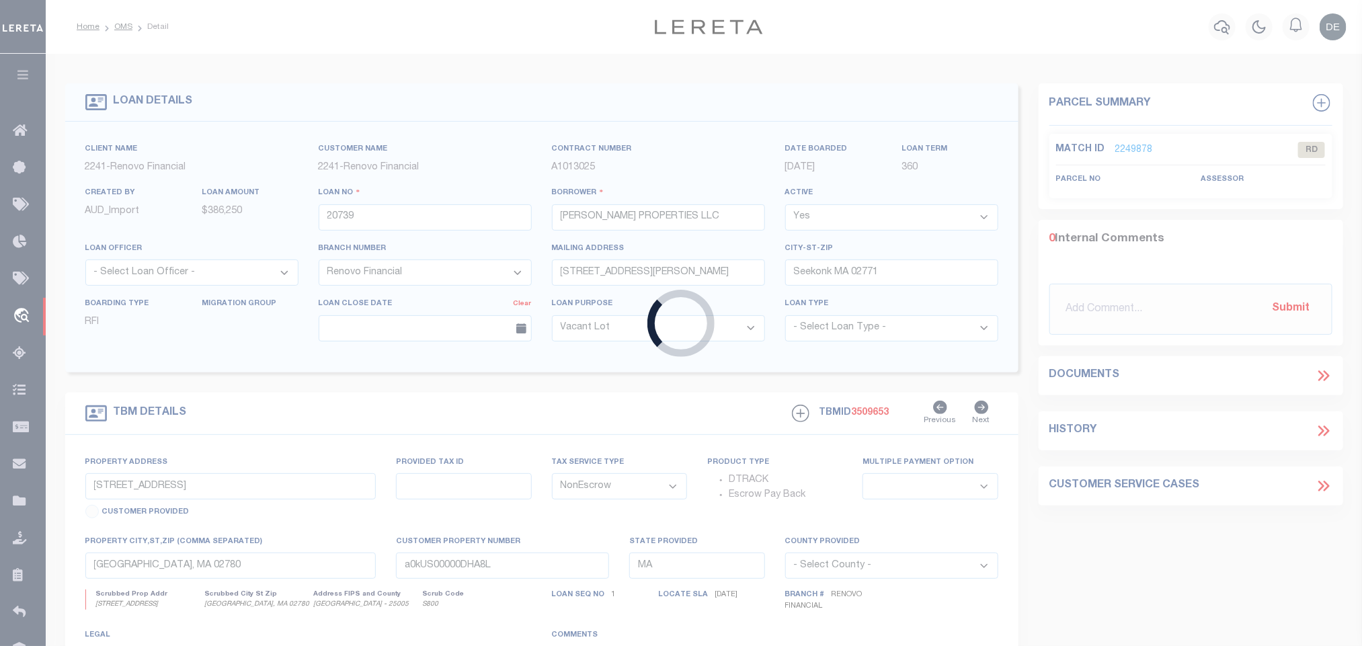
type input "20561"
type input "[STREET_ADDRESS][PERSON_NAME], LLC"
type input "[STREET_ADDRESS]"
type input "Weston MA 02493"
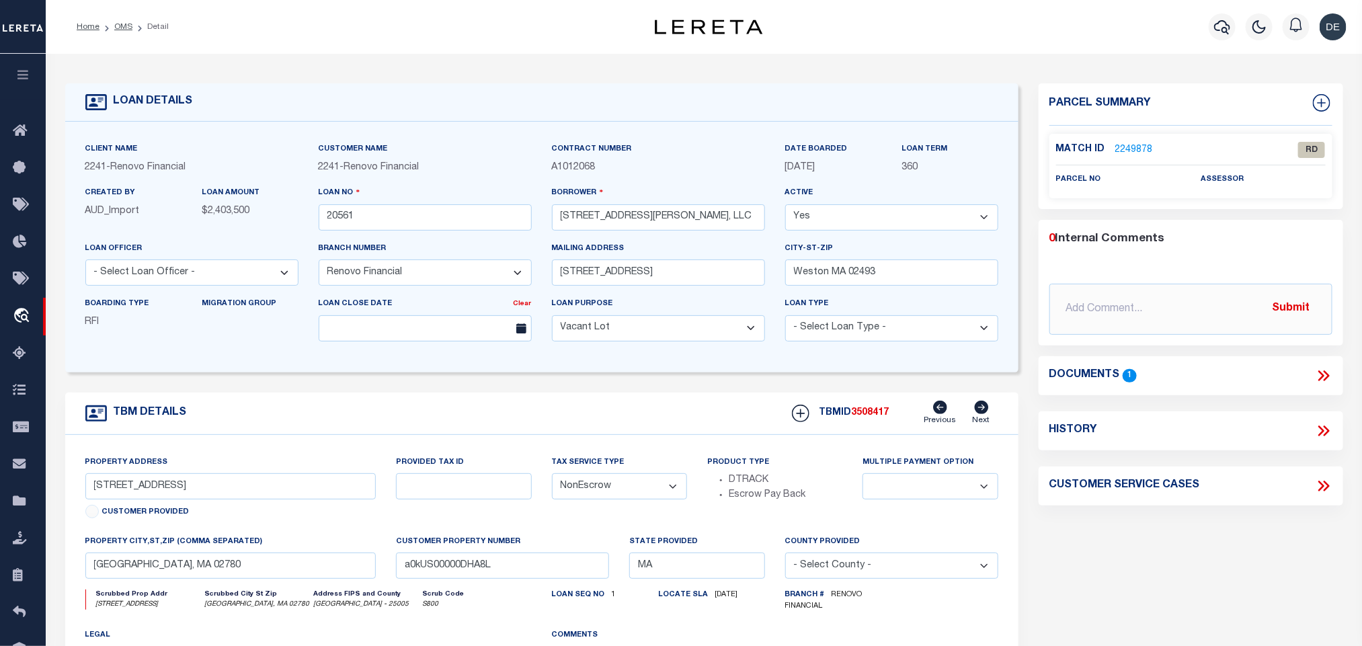
type input "[STREET_ADDRESS][PERSON_NAME]"
select select
type input "Sandwich, MA 02563"
type input "a0kUS00000CEPAv"
select select
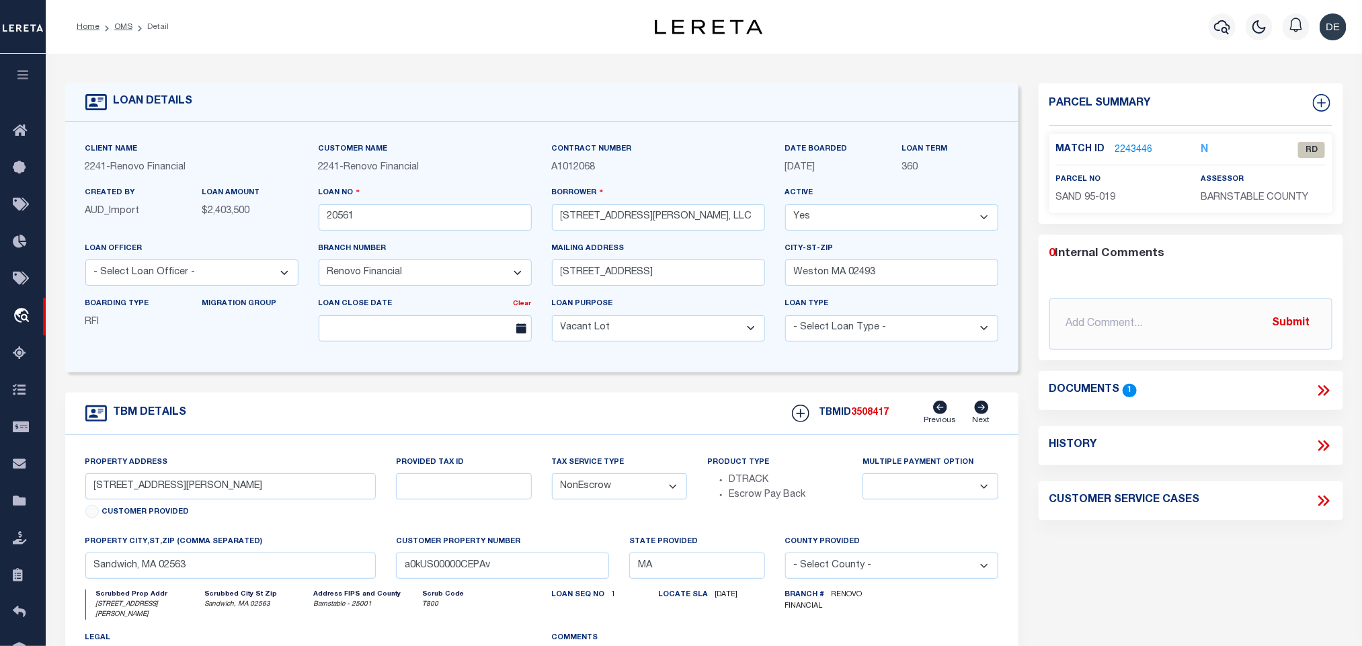
click at [1326, 390] on icon at bounding box center [1323, 390] width 17 height 17
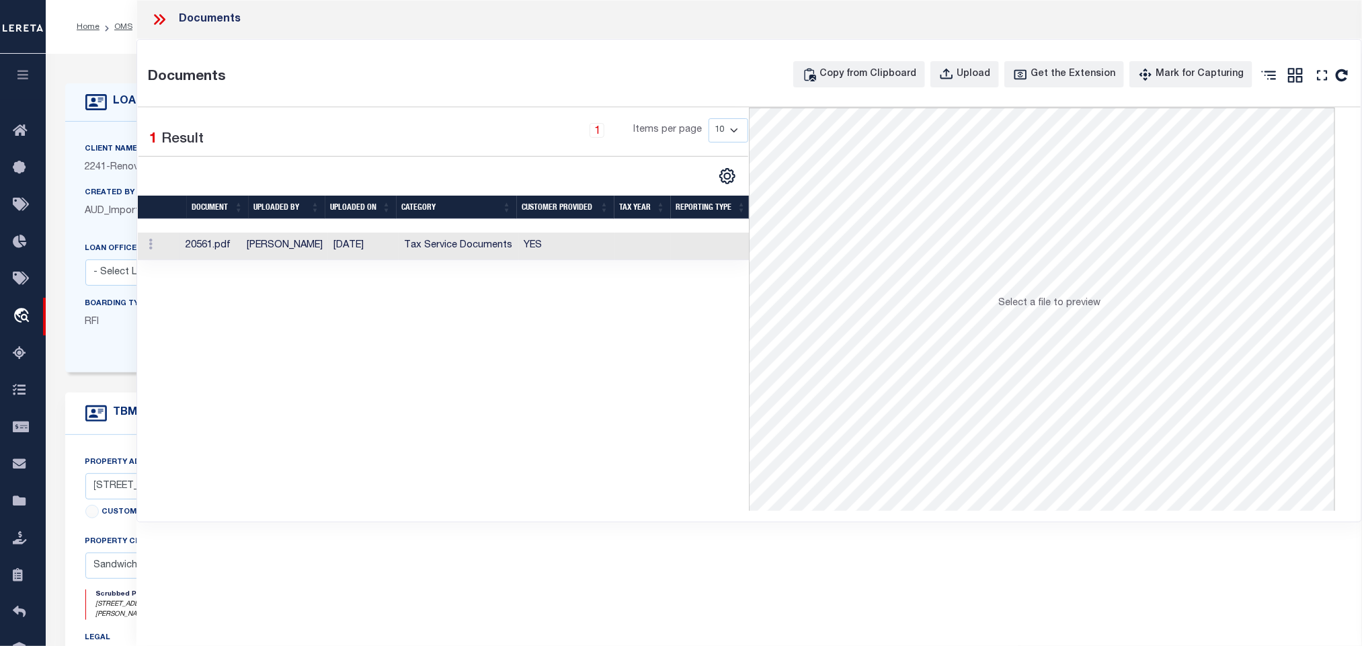
click at [366, 250] on td "[DATE]" at bounding box center [363, 247] width 71 height 28
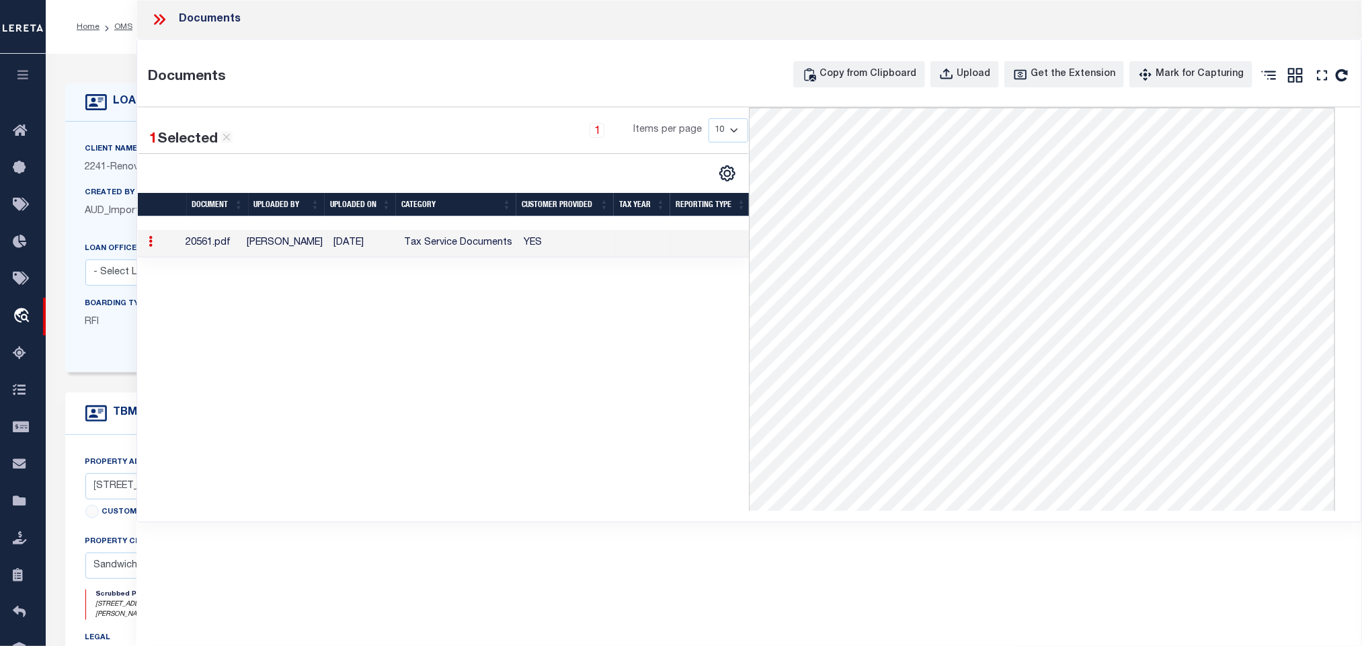
click at [116, 99] on h4 "LOAN DETAILS" at bounding box center [150, 101] width 86 height 13
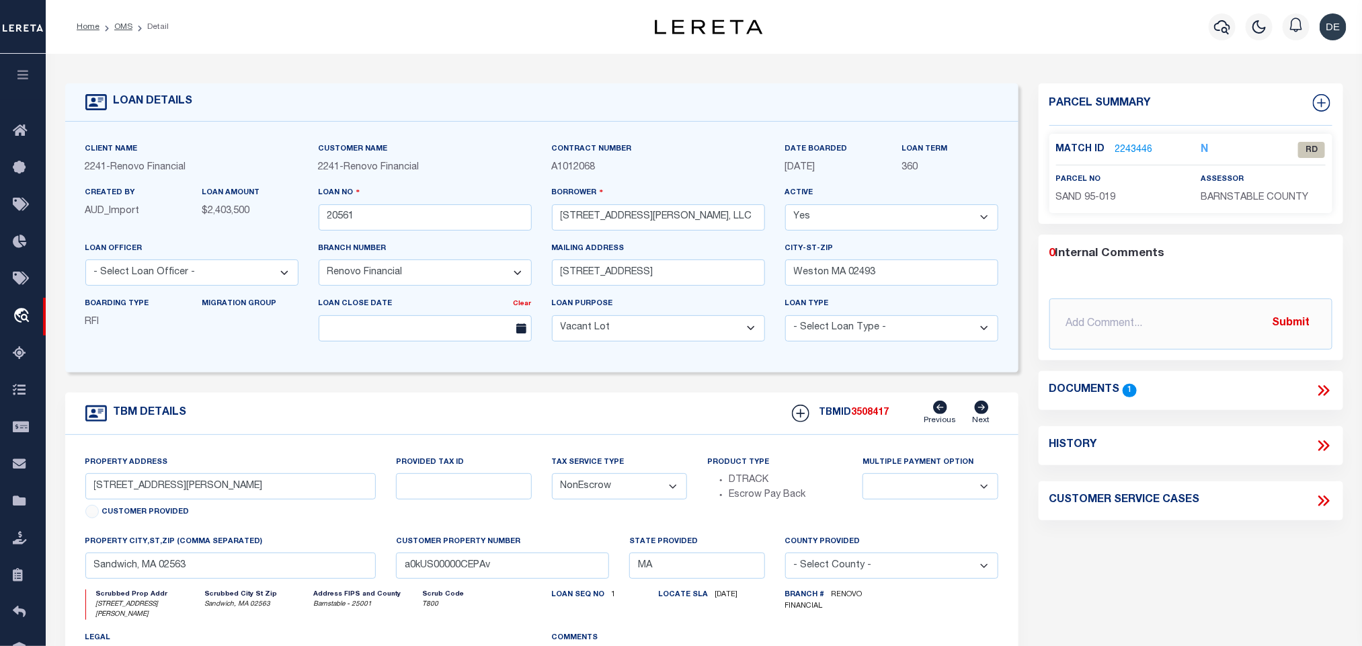
click at [260, 557] on div "property city,st,zip (Comma separated) [GEOGRAPHIC_DATA], MA 02563" at bounding box center [230, 556] width 291 height 44
click at [264, 569] on input "Sandwich, MA 02563" at bounding box center [230, 566] width 291 height 26
drag, startPoint x: 91, startPoint y: 490, endPoint x: 142, endPoint y: 509, distance: 54.4
click at [142, 509] on div "Property Address [STREET_ADDRESS][PERSON_NAME] Customer Provided" at bounding box center [230, 489] width 291 height 69
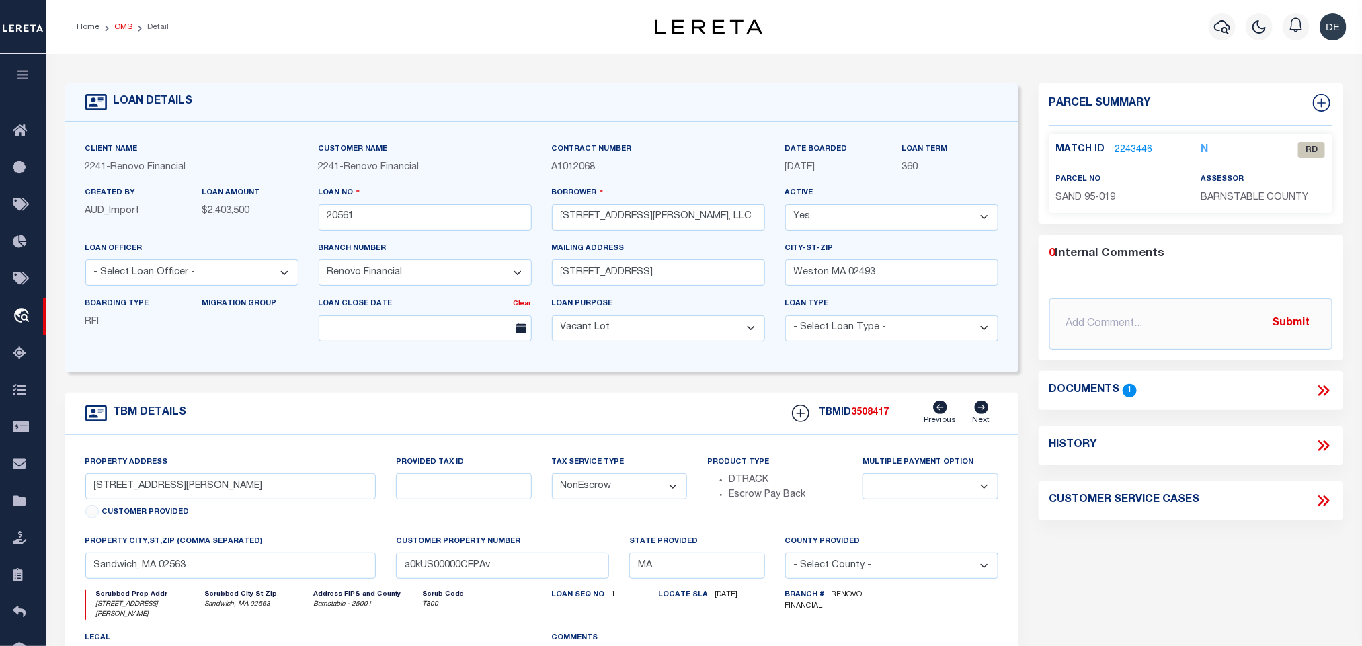
click at [118, 26] on link "OMS" at bounding box center [123, 27] width 18 height 8
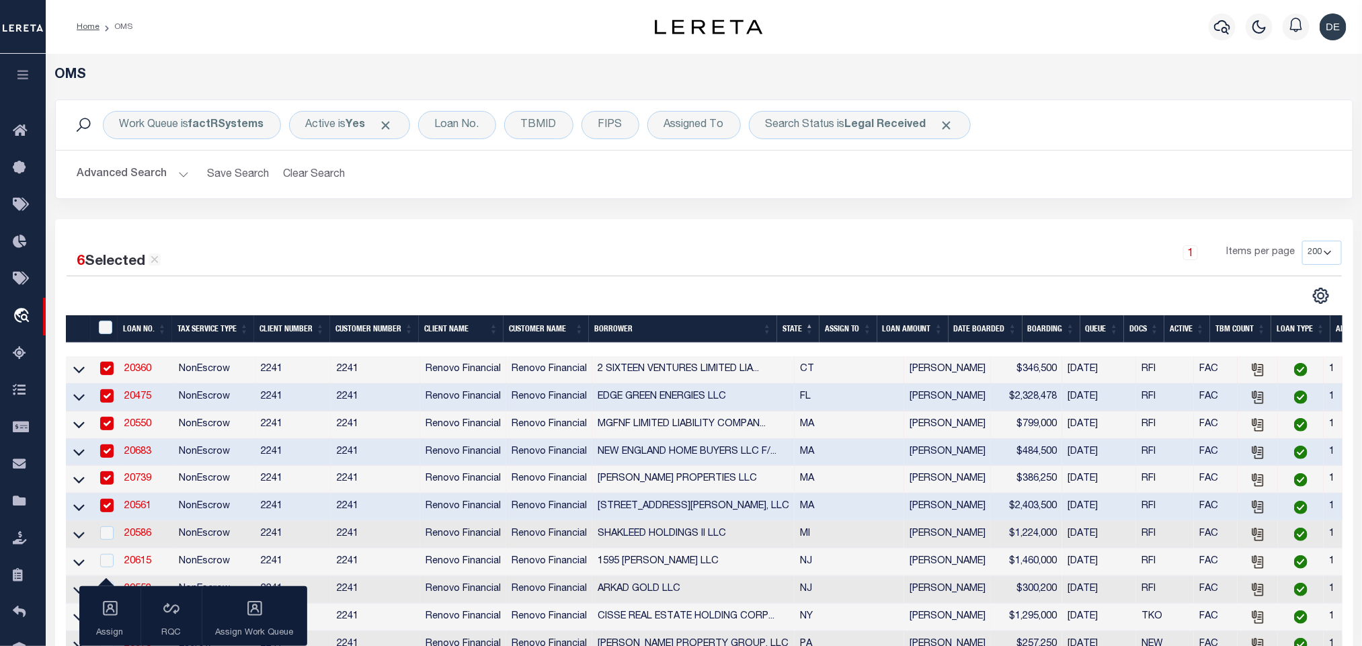
scroll to position [303, 0]
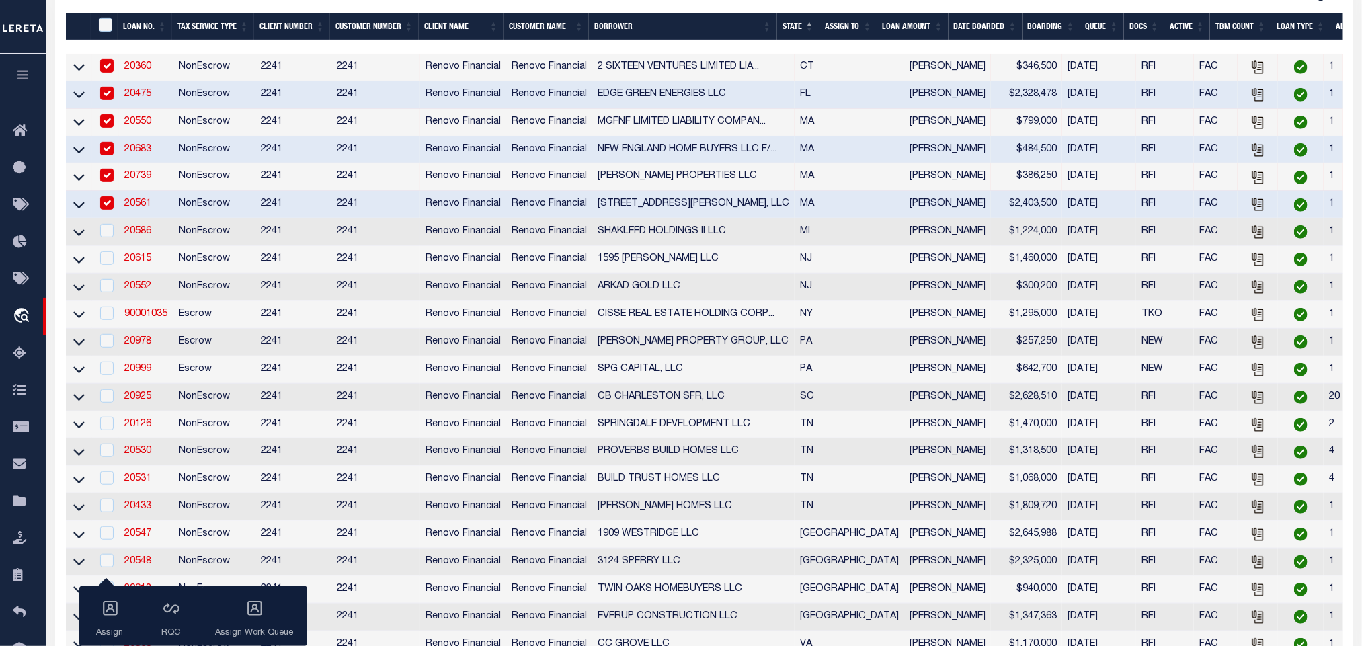
click at [139, 243] on td "20586" at bounding box center [146, 232] width 54 height 28
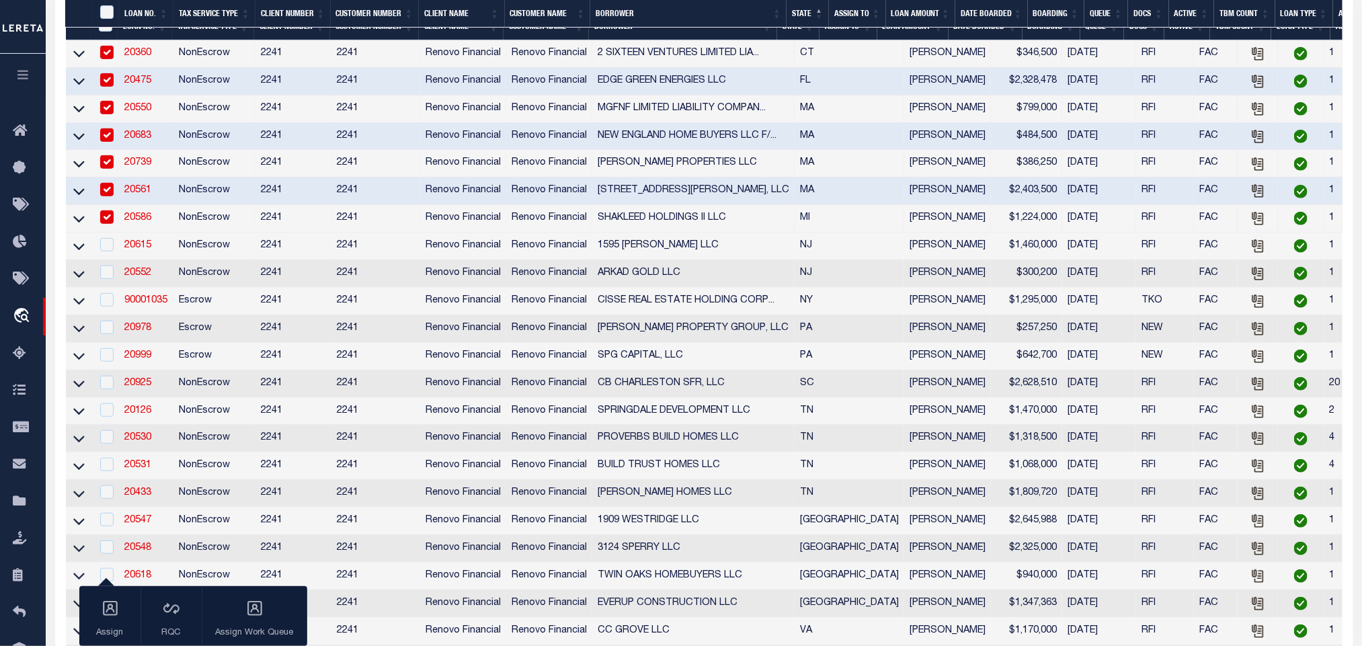
scroll to position [403, 0]
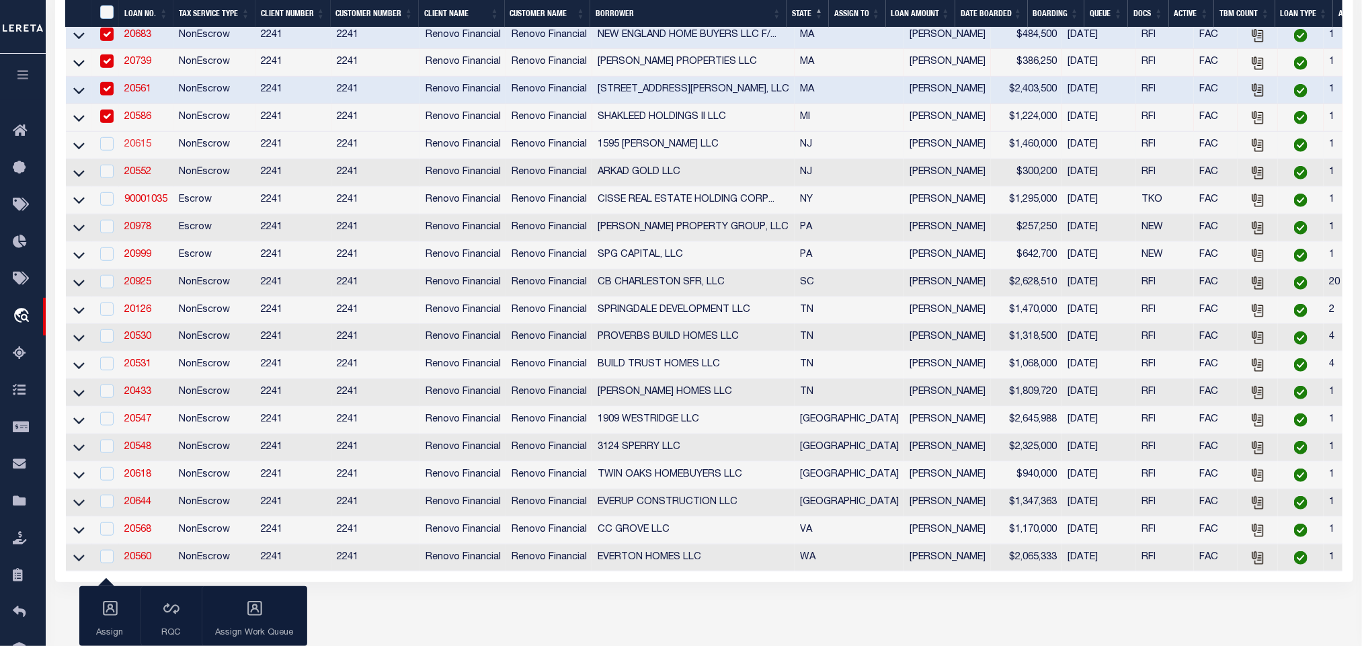
click at [136, 149] on link "20615" at bounding box center [137, 144] width 27 height 9
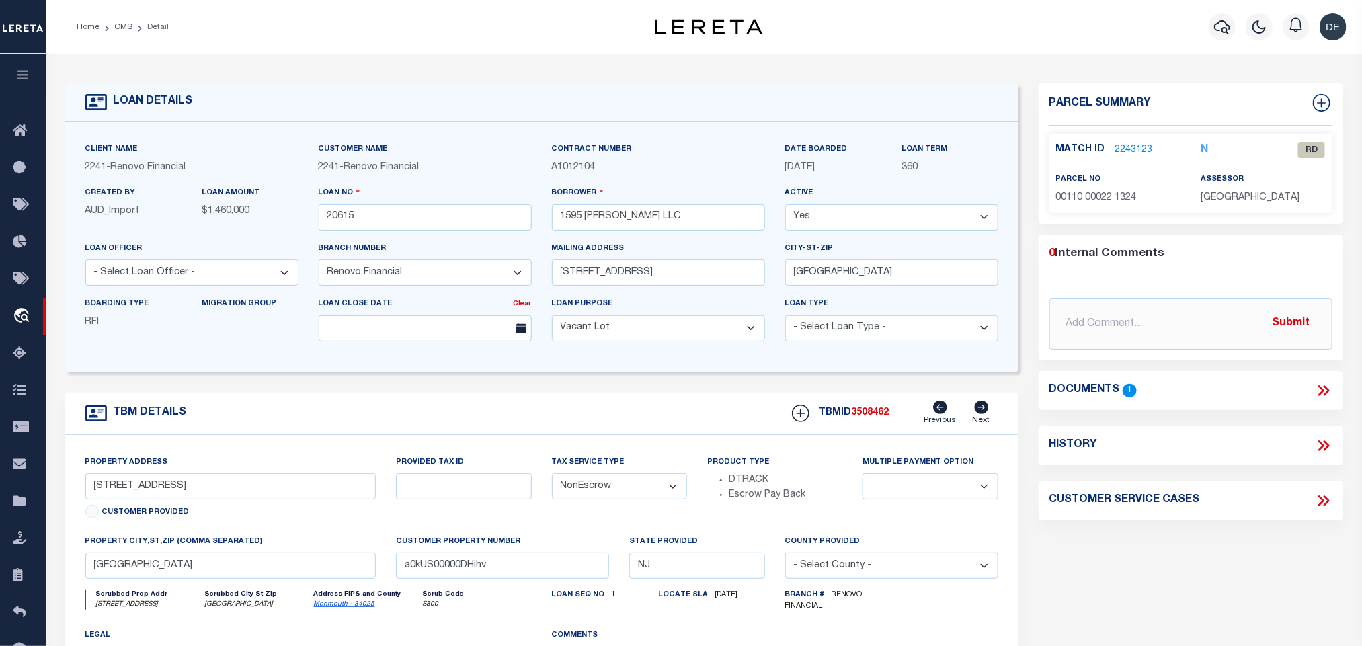
click at [335, 608] on link "Monmouth - 34025" at bounding box center [344, 604] width 61 height 7
click at [1322, 385] on icon at bounding box center [1323, 390] width 17 height 17
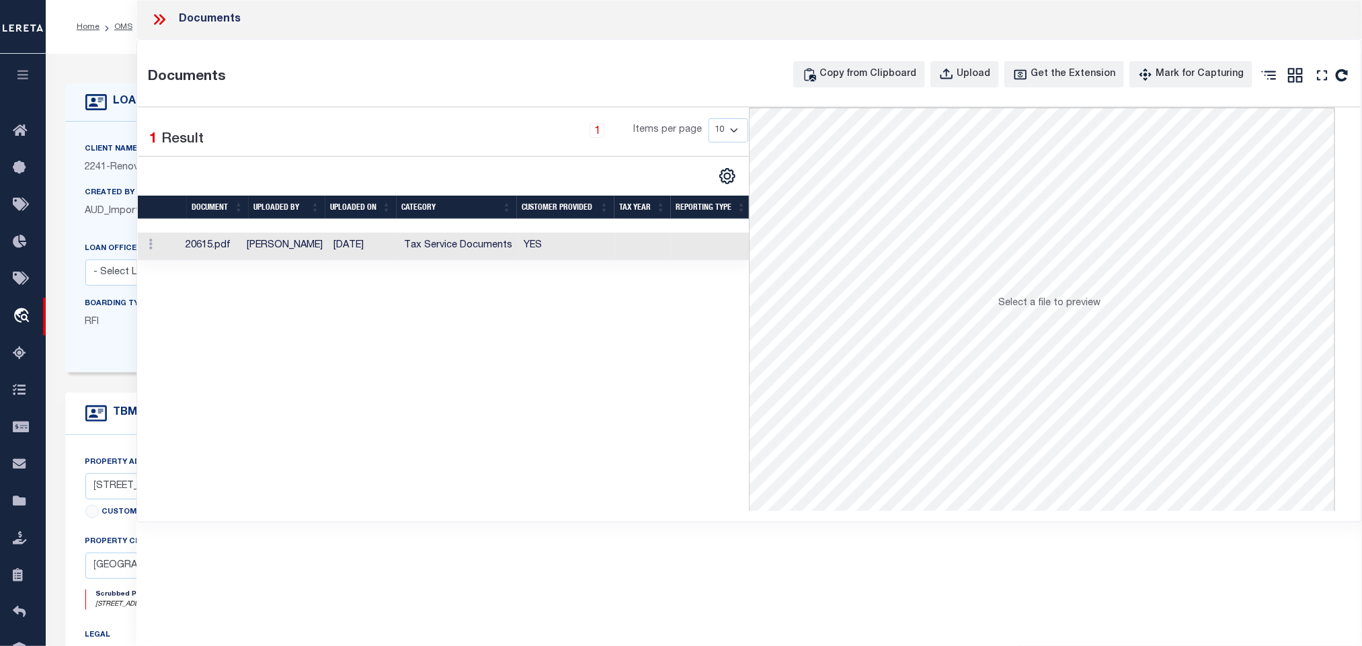
click at [530, 216] on th "CUSTOMER PROVIDED" at bounding box center [564, 208] width 97 height 24
click at [534, 244] on td "YES" at bounding box center [567, 247] width 97 height 28
